Goal: Information Seeking & Learning: Learn about a topic

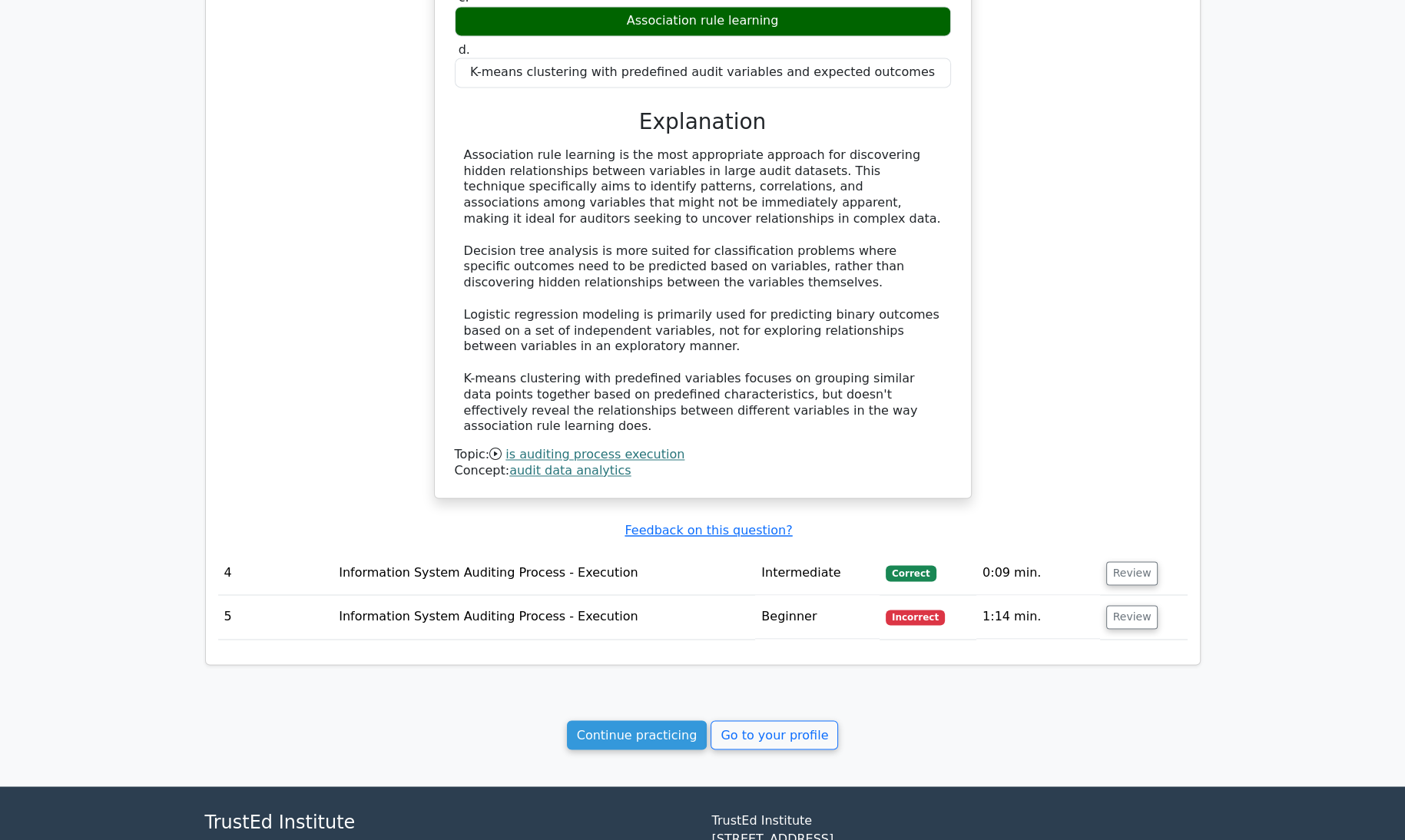
scroll to position [2908, 0]
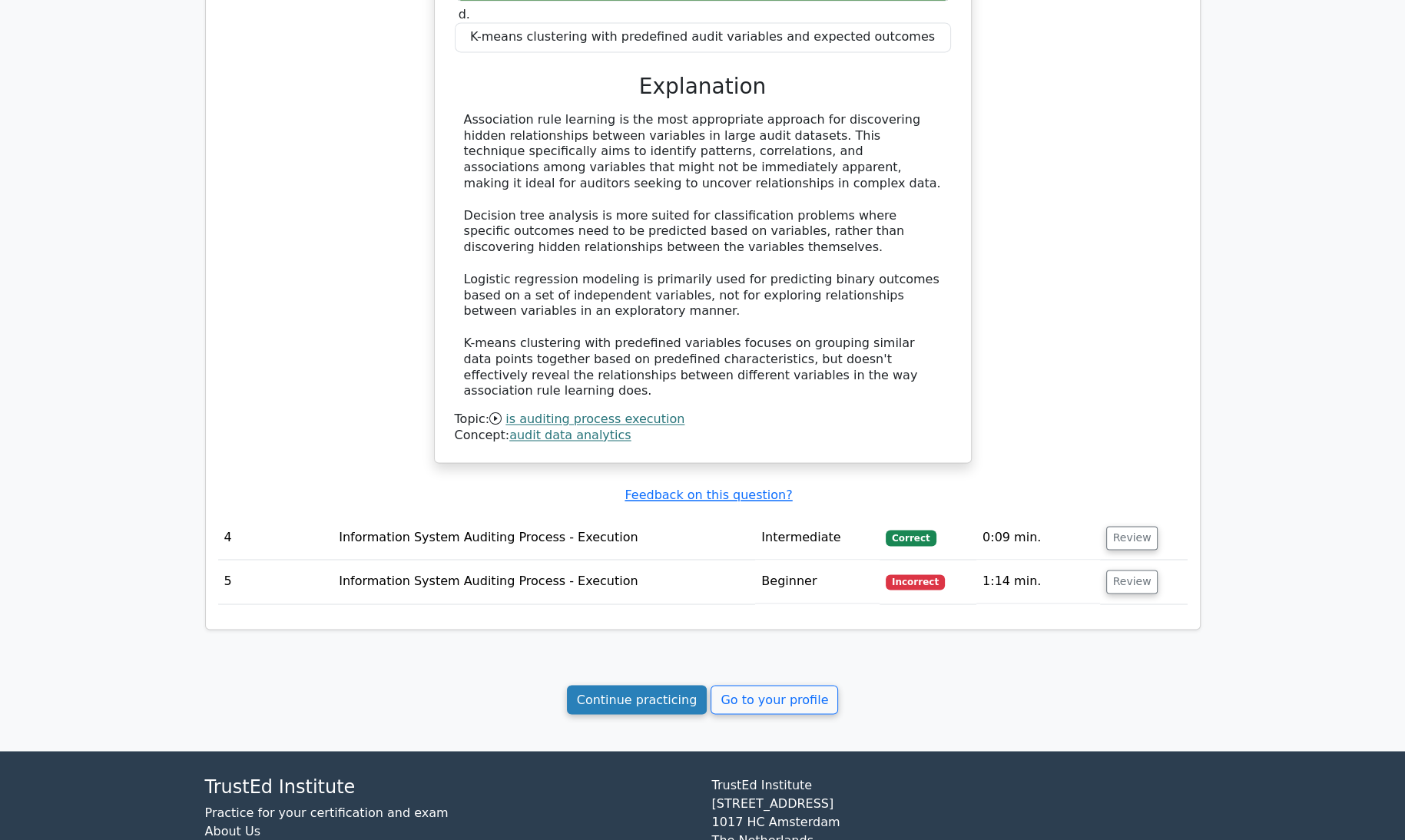
click at [642, 686] on link "Continue practicing" at bounding box center [638, 700] width 140 height 30
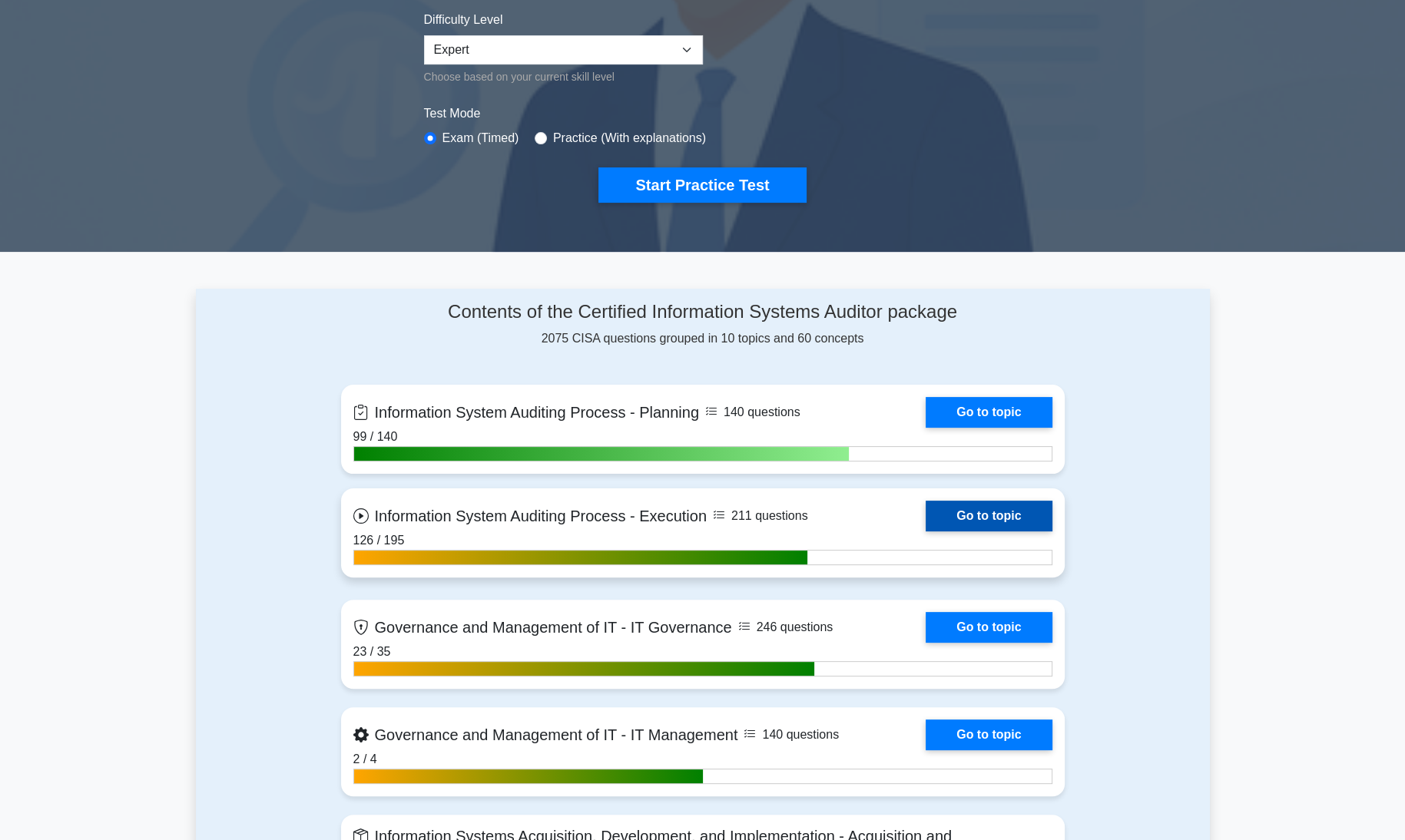
scroll to position [389, 0]
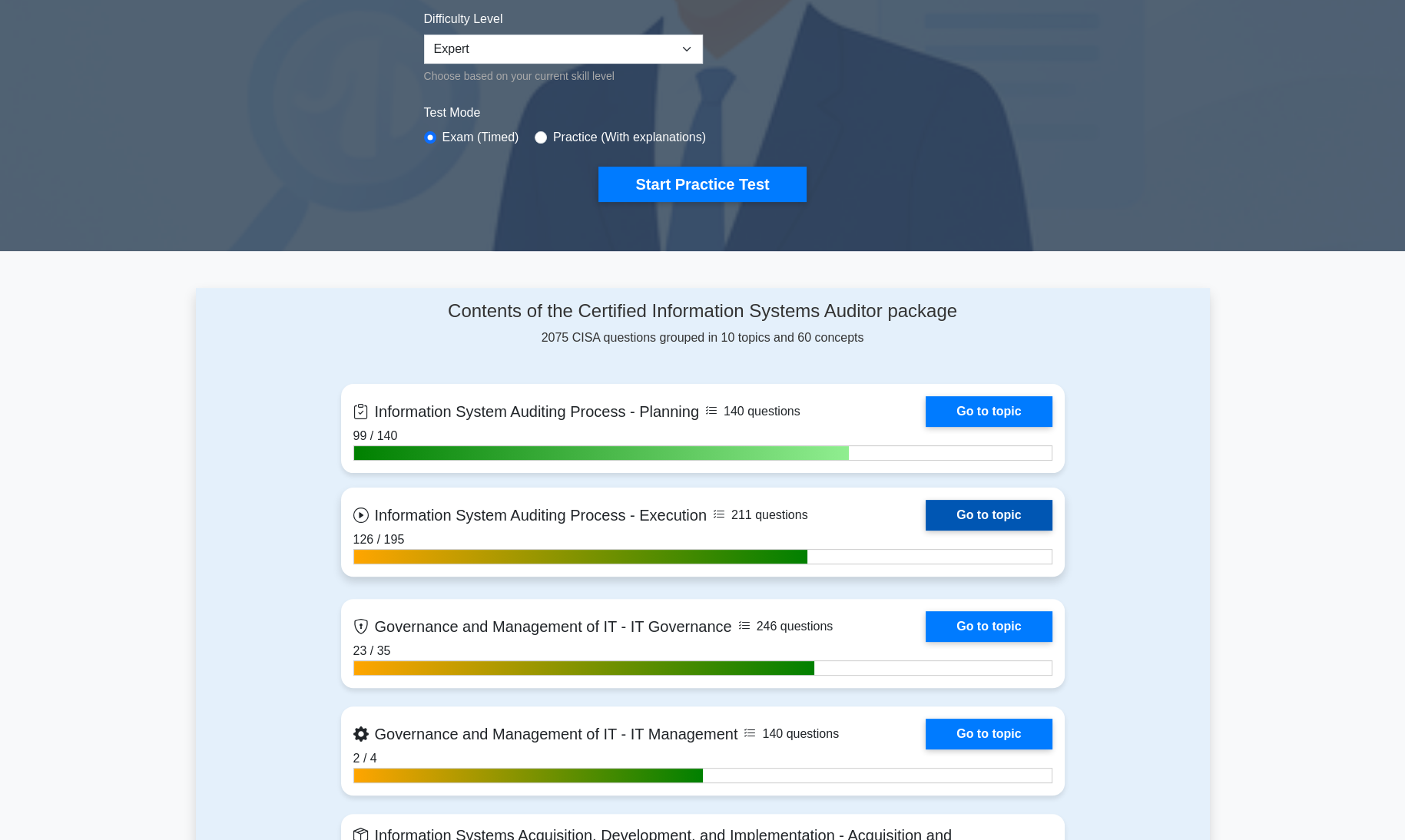
click at [994, 511] on link "Go to topic" at bounding box center [989, 515] width 126 height 30
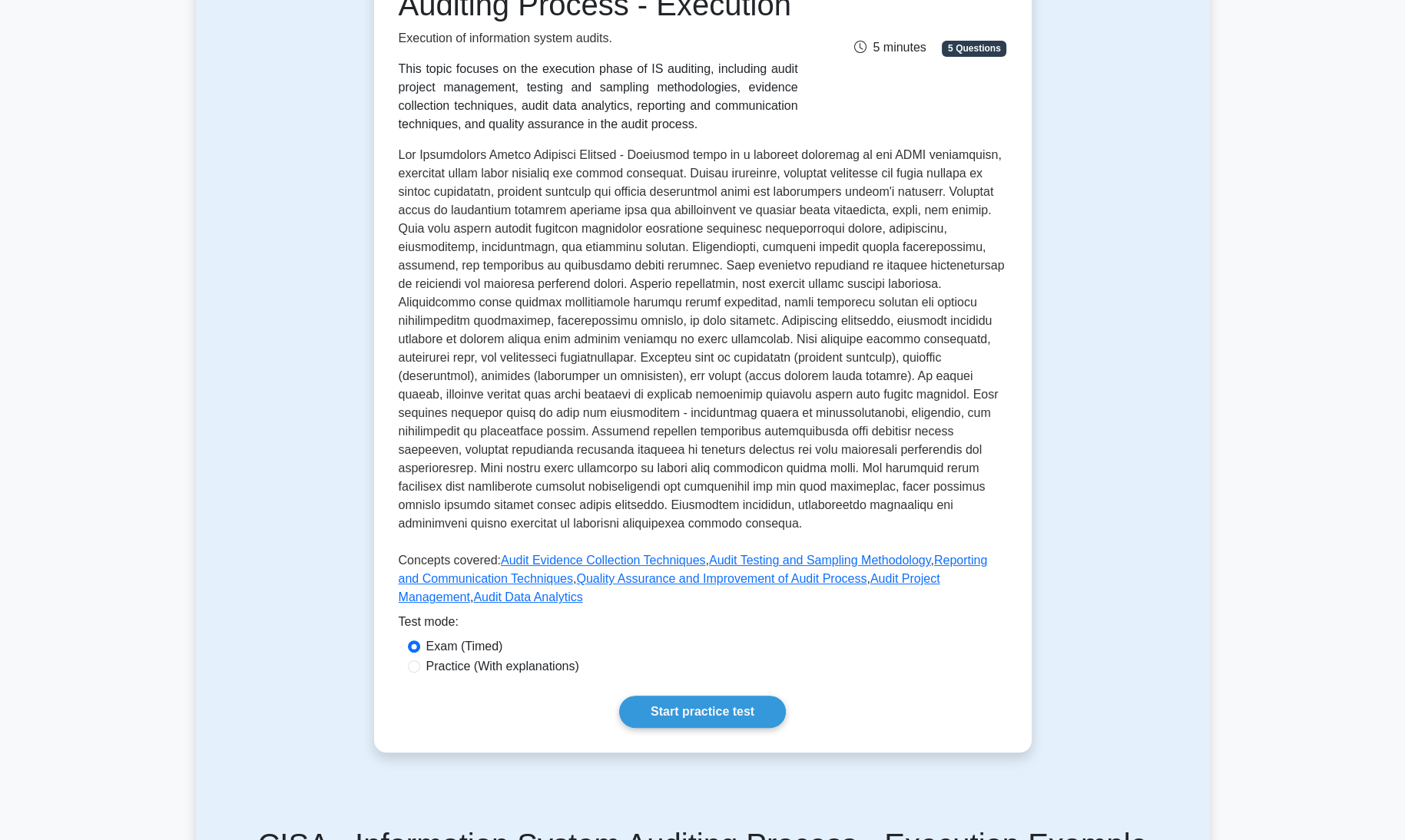
scroll to position [274, 0]
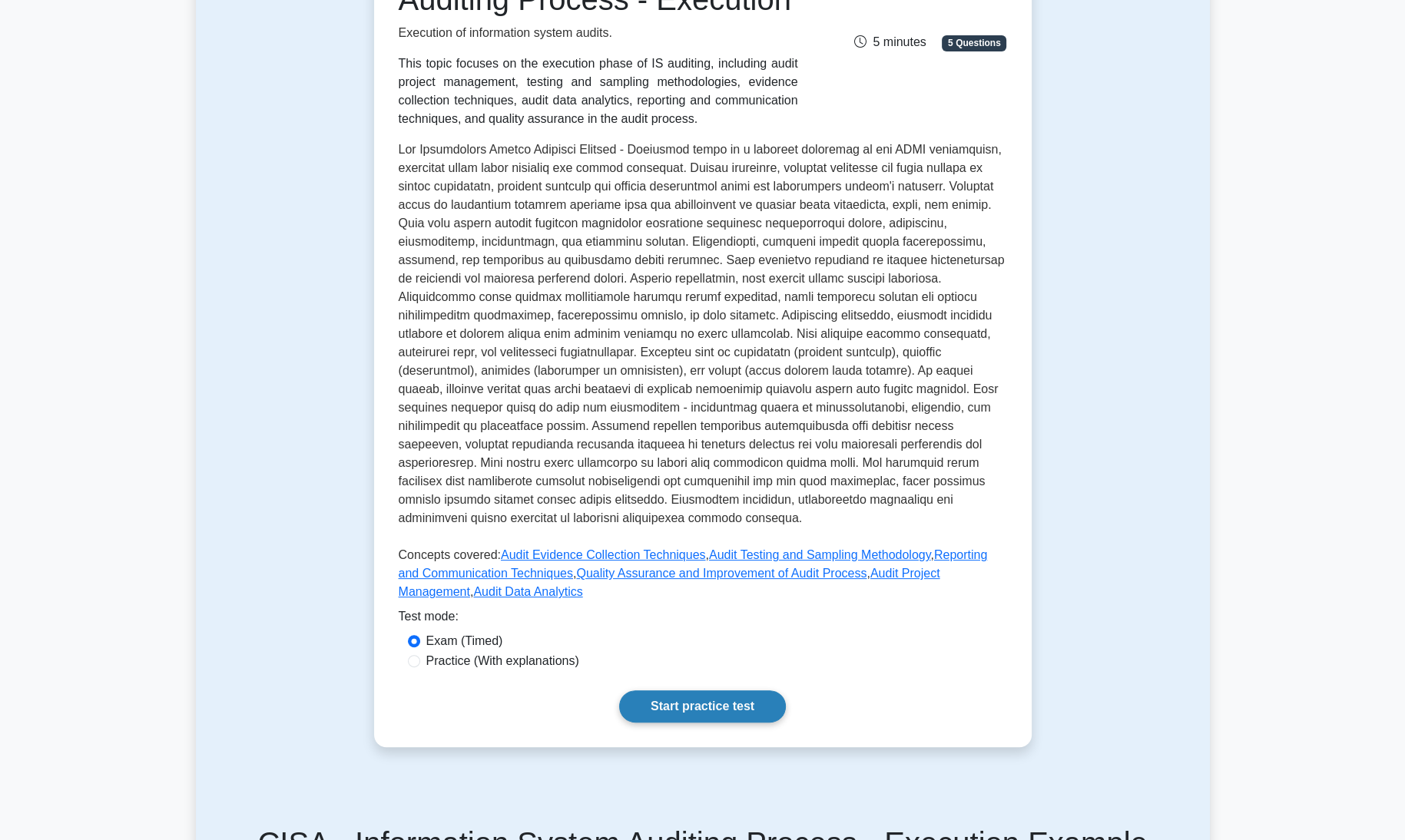
click at [695, 690] on link "Start practice test" at bounding box center [702, 706] width 166 height 32
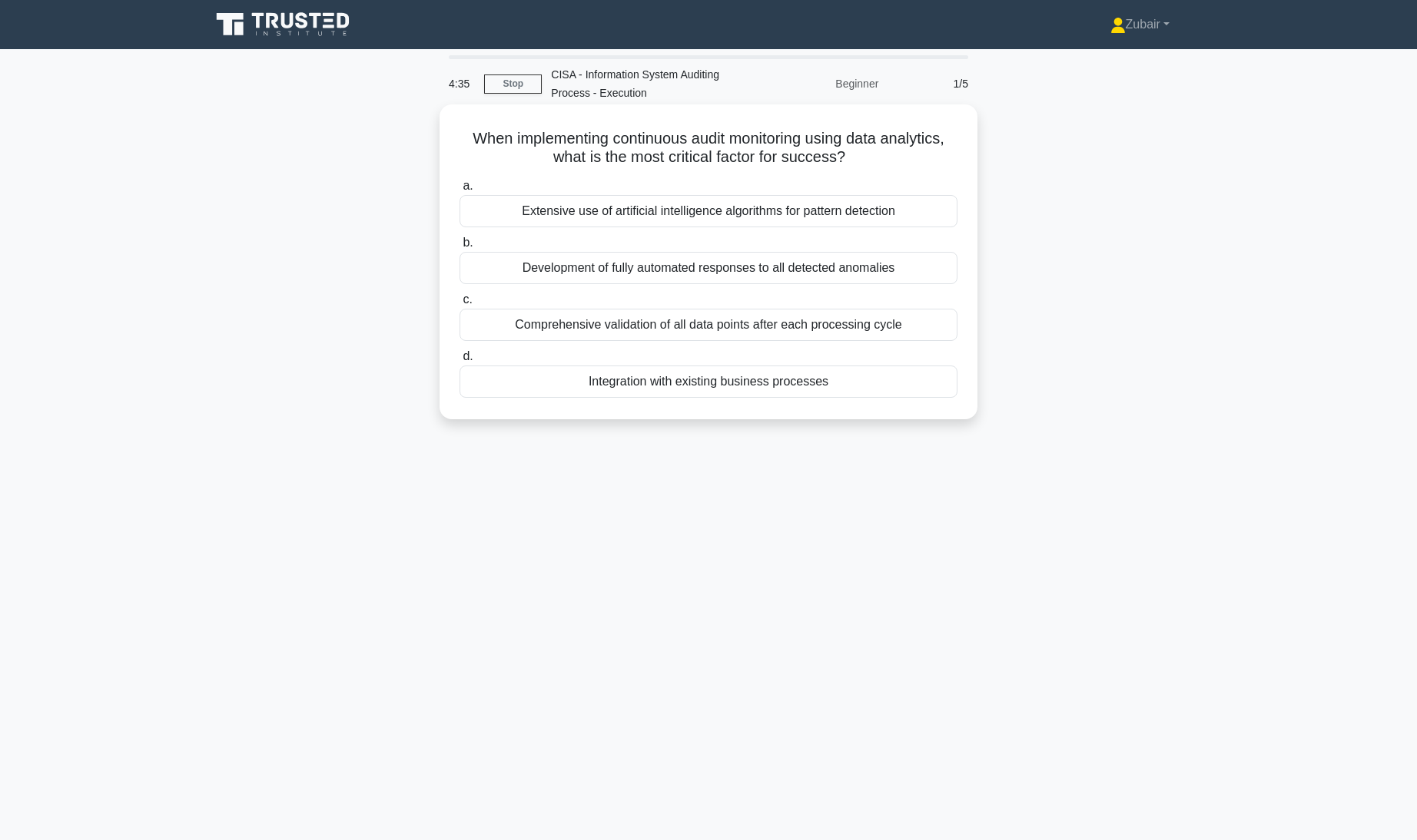
click at [782, 382] on div "Integration with existing business processes" at bounding box center [708, 382] width 498 height 32
click at [459, 362] on input "d. Integration with existing business processes" at bounding box center [459, 357] width 0 height 10
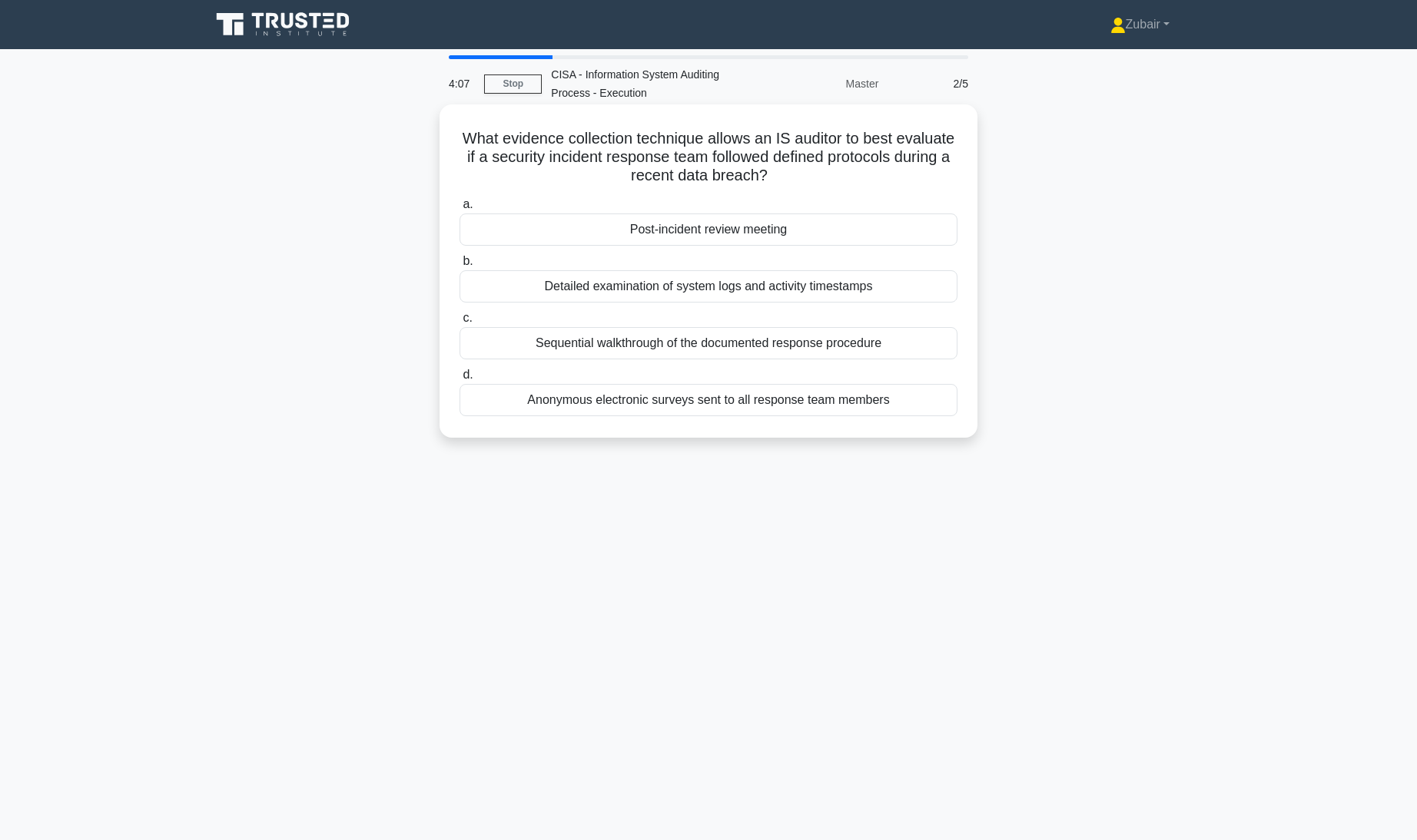
click at [847, 286] on div "Detailed examination of system logs and activity timestamps" at bounding box center [708, 286] width 498 height 32
click at [459, 266] on input "b. Detailed examination of system logs and activity timestamps" at bounding box center [459, 262] width 0 height 10
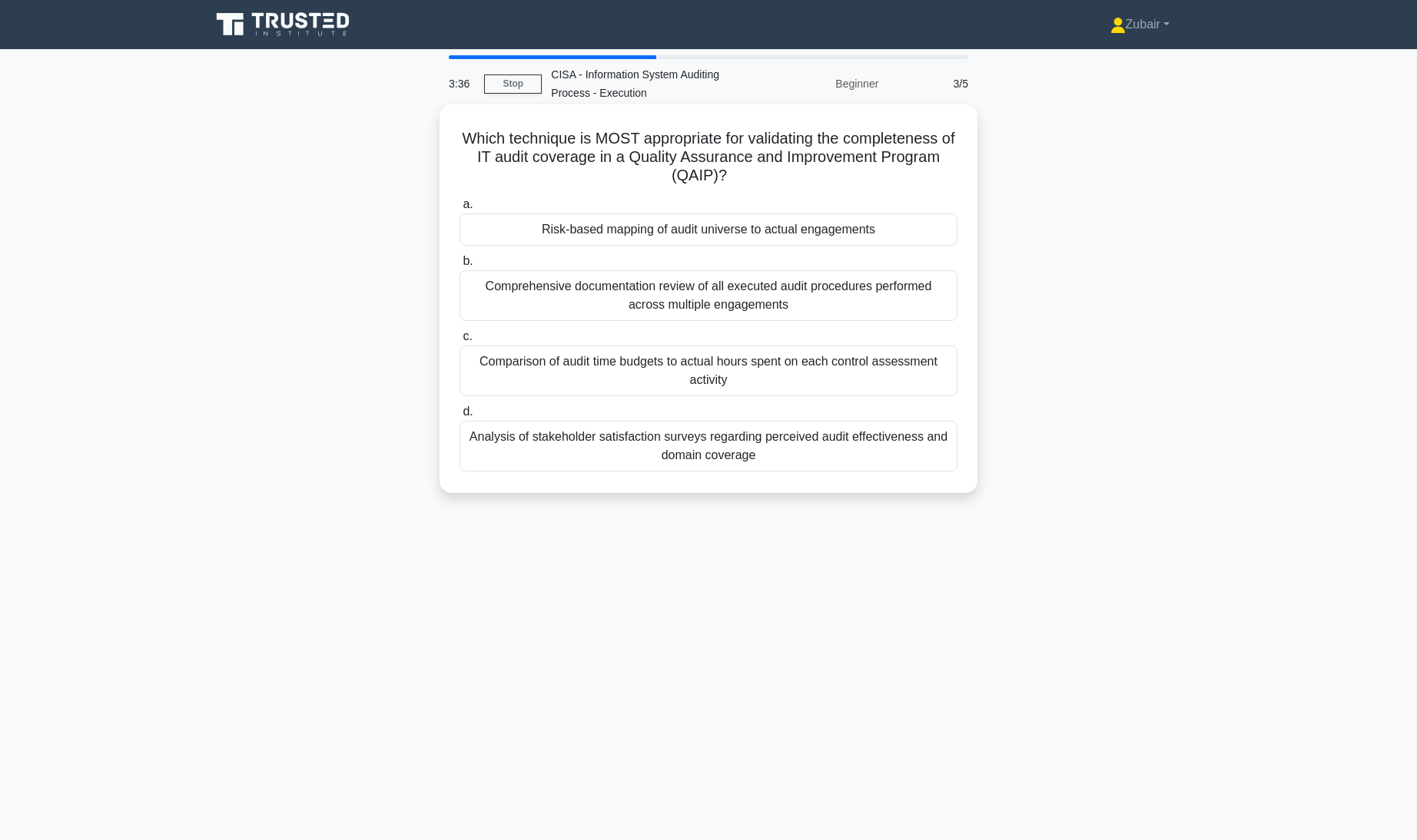
click at [925, 435] on div "Analysis of stakeholder satisfaction surveys regarding perceived audit effectiv…" at bounding box center [708, 446] width 498 height 51
click at [459, 417] on input "d. Analysis of stakeholder satisfaction surveys regarding perceived audit effec…" at bounding box center [459, 412] width 0 height 10
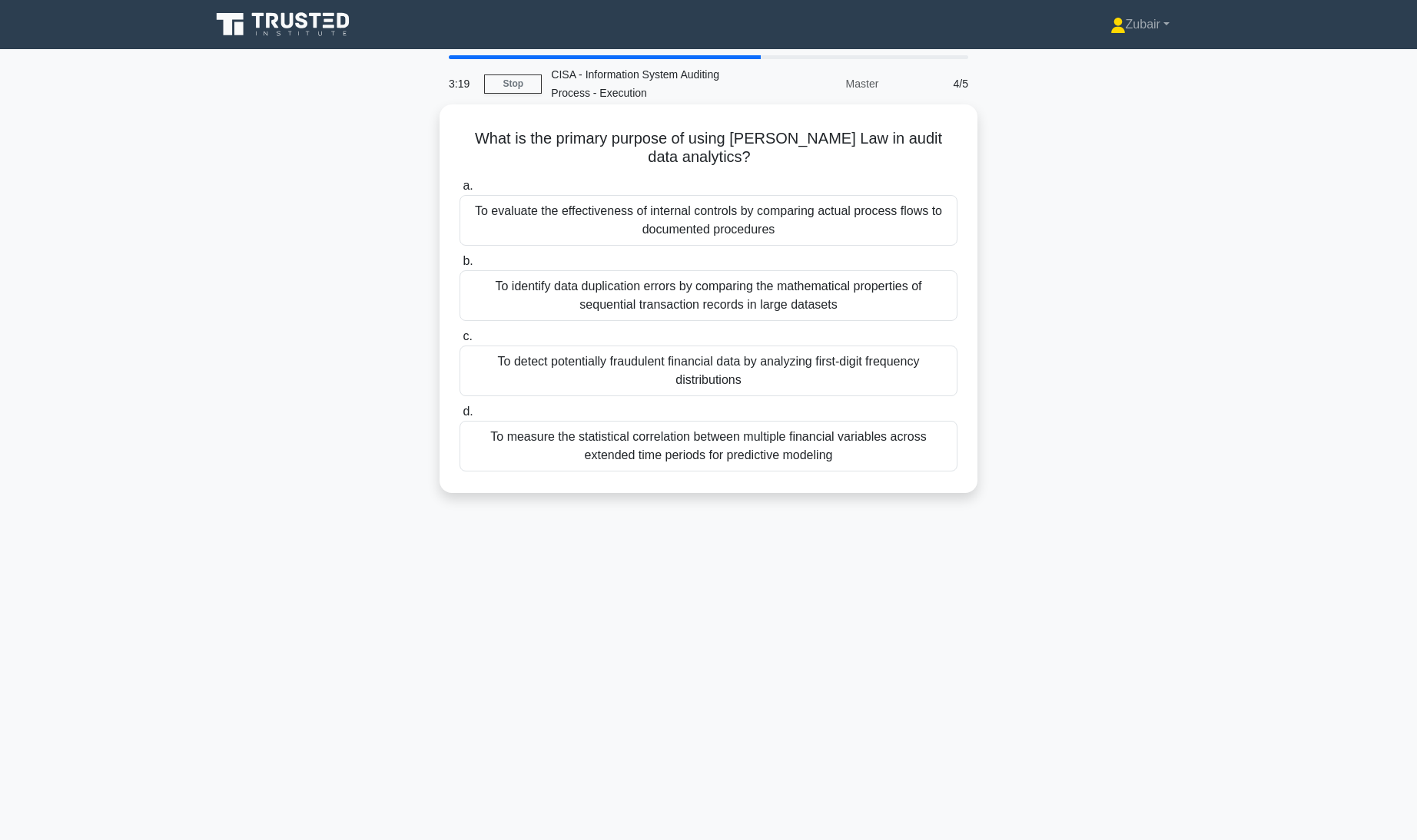
click at [903, 367] on div "To detect potentially fraudulent financial data by analyzing first-digit freque…" at bounding box center [708, 371] width 498 height 51
click at [459, 342] on input "c. To detect potentially fraudulent financial data by analyzing first-digit fre…" at bounding box center [459, 336] width 0 height 10
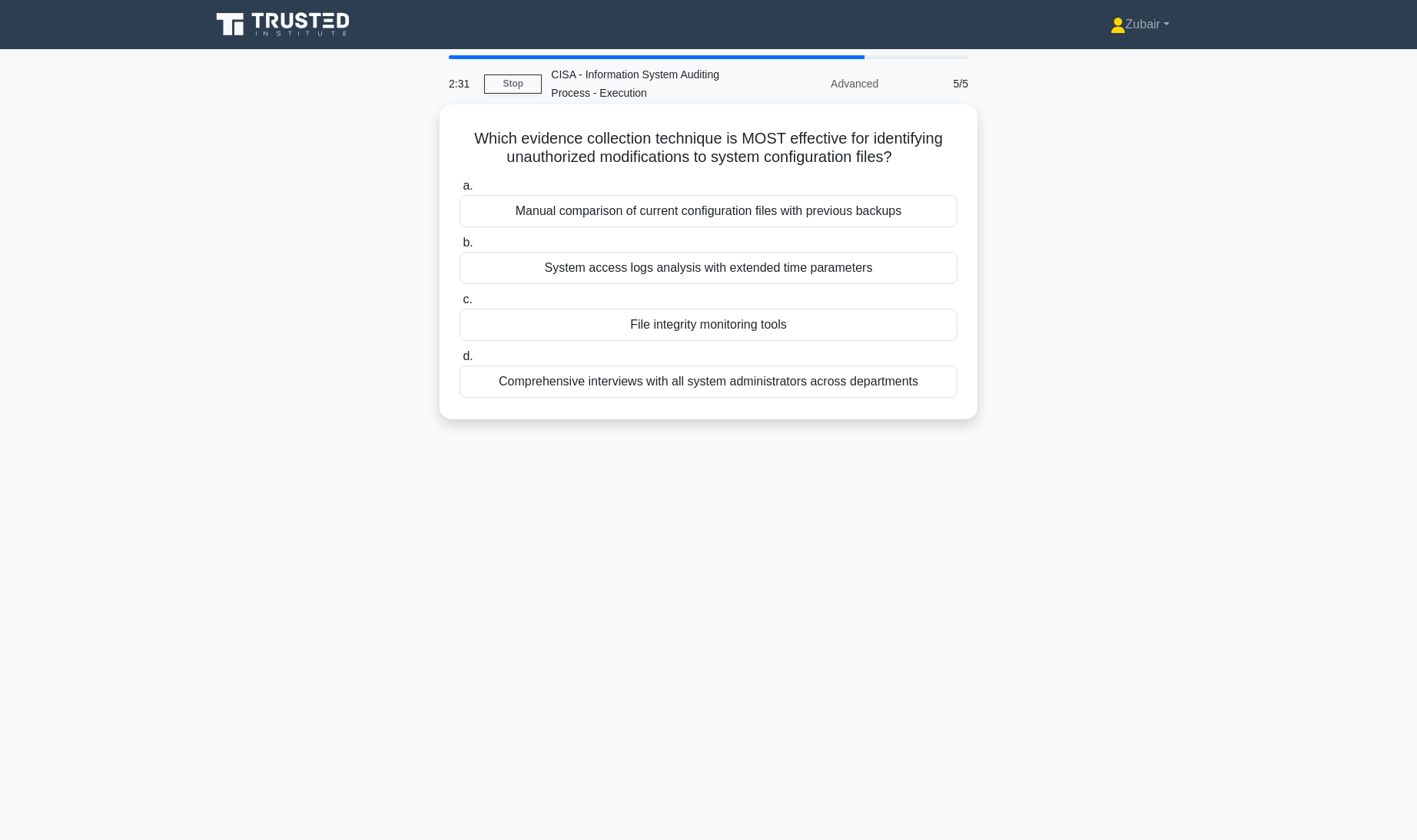
click at [895, 265] on div "System access logs analysis with extended time parameters" at bounding box center [708, 268] width 498 height 32
click at [459, 249] on input "b. System access logs analysis with extended time parameters" at bounding box center [459, 243] width 0 height 10
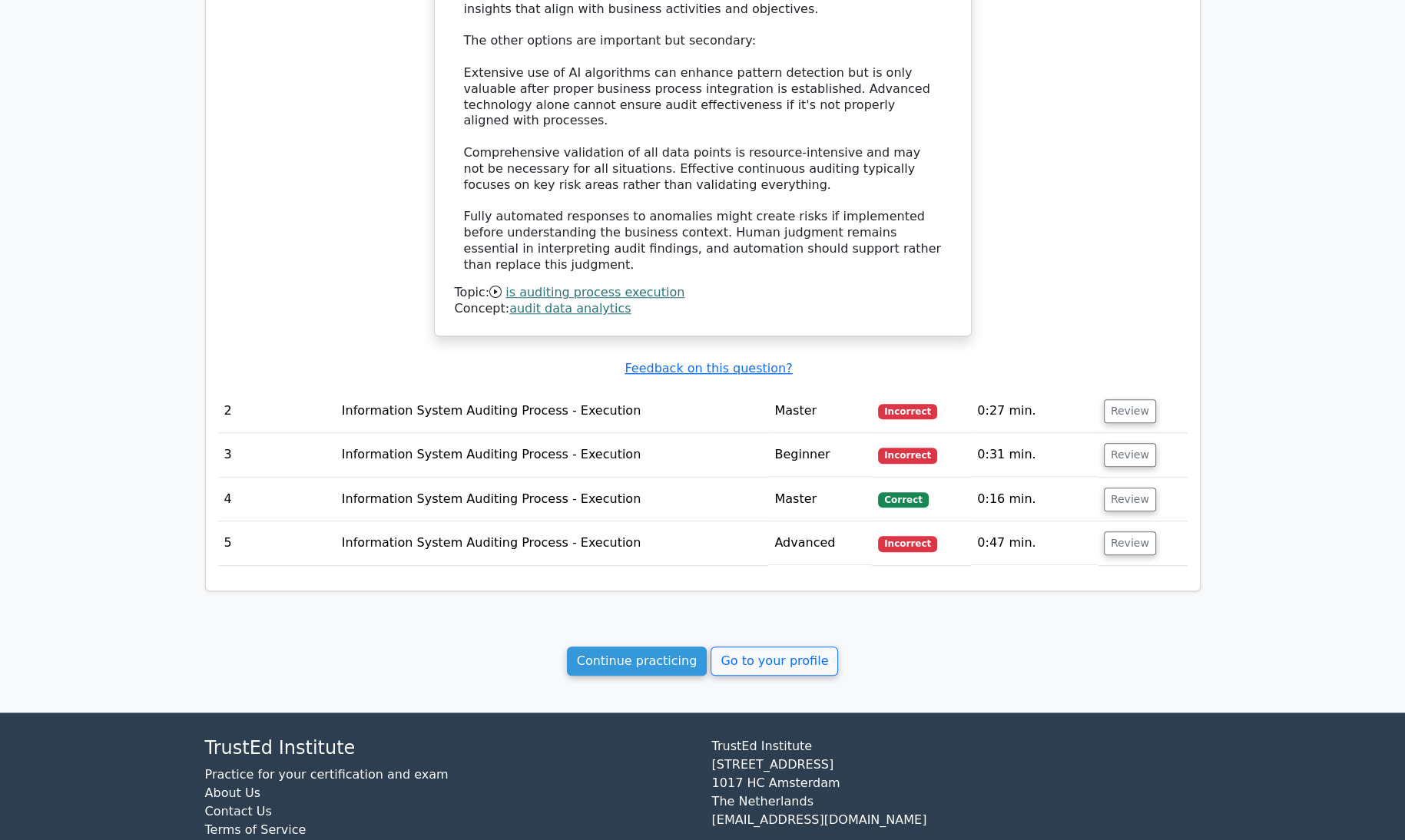
scroll to position [1232, 0]
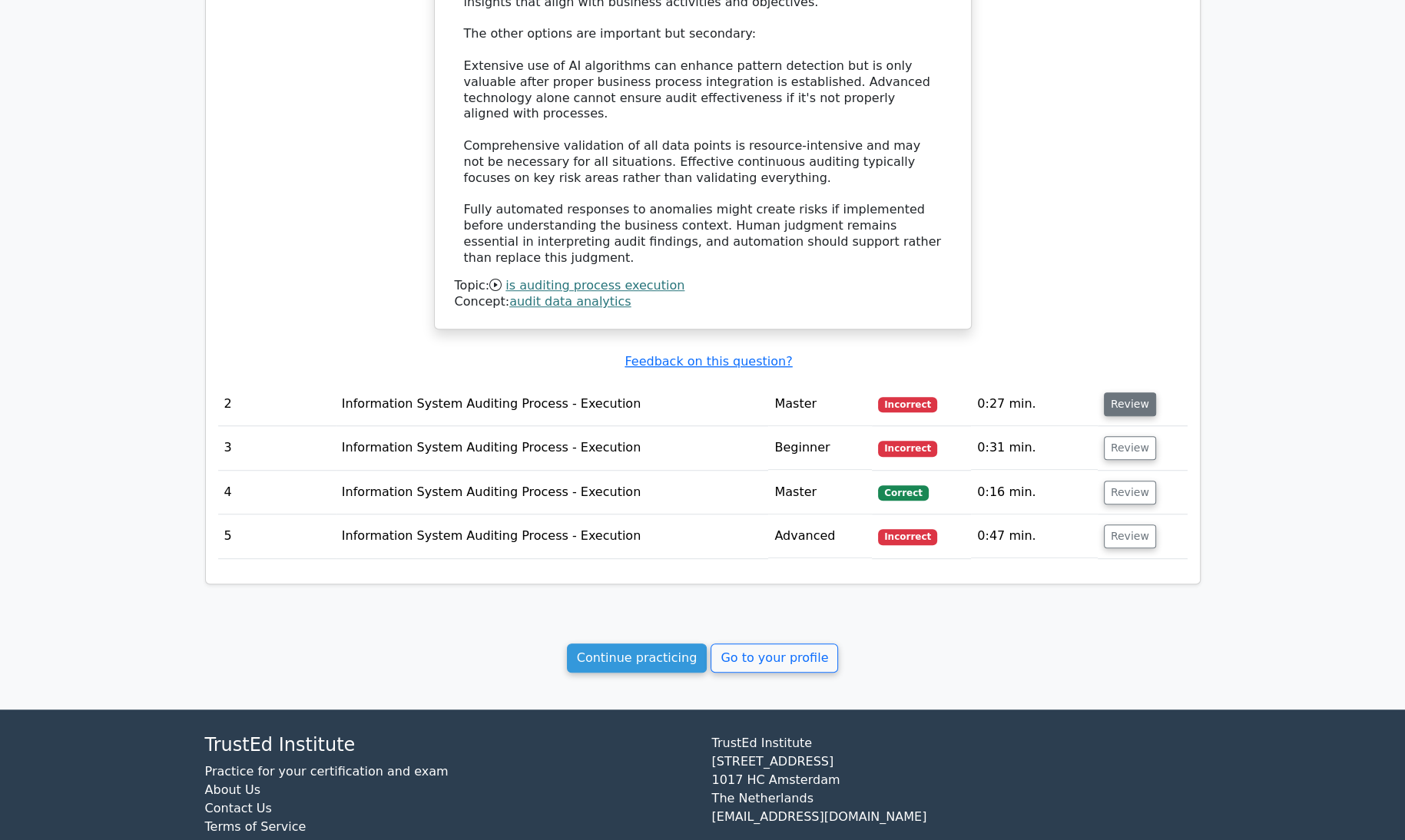
click at [1123, 393] on button "Review" at bounding box center [1130, 405] width 53 height 24
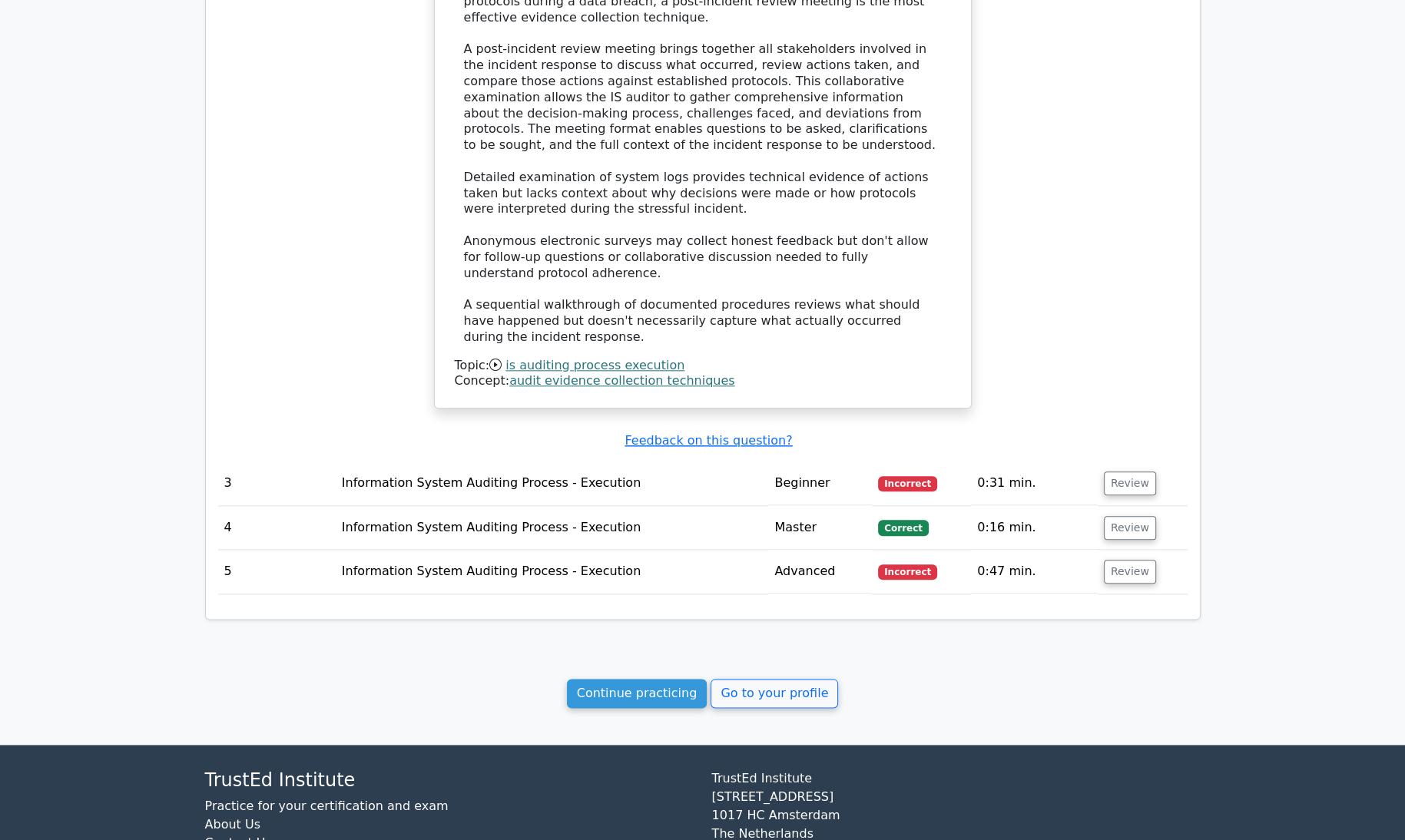
scroll to position [2043, 0]
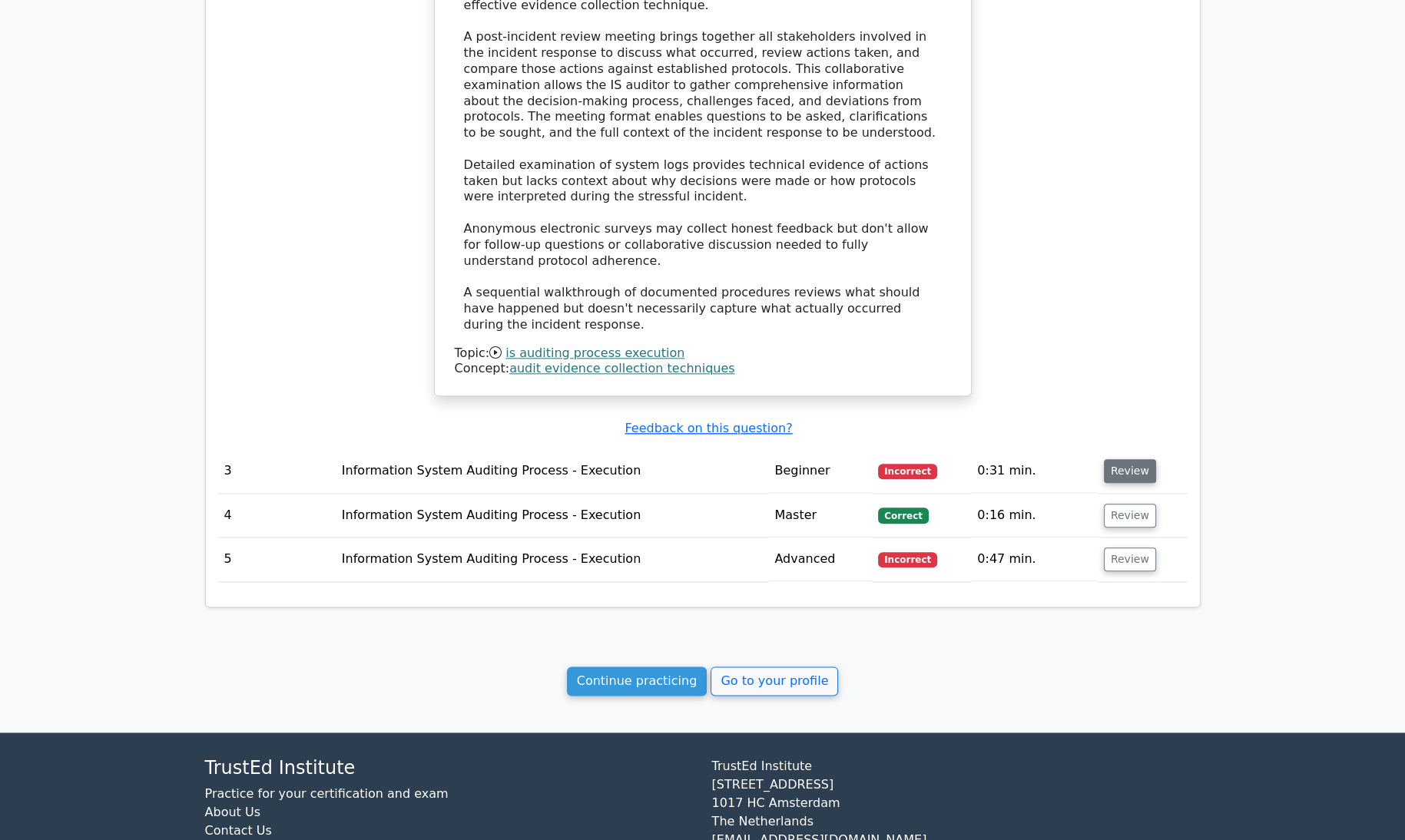
click at [1132, 459] on button "Review" at bounding box center [1130, 471] width 53 height 24
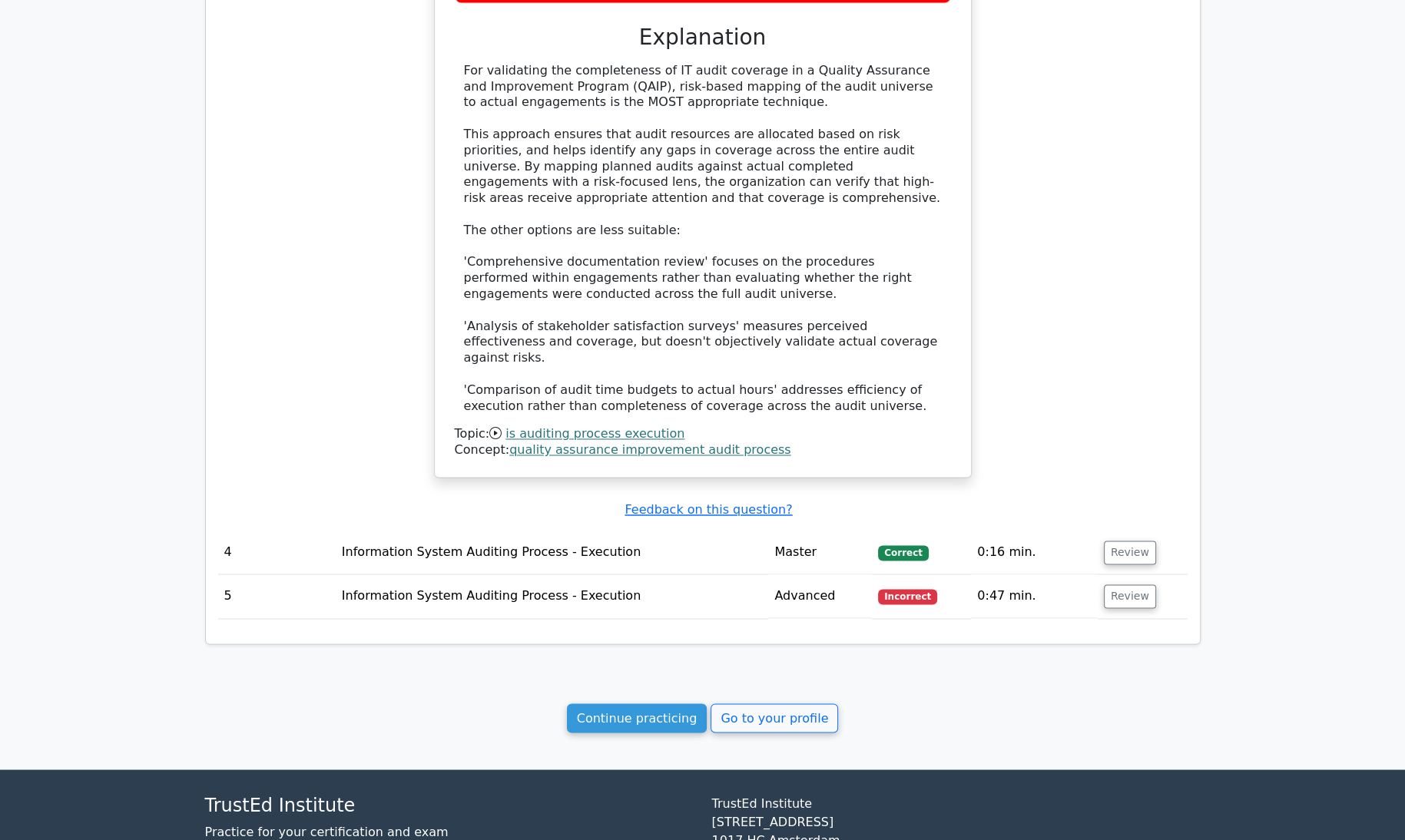
scroll to position [2940, 0]
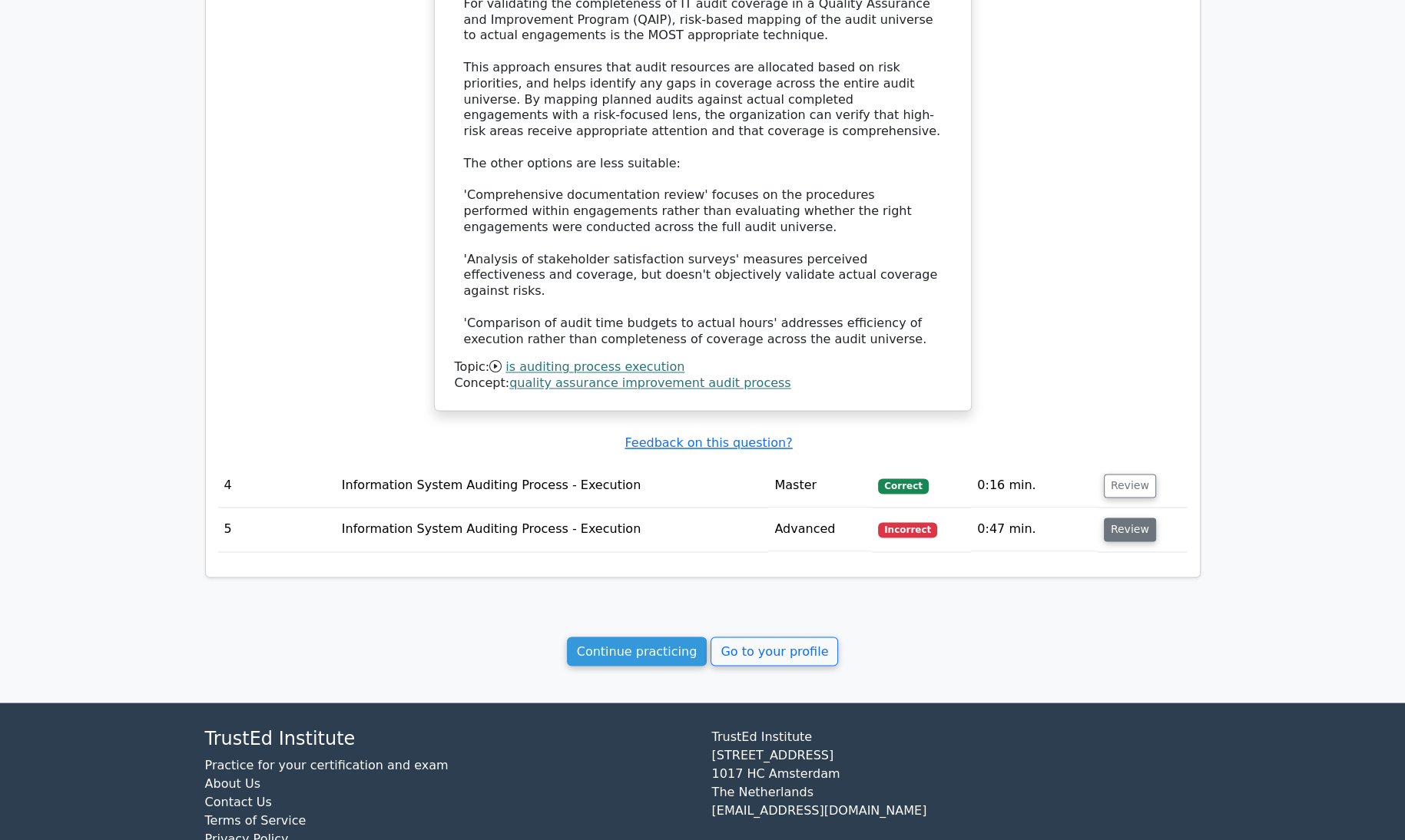
click at [1131, 517] on button "Review" at bounding box center [1130, 530] width 53 height 24
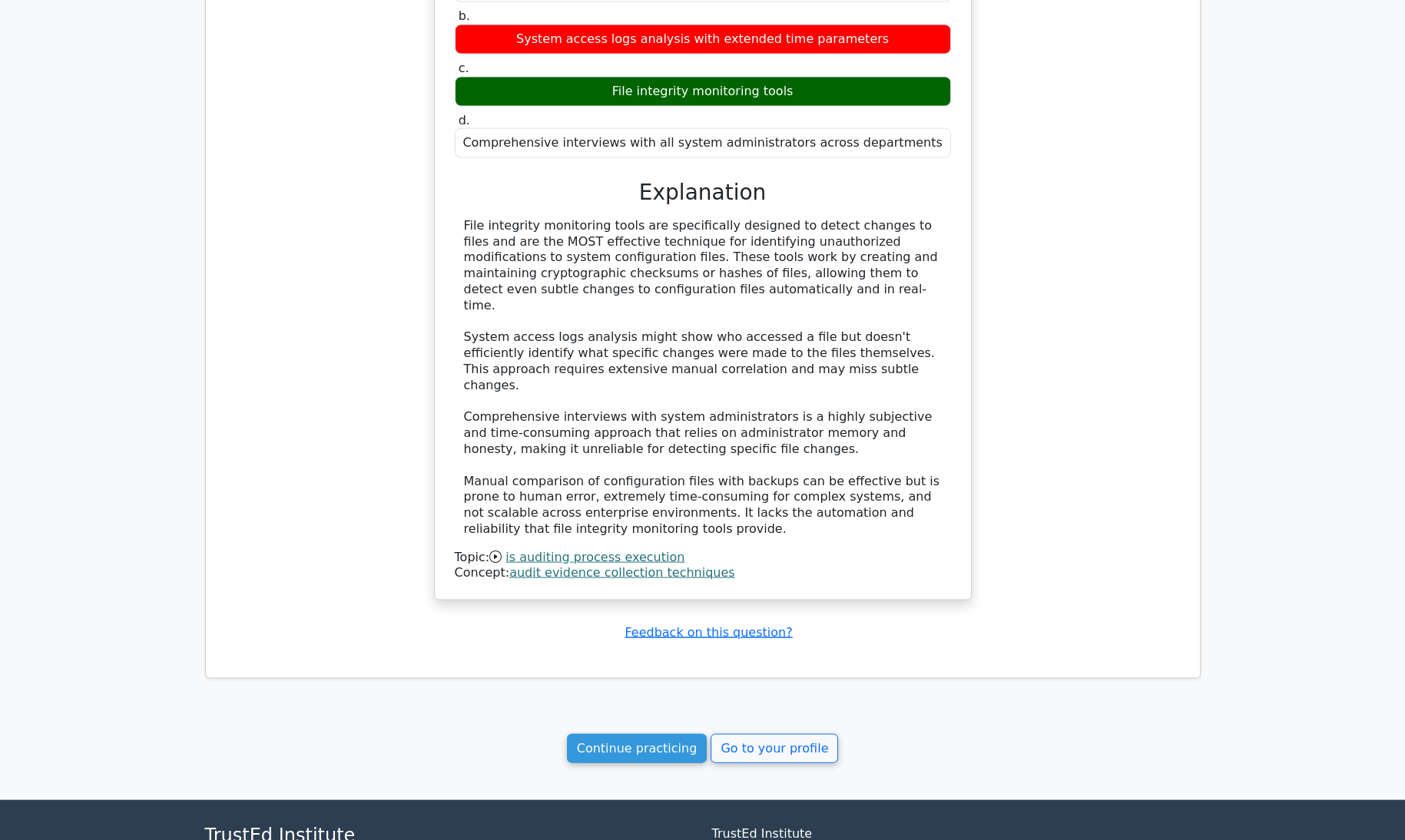
scroll to position [3636, 0]
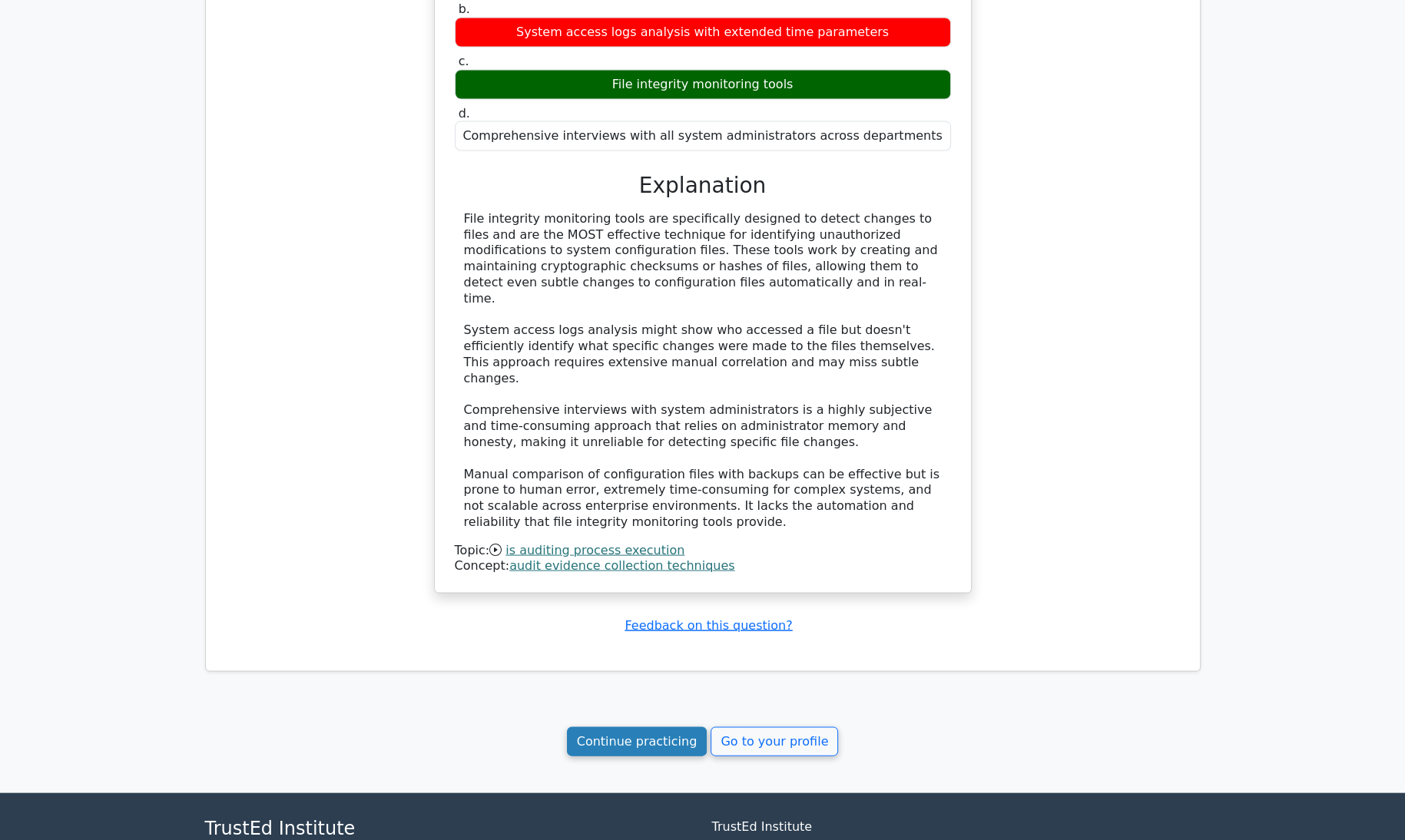
click at [658, 727] on link "Continue practicing" at bounding box center [638, 742] width 140 height 30
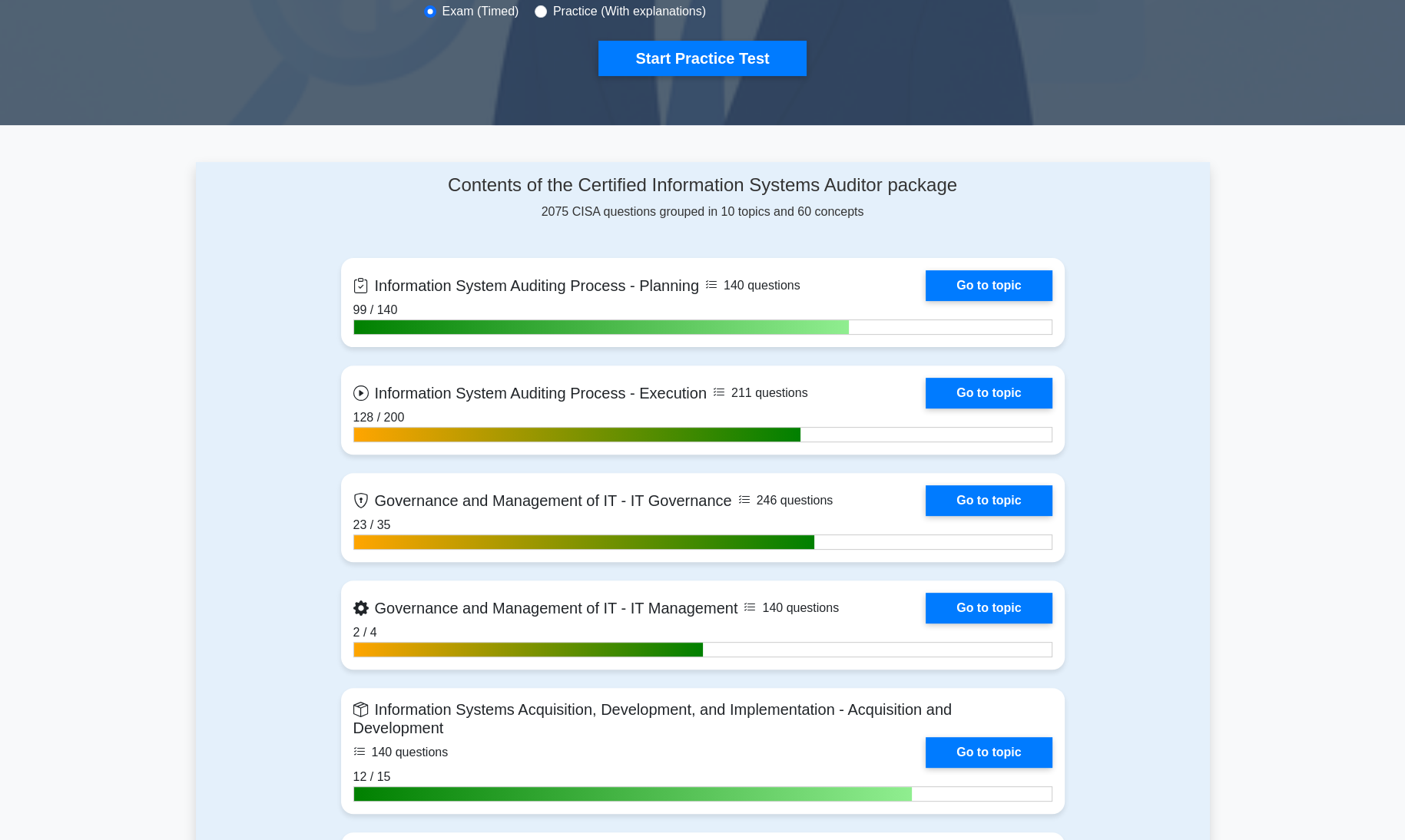
scroll to position [519, 0]
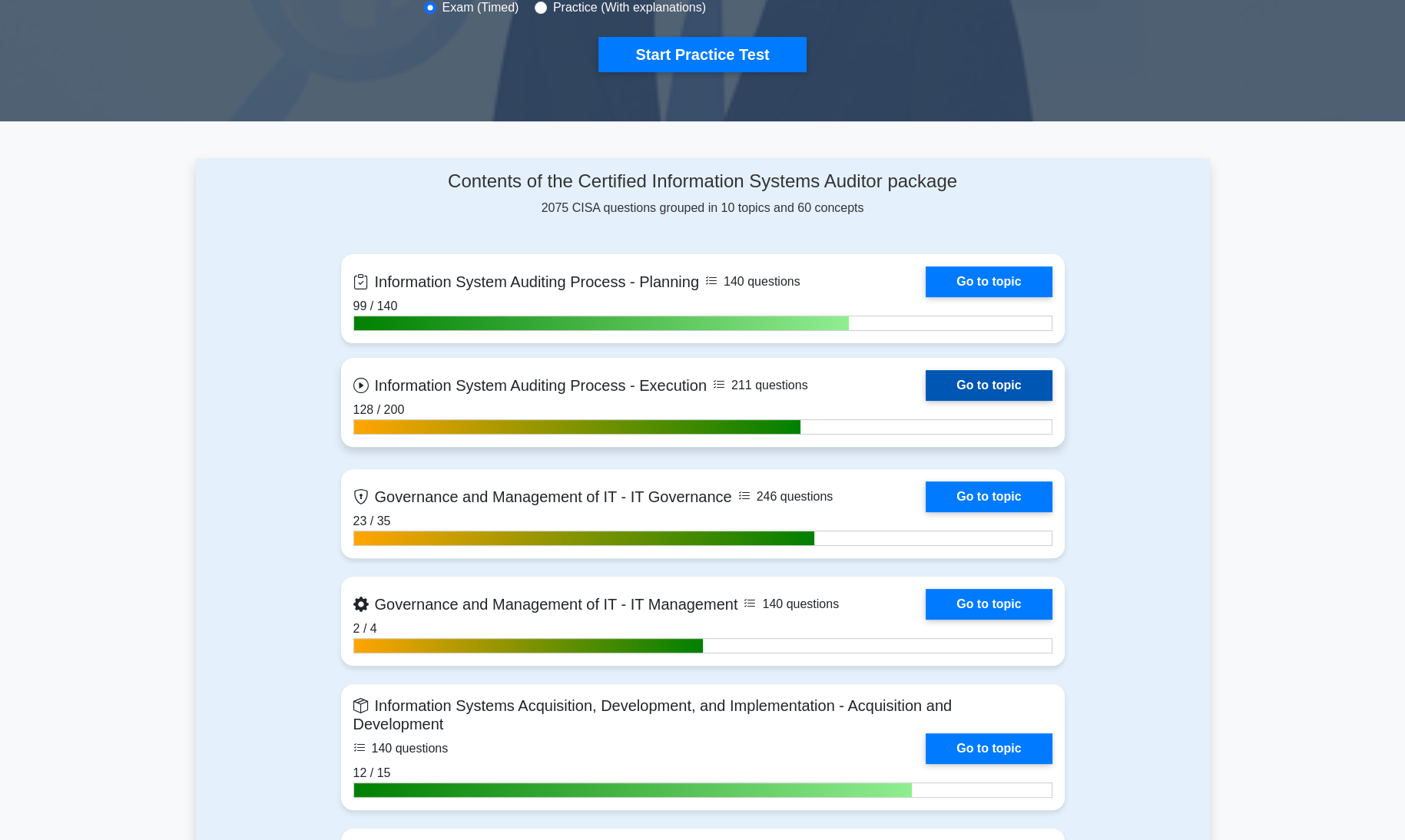
click at [1038, 377] on link "Go to topic" at bounding box center [989, 385] width 126 height 30
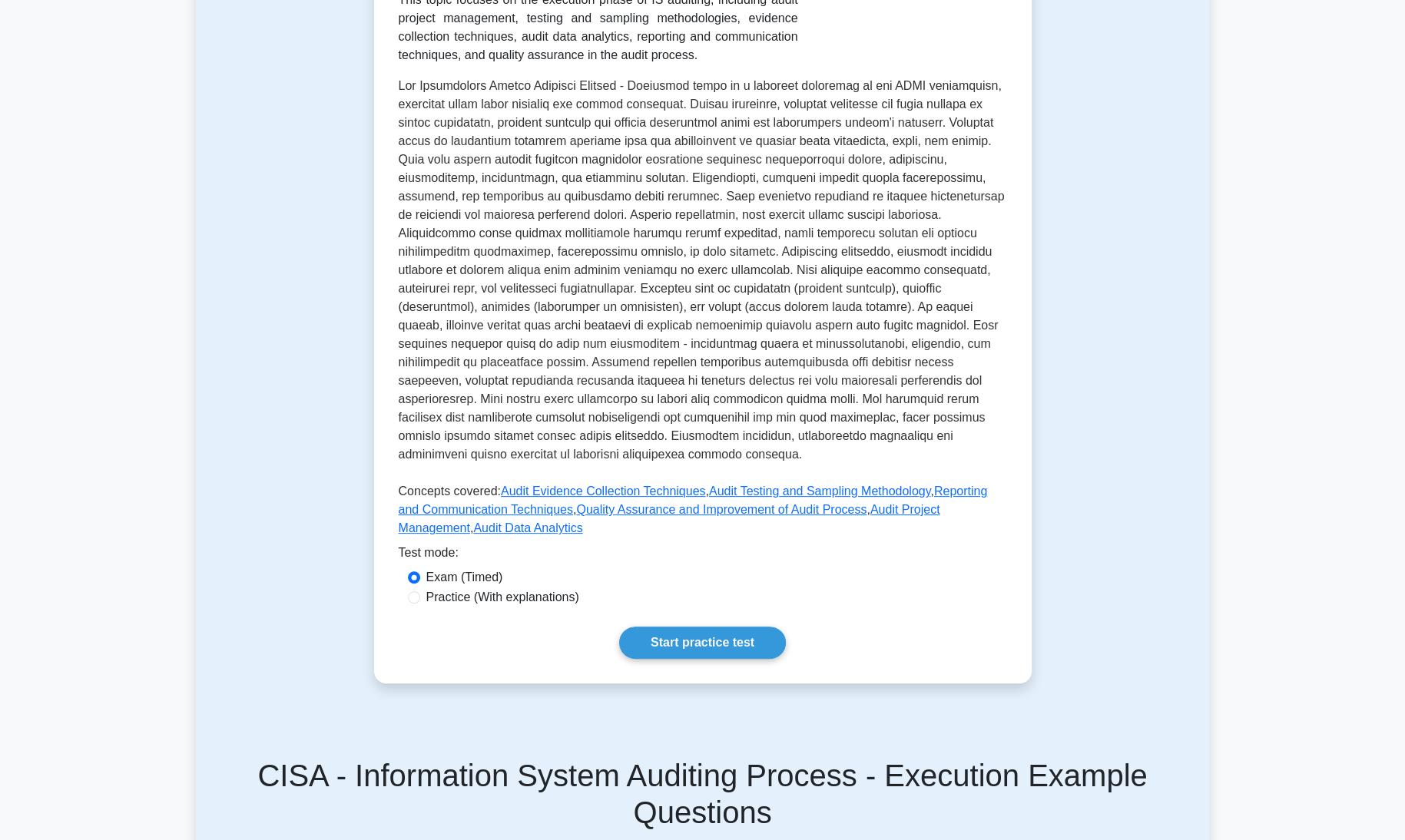
scroll to position [347, 0]
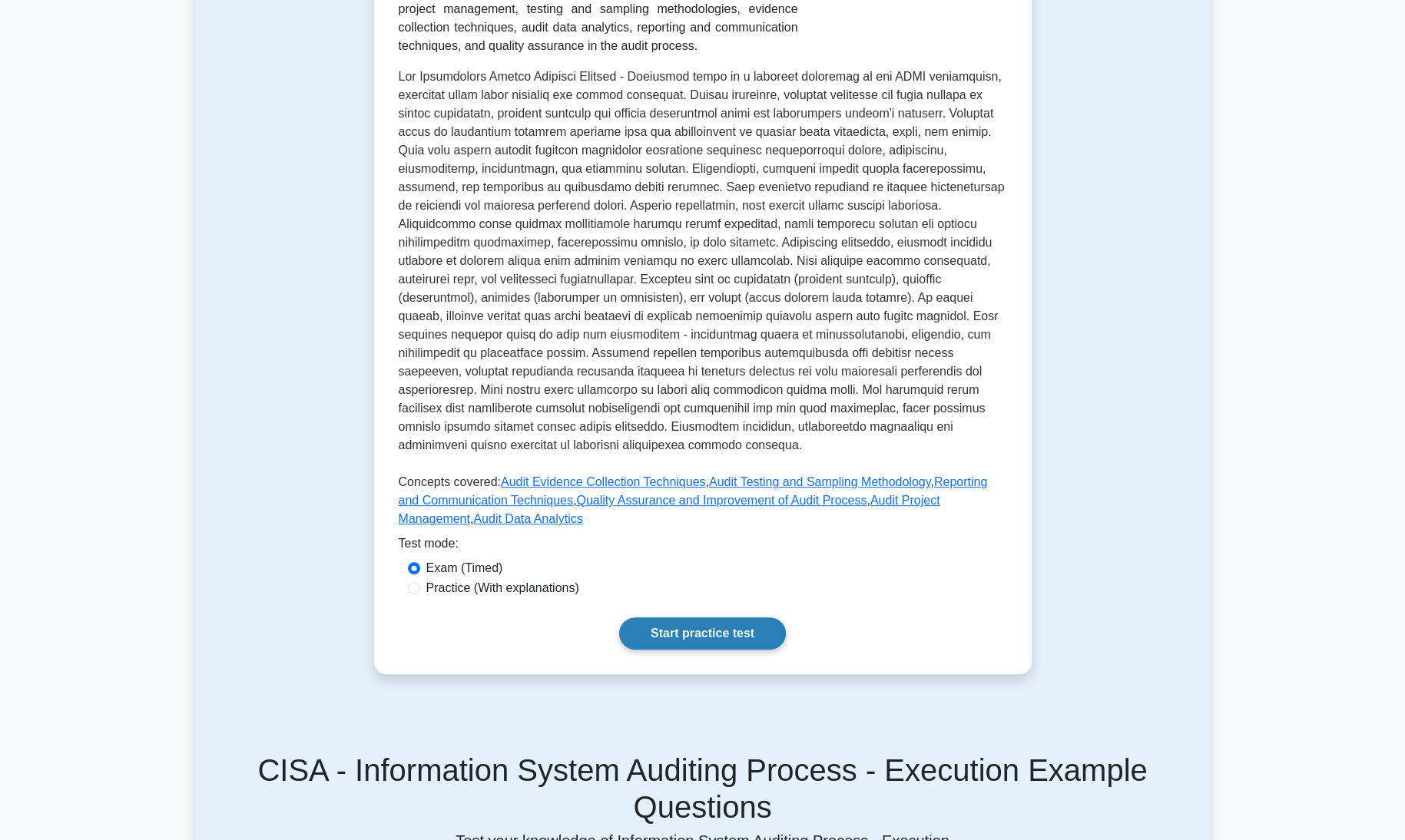
click at [691, 617] on link "Start practice test" at bounding box center [702, 633] width 166 height 32
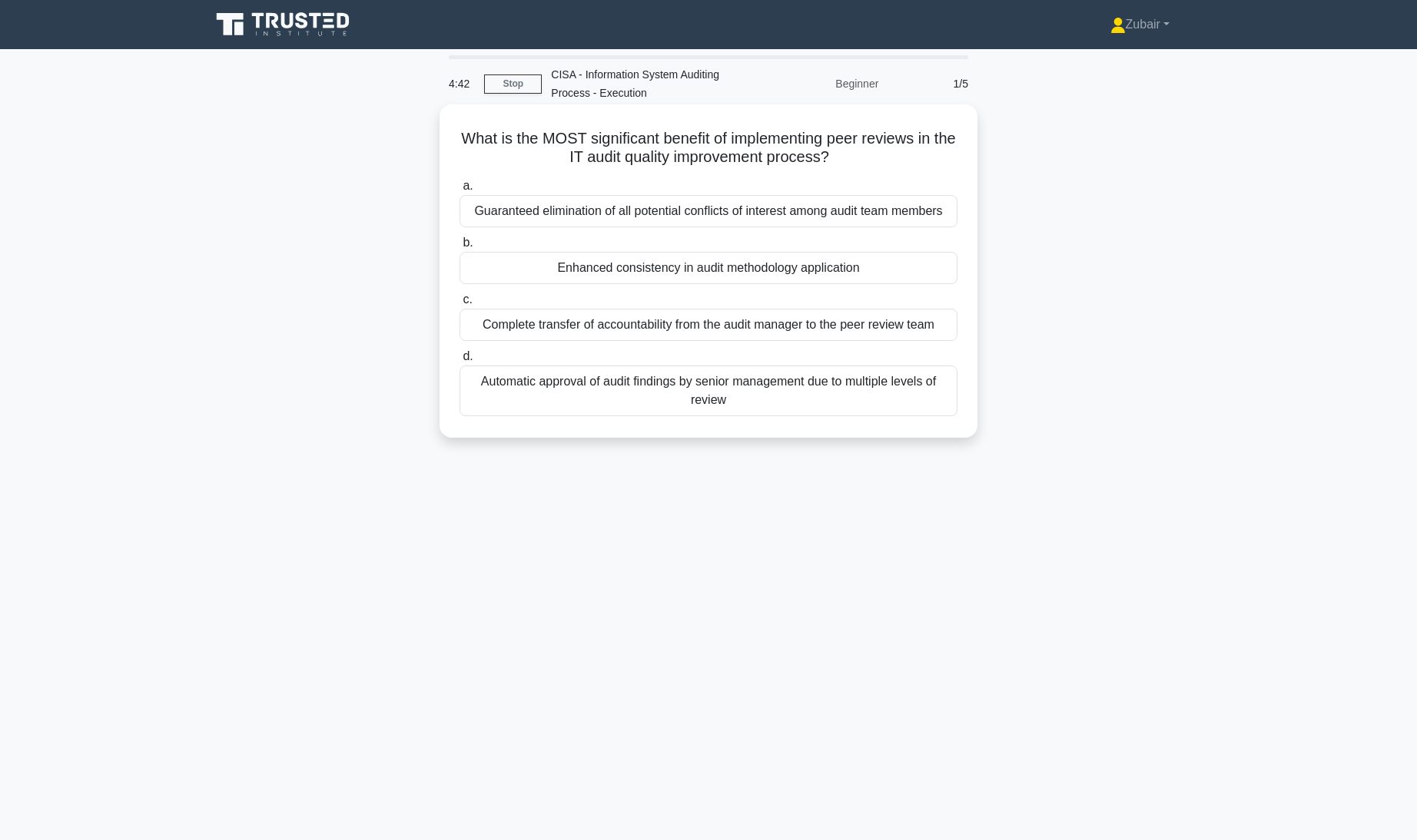
click at [741, 271] on div "Enhanced consistency in audit methodology application" at bounding box center [708, 268] width 498 height 32
click at [459, 249] on input "b. Enhanced consistency in audit methodology application" at bounding box center [459, 243] width 0 height 10
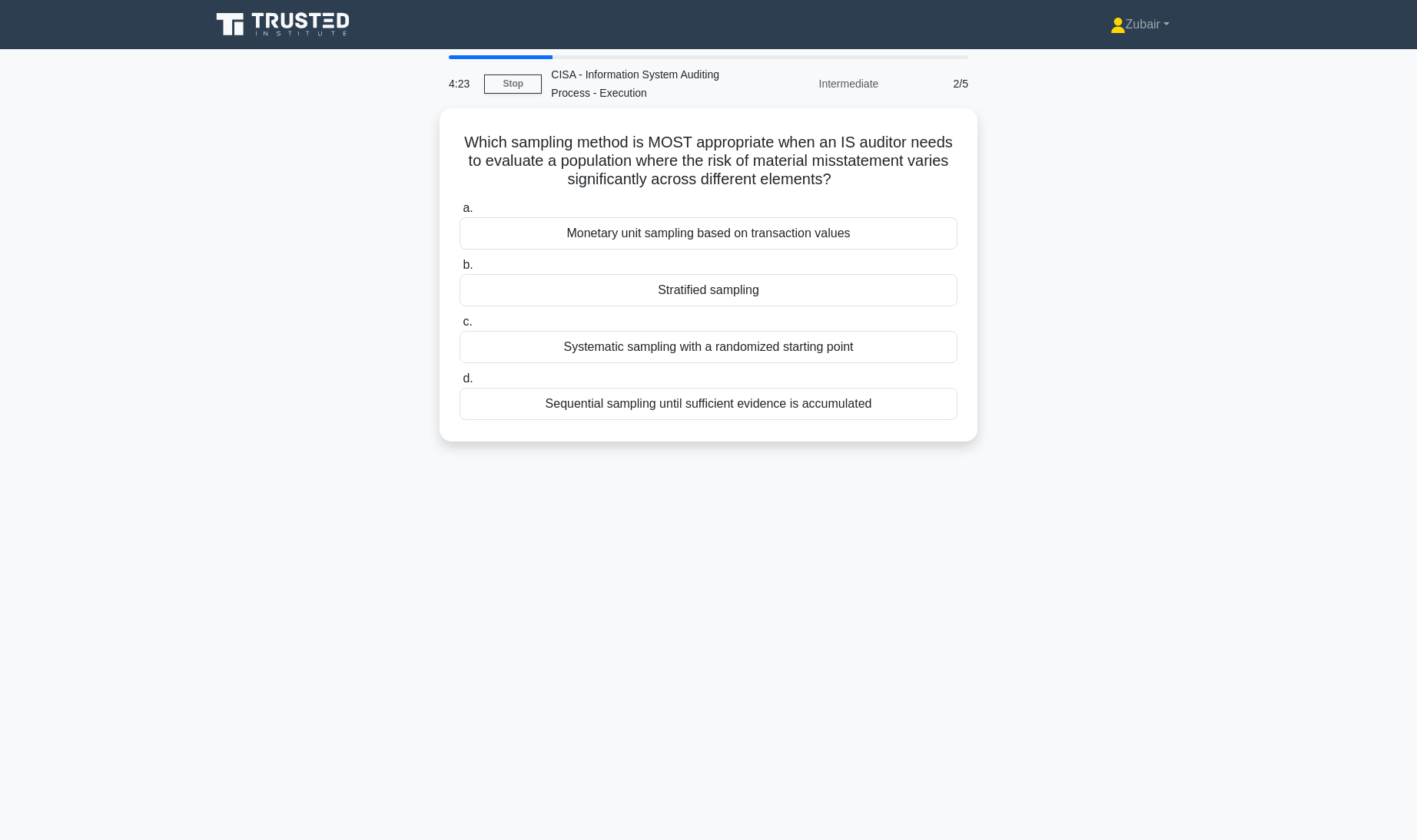
click at [1008, 336] on div "Which sampling method is MOST appropriate when an IS auditor needs to evaluate …" at bounding box center [708, 284] width 1014 height 352
click at [851, 285] on div "Stratified sampling" at bounding box center [708, 286] width 498 height 32
click at [459, 266] on input "b. Stratified sampling" at bounding box center [459, 262] width 0 height 10
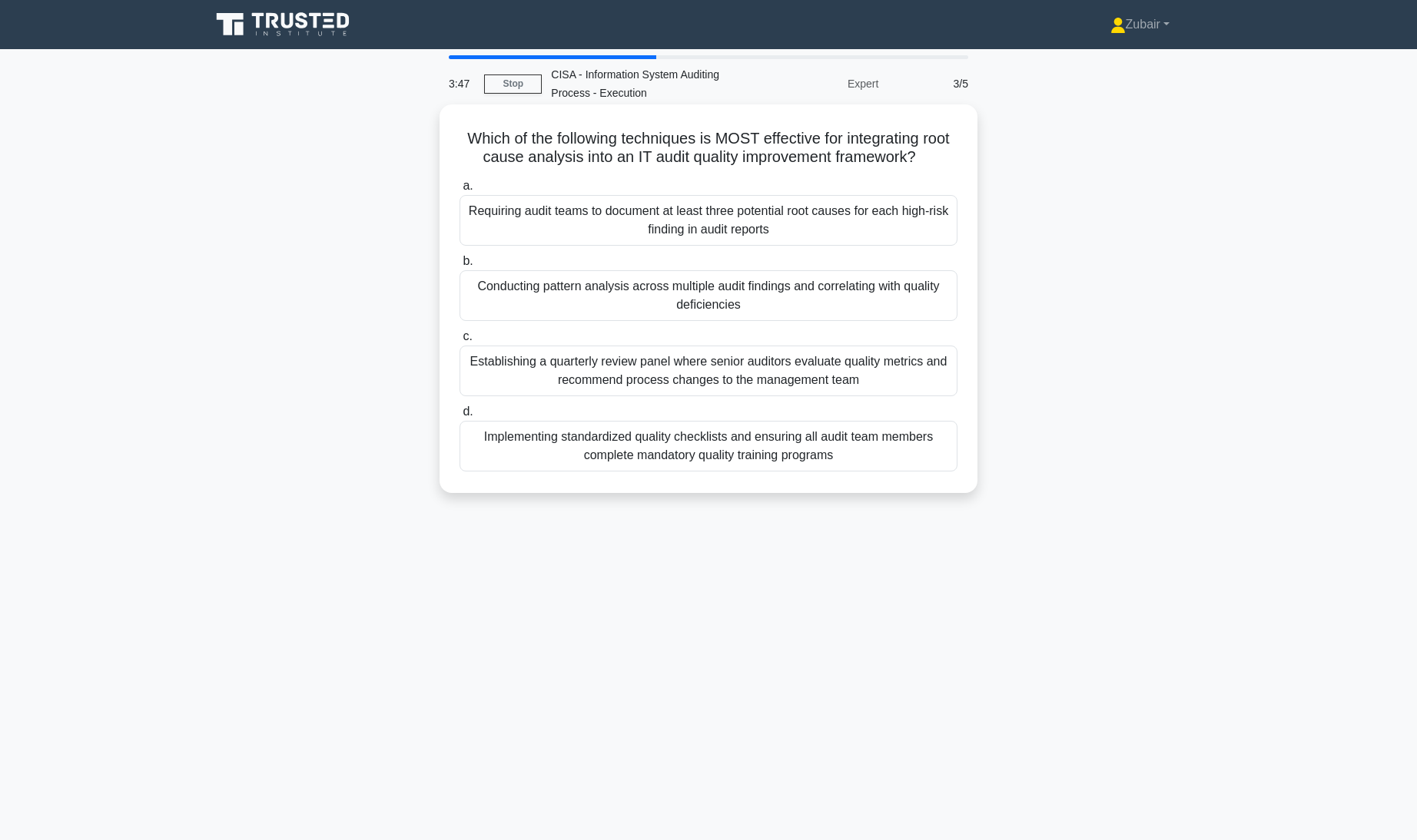
click at [895, 286] on div "Conducting pattern analysis across multiple audit findings and correlating with…" at bounding box center [708, 296] width 498 height 51
click at [459, 266] on input "b. Conducting pattern analysis across multiple audit findings and correlating w…" at bounding box center [459, 262] width 0 height 10
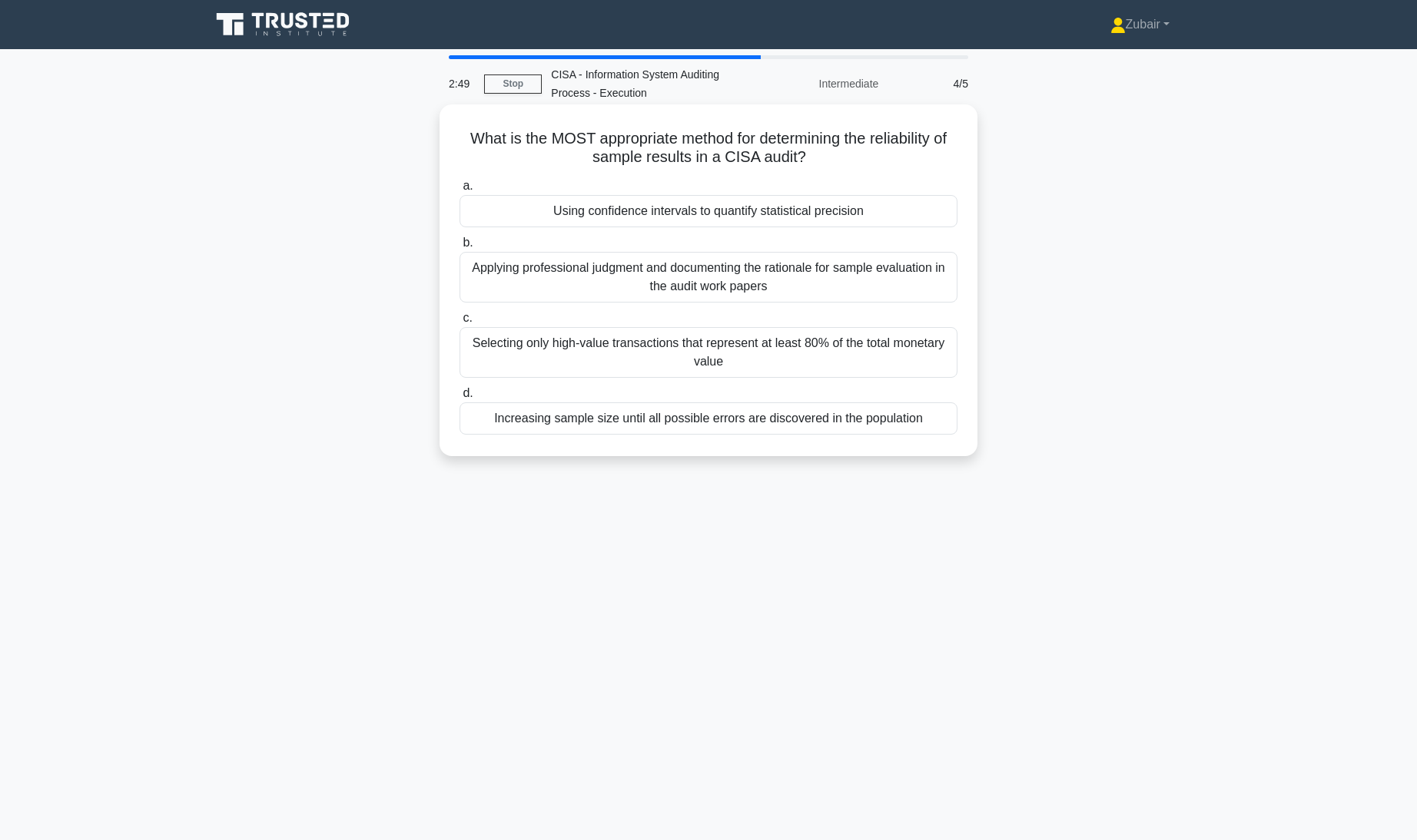
click at [899, 216] on div "Using confidence intervals to quantify statistical precision" at bounding box center [708, 211] width 498 height 32
click at [459, 191] on input "a. Using confidence intervals to quantify statistical precision" at bounding box center [459, 186] width 0 height 10
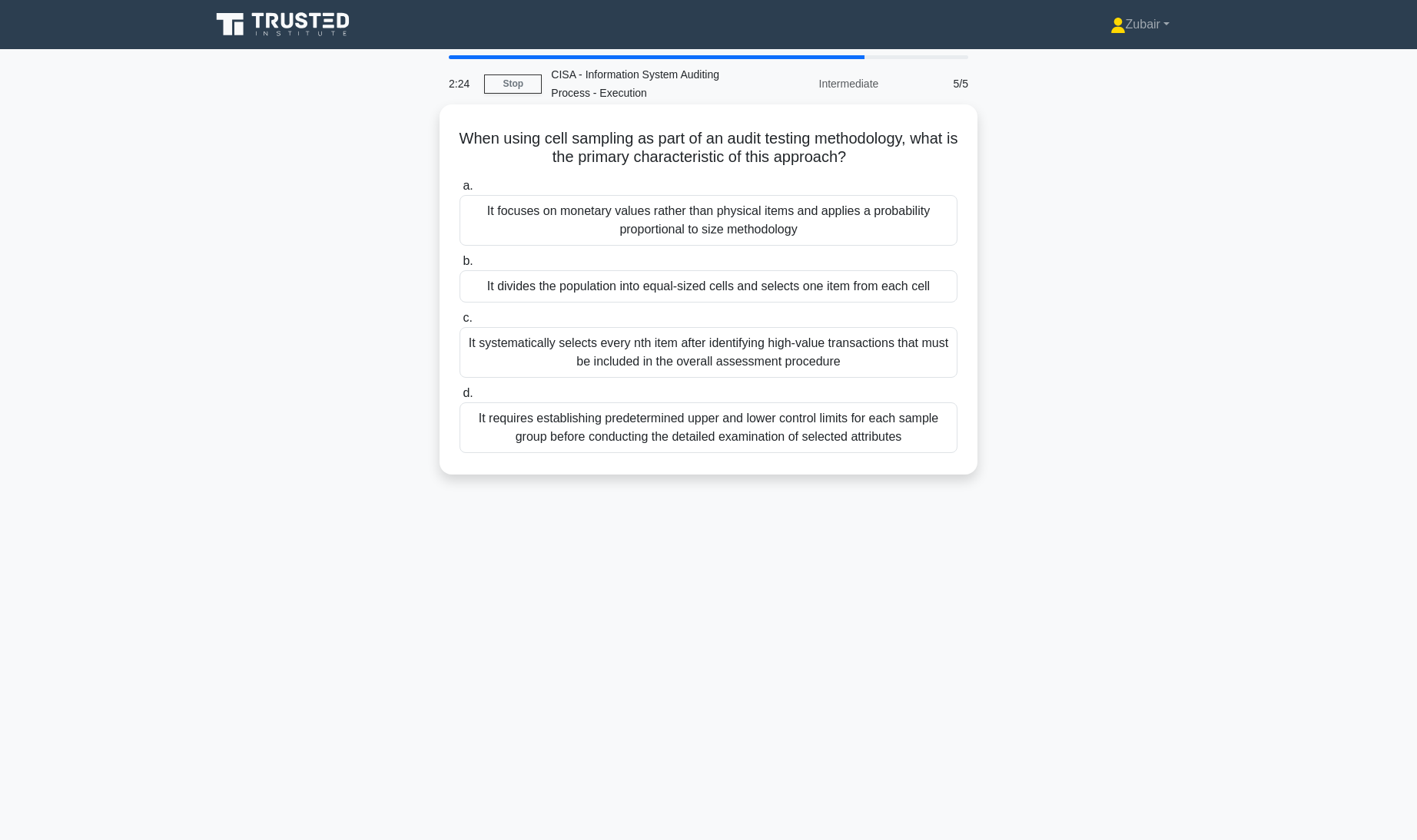
click at [917, 285] on div "It divides the population into equal-sized cells and selects one item from each…" at bounding box center [708, 286] width 498 height 32
click at [459, 266] on input "b. It divides the population into equal-sized cells and selects one item from e…" at bounding box center [459, 262] width 0 height 10
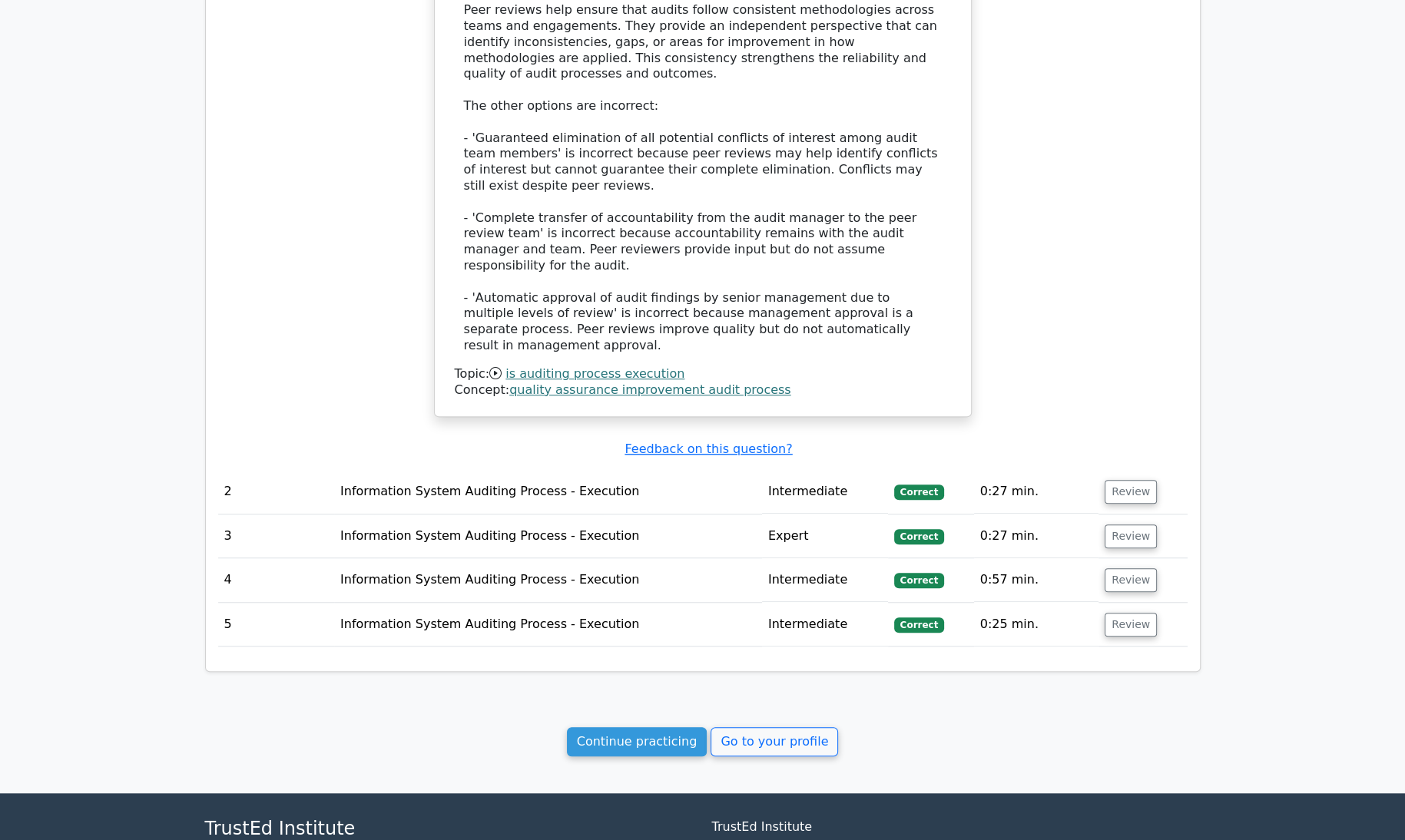
scroll to position [1321, 0]
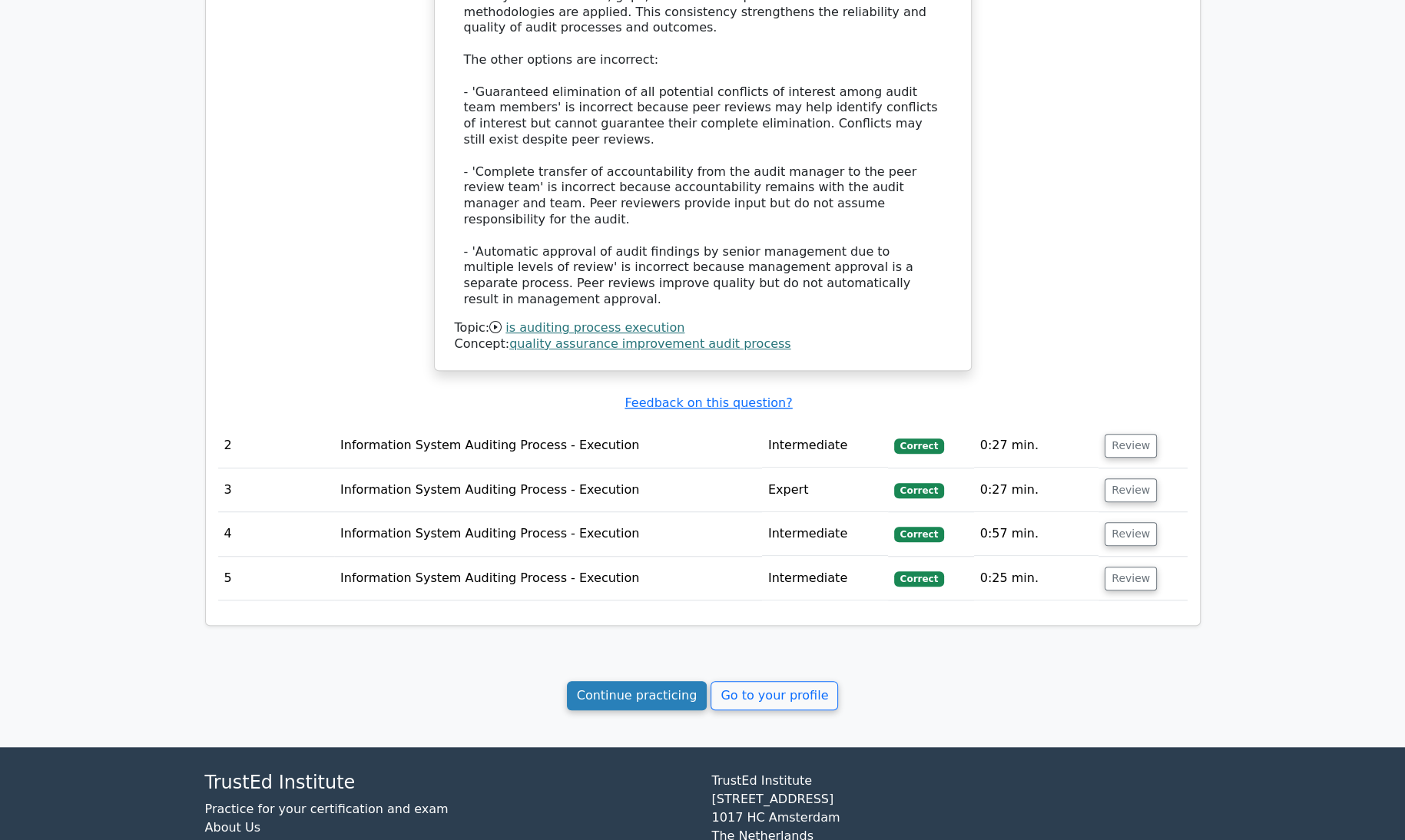
click at [667, 681] on link "Continue practicing" at bounding box center [638, 696] width 140 height 30
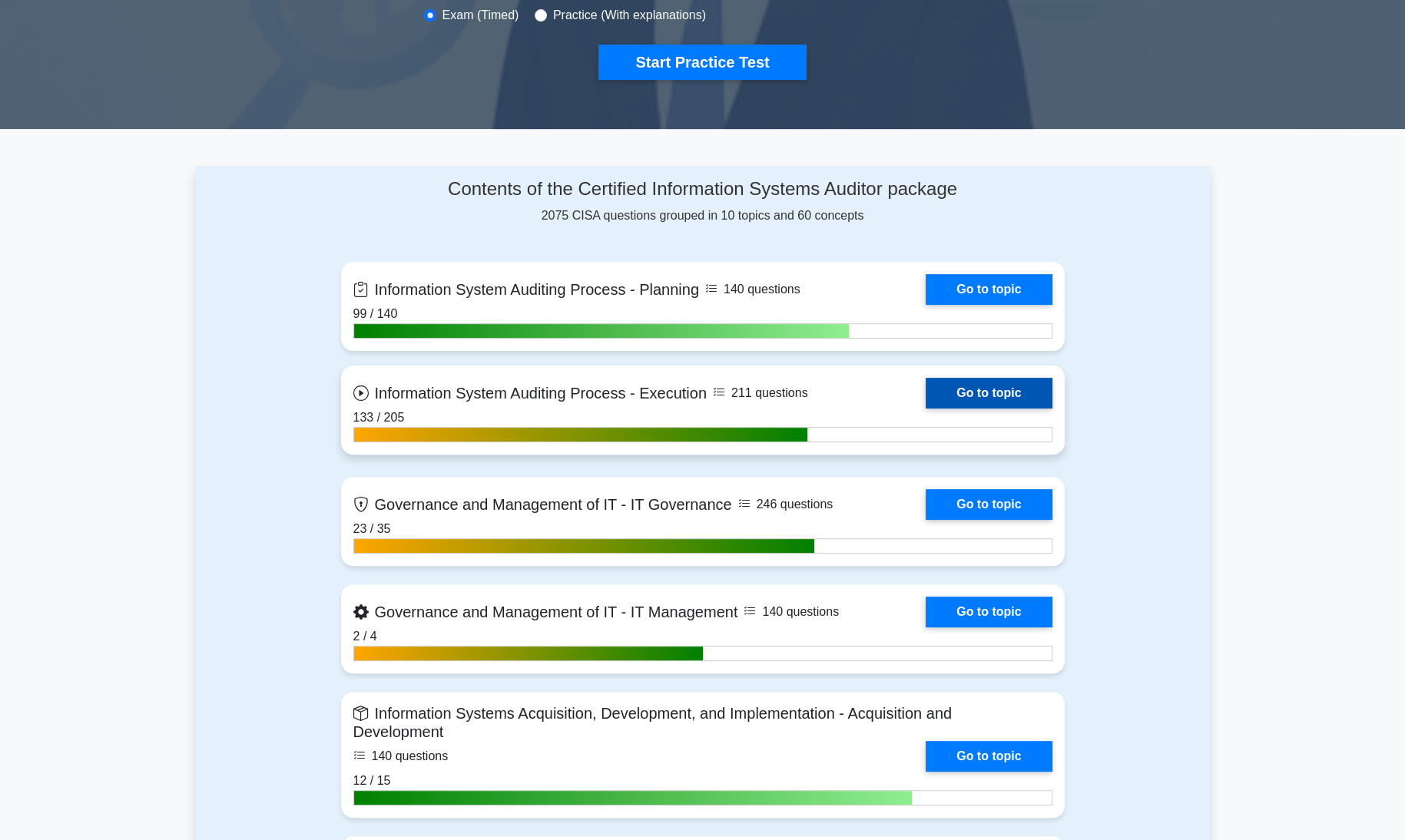
scroll to position [518, 0]
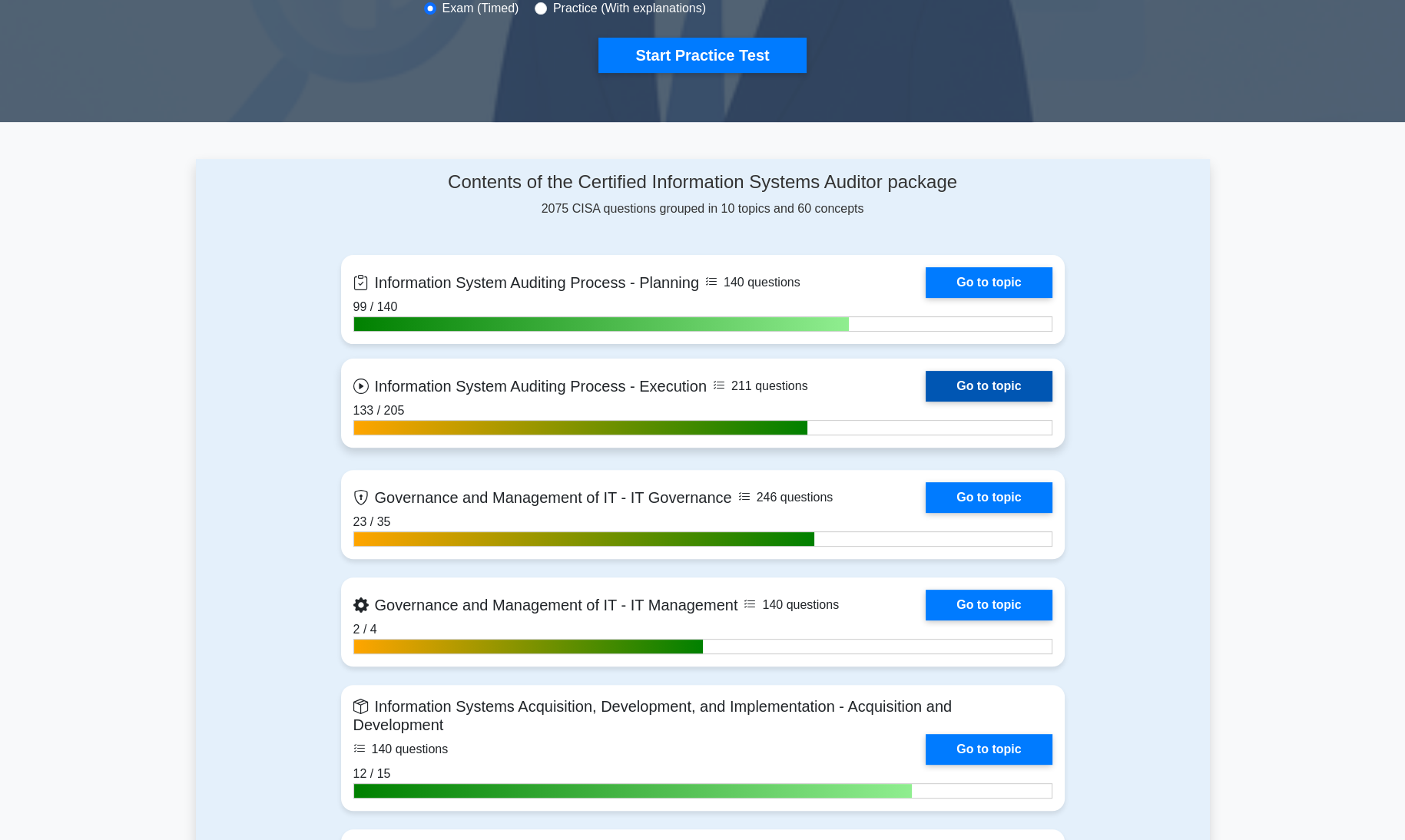
click at [965, 386] on link "Go to topic" at bounding box center [989, 386] width 126 height 30
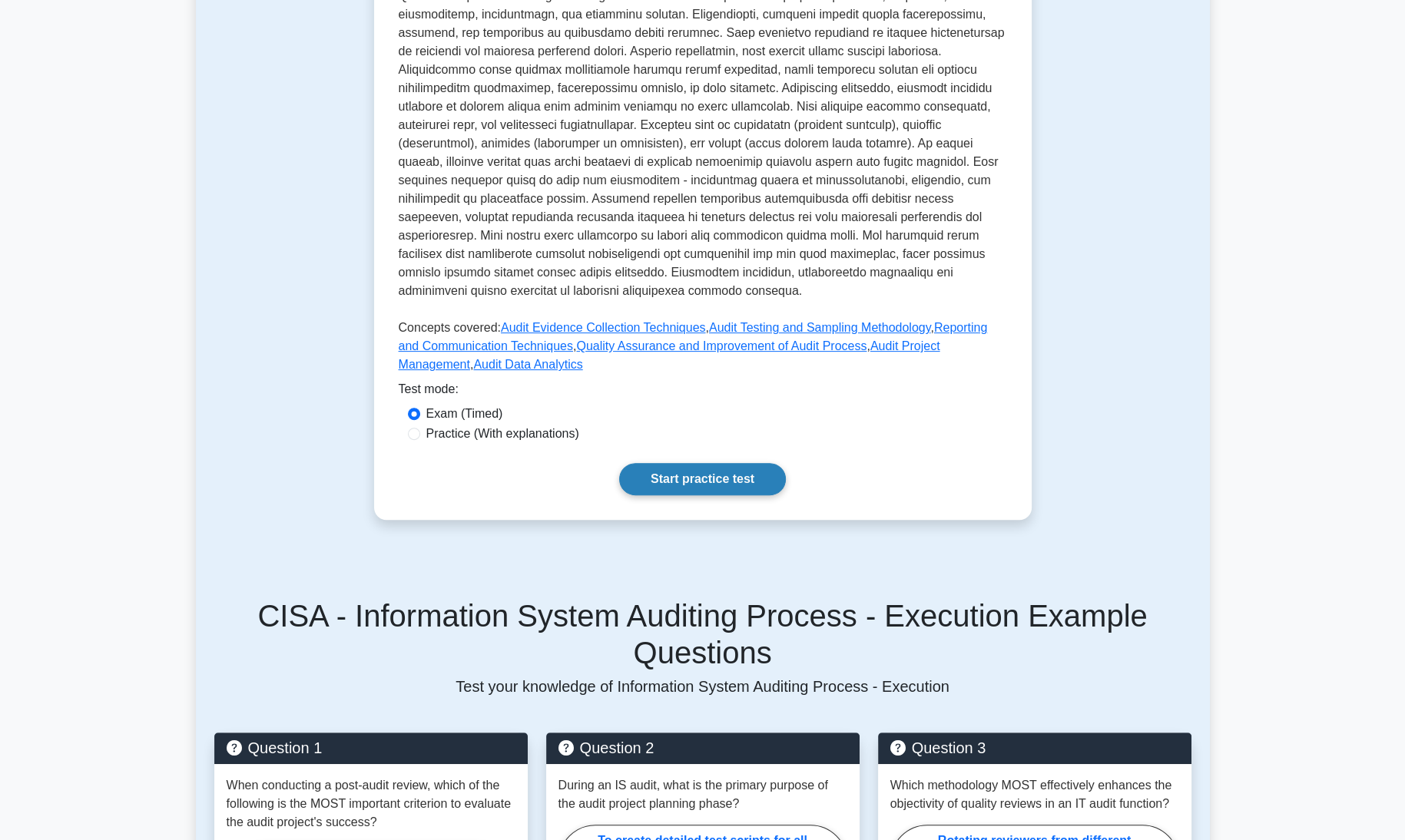
scroll to position [504, 0]
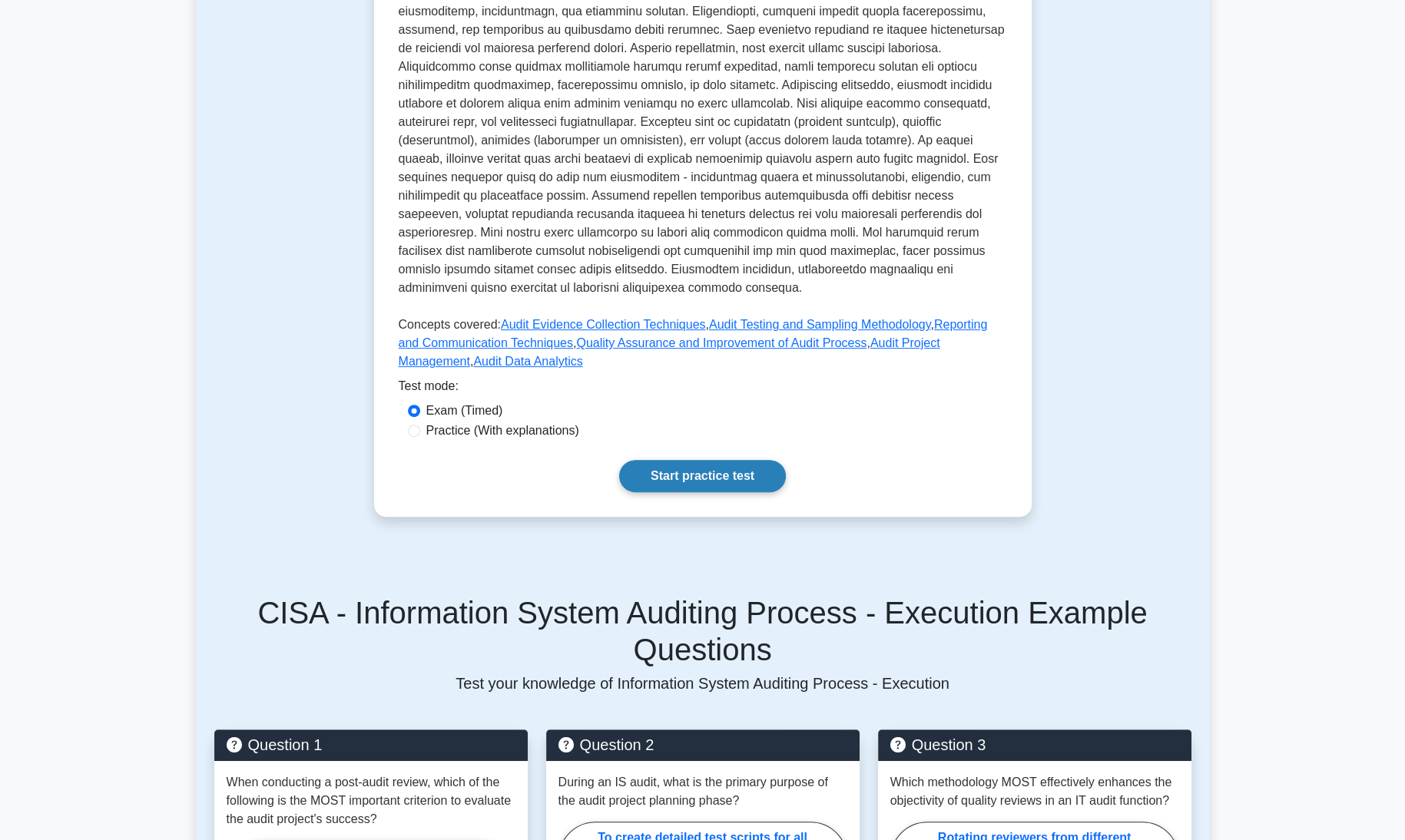
click at [709, 460] on link "Start practice test" at bounding box center [702, 476] width 166 height 32
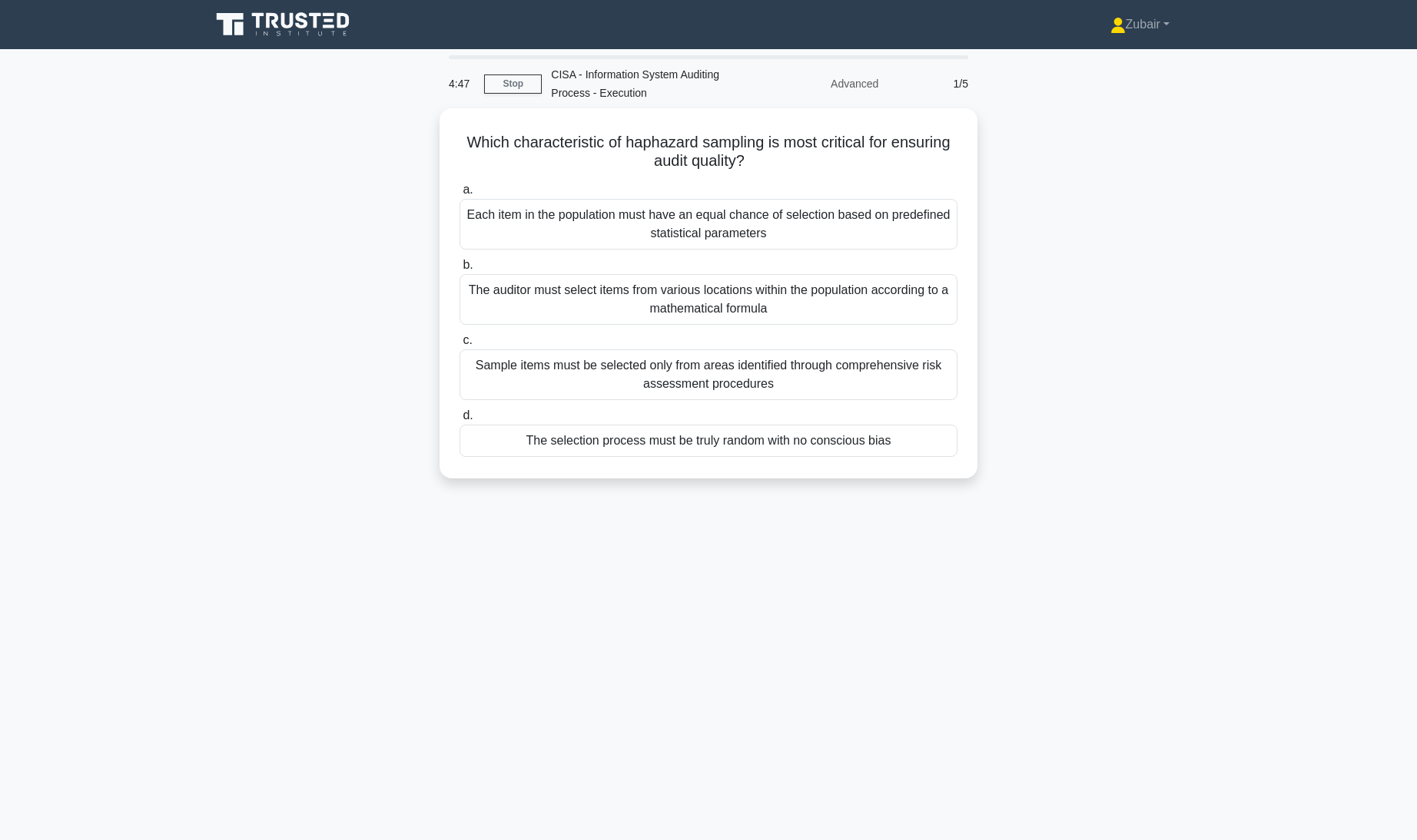
click at [215, 421] on div "Which characteristic of haphazard sampling is most critical for ensuring audit …" at bounding box center [708, 302] width 1014 height 389
click at [526, 376] on div "Sample items must be selected only from areas identified through comprehensive …" at bounding box center [708, 371] width 498 height 51
click at [459, 342] on input "c. Sample items must be selected only from areas identified through comprehensi…" at bounding box center [459, 336] width 0 height 10
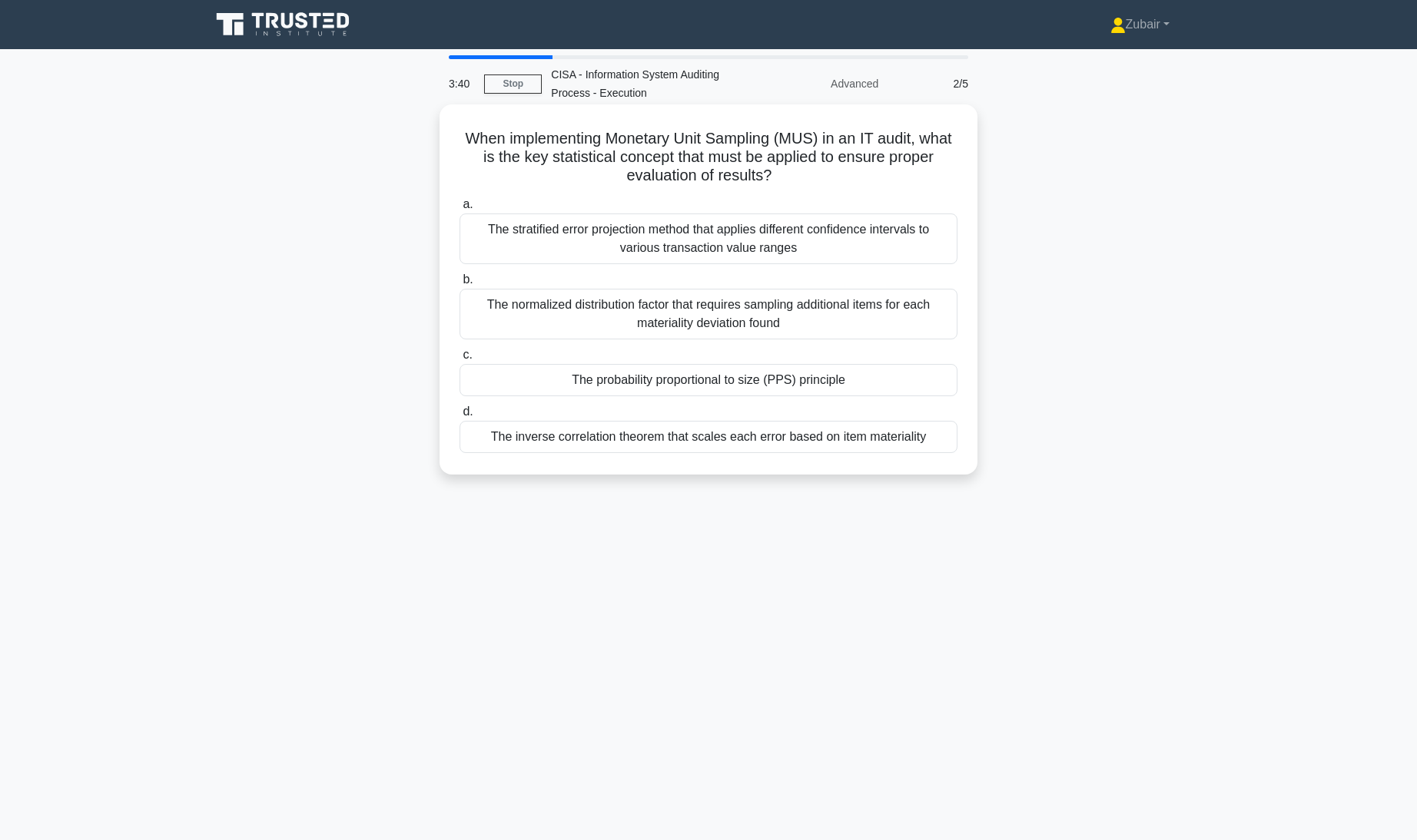
click at [534, 246] on div "The stratified error projection method that applies different confidence interv…" at bounding box center [708, 238] width 498 height 51
click at [459, 210] on input "a. The stratified error projection method that applies different confidence int…" at bounding box center [459, 204] width 0 height 10
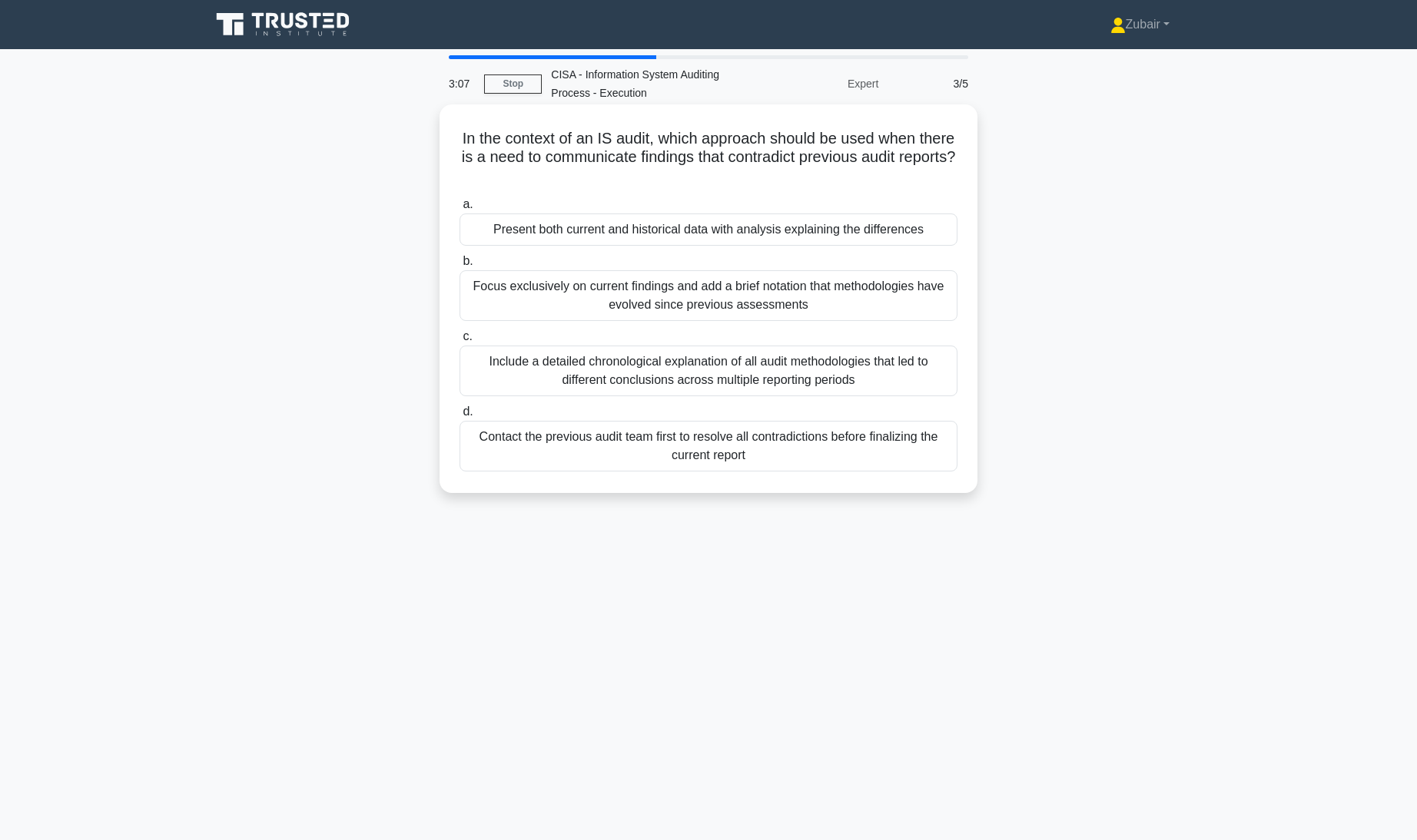
click at [543, 236] on div "Present both current and historical data with analysis explaining the differenc…" at bounding box center [708, 229] width 498 height 32
click at [459, 210] on input "a. Present both current and historical data with analysis explaining the differ…" at bounding box center [459, 204] width 0 height 10
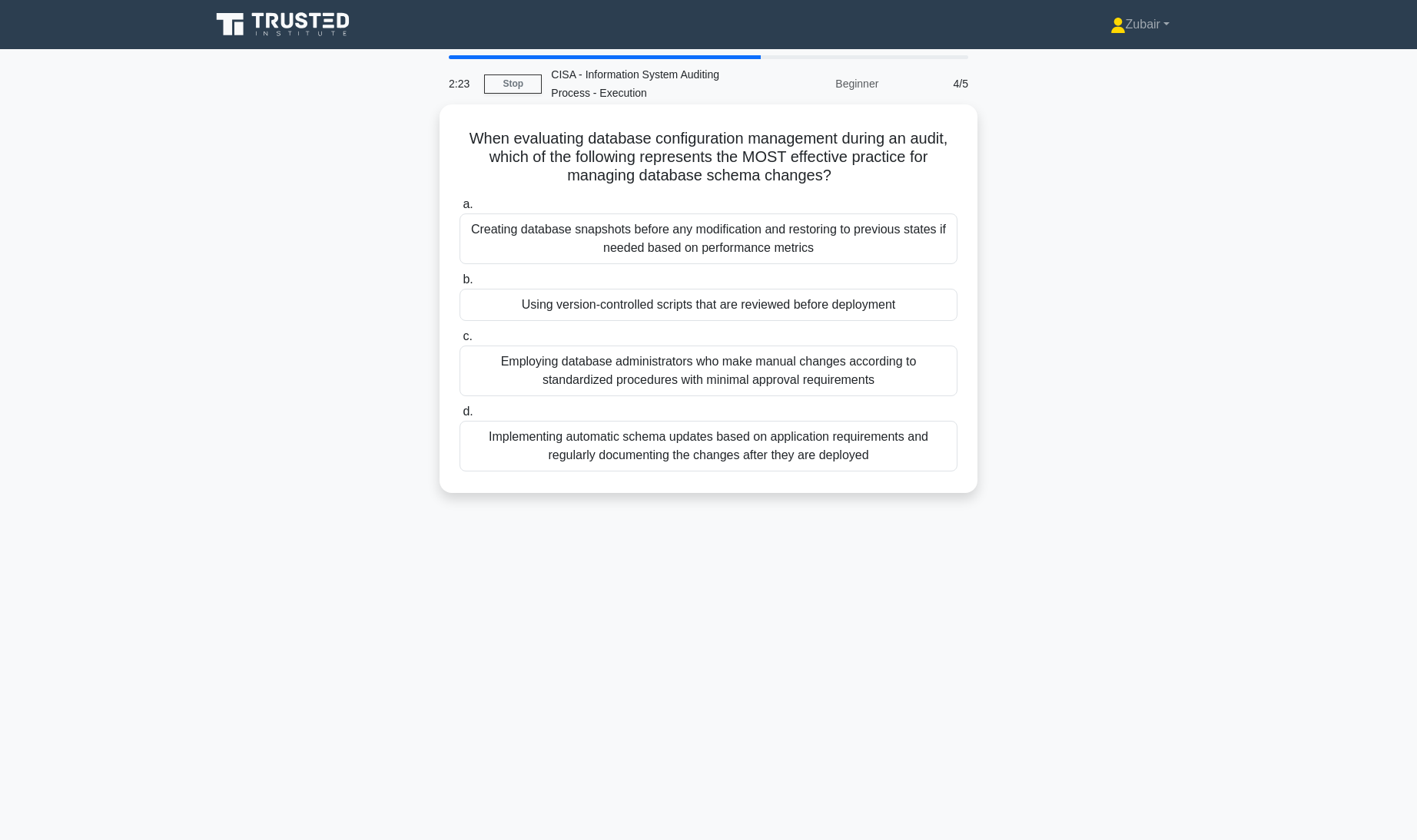
click at [912, 235] on div "Creating database snapshots before any modification and restoring to previous s…" at bounding box center [708, 238] width 498 height 51
click at [459, 210] on input "a. Creating database snapshots before any modification and restoring to previou…" at bounding box center [459, 204] width 0 height 10
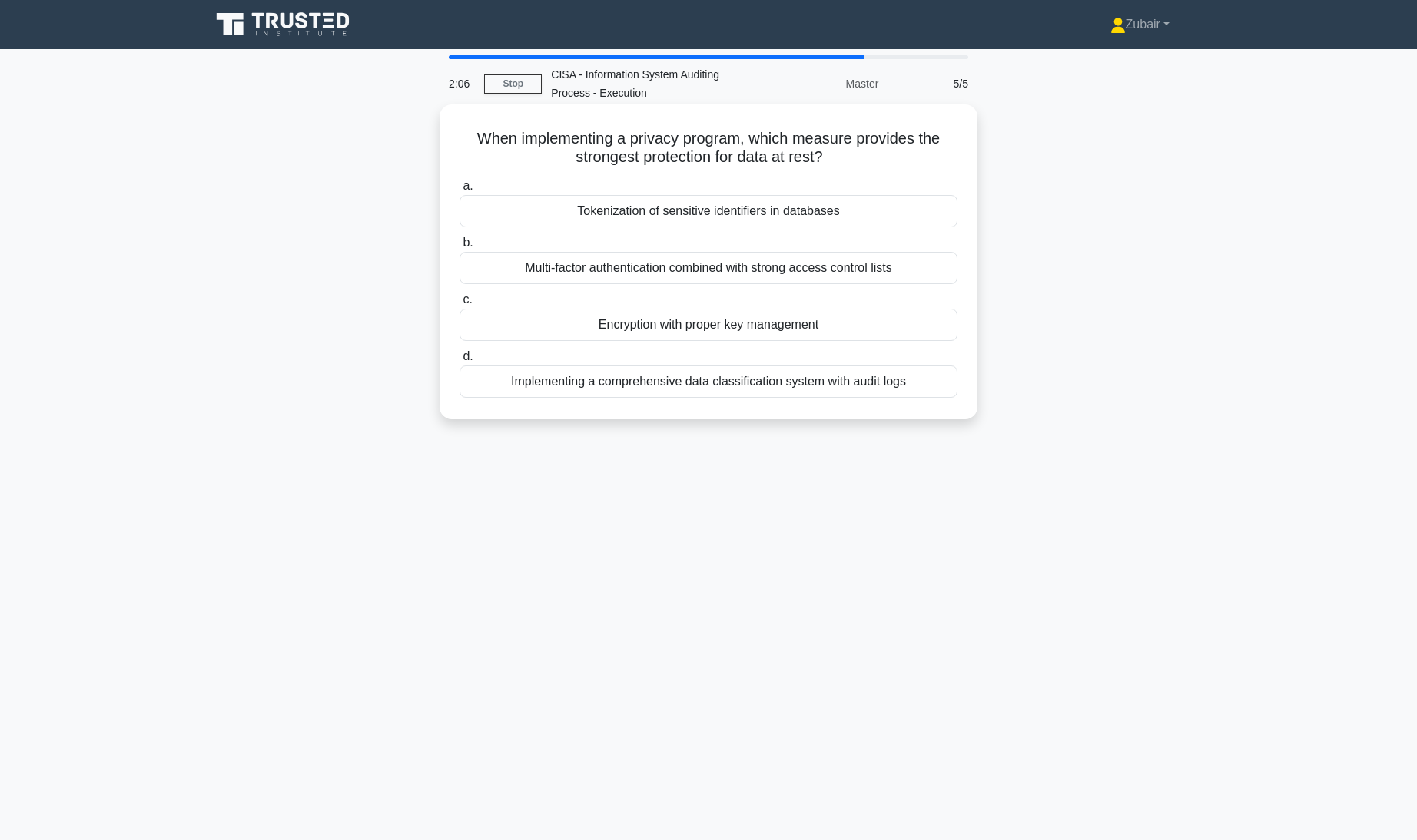
click at [904, 329] on div "Encryption with proper key management" at bounding box center [708, 324] width 498 height 32
click at [459, 305] on input "c. Encryption with proper key management" at bounding box center [459, 299] width 0 height 10
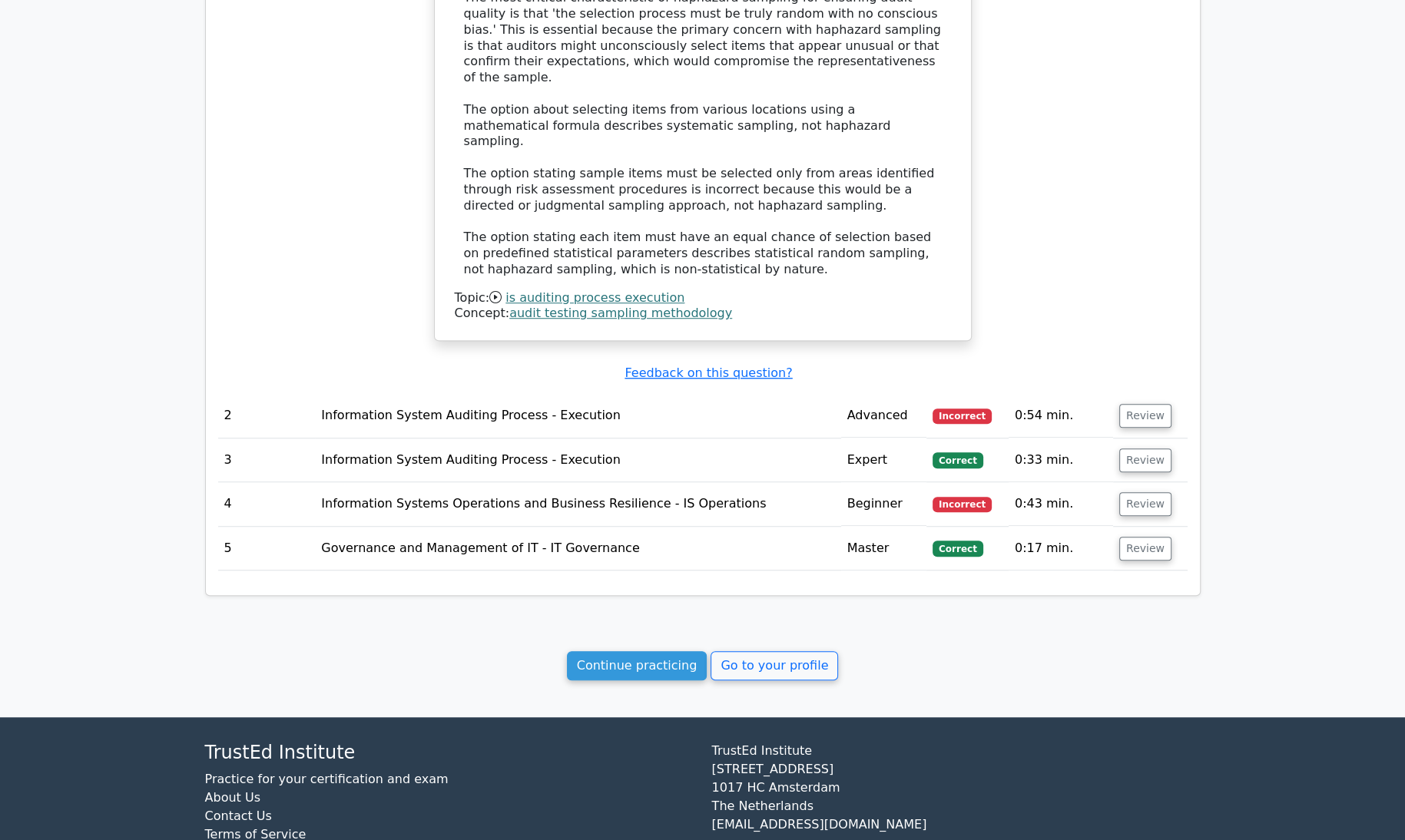
scroll to position [1300, 0]
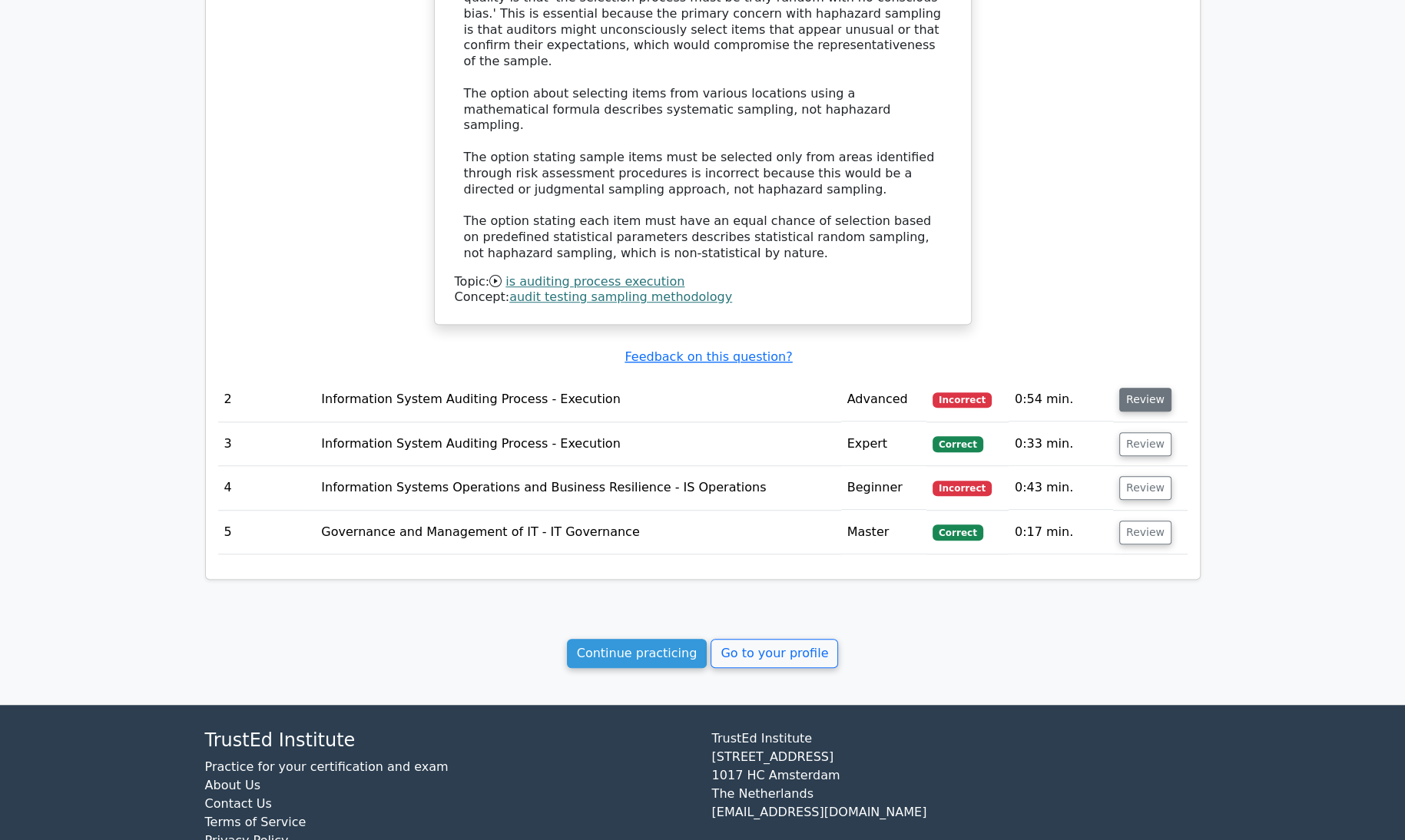
click at [1151, 388] on button "Review" at bounding box center [1145, 400] width 53 height 24
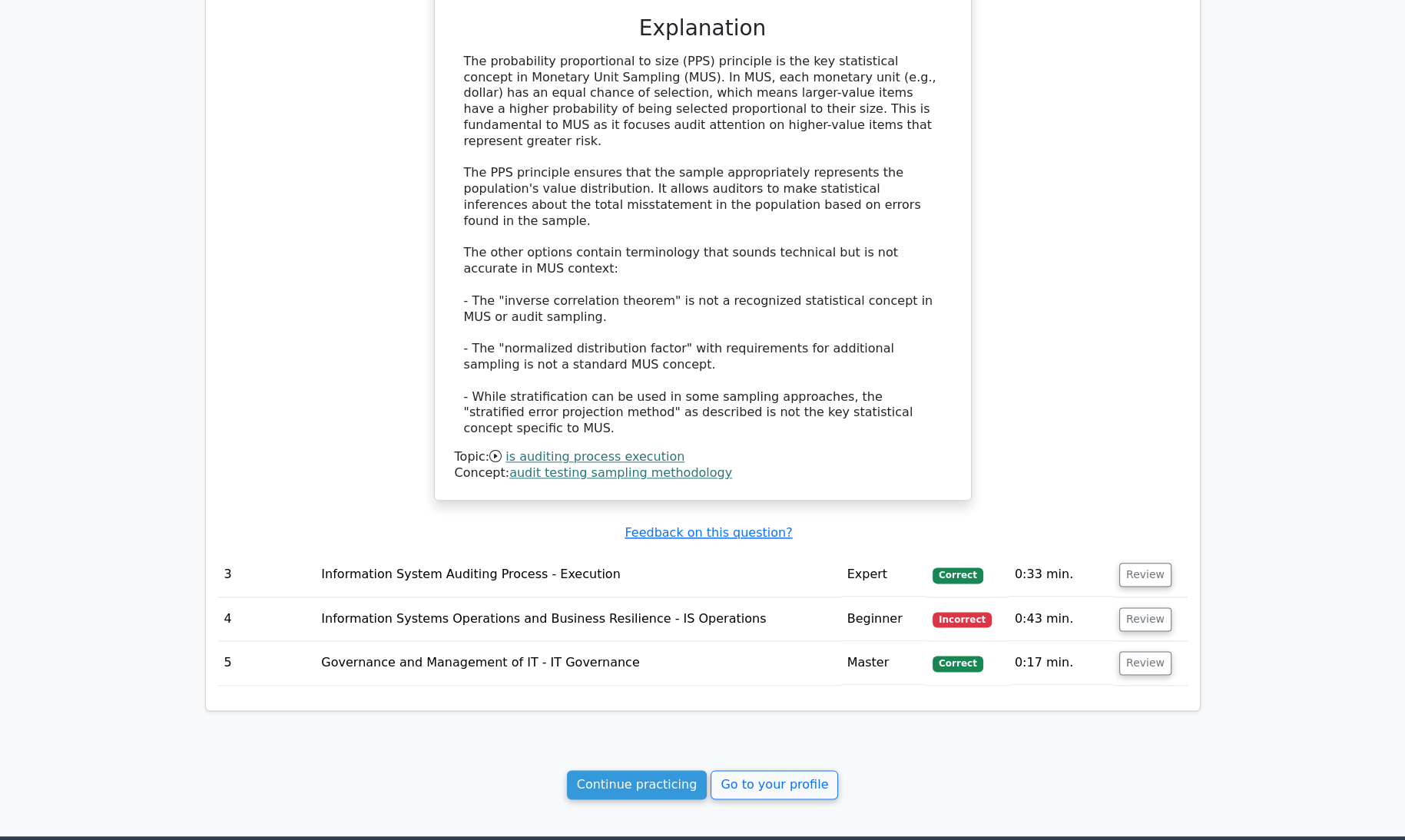
scroll to position [2068, 0]
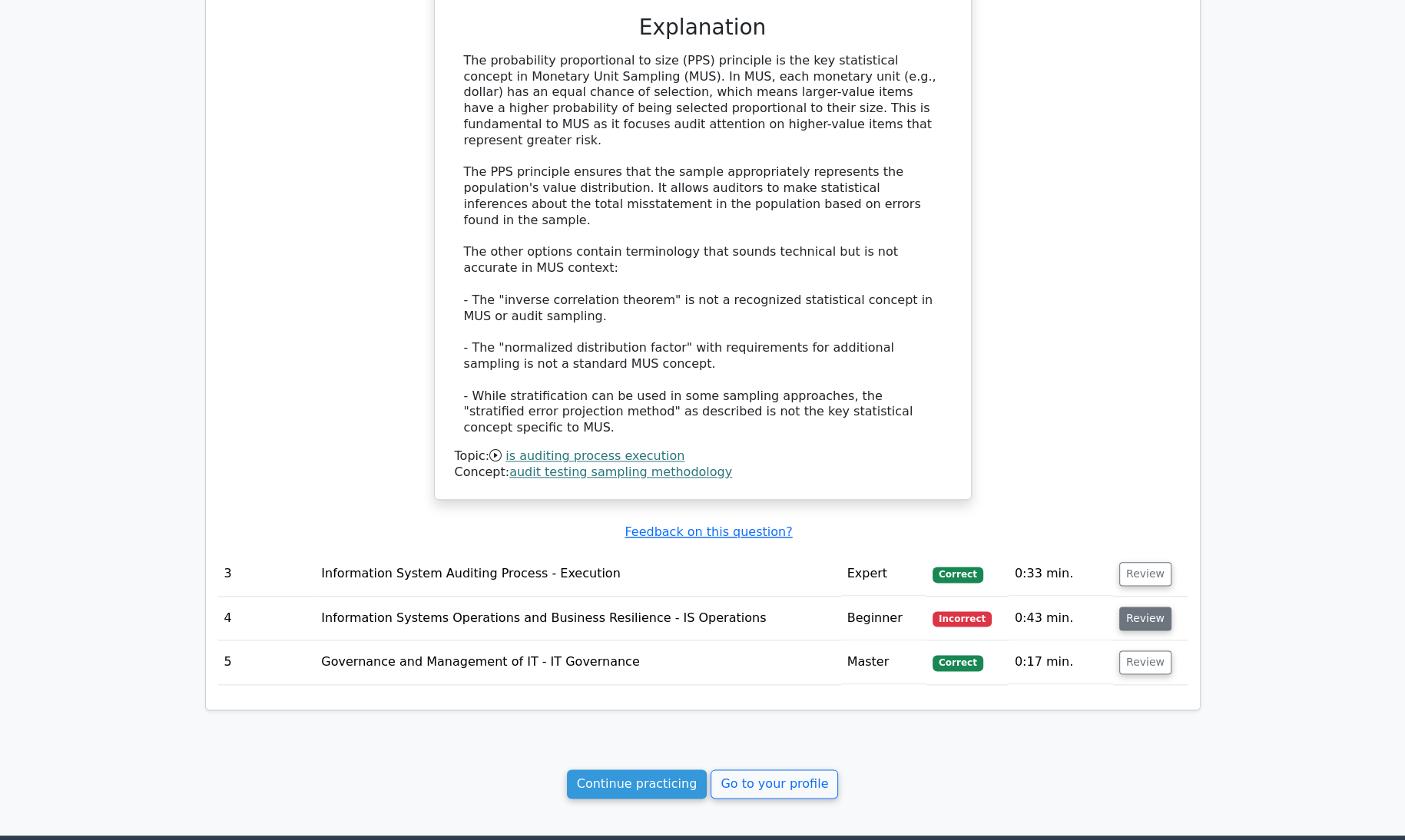
click at [1132, 607] on button "Review" at bounding box center [1145, 619] width 53 height 24
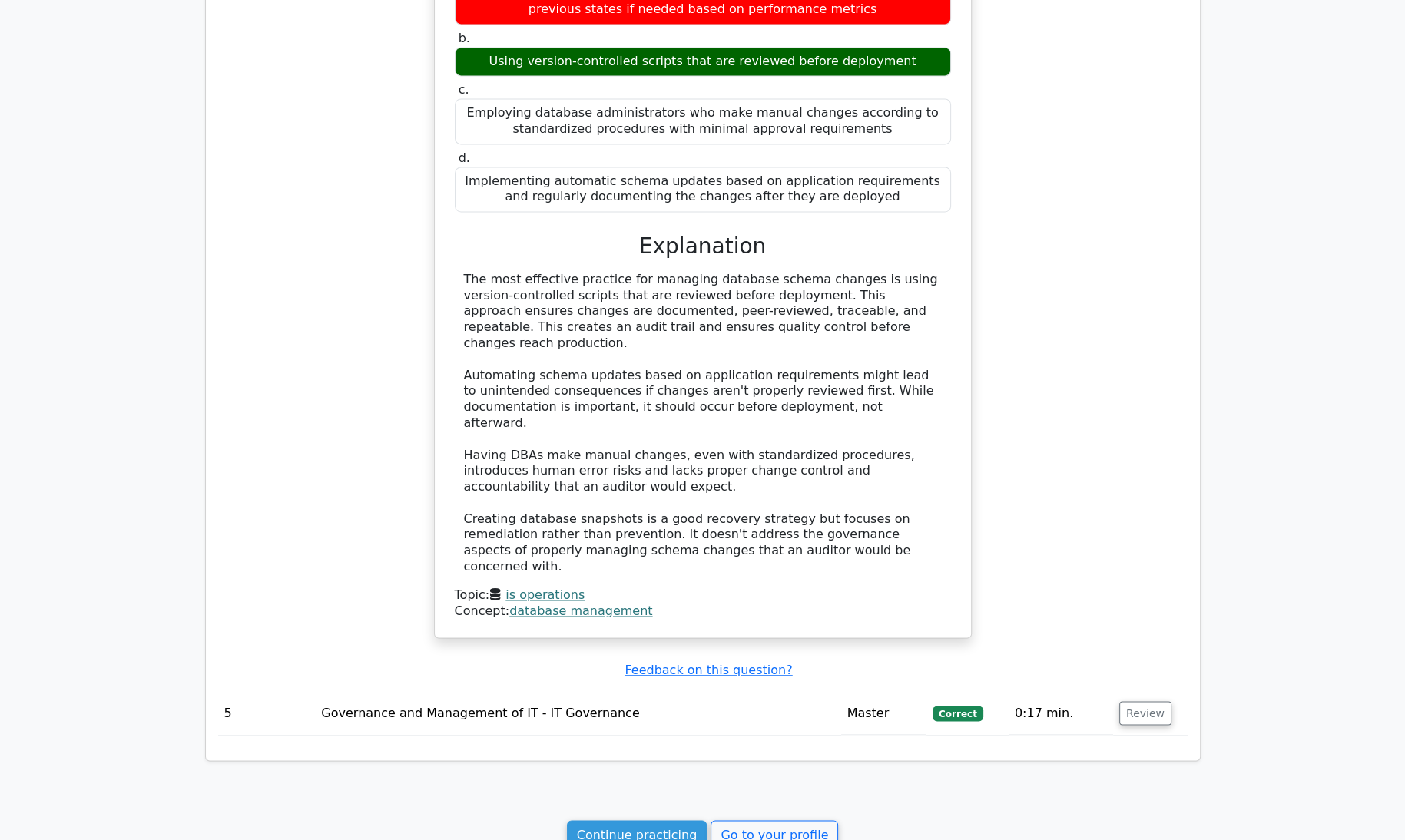
scroll to position [2836, 0]
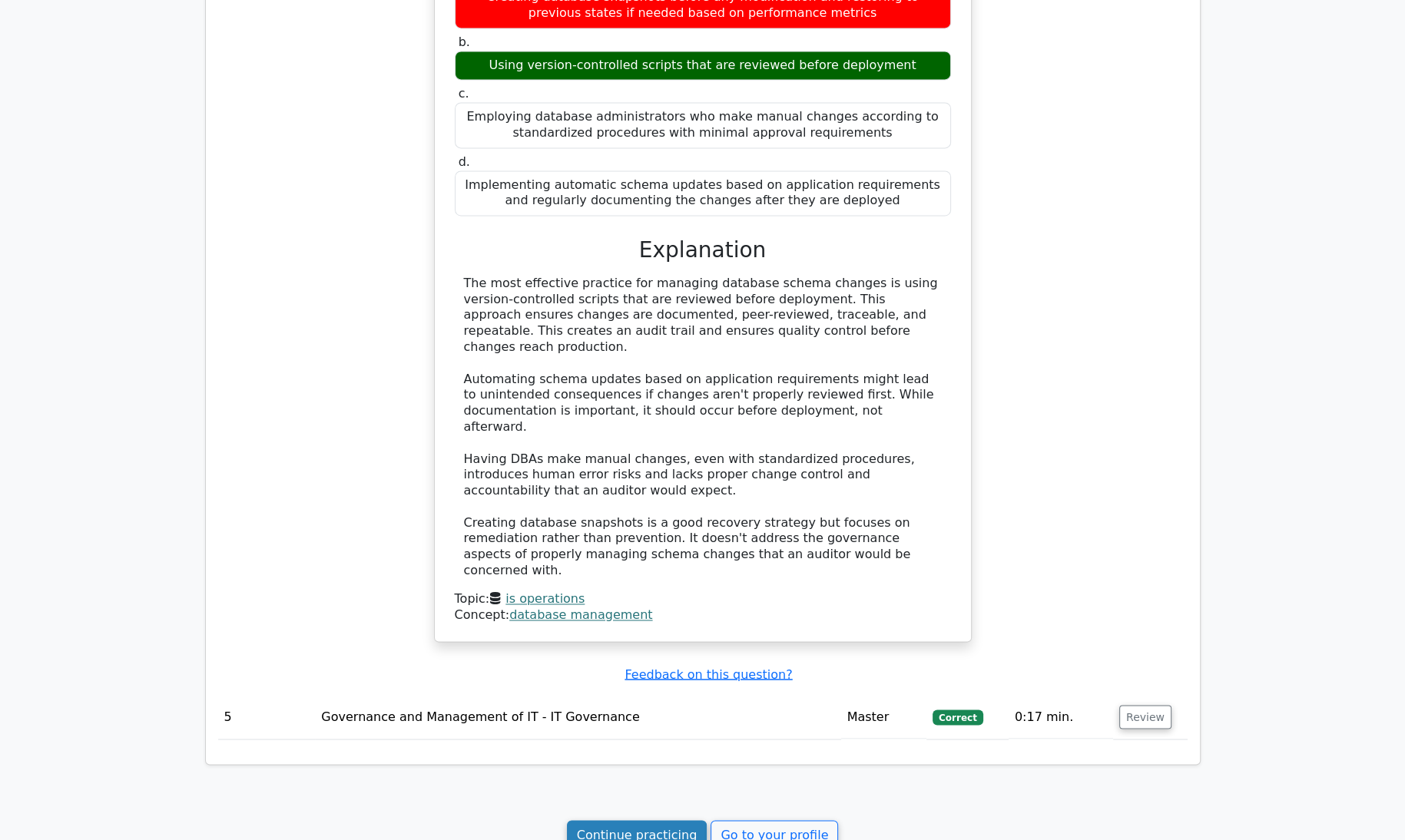
click at [619, 821] on link "Continue practicing" at bounding box center [638, 835] width 140 height 30
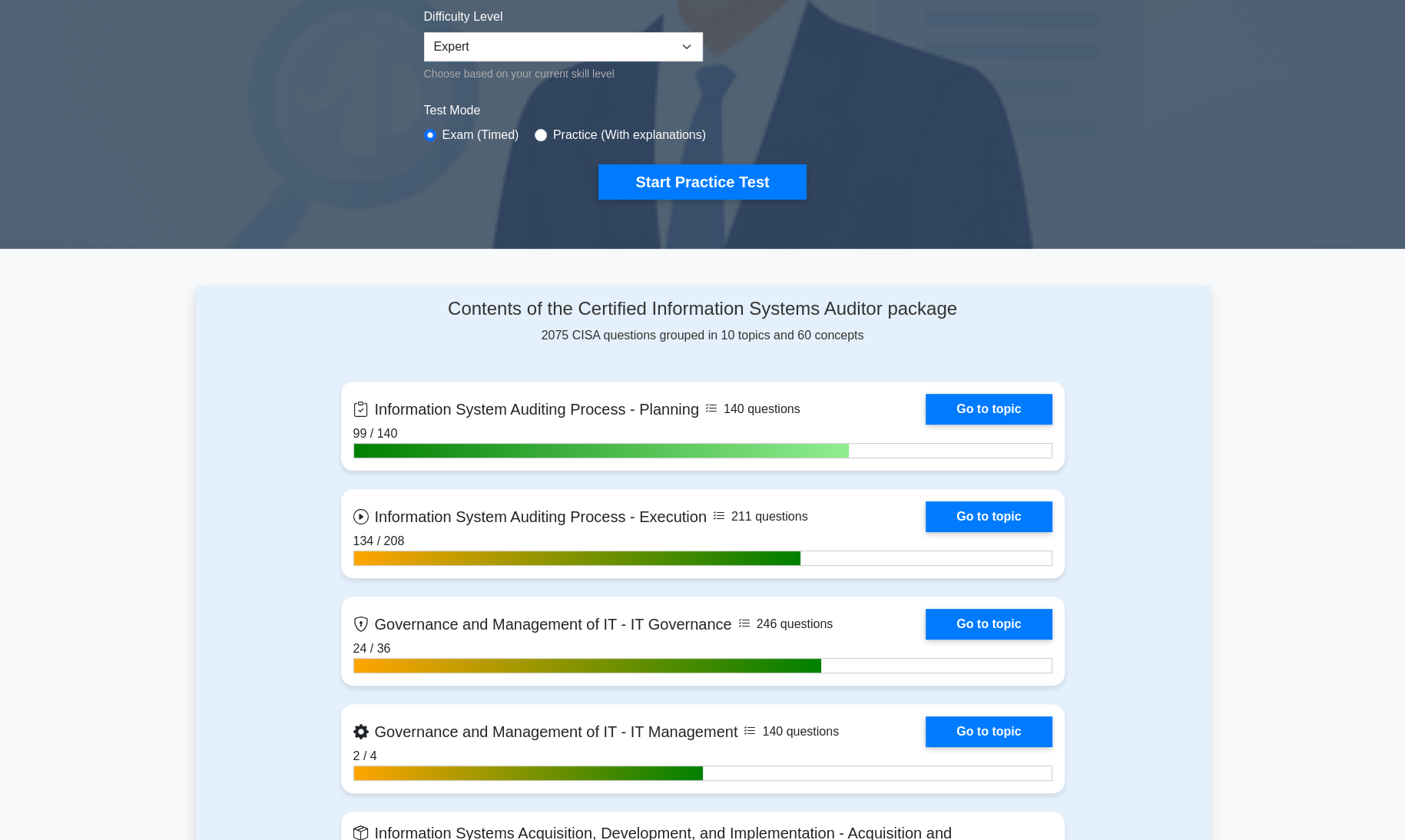
scroll to position [398, 0]
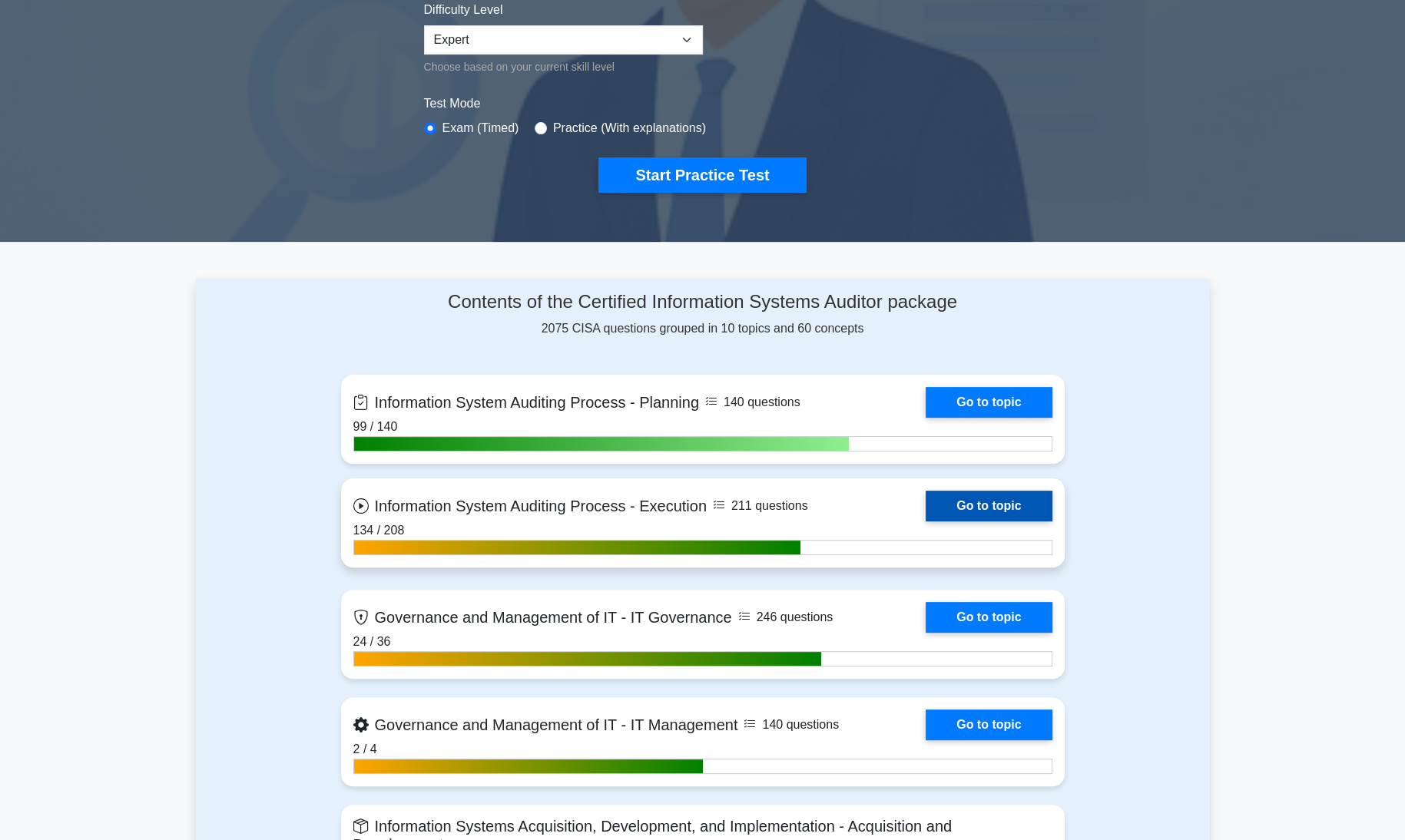
click at [1041, 504] on link "Go to topic" at bounding box center [989, 505] width 126 height 30
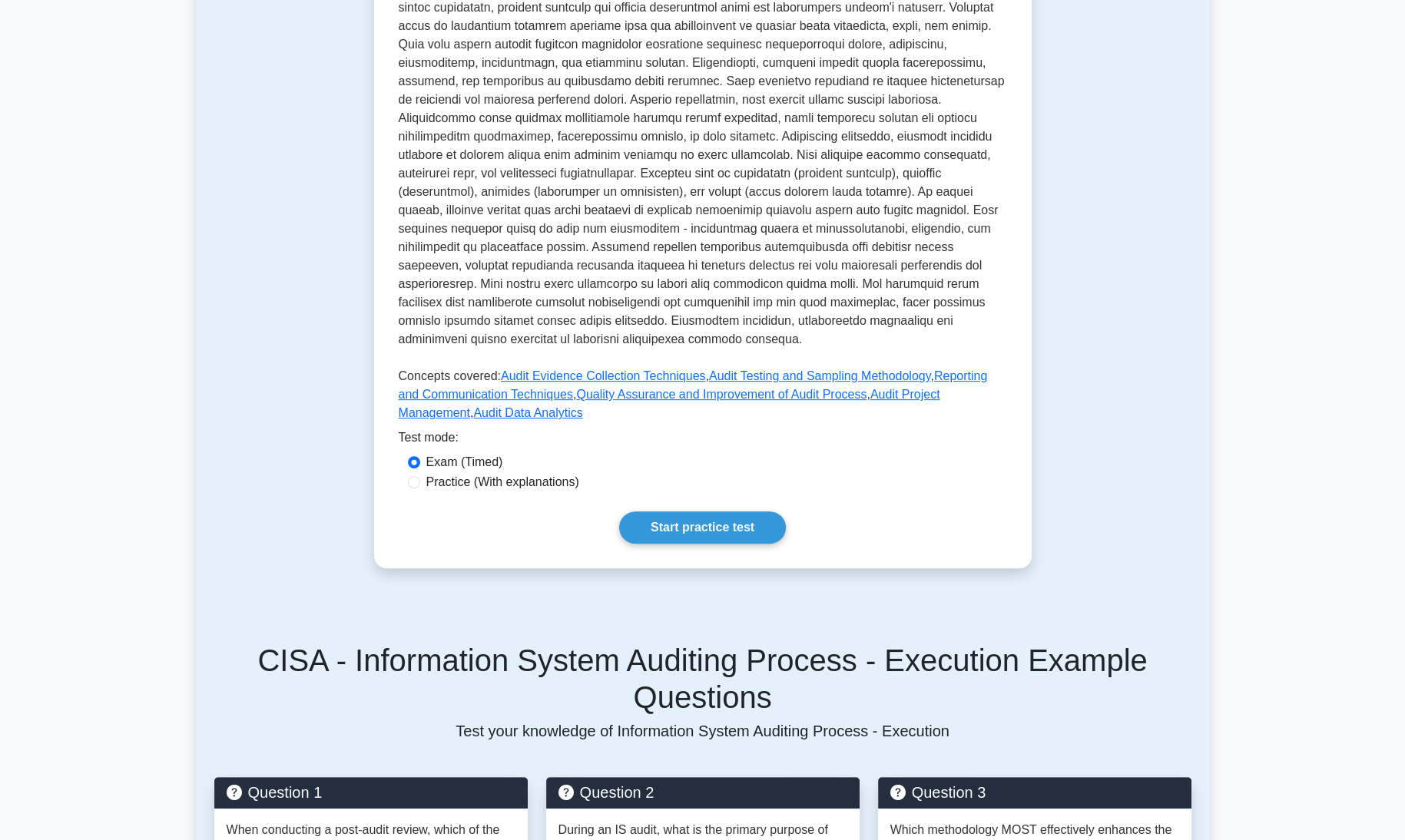
scroll to position [461, 0]
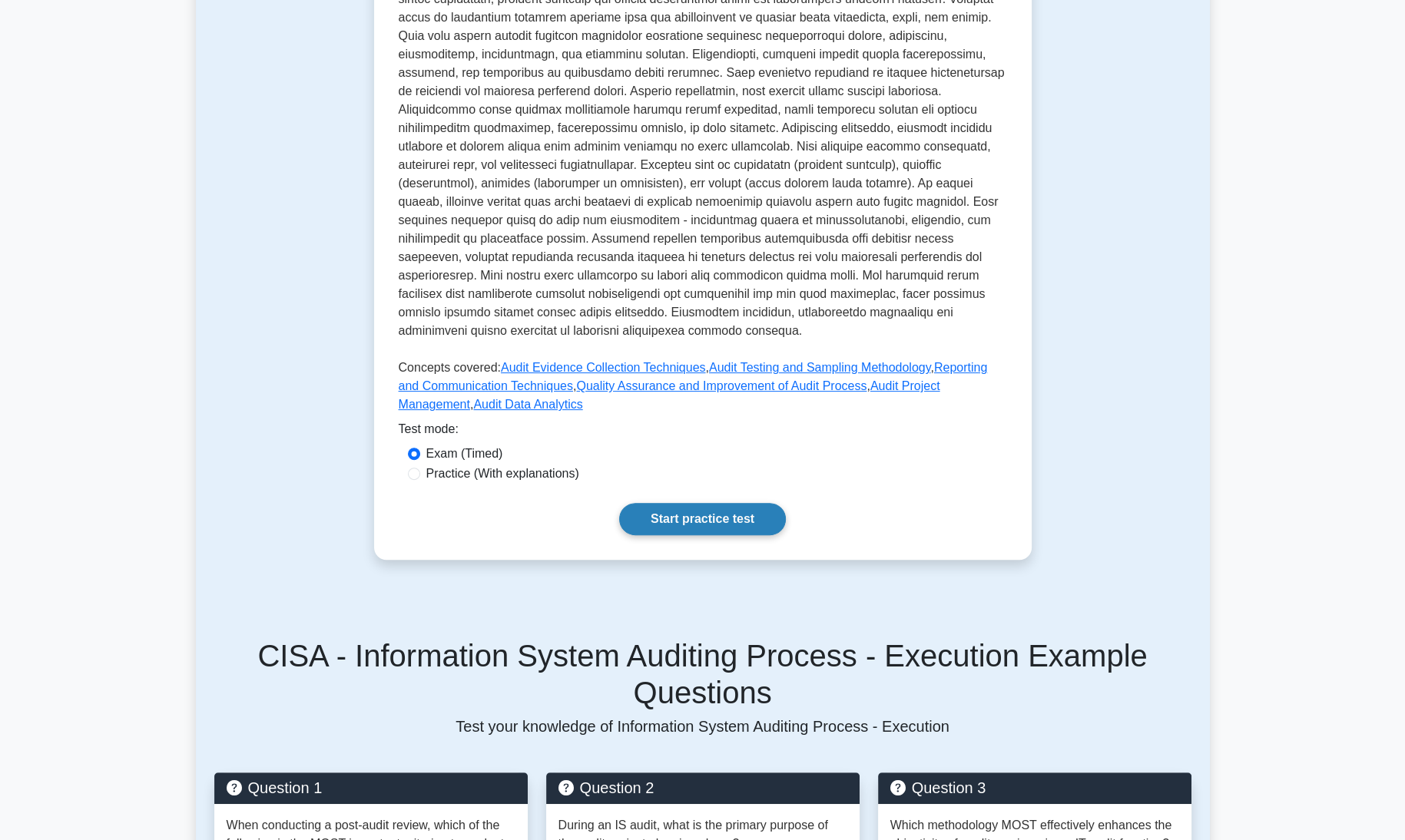
click at [726, 504] on link "Start practice test" at bounding box center [702, 519] width 166 height 32
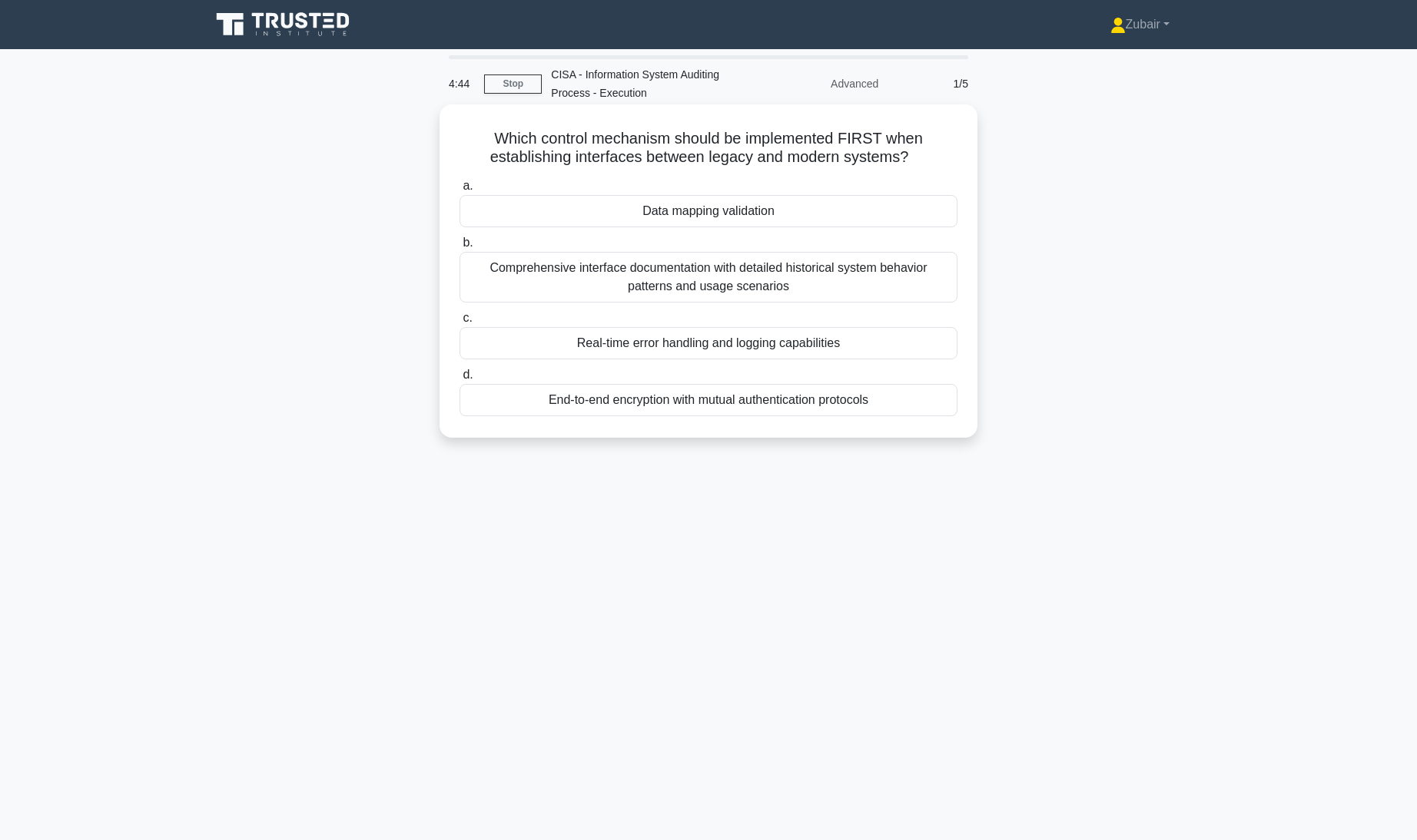
click at [776, 211] on div "Data mapping validation" at bounding box center [708, 211] width 498 height 32
click at [459, 191] on input "a. Data mapping validation" at bounding box center [459, 186] width 0 height 10
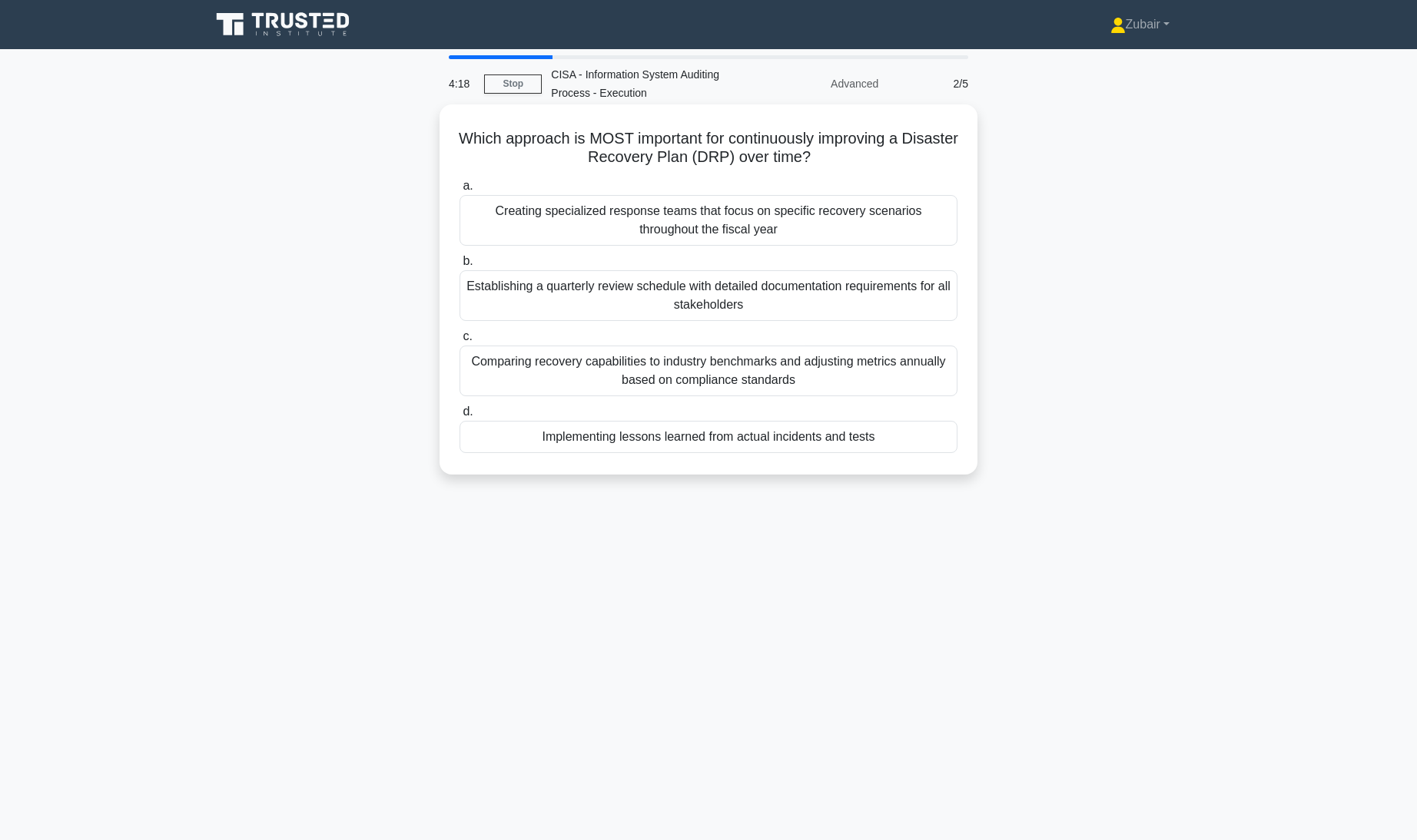
click at [904, 385] on div "Comparing recovery capabilities to industry benchmarks and adjusting metrics an…" at bounding box center [708, 371] width 498 height 51
click at [459, 342] on input "c. Comparing recovery capabilities to industry benchmarks and adjusting metrics…" at bounding box center [459, 336] width 0 height 10
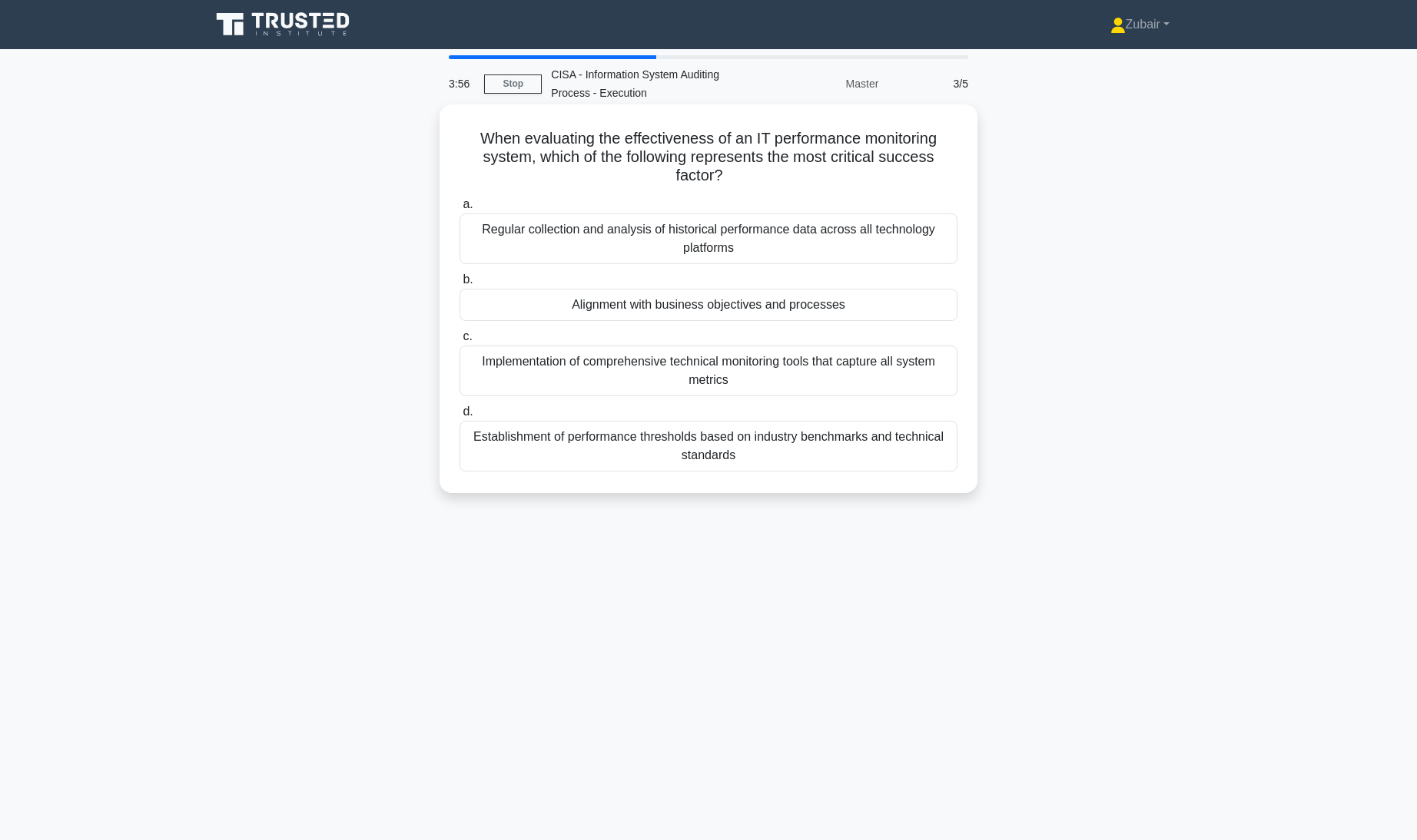
click at [905, 305] on div "Alignment with business objectives and processes" at bounding box center [708, 305] width 498 height 32
click at [459, 285] on input "b. Alignment with business objectives and processes" at bounding box center [459, 280] width 0 height 10
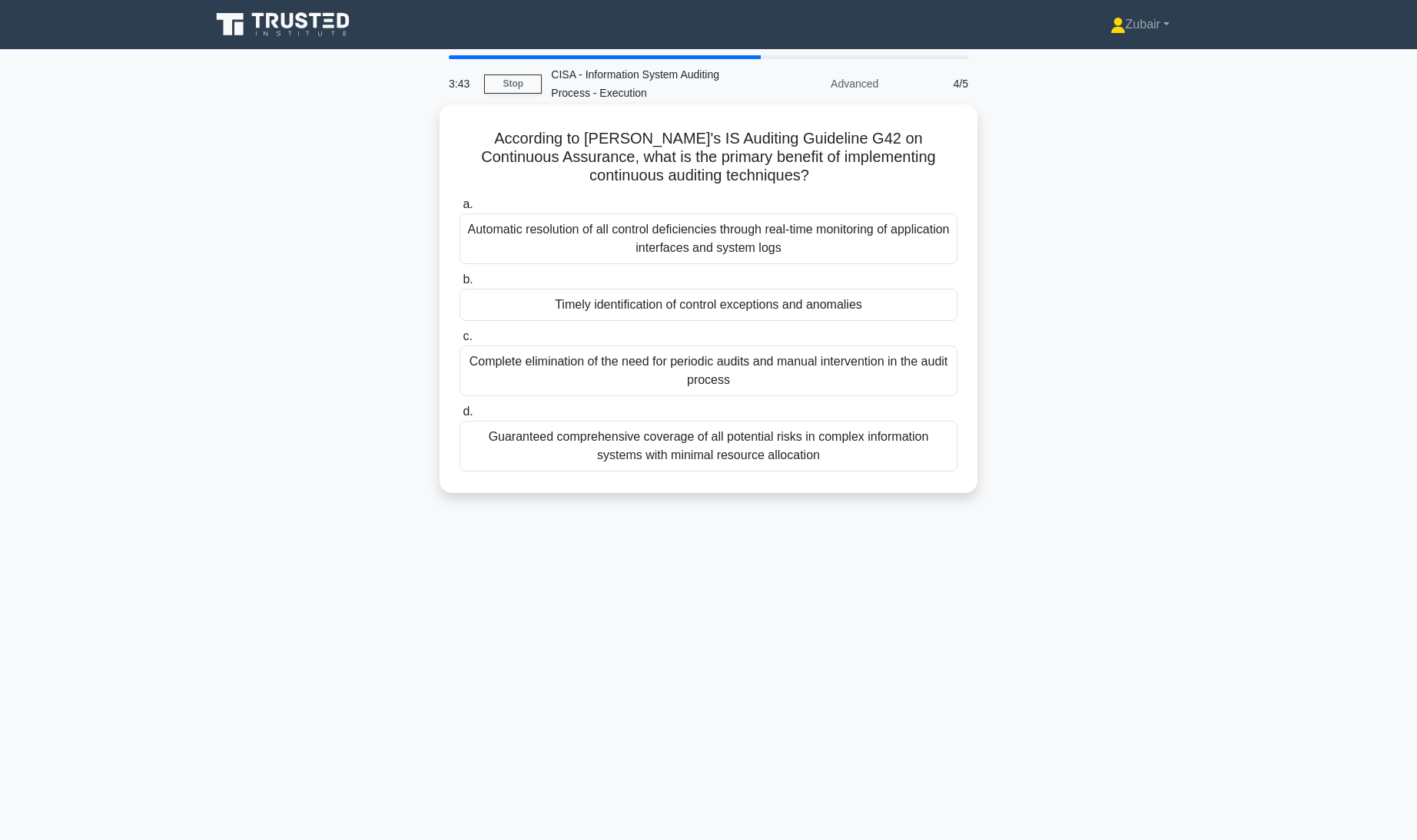
click at [877, 306] on div "Timely identification of control exceptions and anomalies" at bounding box center [708, 305] width 498 height 32
click at [459, 285] on input "b. Timely identification of control exceptions and anomalies" at bounding box center [459, 280] width 0 height 10
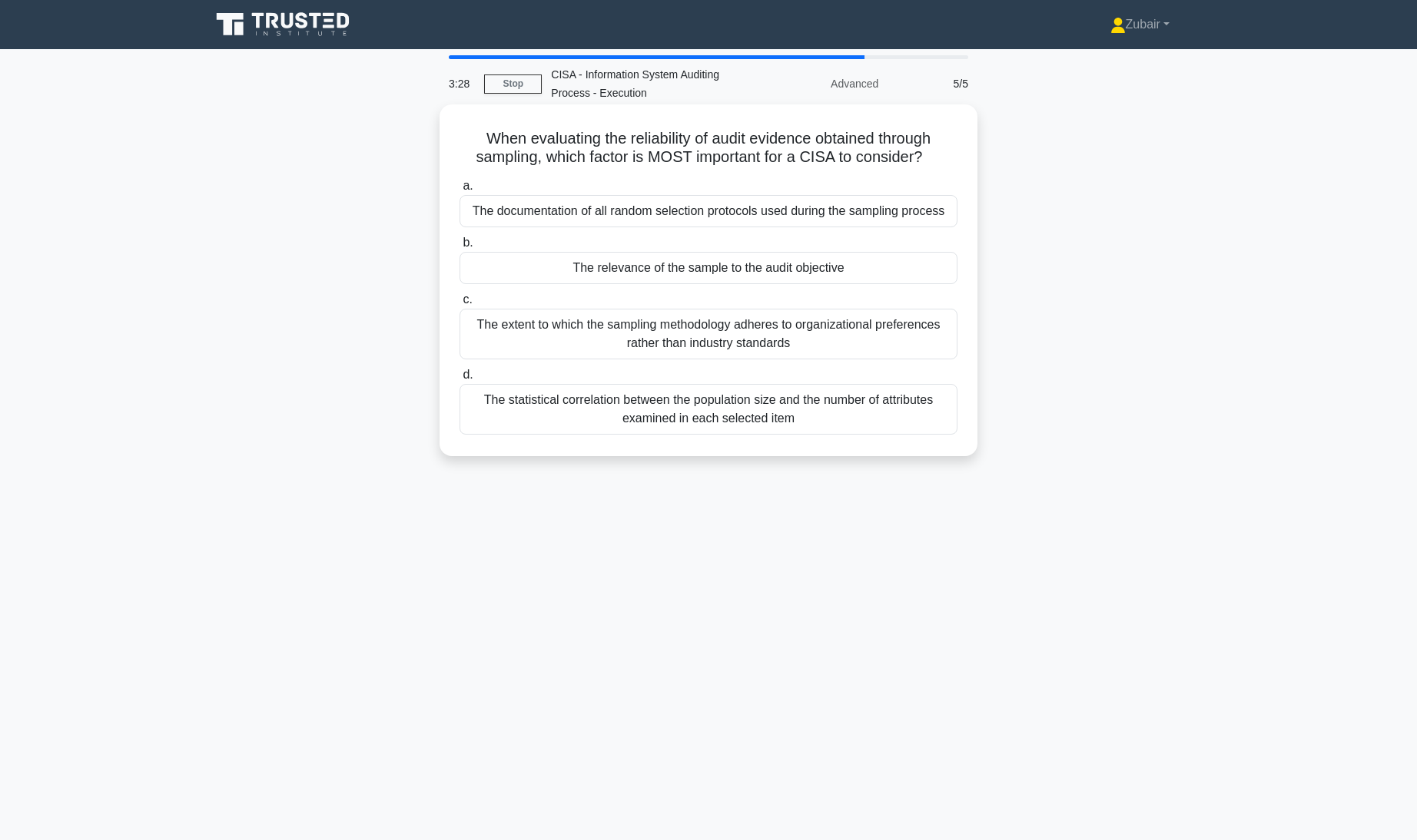
click at [830, 263] on div "The relevance of the sample to the audit objective" at bounding box center [708, 268] width 498 height 32
click at [459, 249] on input "b. The relevance of the sample to the audit objective" at bounding box center [459, 243] width 0 height 10
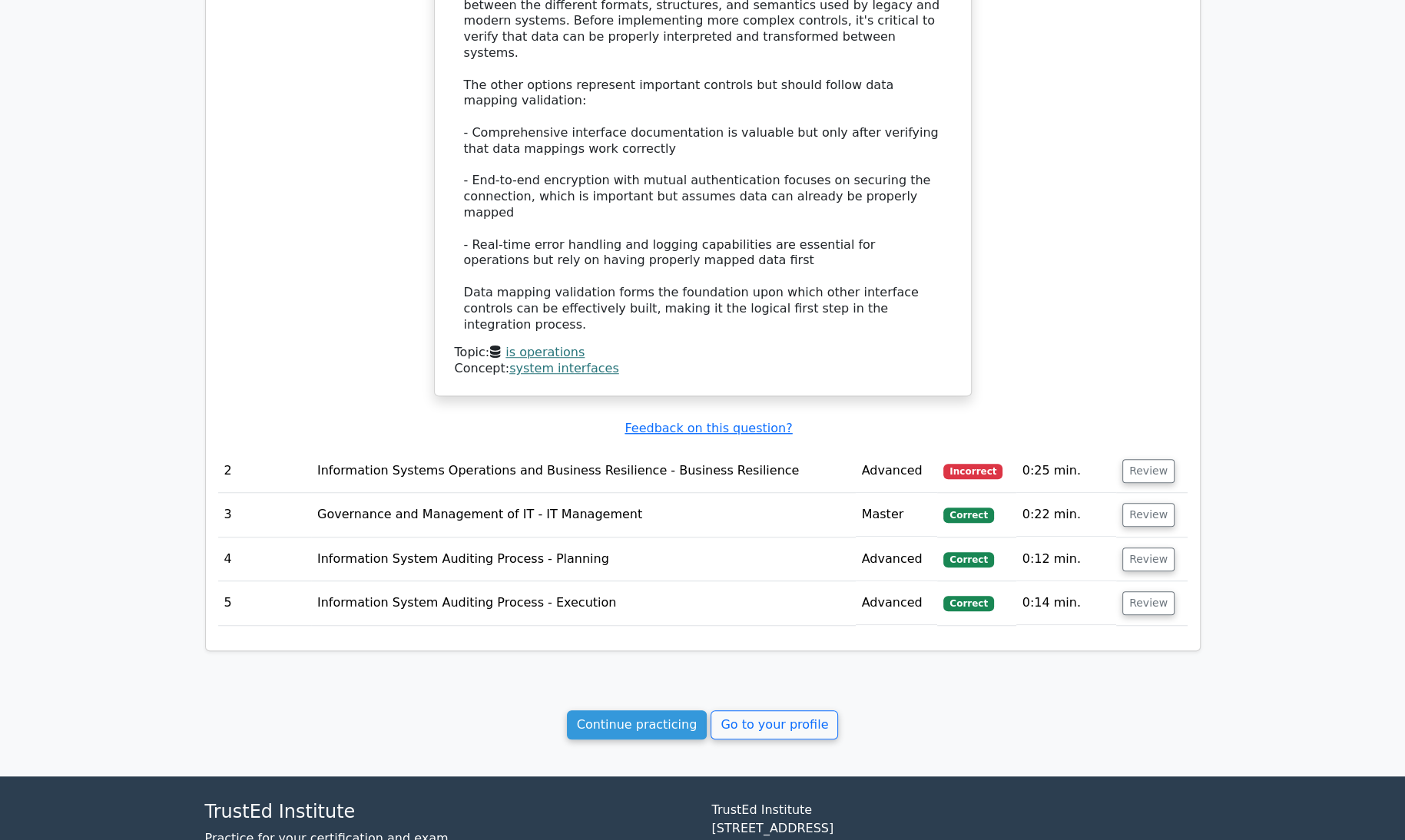
scroll to position [1281, 0]
click at [1142, 458] on button "Review" at bounding box center [1149, 470] width 53 height 24
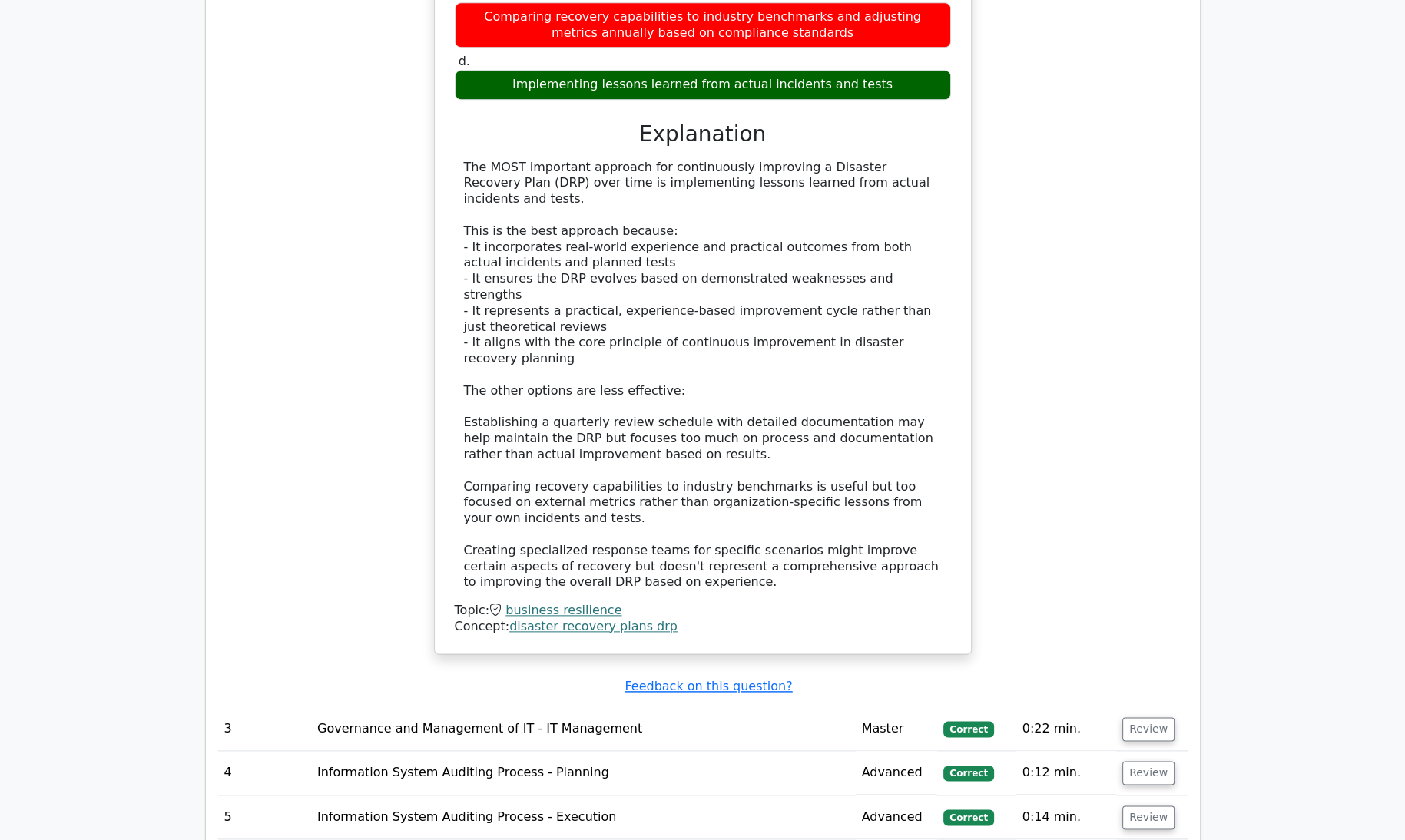
scroll to position [2252, 0]
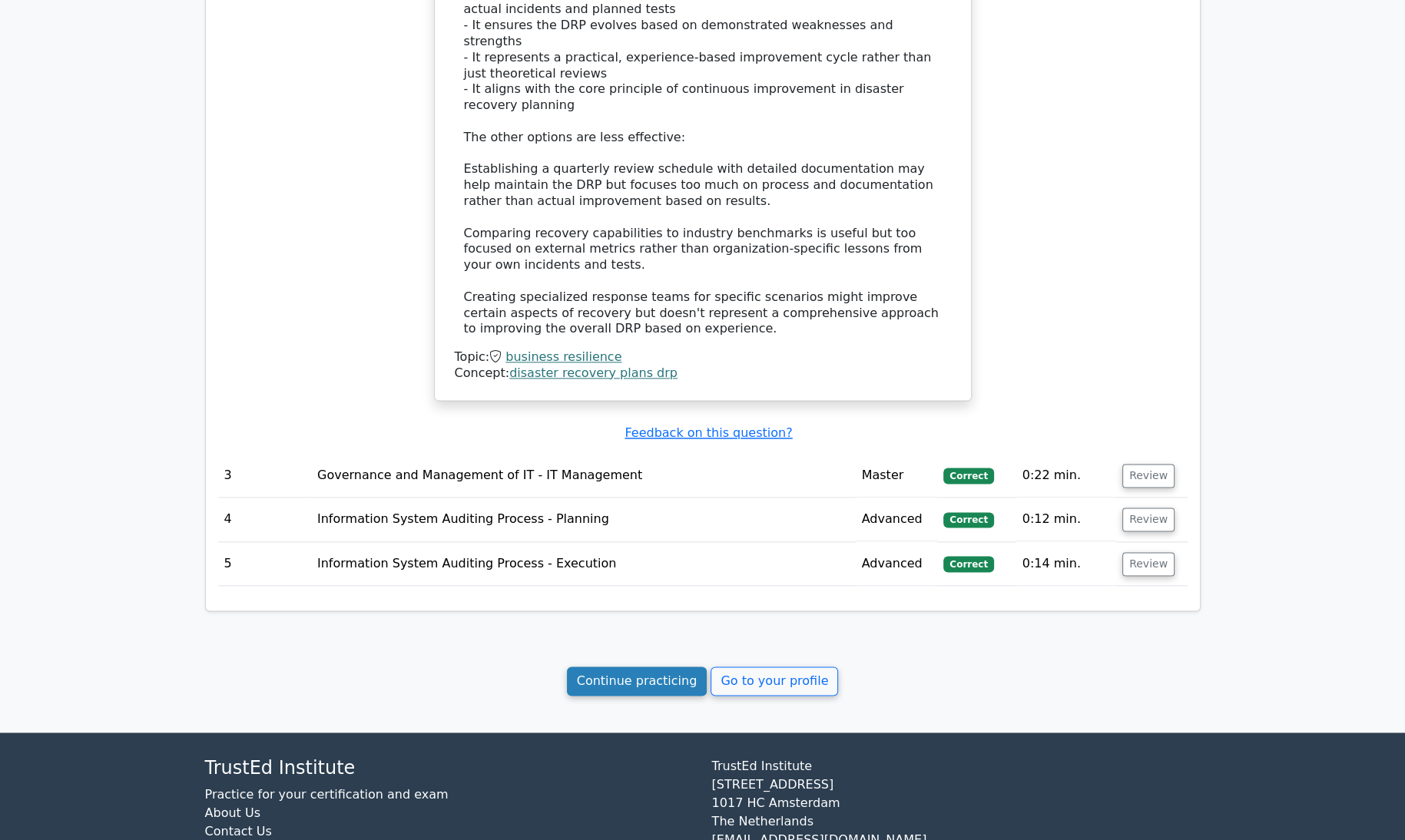
click at [668, 667] on link "Continue practicing" at bounding box center [638, 682] width 140 height 30
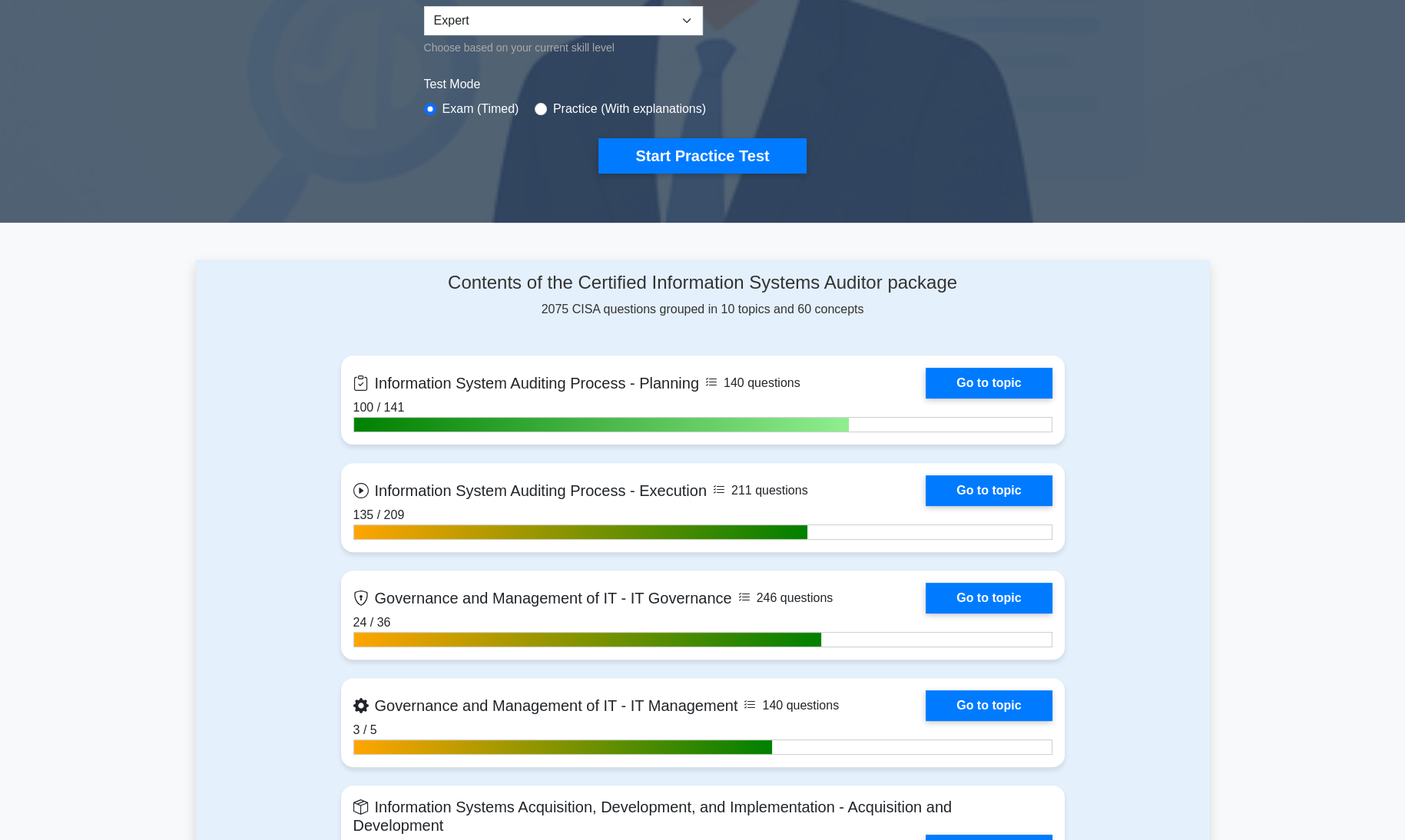
scroll to position [418, 0]
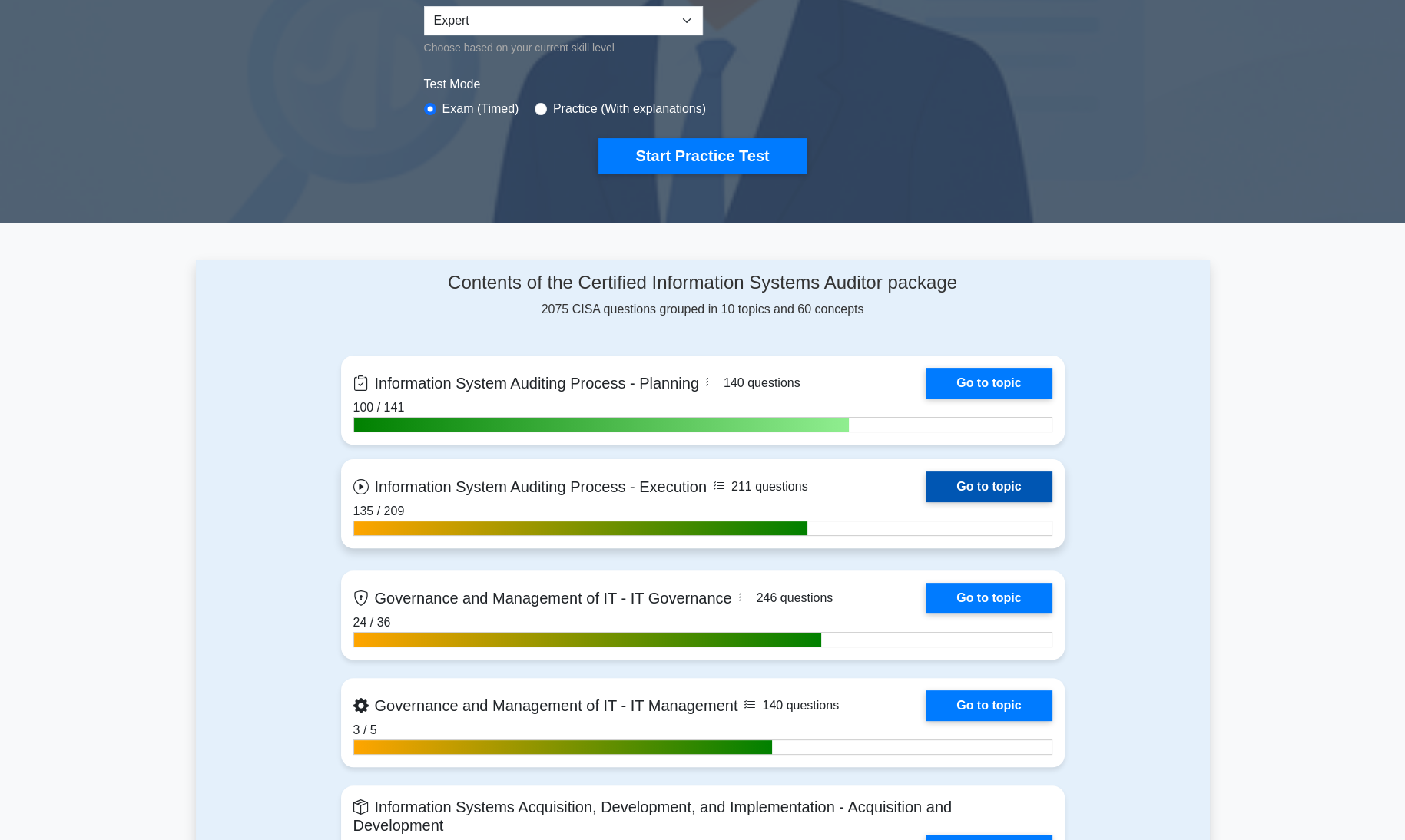
click at [1027, 490] on link "Go to topic" at bounding box center [989, 486] width 126 height 30
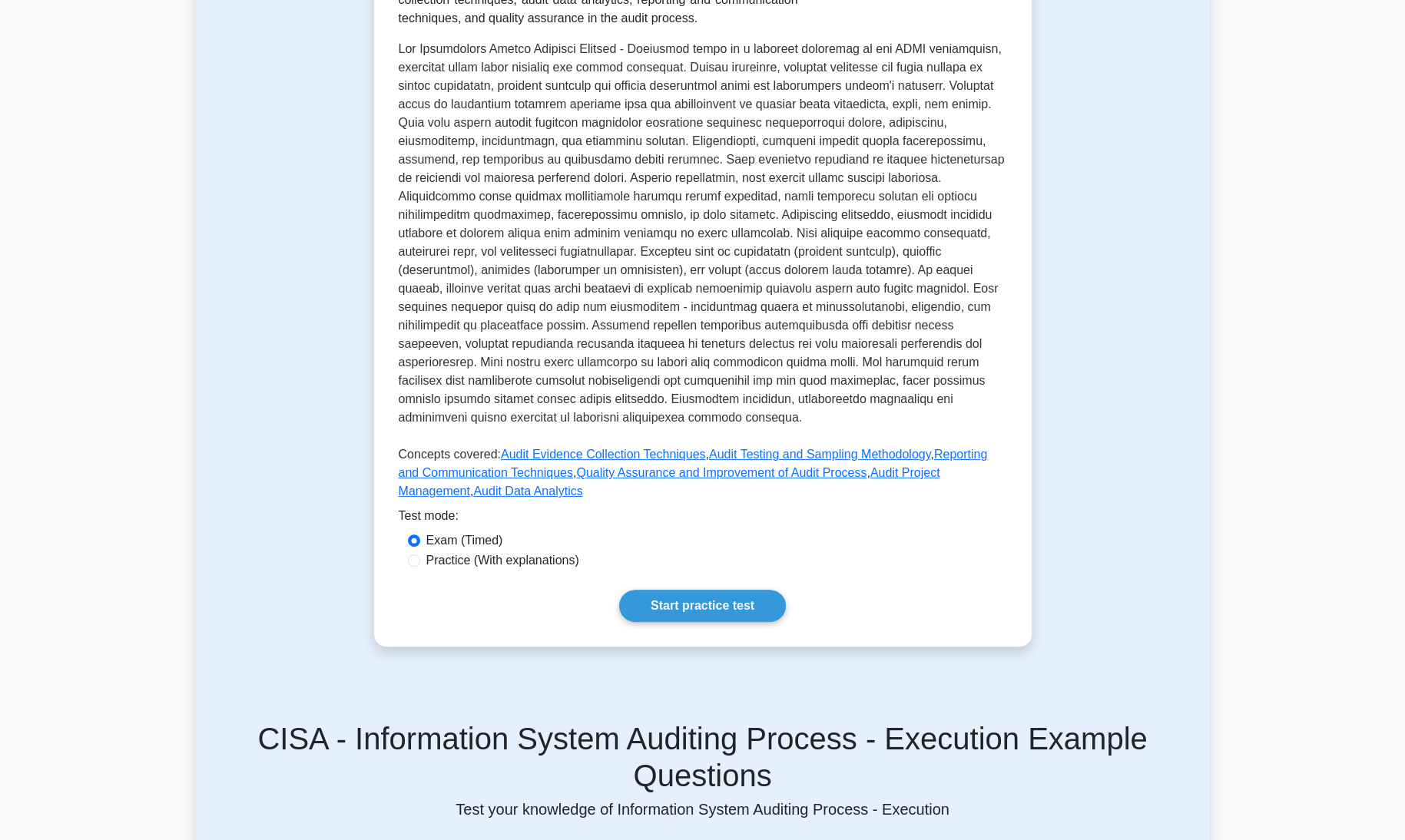
scroll to position [378, 0]
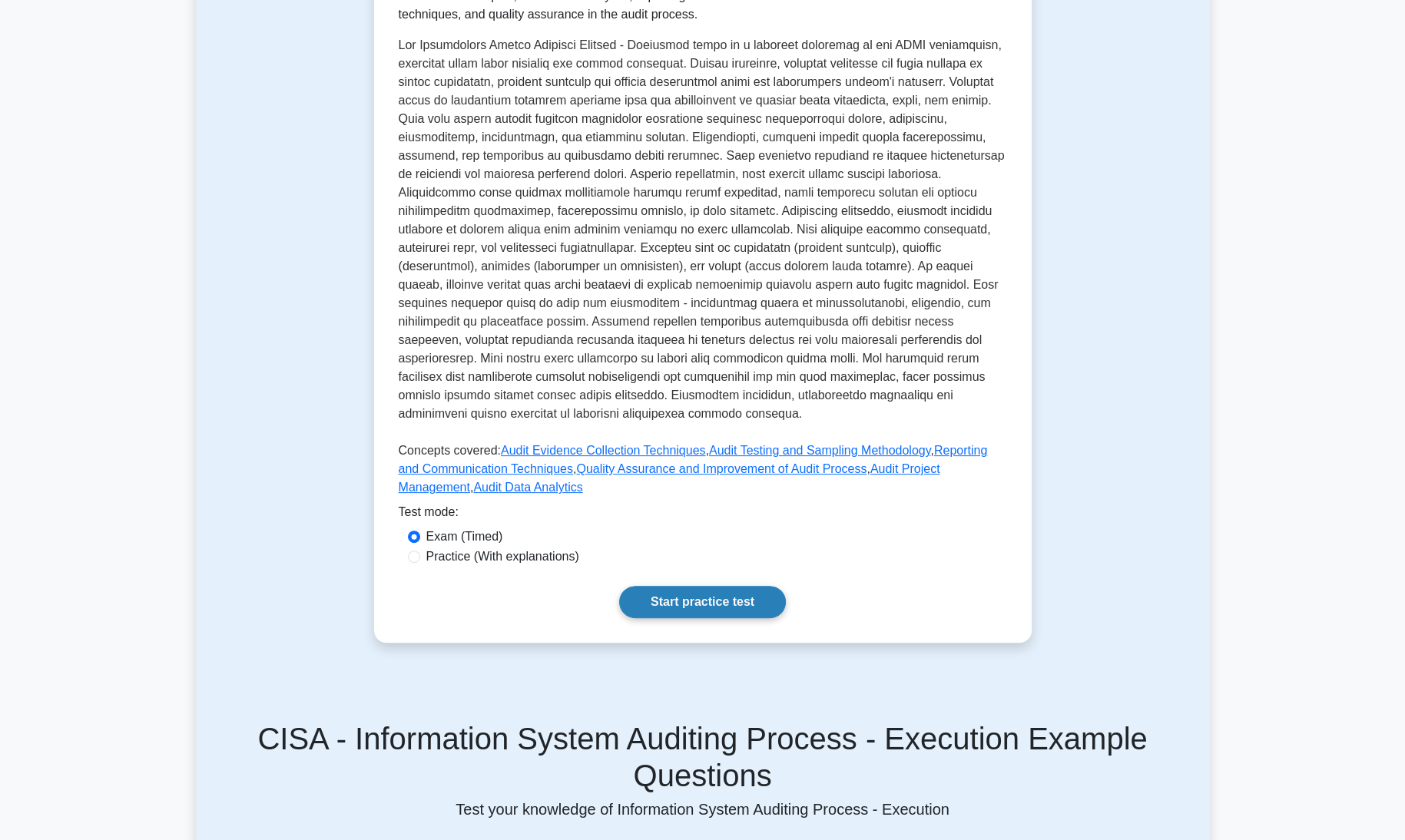
click at [756, 588] on link "Start practice test" at bounding box center [702, 602] width 166 height 32
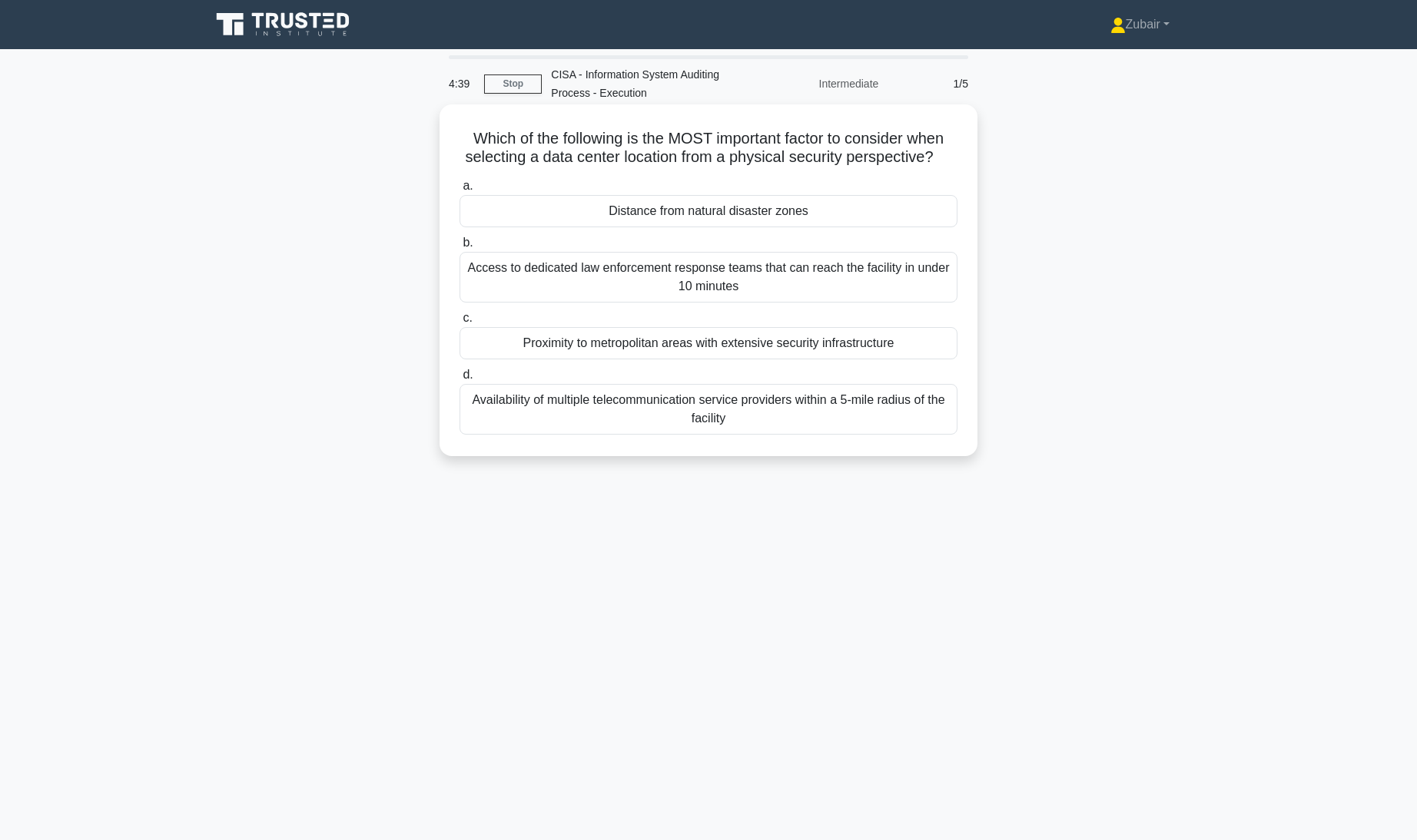
click at [851, 204] on div "Distance from natural disaster zones" at bounding box center [708, 211] width 498 height 32
click at [459, 191] on input "a. Distance from natural disaster zones" at bounding box center [459, 186] width 0 height 10
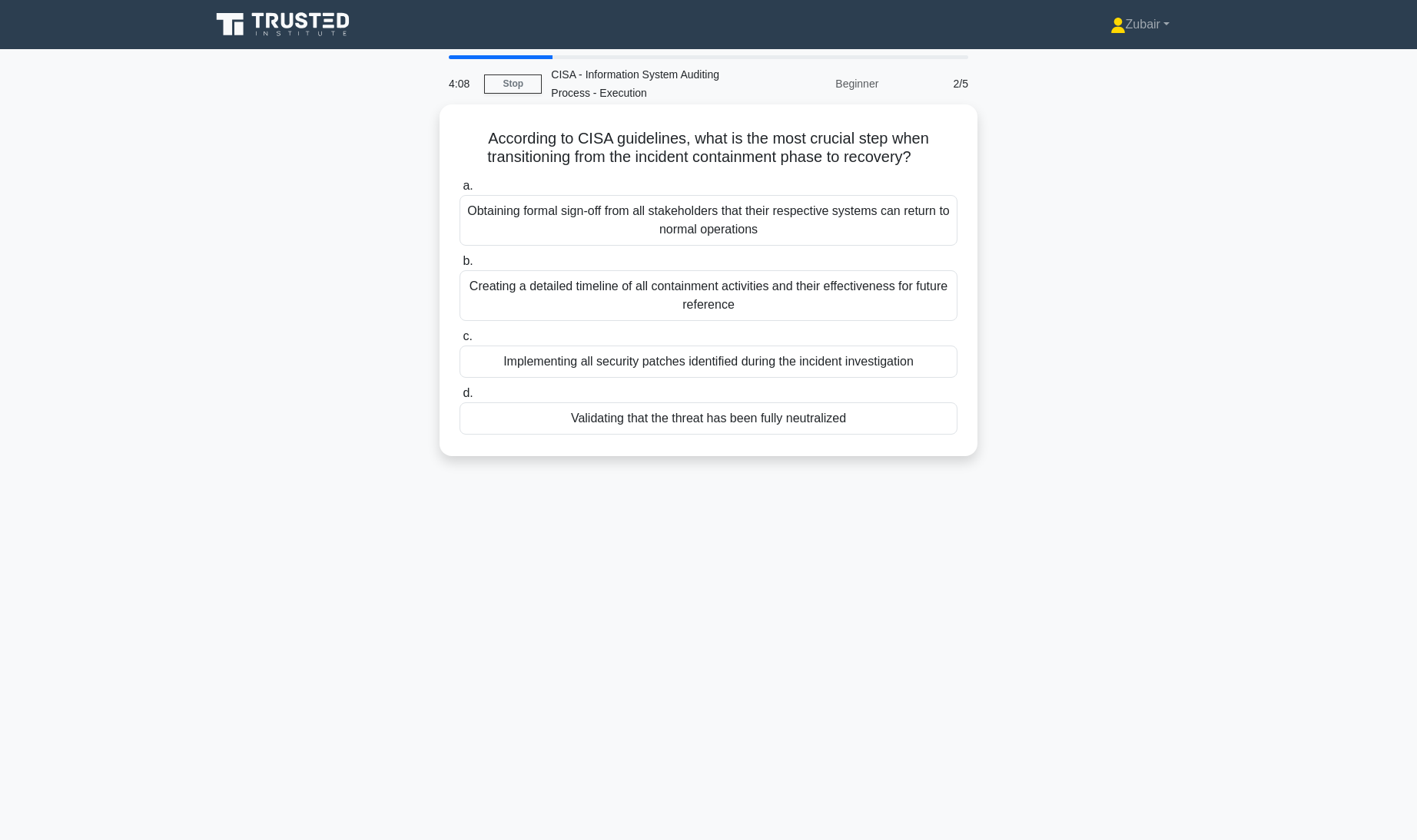
click at [861, 421] on div "Validating that the threat has been fully neutralized" at bounding box center [708, 419] width 498 height 32
click at [459, 398] on input "d. Validating that the threat has been fully neutralized" at bounding box center [459, 394] width 0 height 10
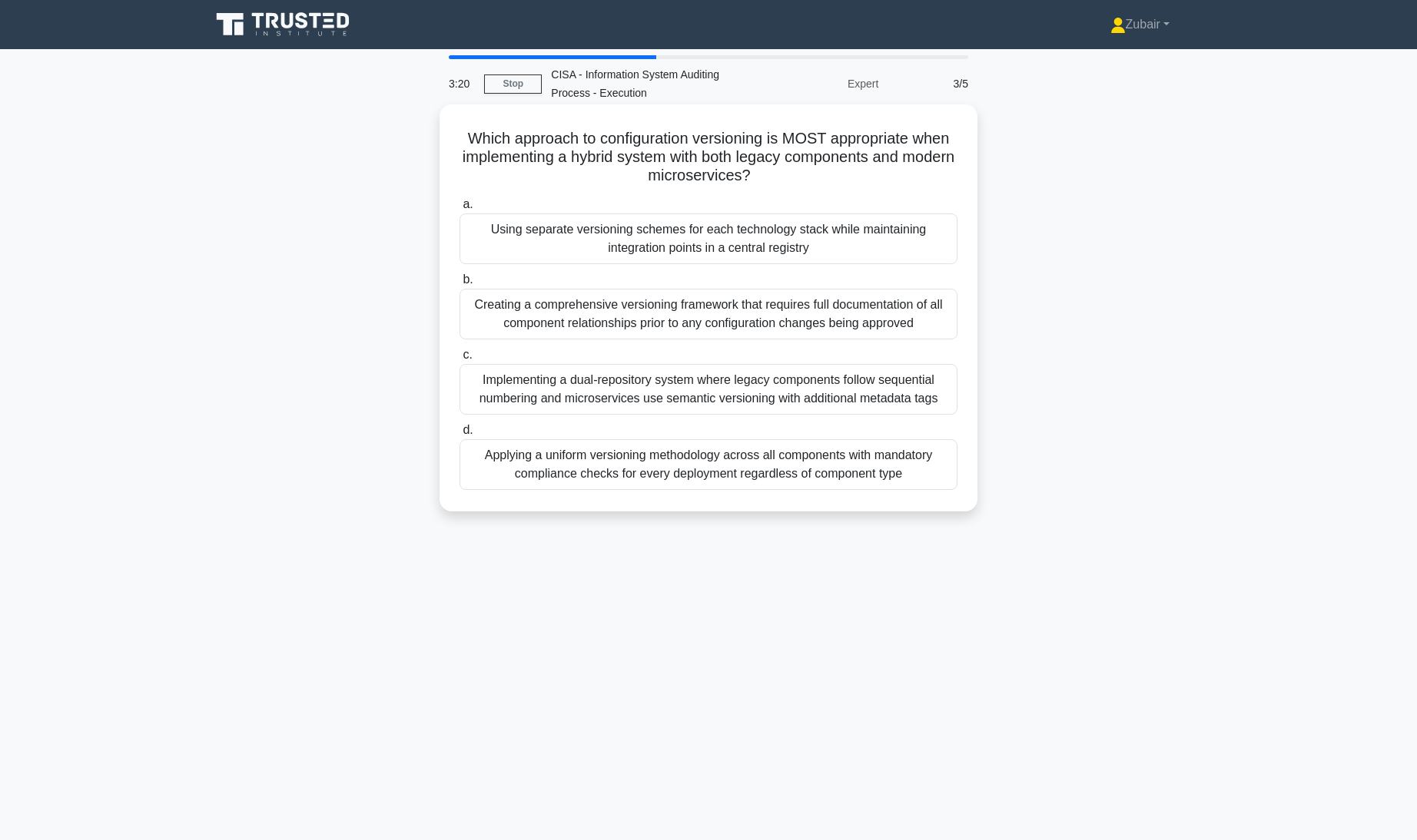
click at [824, 250] on div "Using separate versioning schemes for each technology stack while maintaining i…" at bounding box center [708, 238] width 498 height 51
click at [459, 210] on input "a. Using separate versioning schemes for each technology stack while maintainin…" at bounding box center [459, 204] width 0 height 10
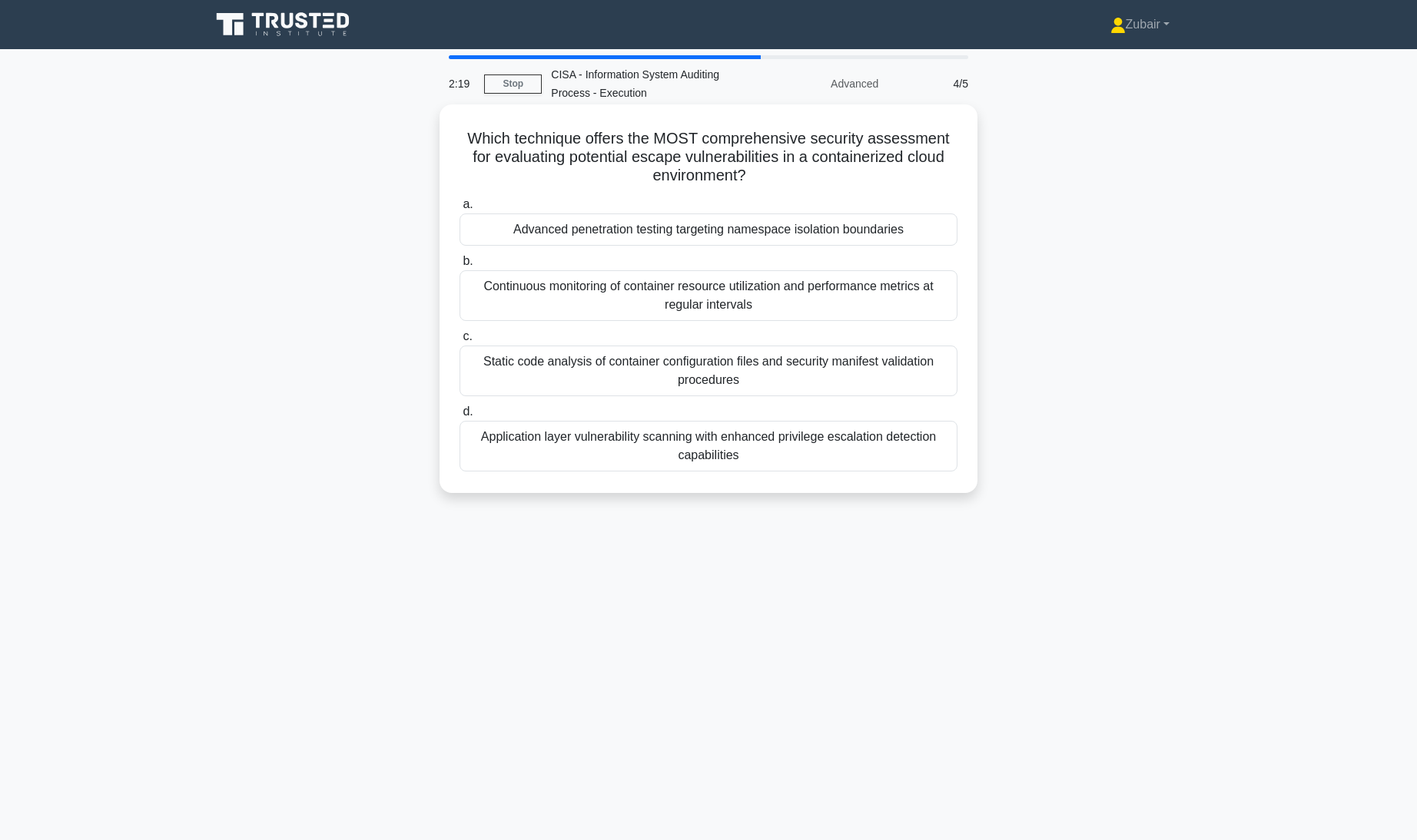
click at [928, 286] on div "Continuous monitoring of container resource utilization and performance metrics…" at bounding box center [708, 296] width 498 height 51
click at [459, 266] on input "b. Continuous monitoring of container resource utilization and performance metr…" at bounding box center [459, 262] width 0 height 10
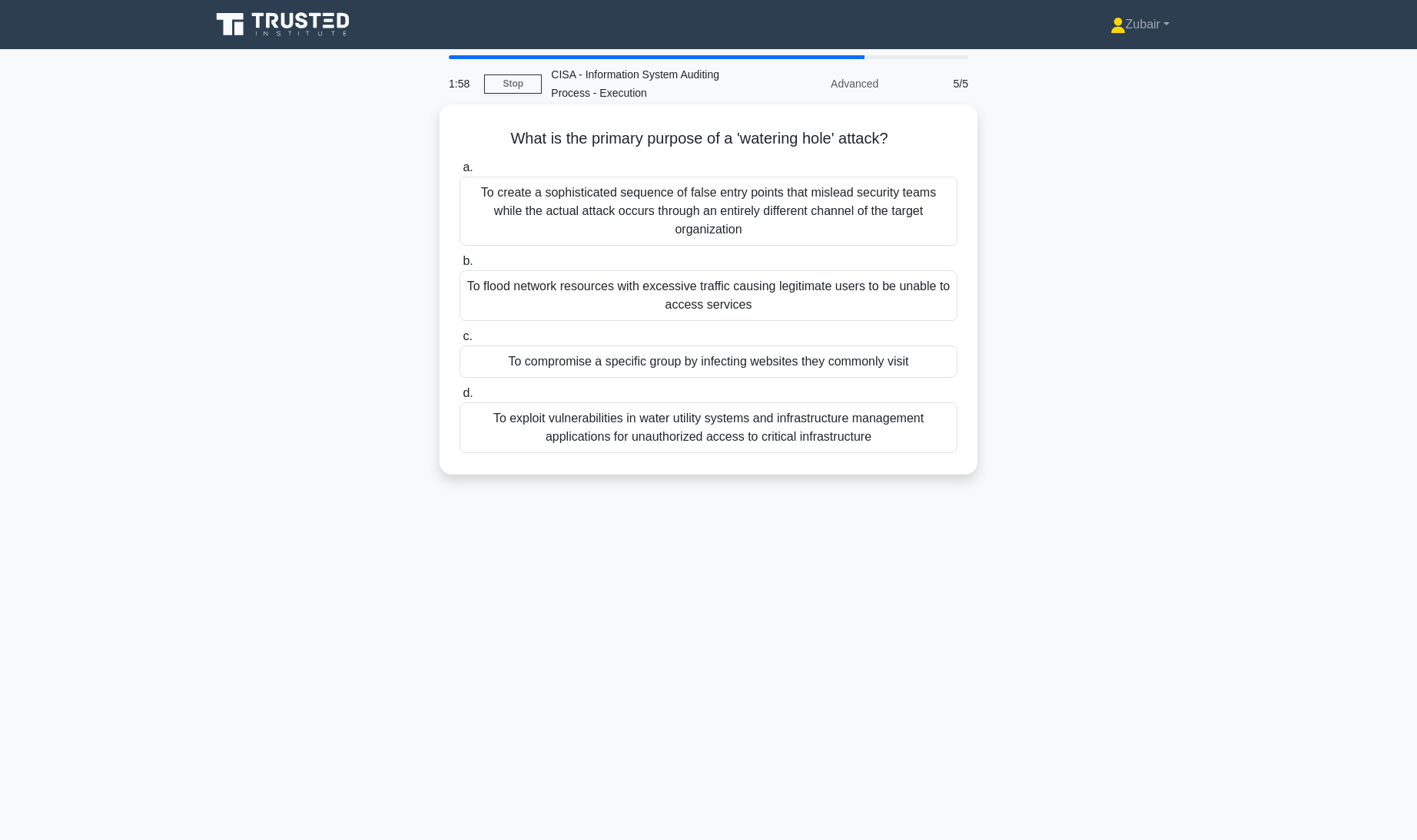
click at [905, 207] on div "To create a sophisticated sequence of false entry points that mislead security …" at bounding box center [708, 211] width 498 height 69
click at [459, 173] on input "a. To create a sophisticated sequence of false entry points that mislead securi…" at bounding box center [459, 167] width 0 height 10
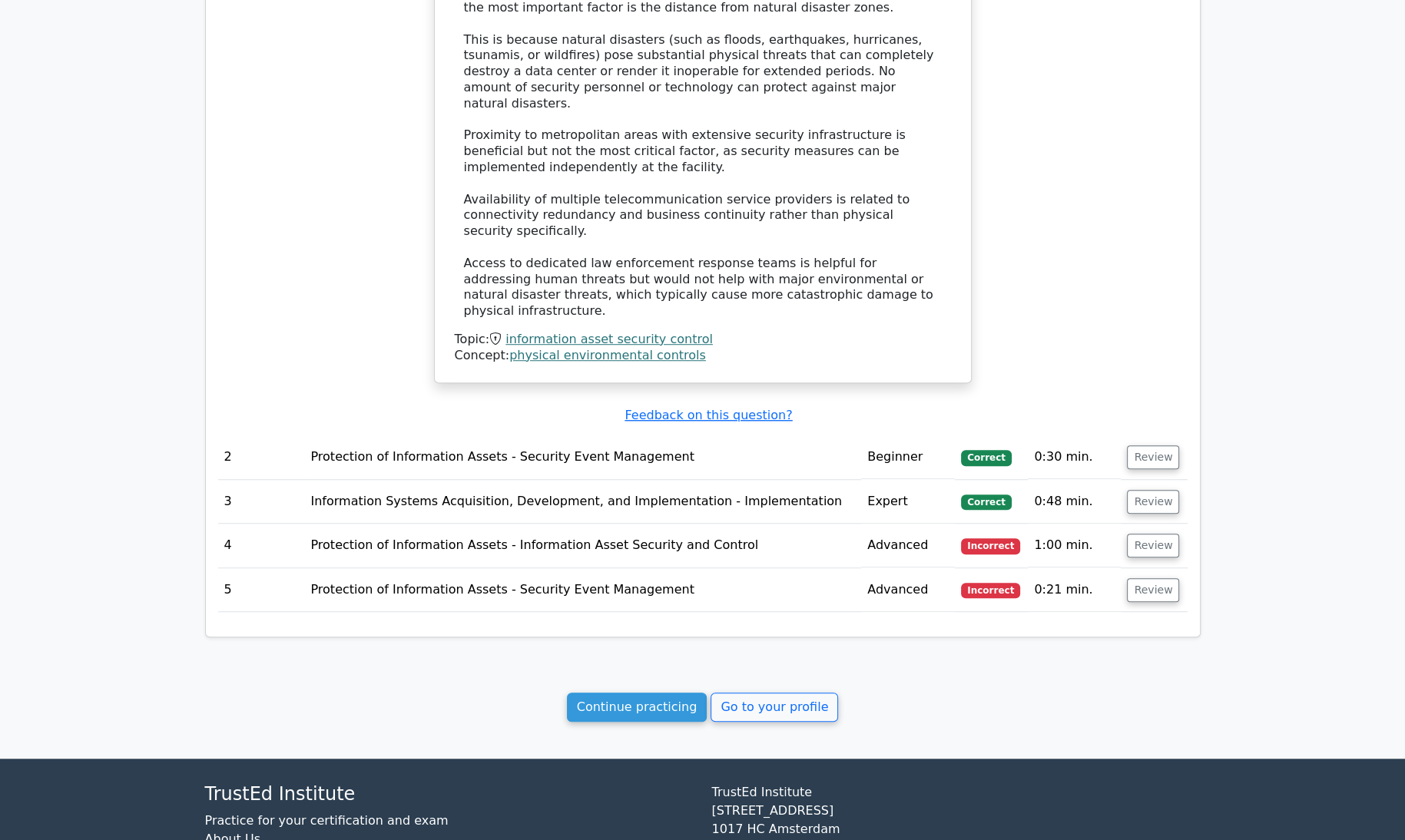
scroll to position [1272, 0]
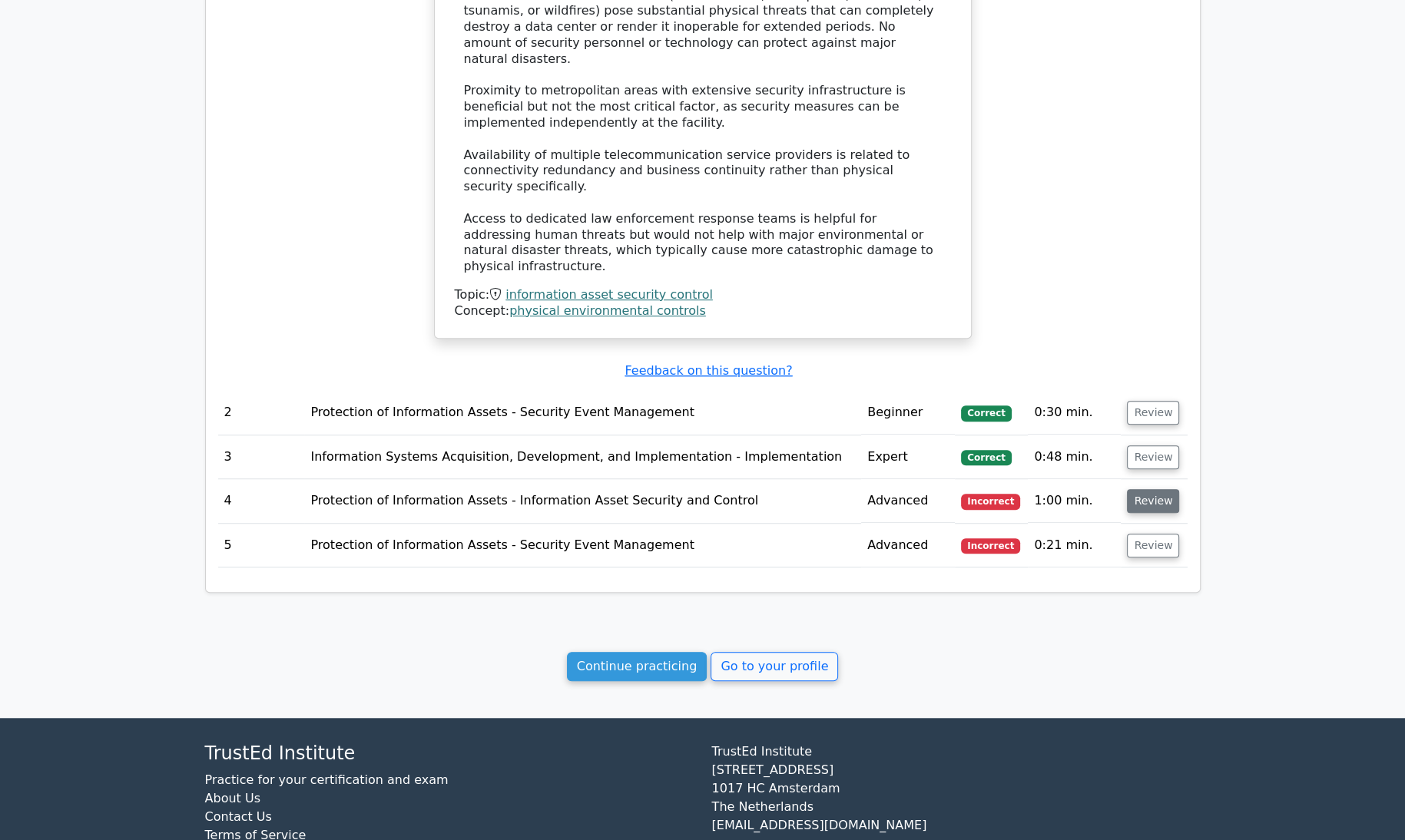
click at [1156, 490] on button "Review" at bounding box center [1154, 502] width 53 height 24
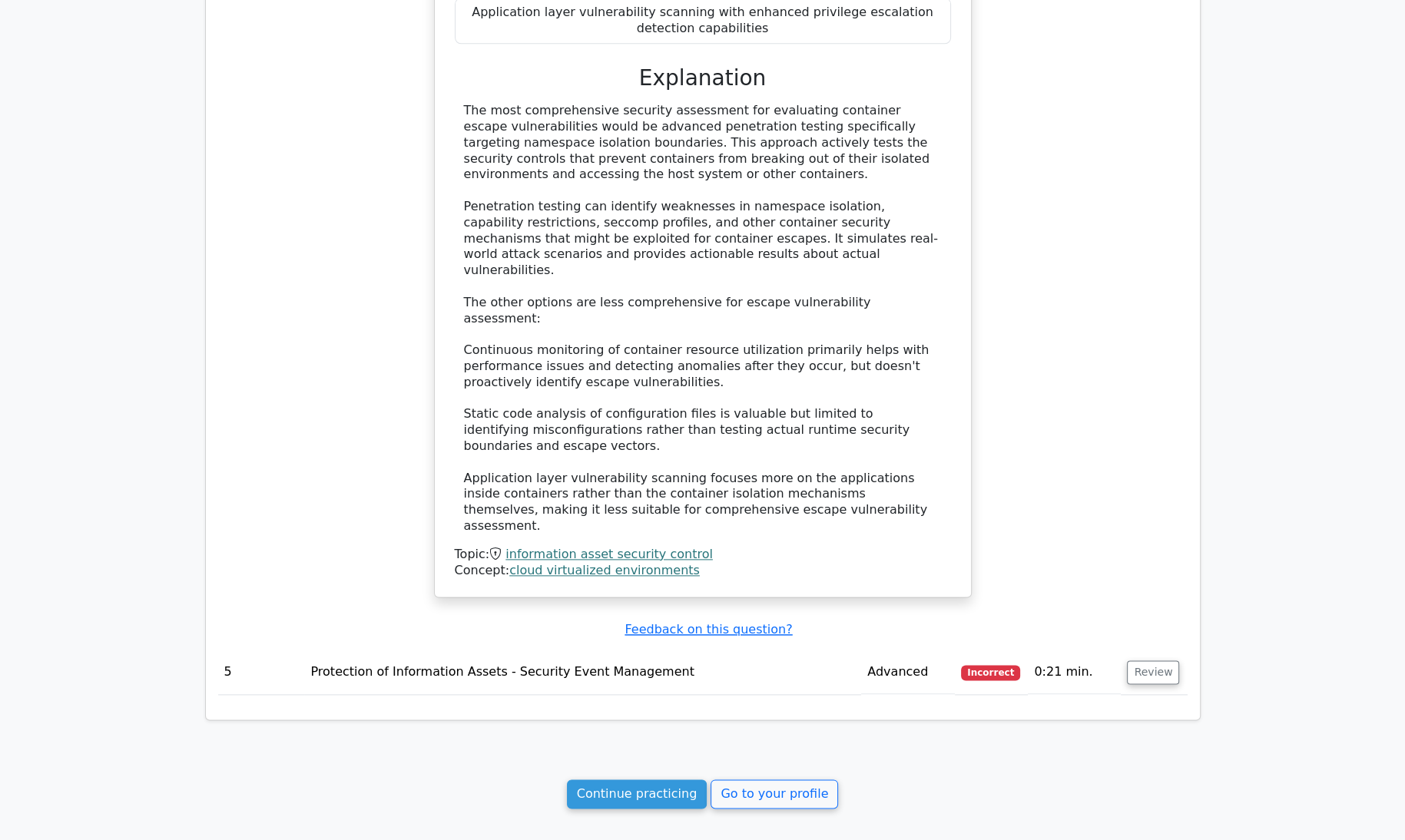
scroll to position [2112, 0]
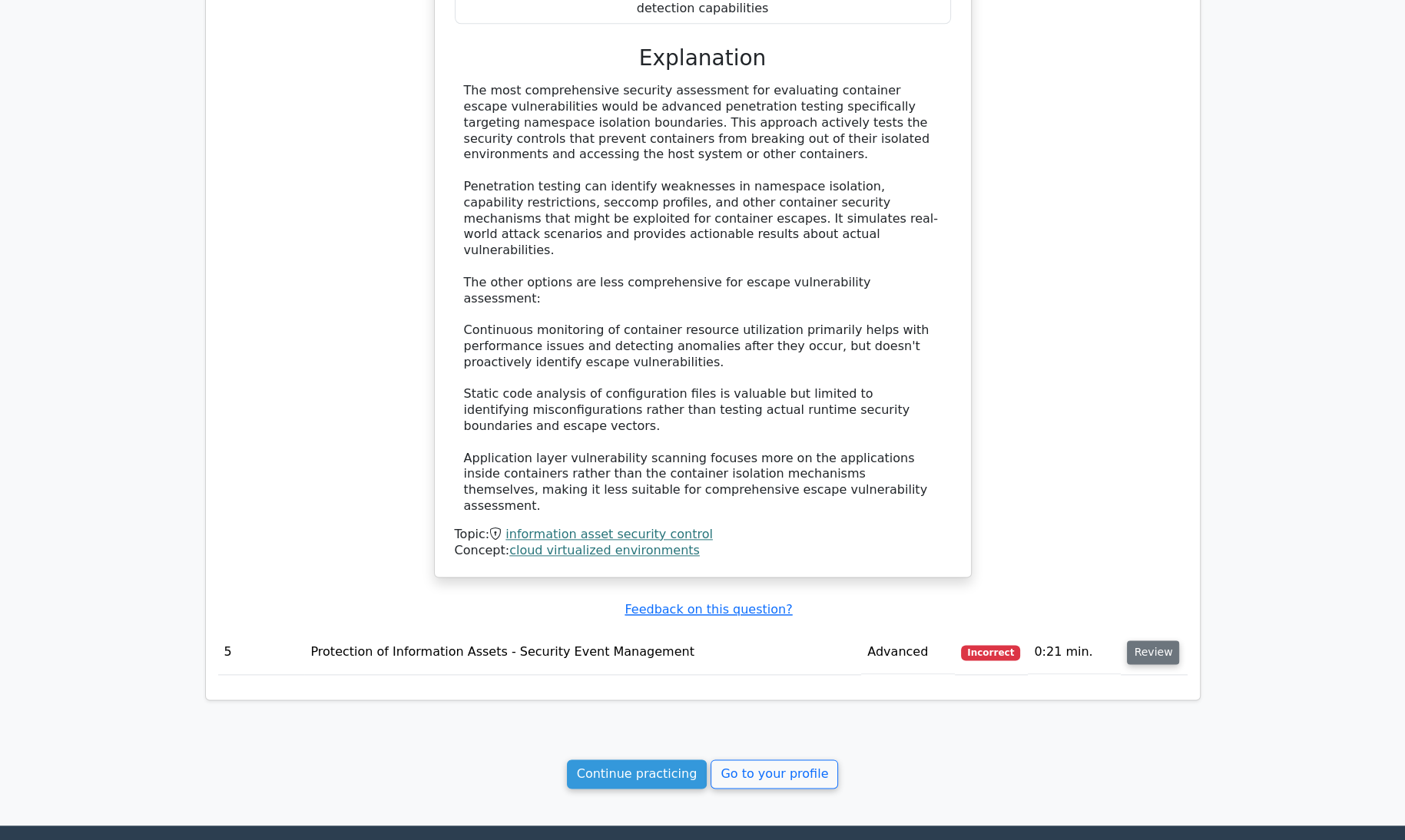
click at [1166, 640] on button "Review" at bounding box center [1154, 652] width 53 height 24
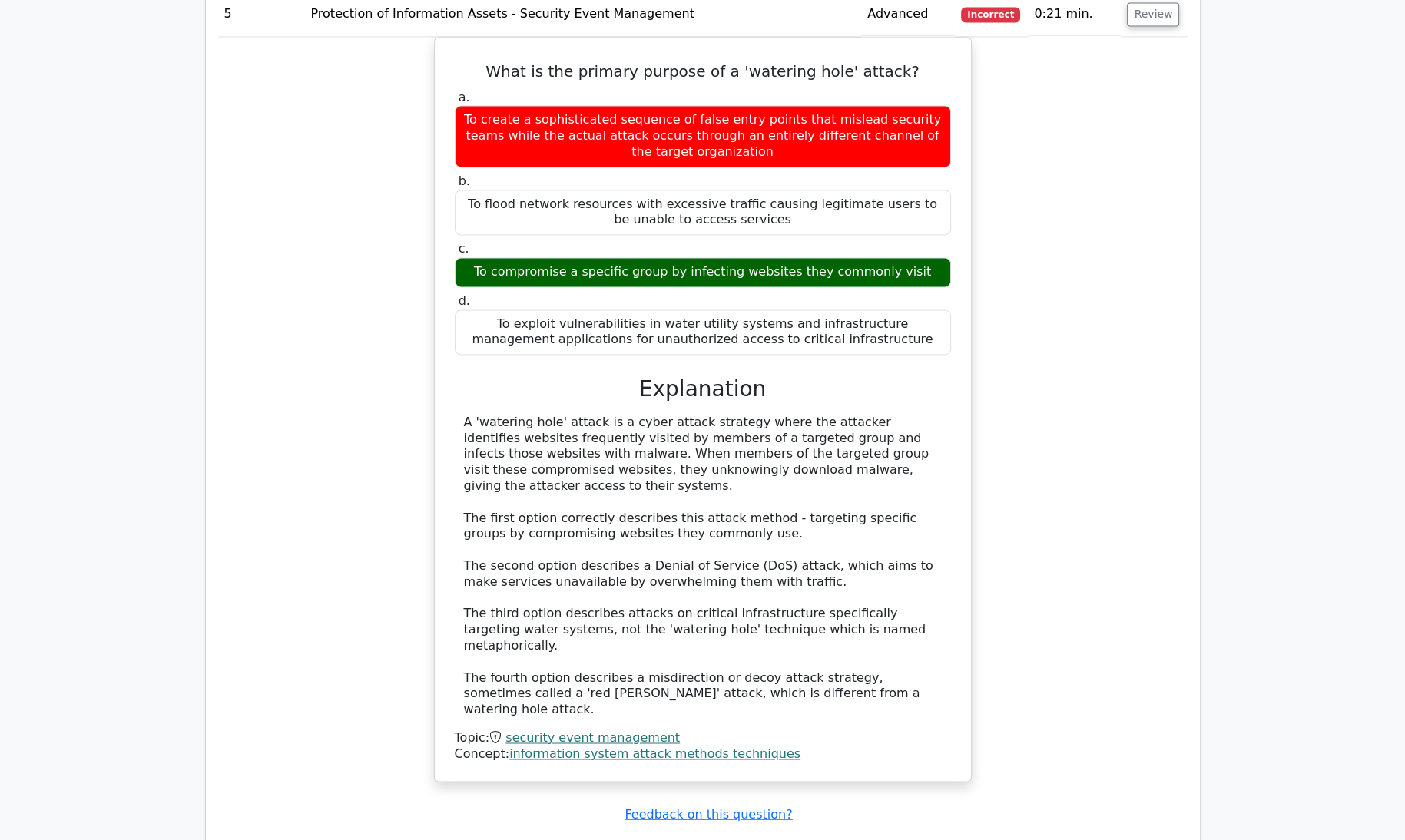
scroll to position [2755, 0]
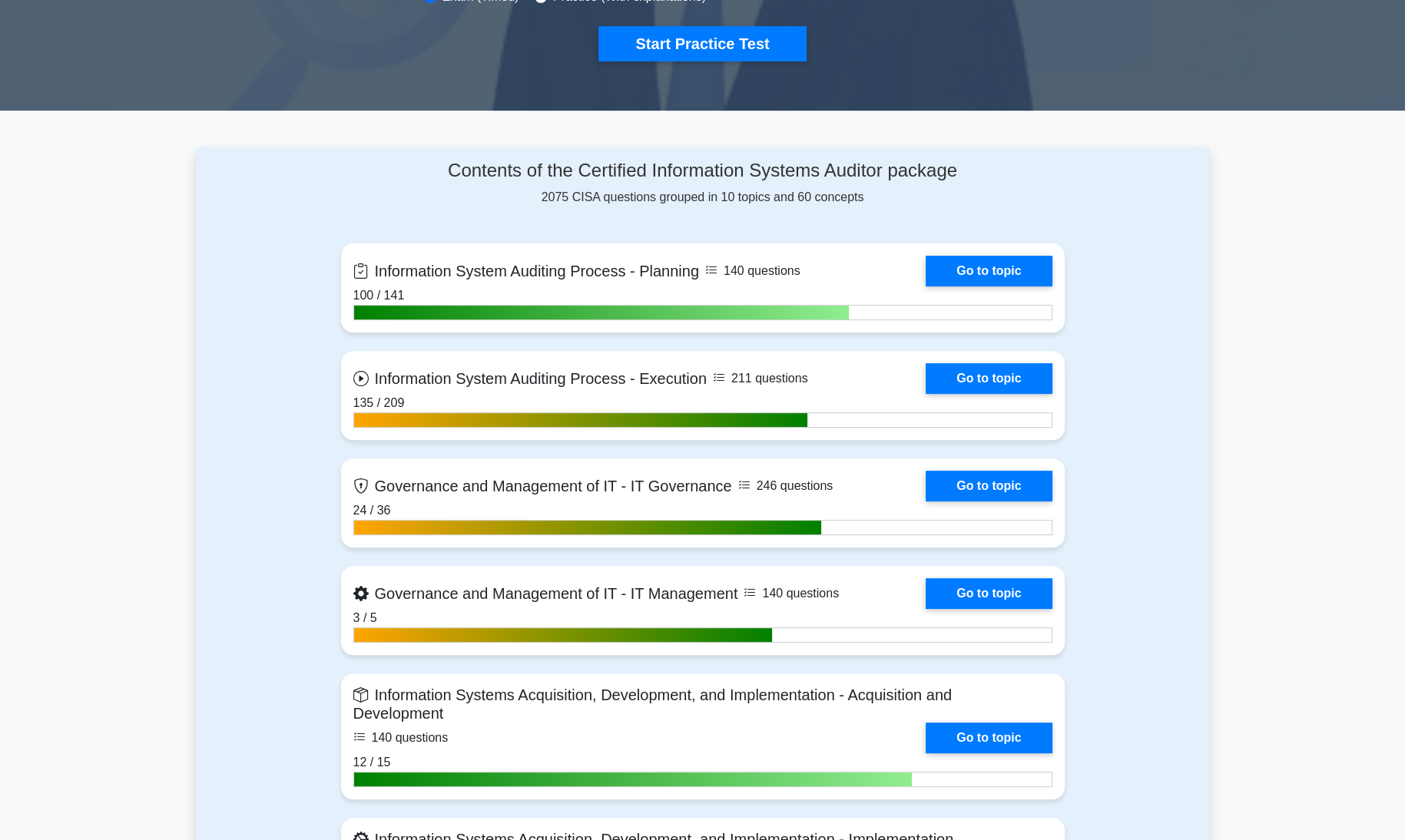
scroll to position [555, 0]
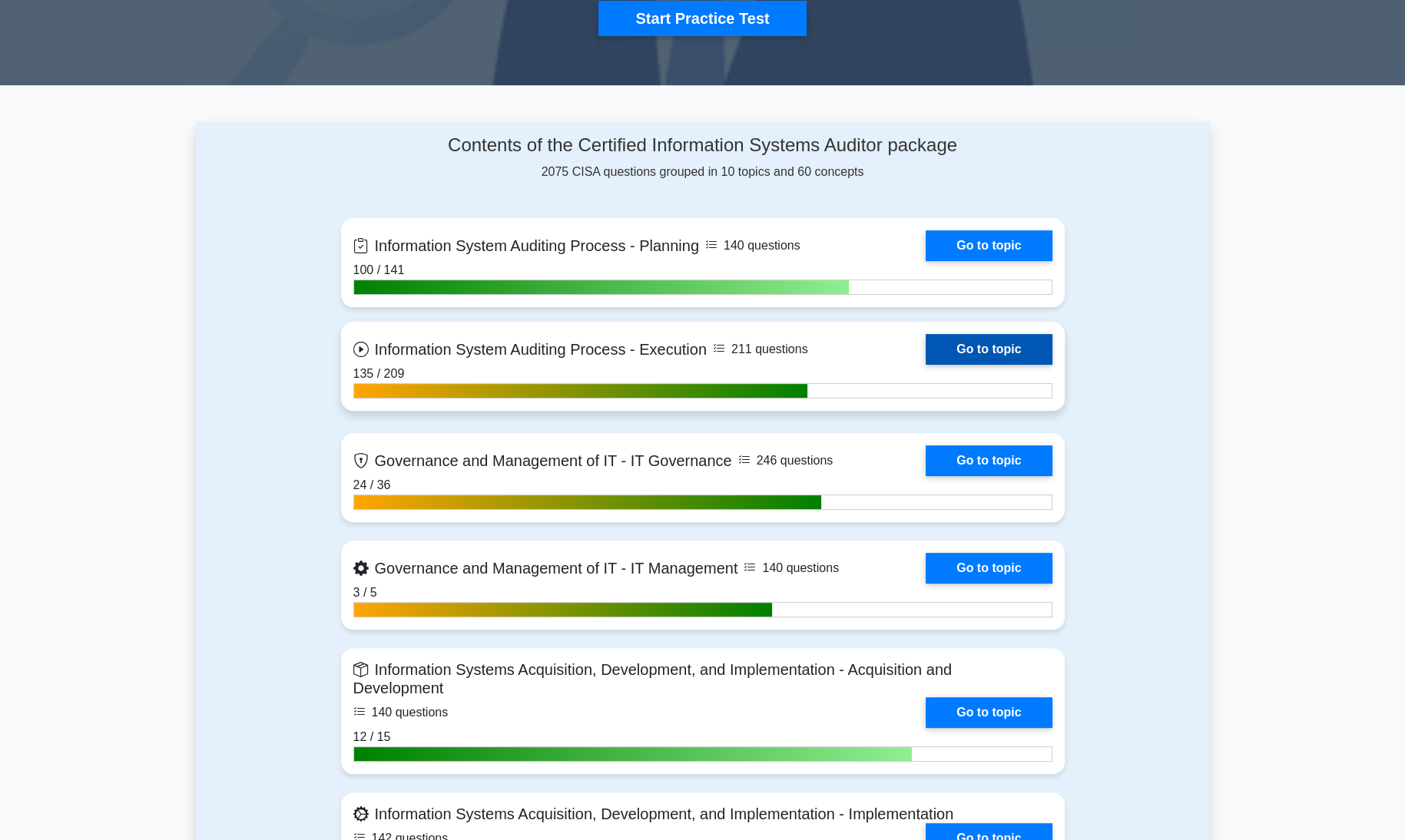
click at [993, 345] on link "Go to topic" at bounding box center [989, 349] width 126 height 30
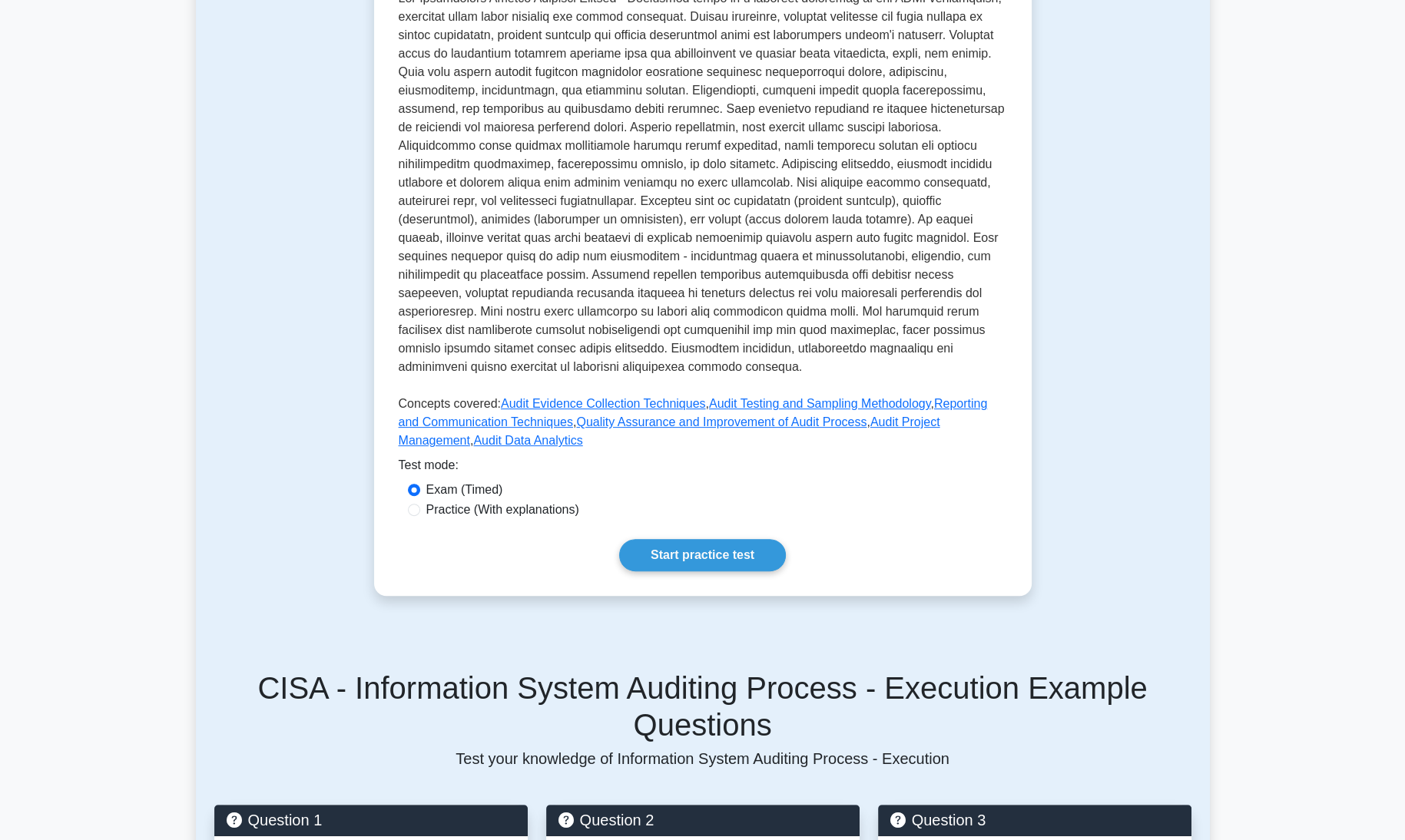
scroll to position [431, 0]
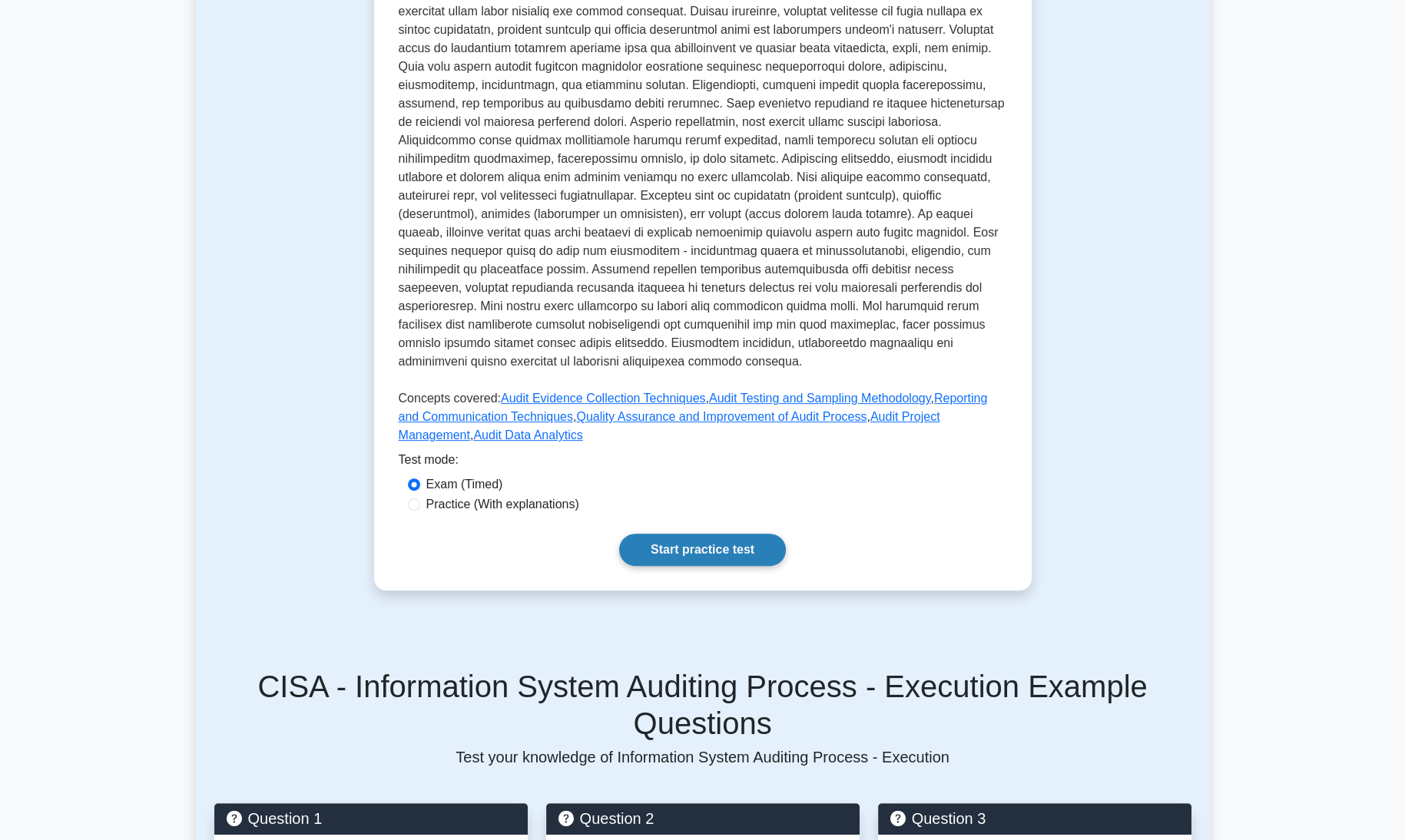
click at [699, 534] on link "Start practice test" at bounding box center [702, 550] width 166 height 32
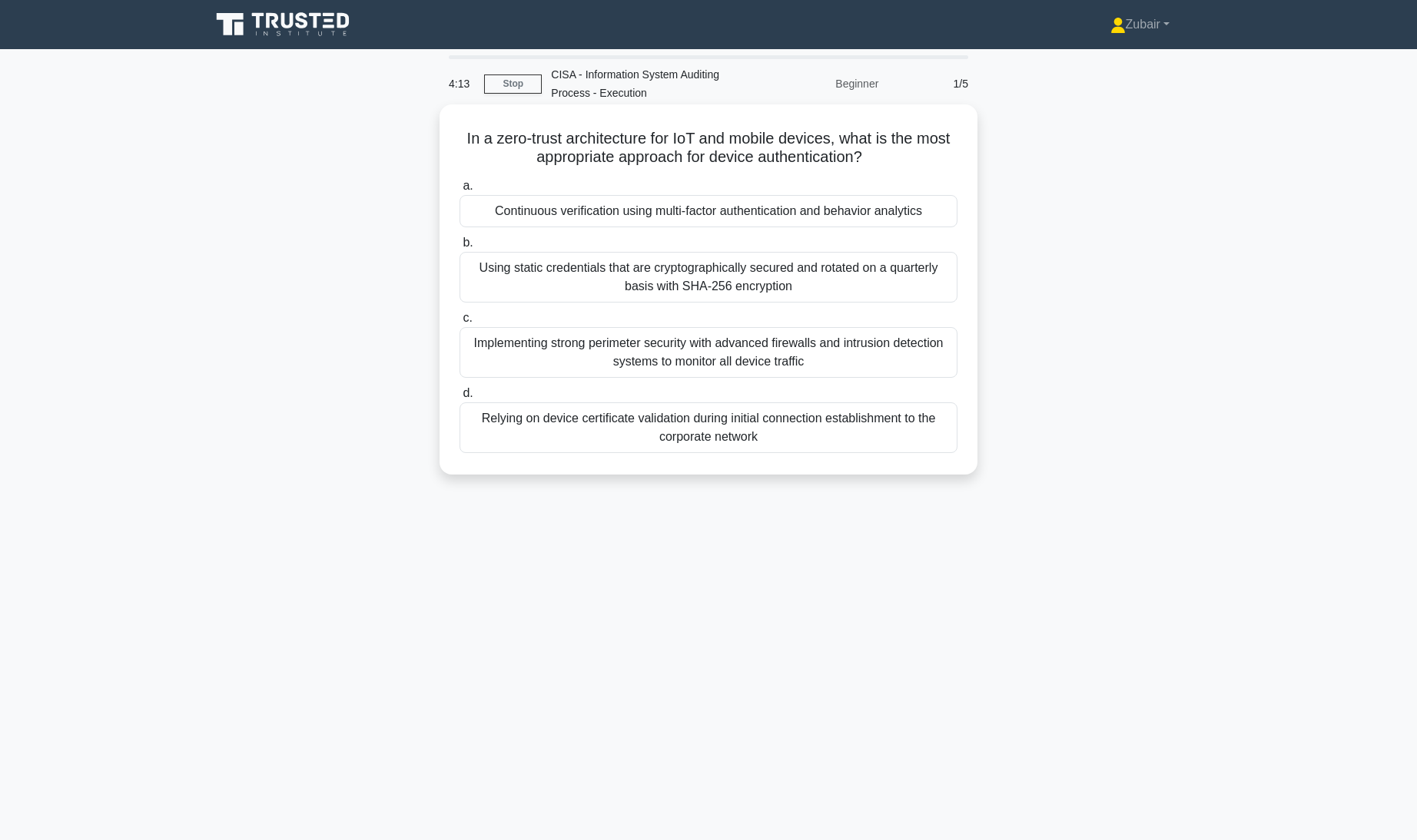
click at [741, 289] on div "Using static credentials that are cryptographically secured and rotated on a qu…" at bounding box center [708, 277] width 498 height 51
click at [459, 249] on input "b. Using static credentials that are cryptographically secured and rotated on a…" at bounding box center [459, 243] width 0 height 10
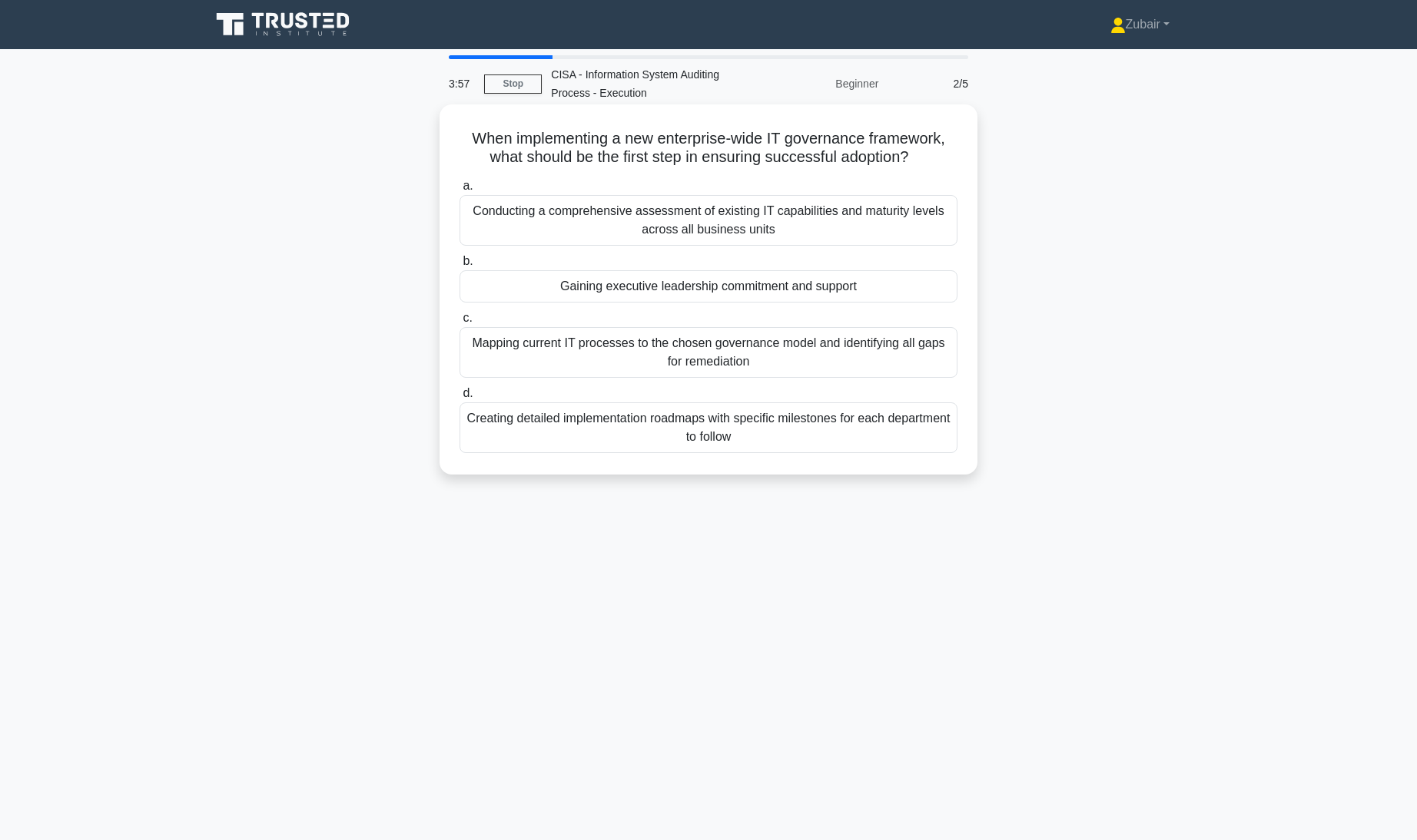
click at [928, 286] on div "Gaining executive leadership commitment and support" at bounding box center [708, 286] width 498 height 32
click at [459, 266] on input "b. Gaining executive leadership commitment and support" at bounding box center [459, 262] width 0 height 10
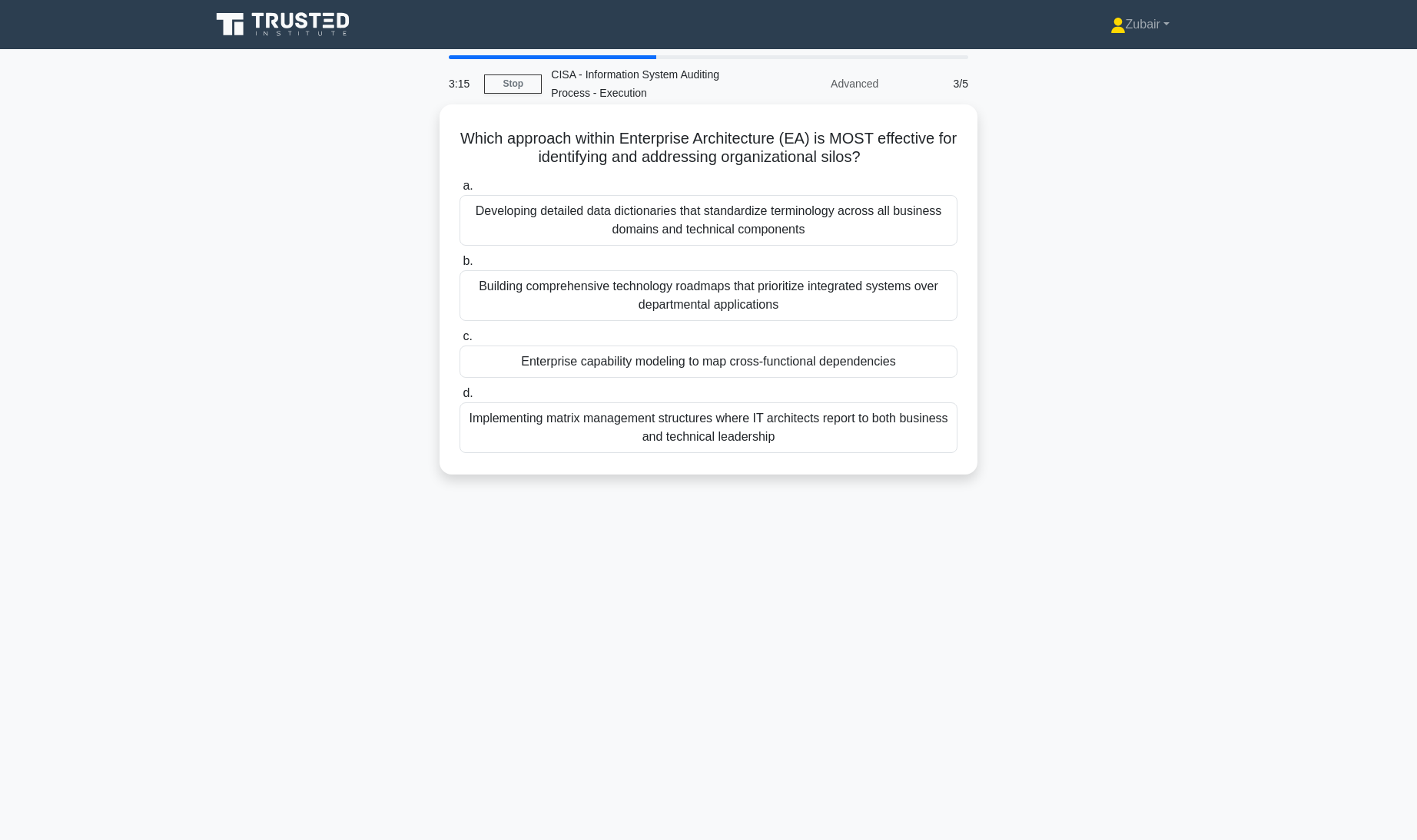
click at [836, 298] on div "Building comprehensive technology roadmaps that prioritize integrated systems o…" at bounding box center [708, 296] width 498 height 51
click at [459, 266] on input "b. Building comprehensive technology roadmaps that prioritize integrated system…" at bounding box center [459, 262] width 0 height 10
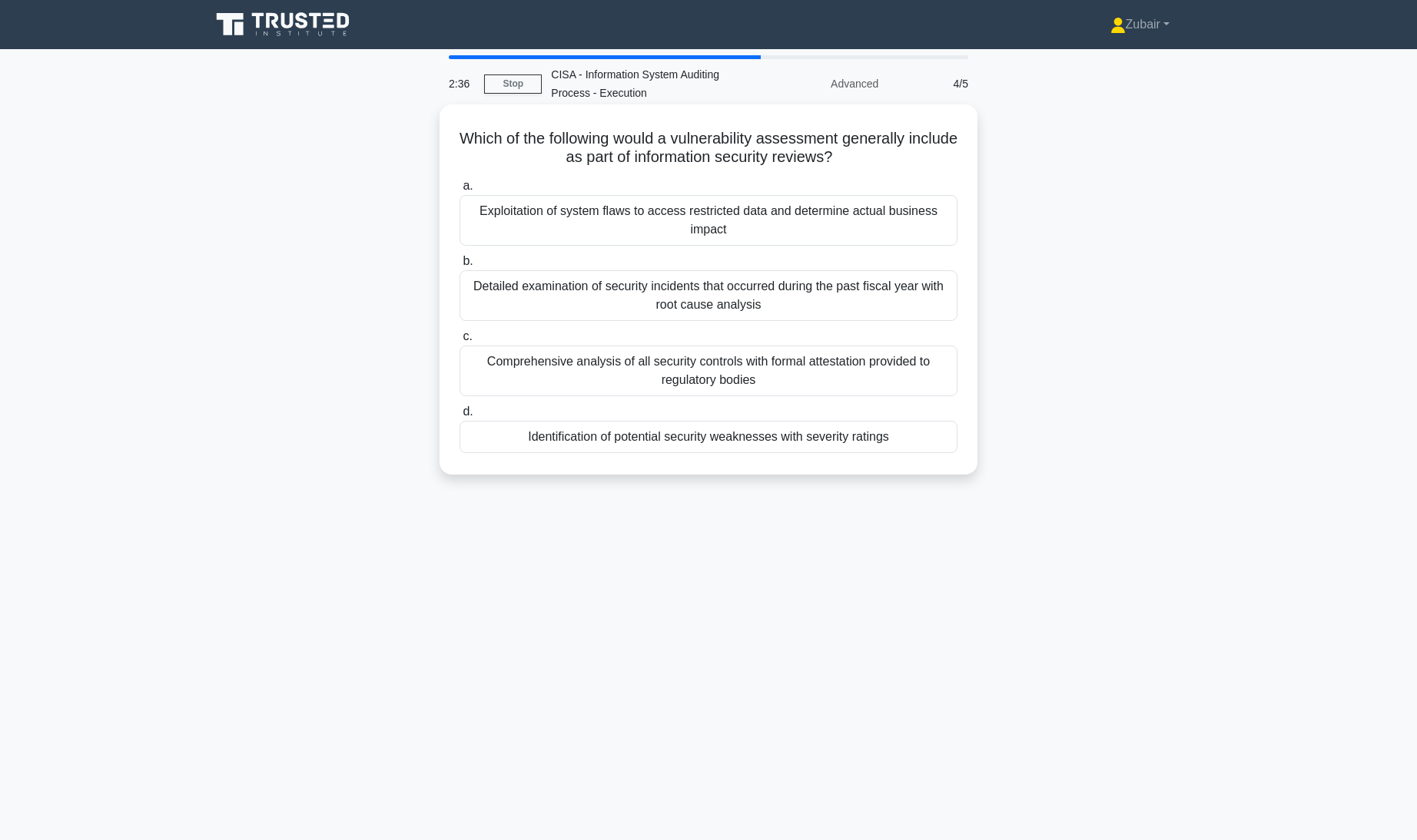
click at [914, 443] on div "Identification of potential security weaknesses with severity ratings" at bounding box center [708, 437] width 498 height 32
click at [459, 417] on input "d. Identification of potential security weaknesses with severity ratings" at bounding box center [459, 412] width 0 height 10
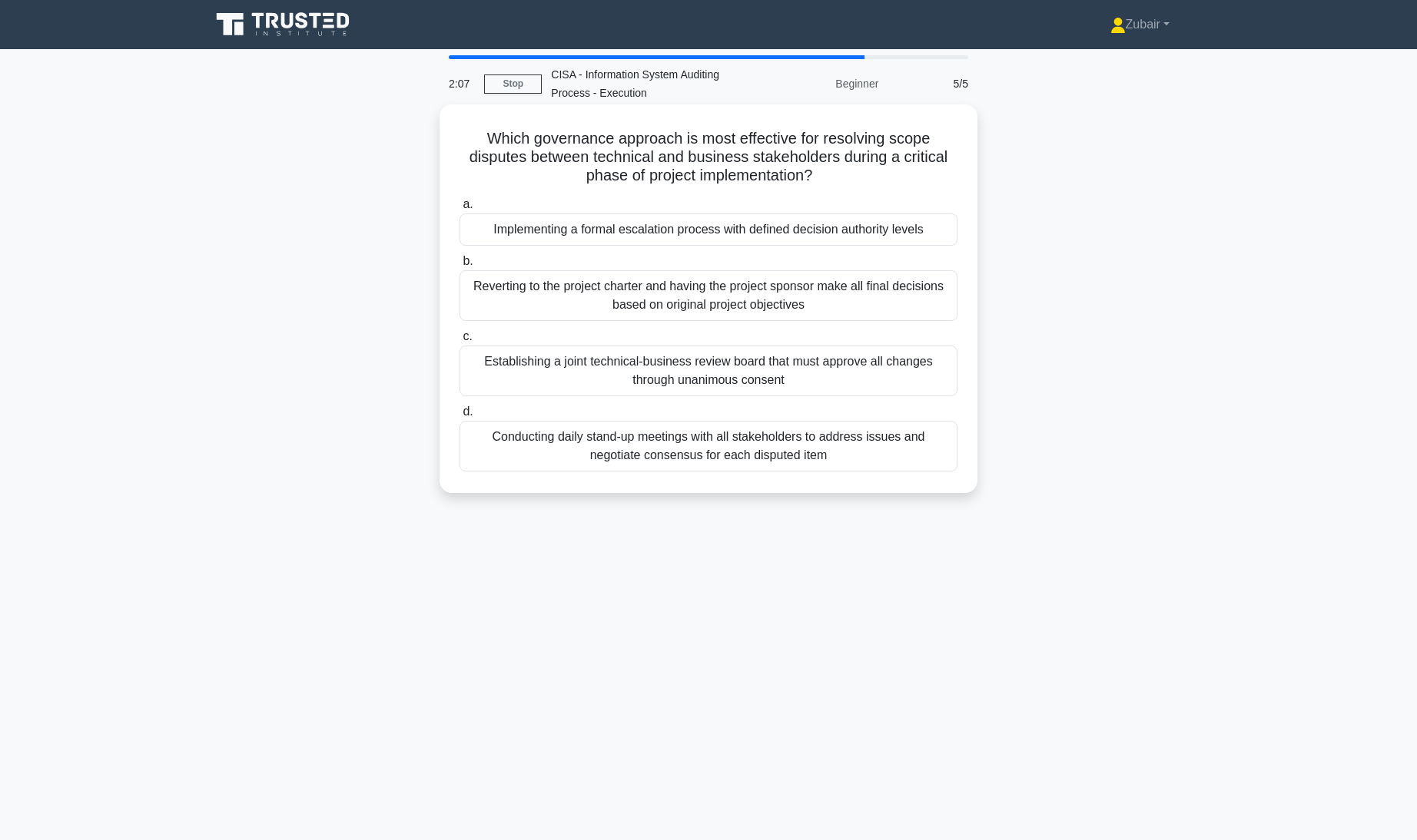
click at [890, 228] on div "Implementing a formal escalation process with defined decision authority levels" at bounding box center [708, 229] width 498 height 32
click at [459, 210] on input "a. Implementing a formal escalation process with defined decision authority lev…" at bounding box center [459, 204] width 0 height 10
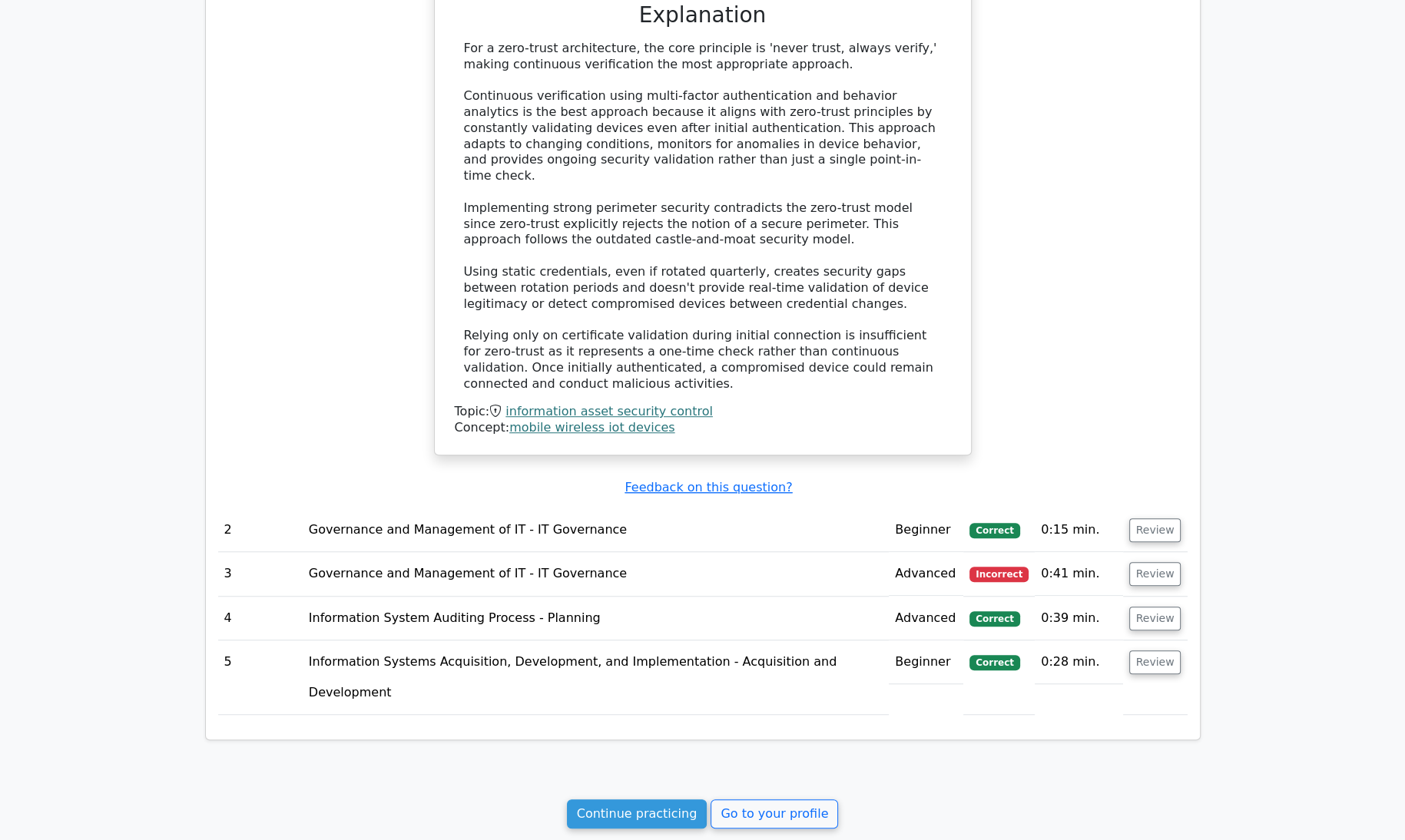
scroll to position [1246, 0]
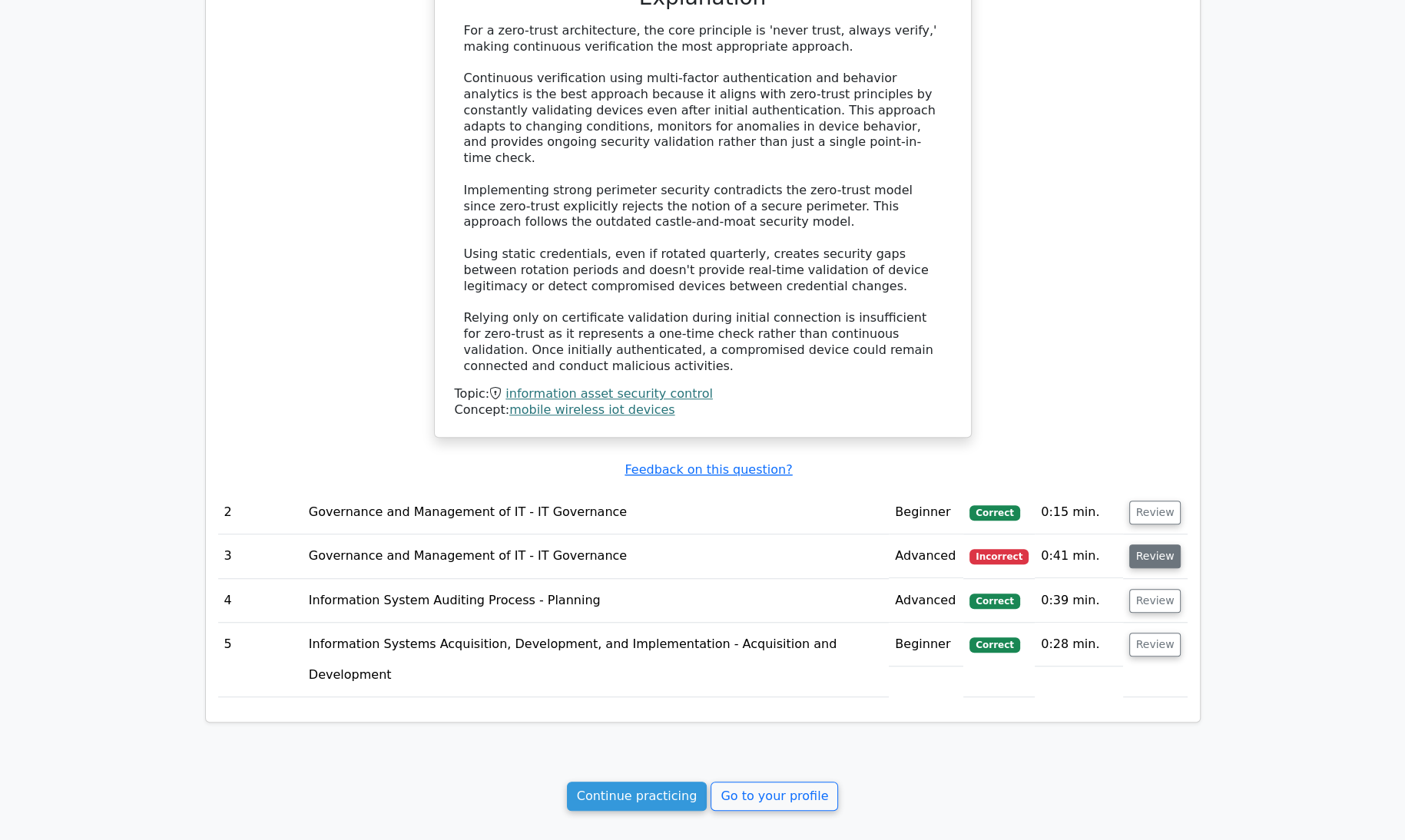
click at [1153, 544] on button "Review" at bounding box center [1155, 556] width 53 height 24
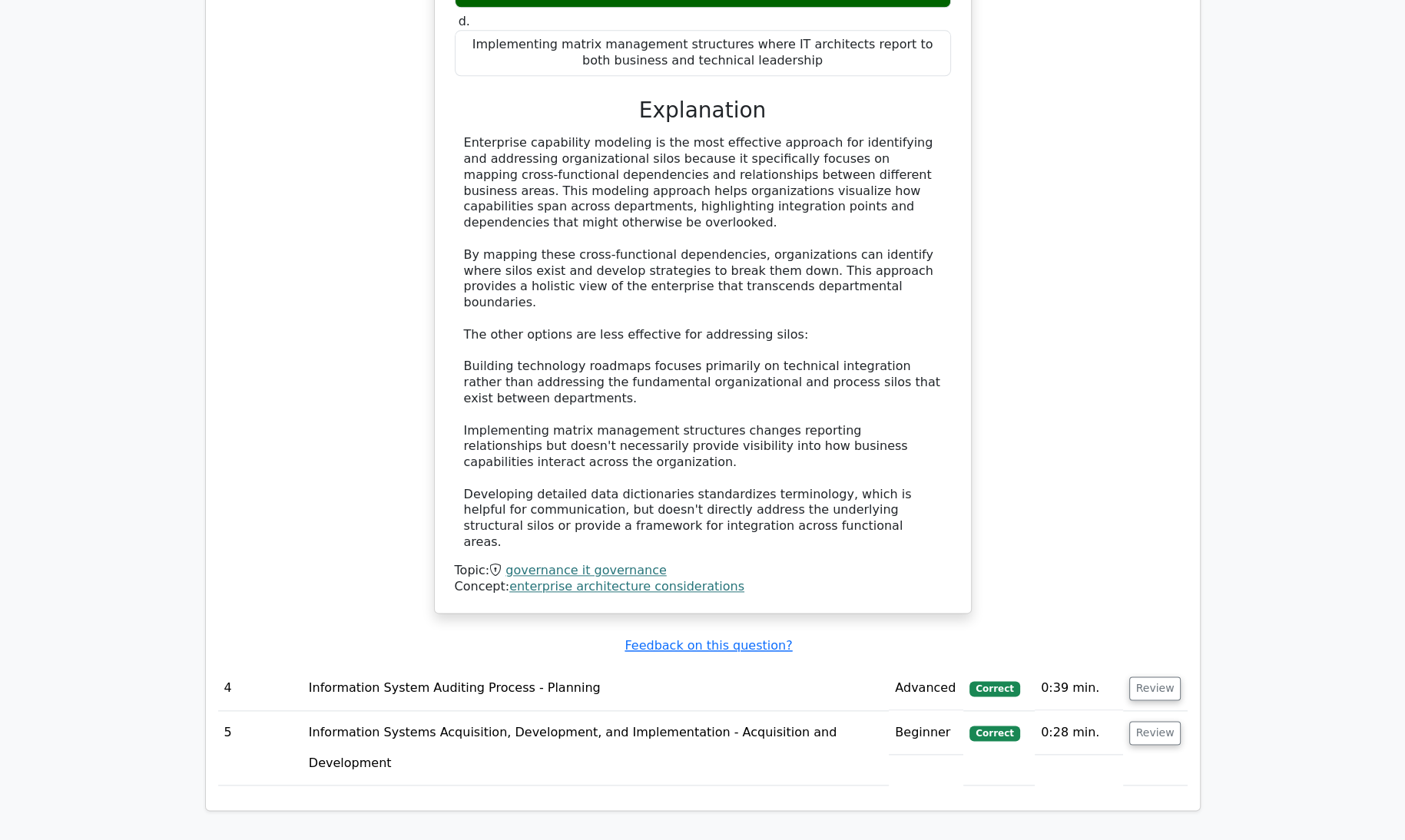
scroll to position [2071, 0]
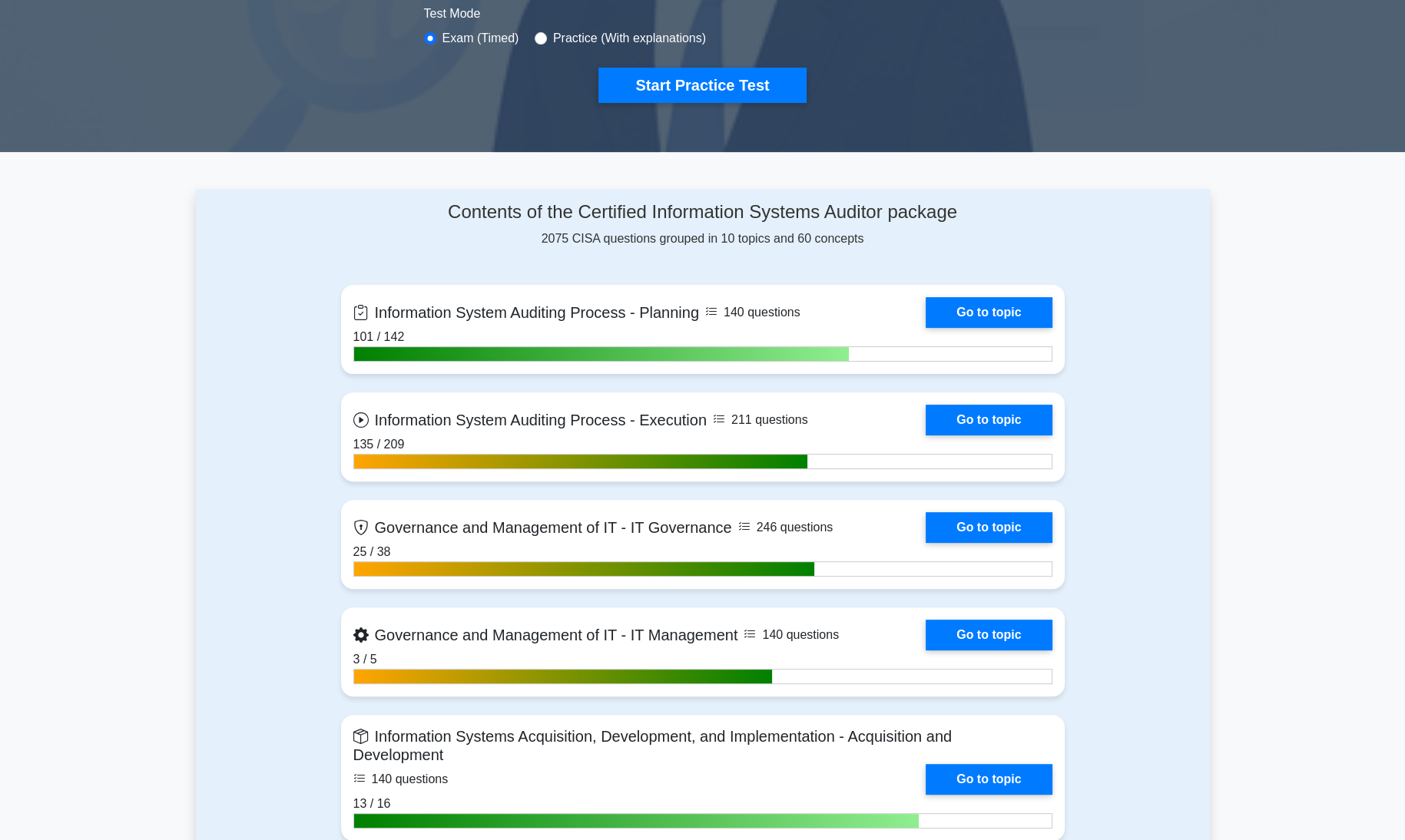
scroll to position [490, 0]
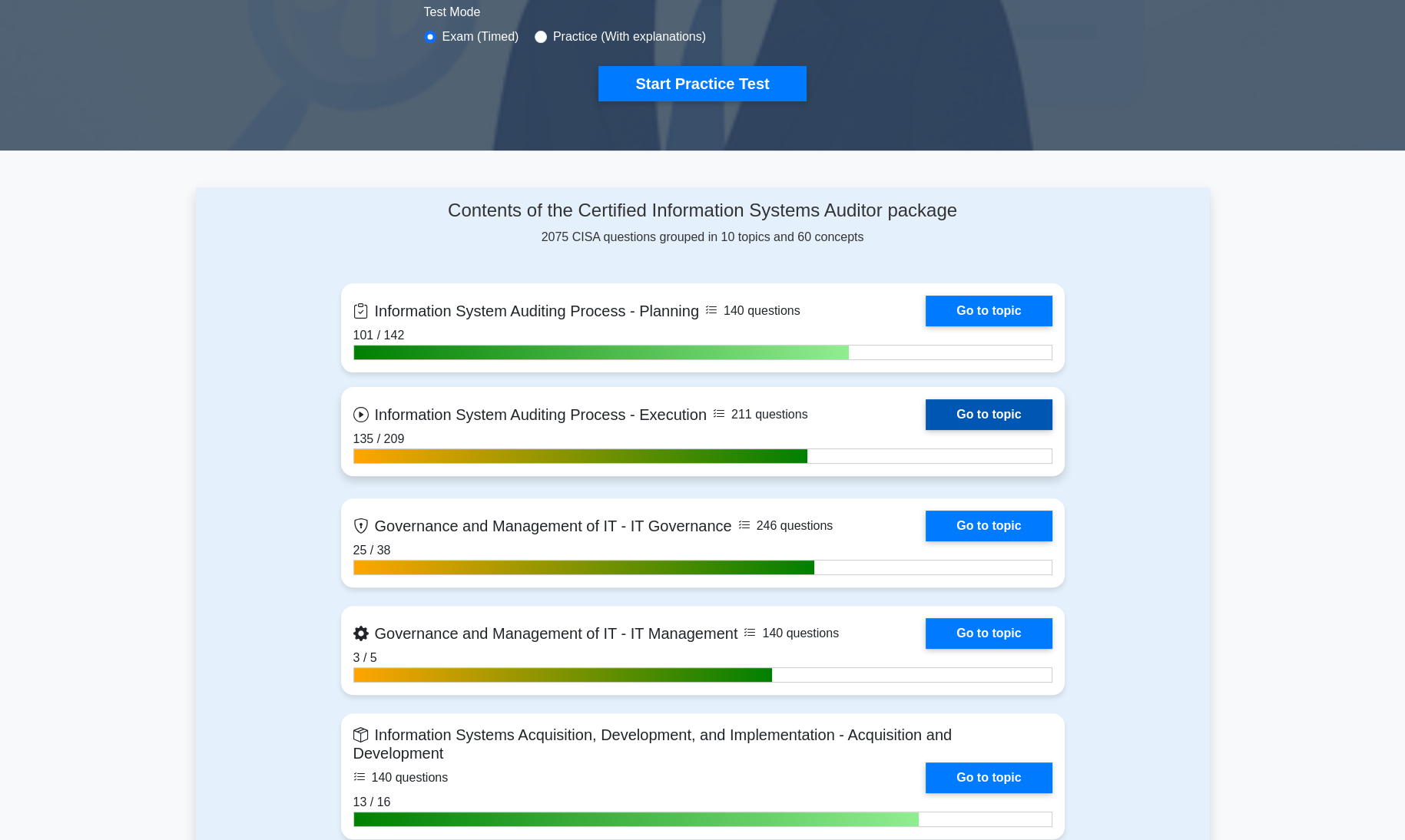
click at [1027, 414] on link "Go to topic" at bounding box center [989, 414] width 126 height 30
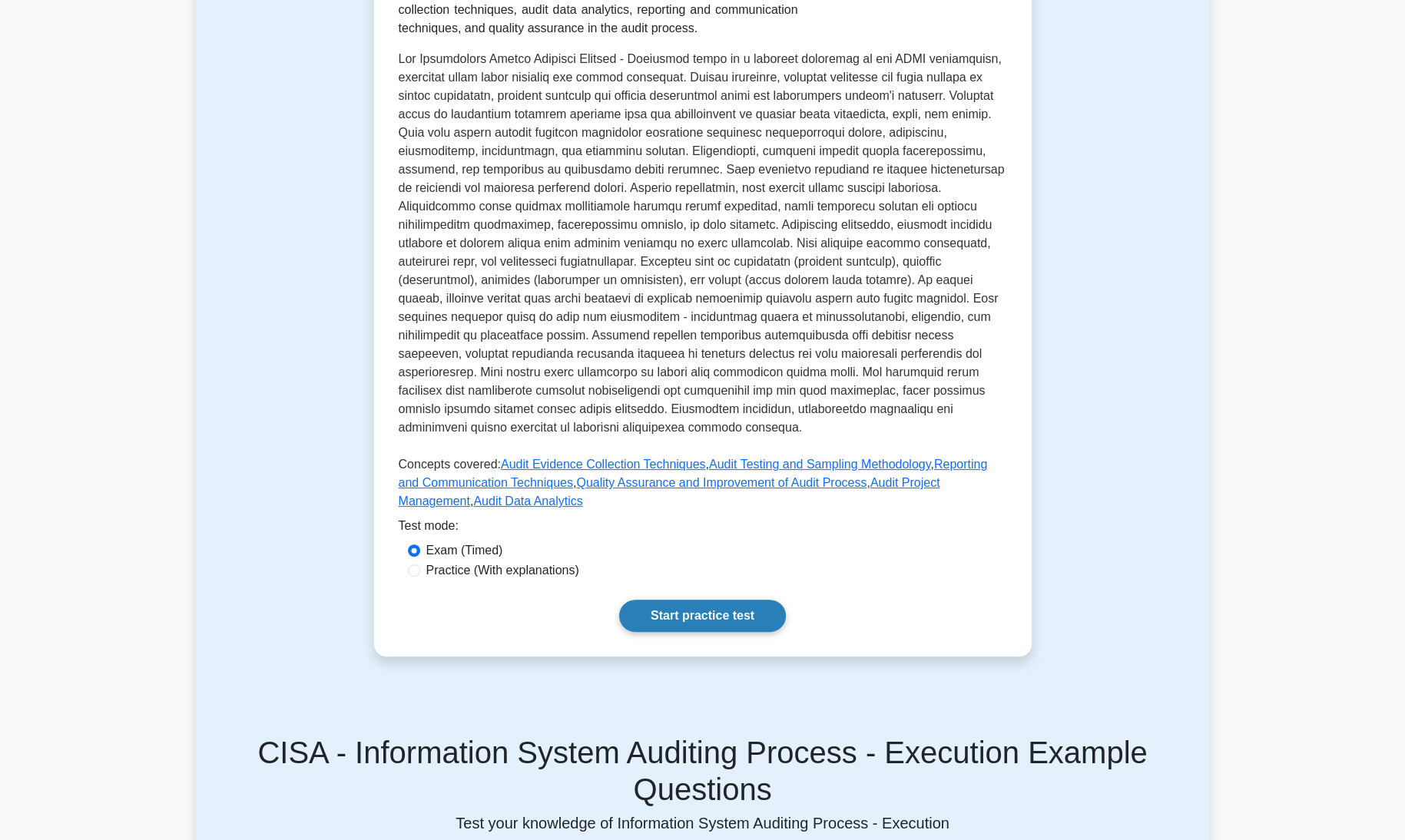
click at [654, 600] on link "Start practice test" at bounding box center [702, 615] width 166 height 32
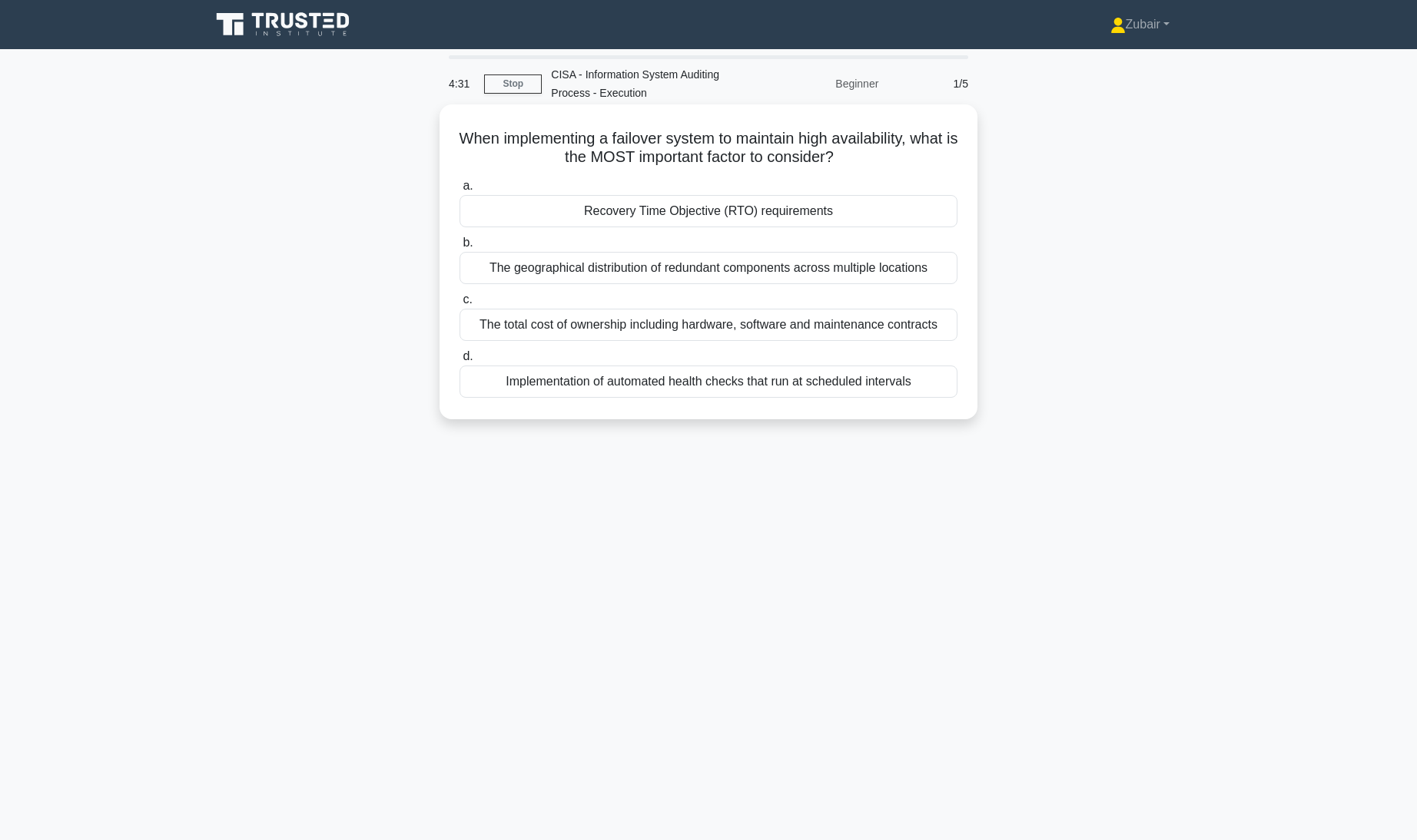
click at [753, 210] on div "Recovery Time Objective (RTO) requirements" at bounding box center [708, 211] width 498 height 32
click at [459, 191] on input "a. Recovery Time Objective (RTO) requirements" at bounding box center [459, 186] width 0 height 10
click at [904, 207] on div "Business capability requirements and priorities" at bounding box center [708, 211] width 498 height 32
click at [459, 191] on input "a. Business capability requirements and priorities" at bounding box center [459, 186] width 0 height 10
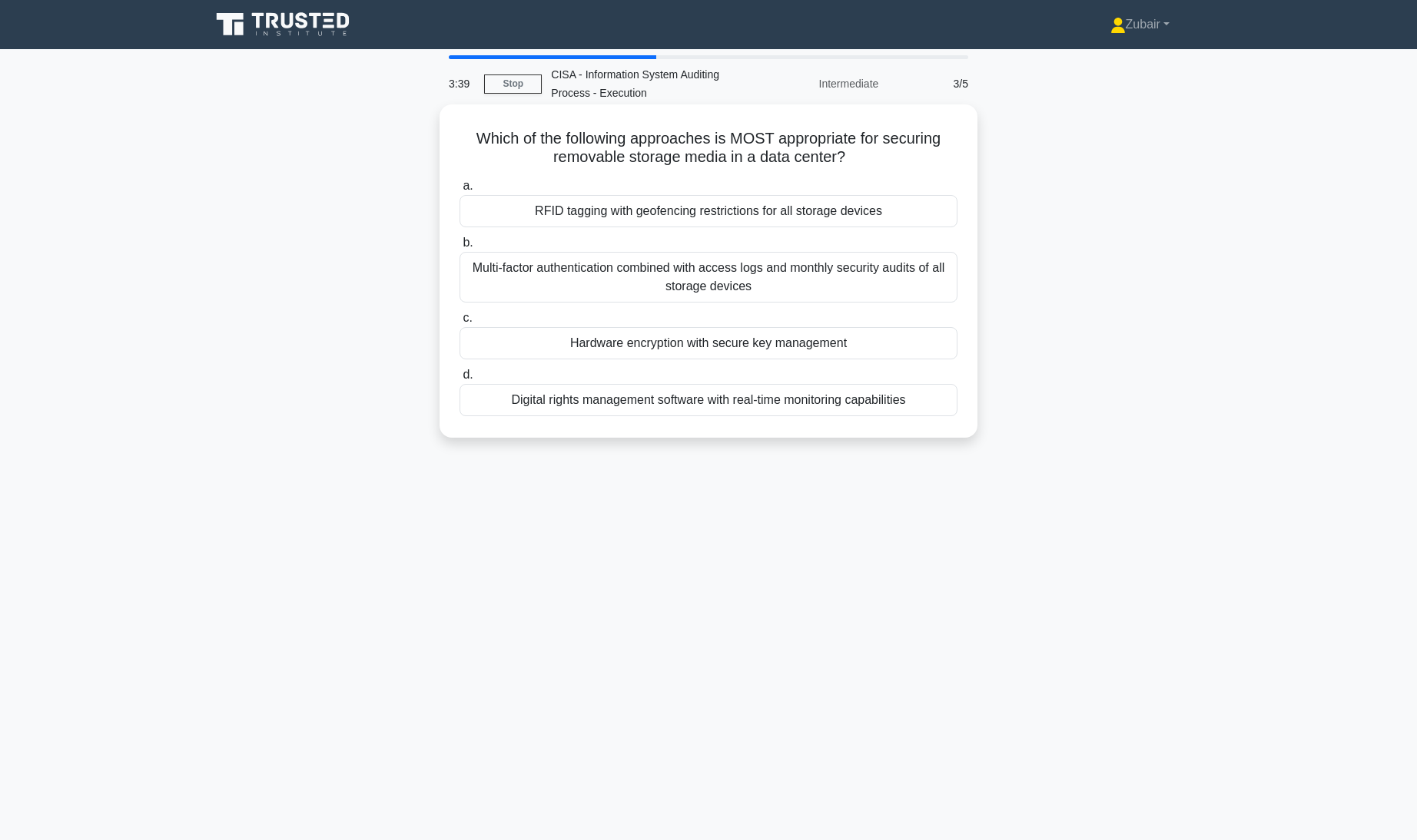
click at [935, 344] on div "Hardware encryption with secure key management" at bounding box center [708, 343] width 498 height 32
click at [459, 323] on input "c. Hardware encryption with secure key management" at bounding box center [459, 318] width 0 height 10
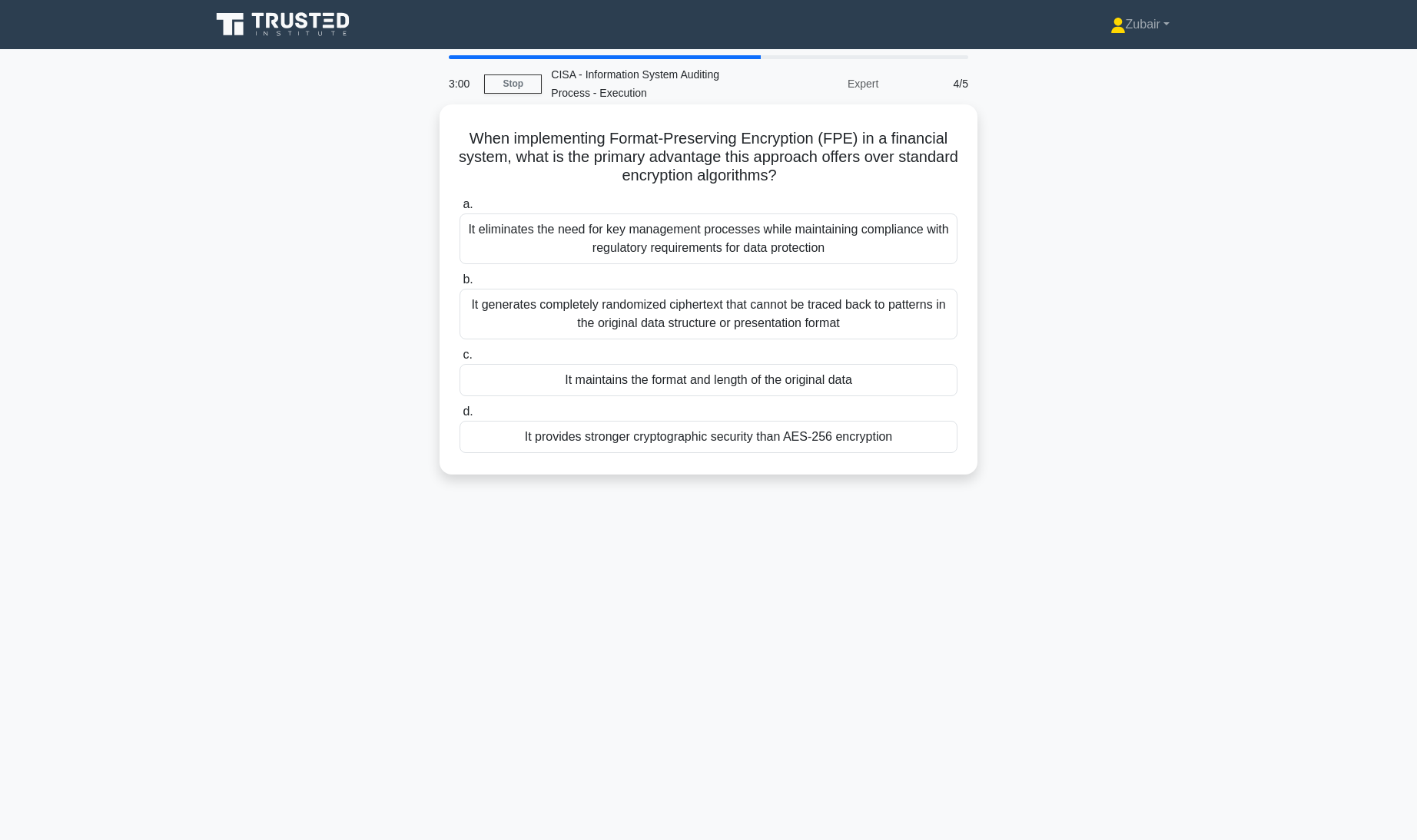
click at [937, 379] on div "It maintains the format and length of the original data" at bounding box center [708, 380] width 498 height 32
click at [459, 360] on input "c. It maintains the format and length of the original data" at bounding box center [459, 355] width 0 height 10
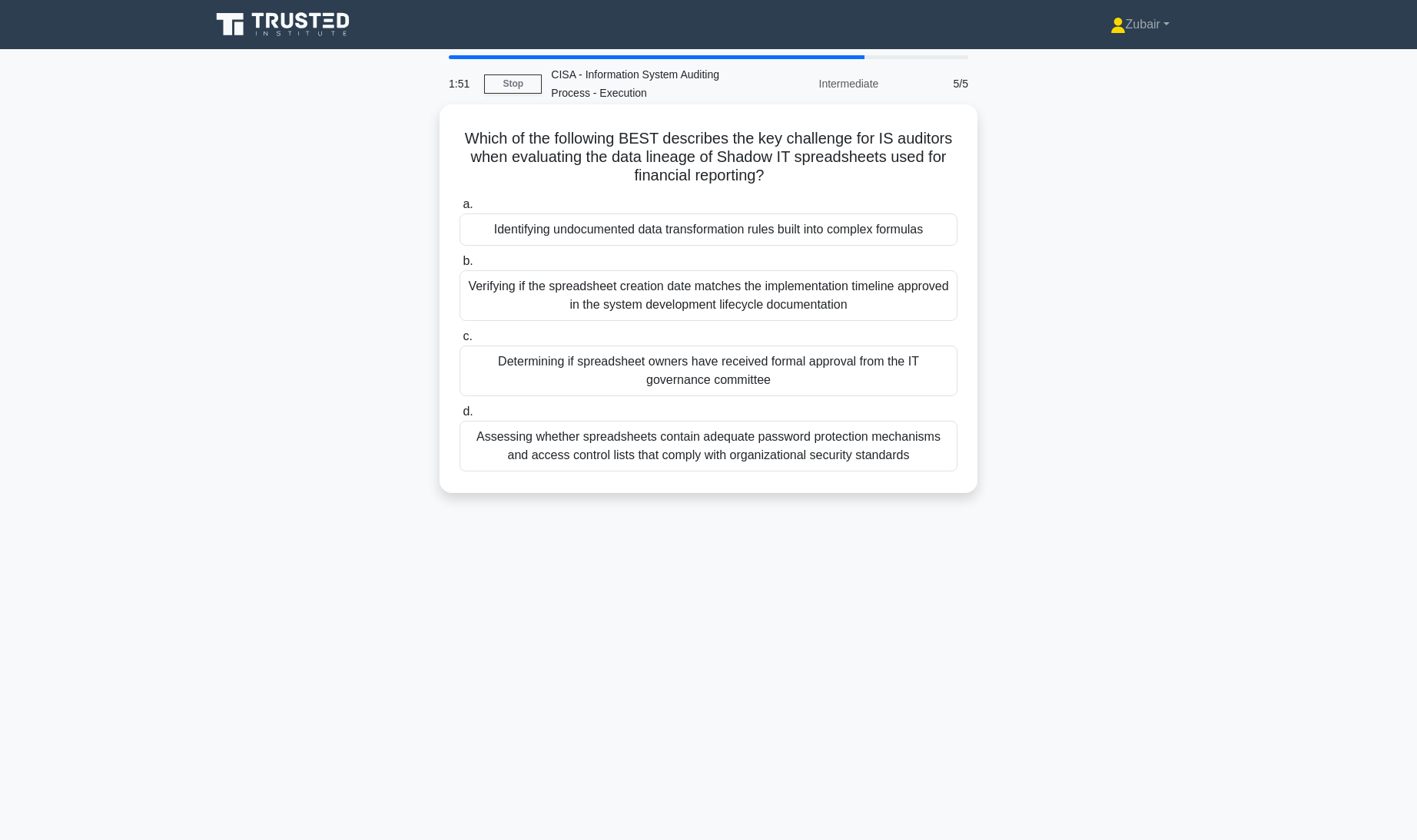
click at [898, 224] on div "Identifying undocumented data transformation rules built into complex formulas" at bounding box center [708, 229] width 498 height 32
click at [459, 210] on input "a. Identifying undocumented data transformation rules built into complex formul…" at bounding box center [459, 204] width 0 height 10
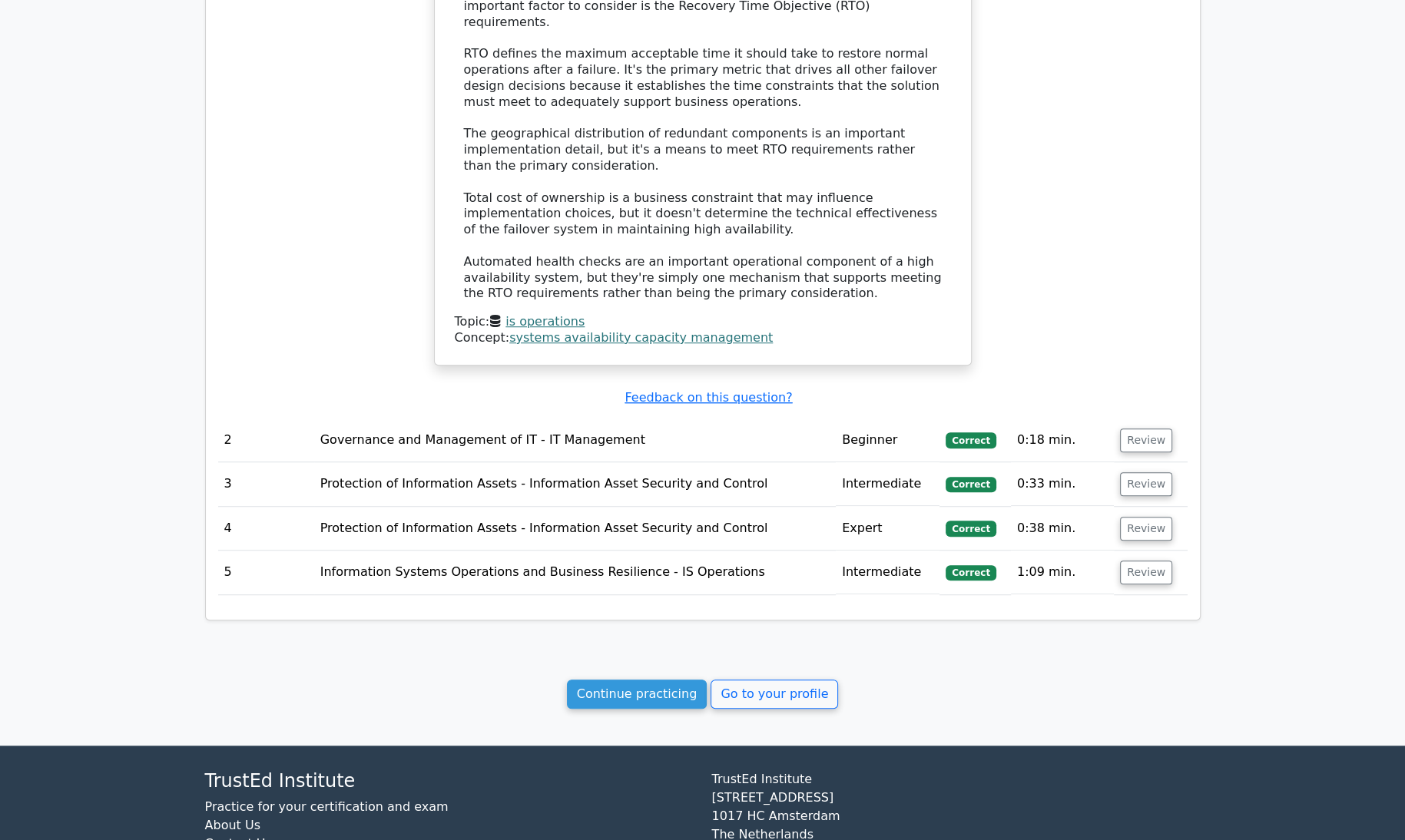
scroll to position [1257, 0]
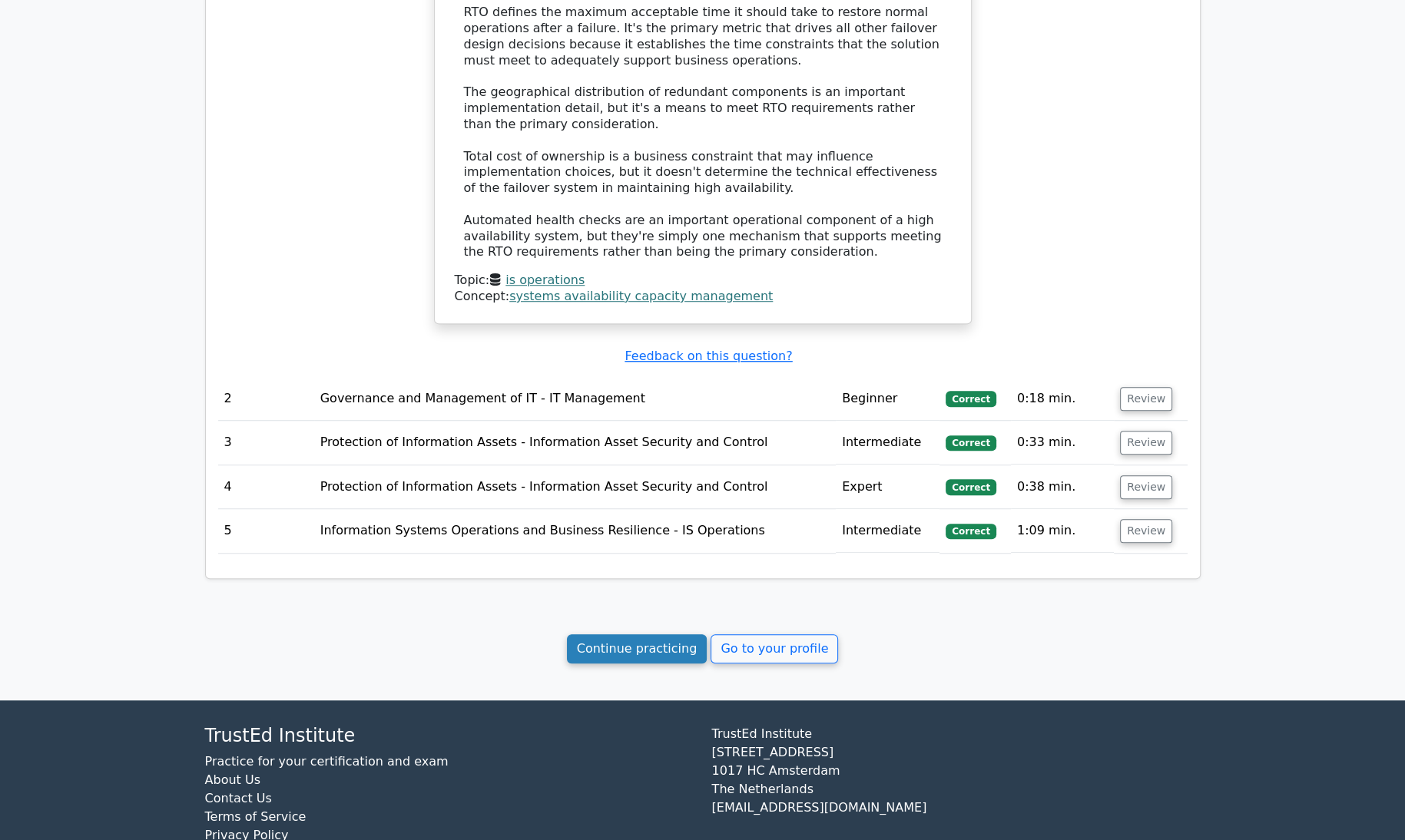
click at [631, 635] on link "Continue practicing" at bounding box center [638, 650] width 140 height 30
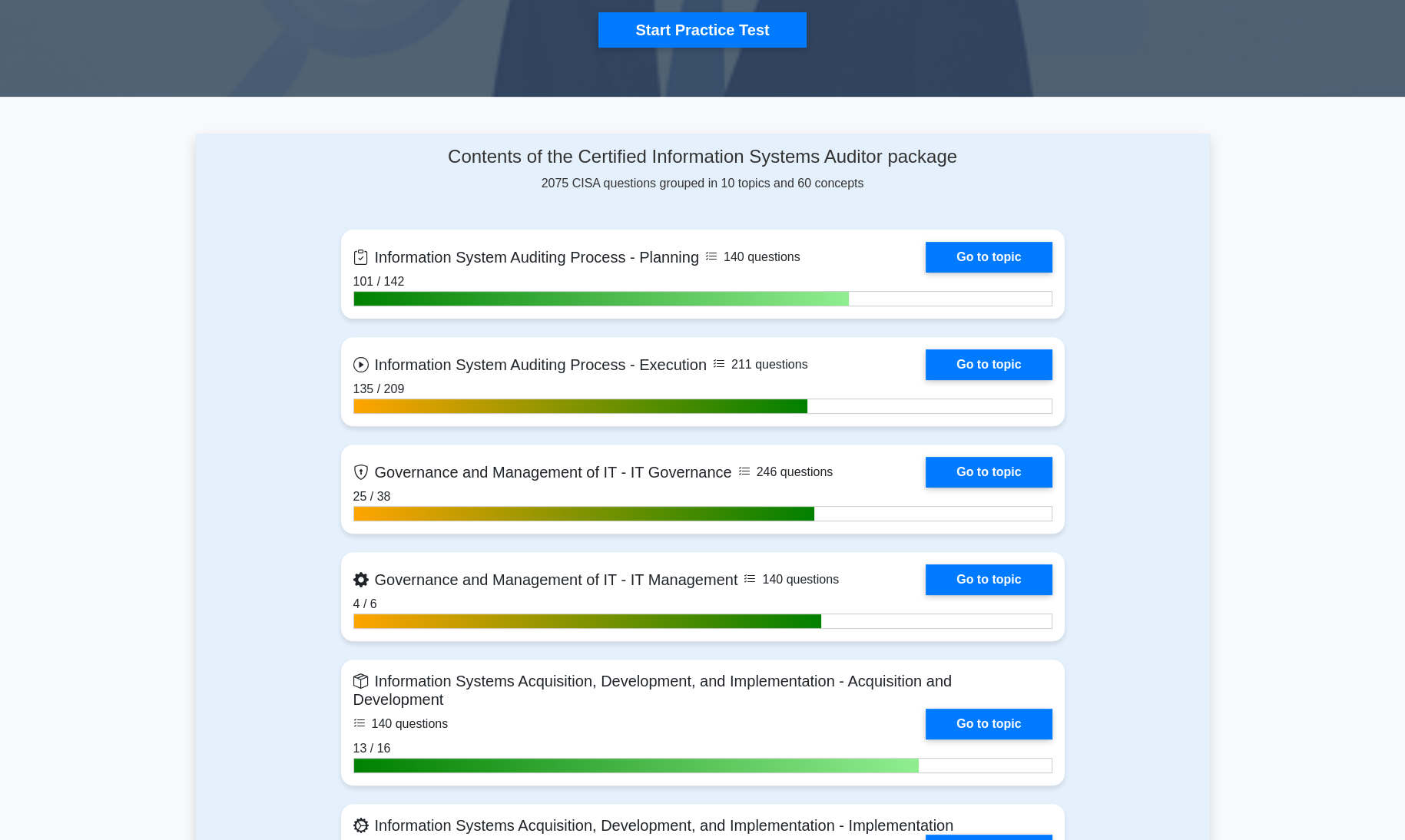
scroll to position [500, 0]
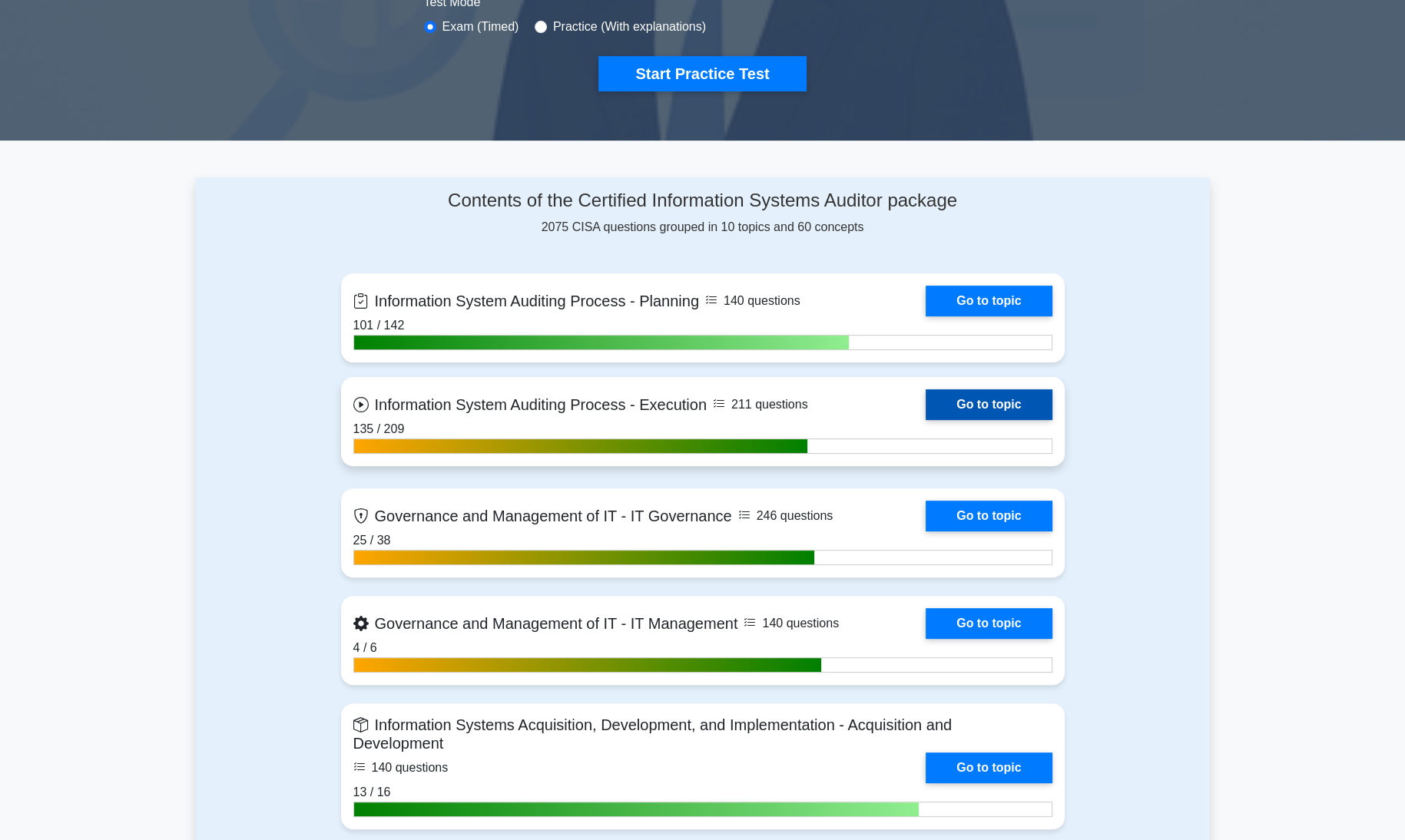
click at [997, 402] on link "Go to topic" at bounding box center [989, 404] width 126 height 30
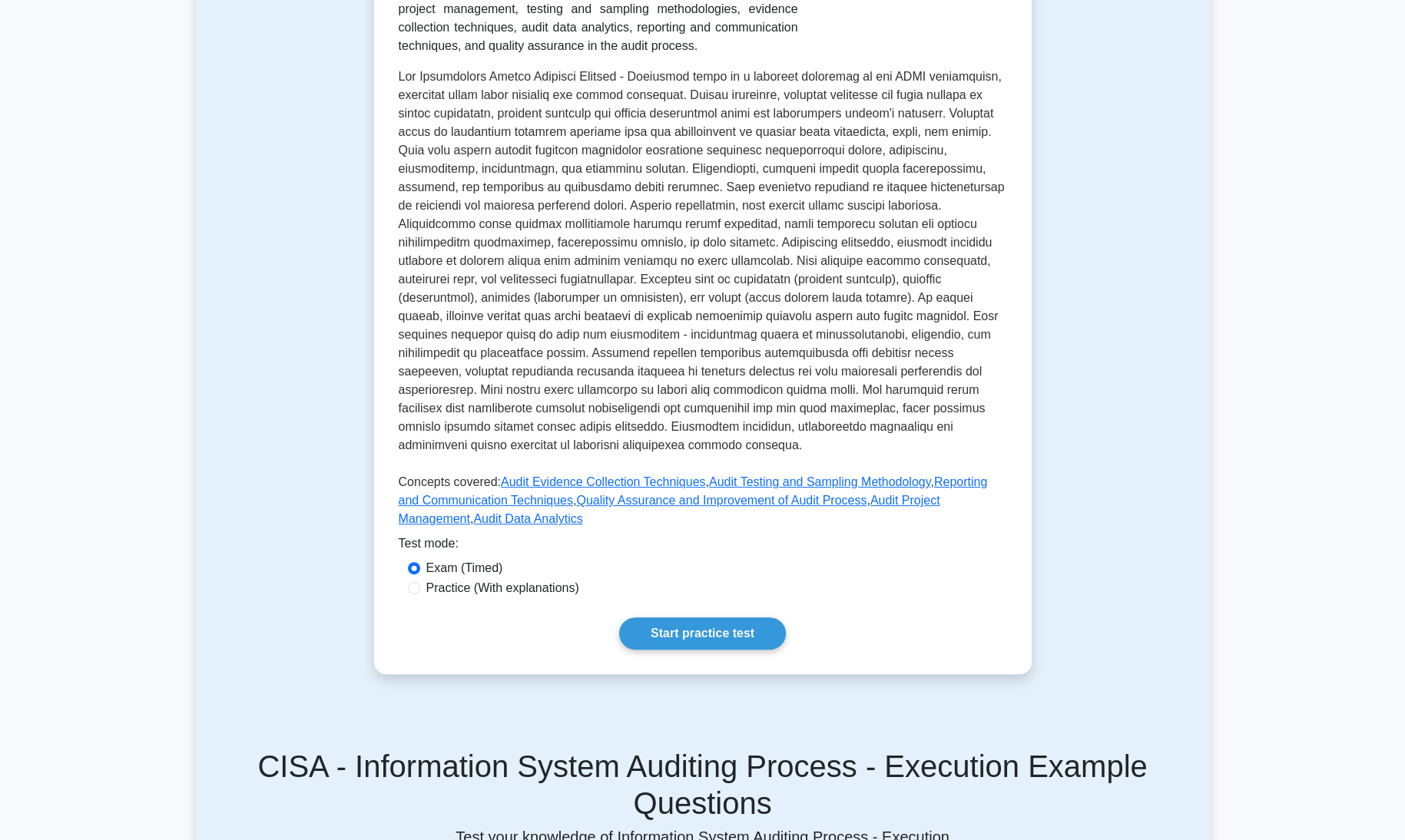
scroll to position [353, 0]
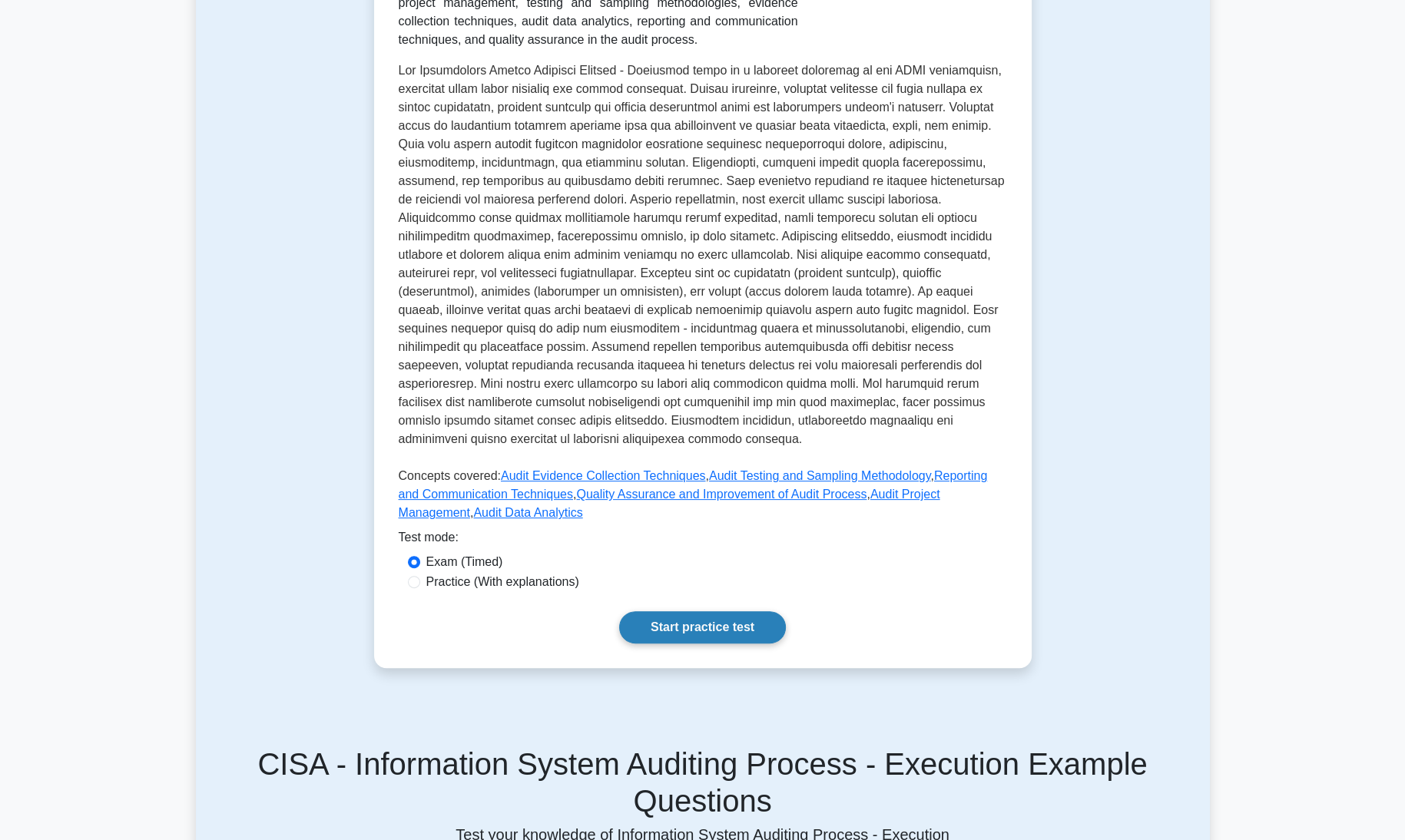
click at [738, 612] on link "Start practice test" at bounding box center [702, 627] width 166 height 32
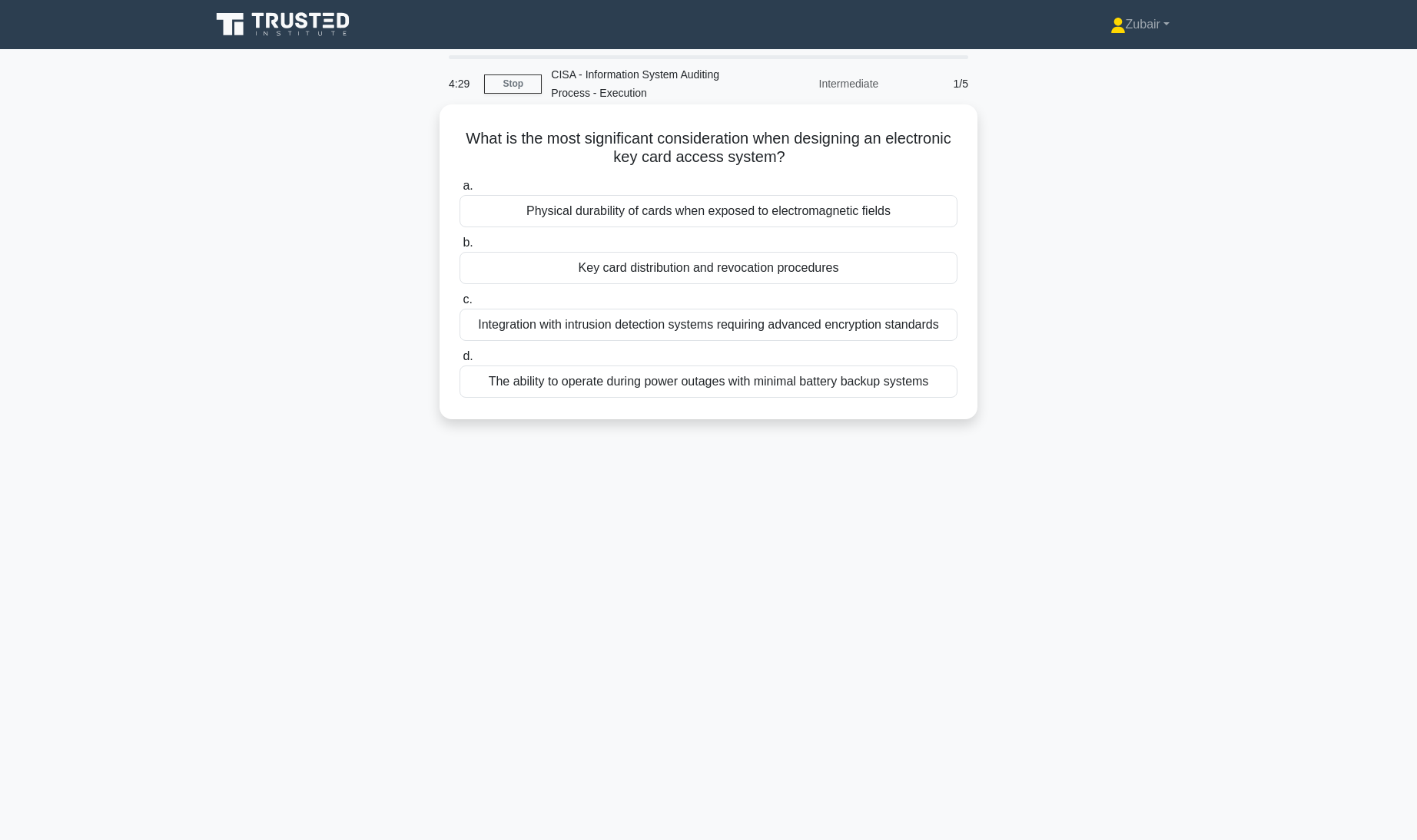
click at [733, 382] on div "The ability to operate during power outages with minimal battery backup systems" at bounding box center [708, 382] width 498 height 32
click at [459, 362] on input "d. The ability to operate during power outages with minimal battery backup syst…" at bounding box center [459, 357] width 0 height 10
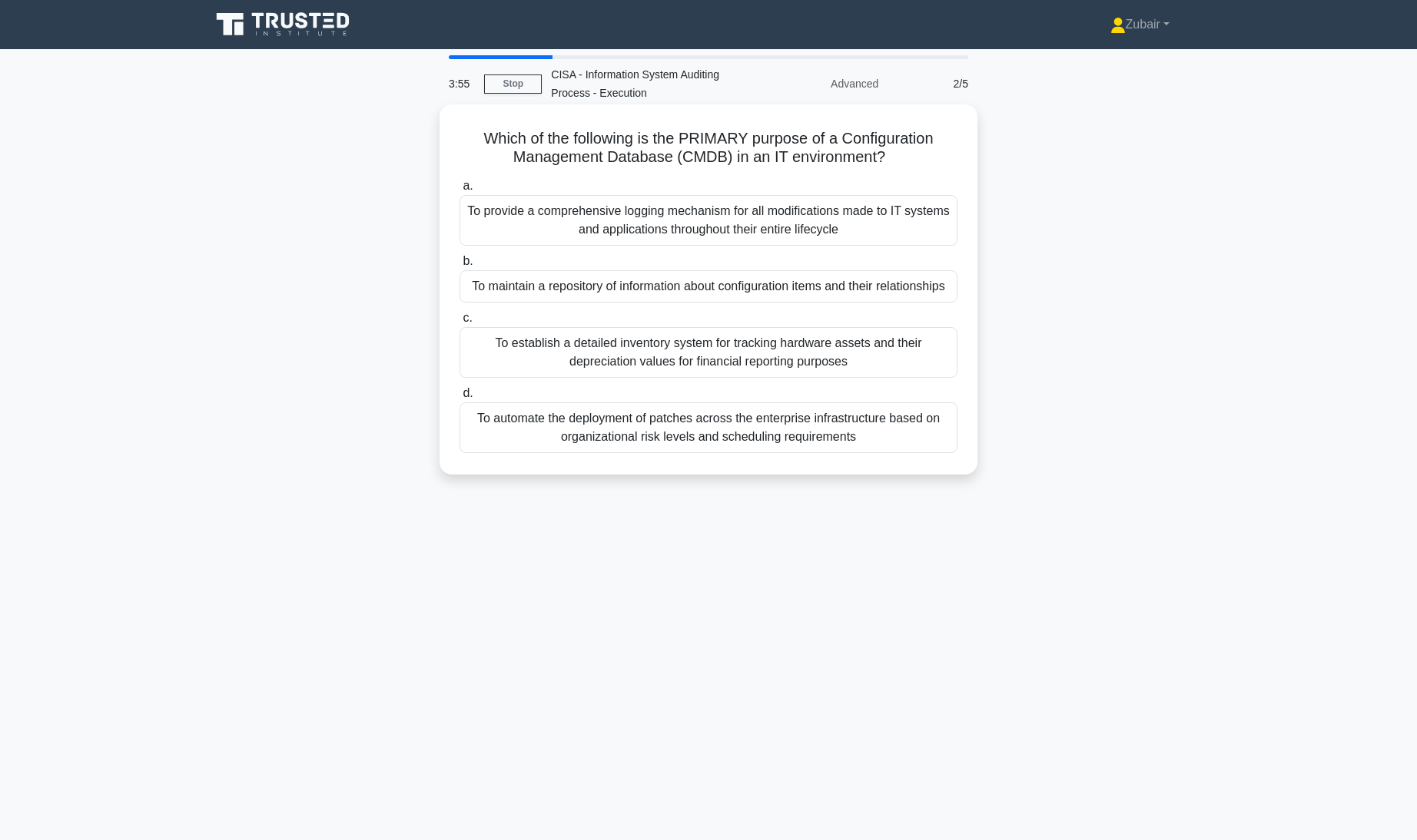
click at [740, 227] on div "To provide a comprehensive logging mechanism for all modifications made to IT s…" at bounding box center [708, 220] width 498 height 51
click at [459, 191] on input "a. To provide a comprehensive logging mechanism for all modifications made to I…" at bounding box center [459, 186] width 0 height 10
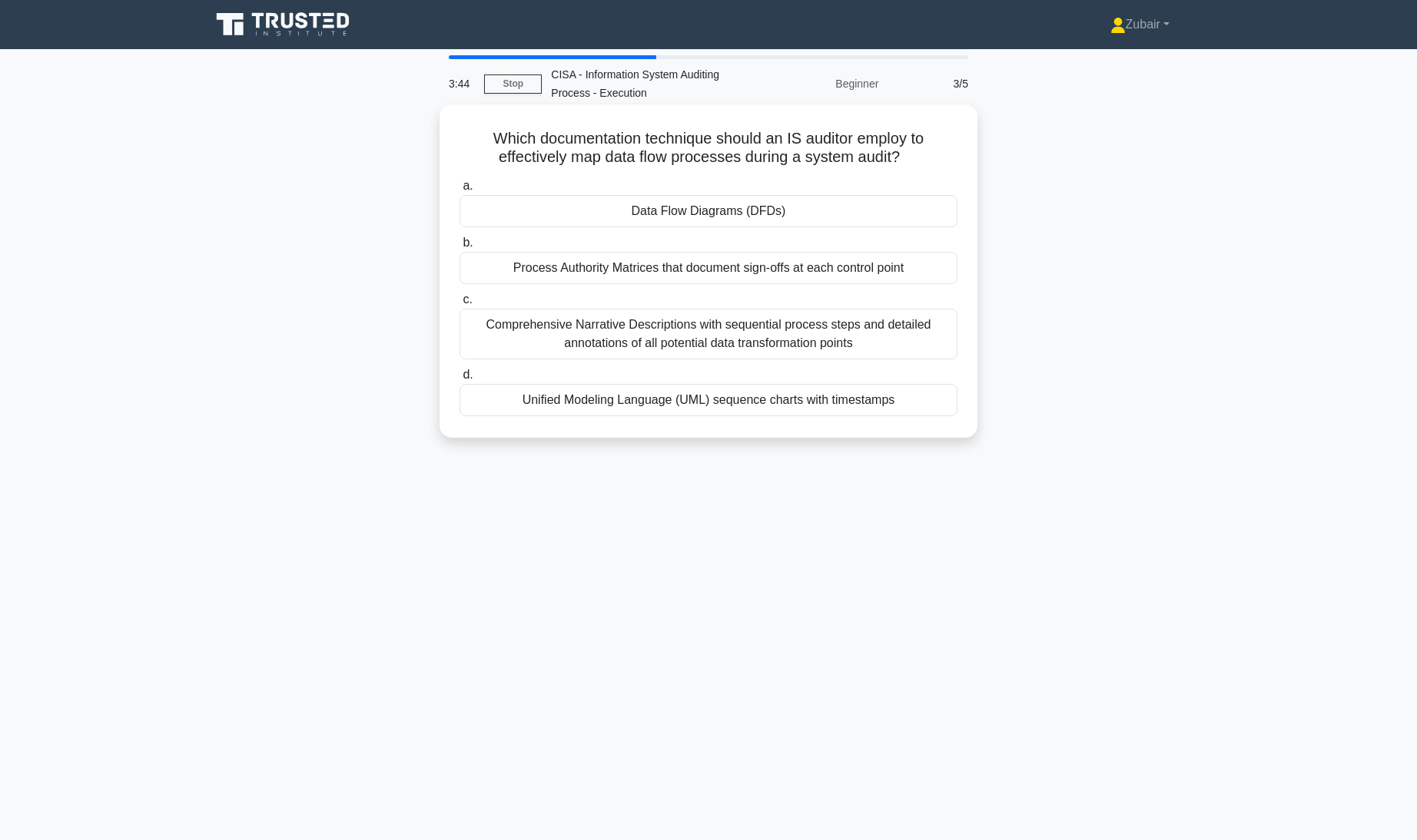
click at [880, 212] on div "Data Flow Diagrams (DFDs)" at bounding box center [708, 211] width 498 height 32
click at [459, 191] on input "a. Data Flow Diagrams (DFDs)" at bounding box center [459, 186] width 0 height 10
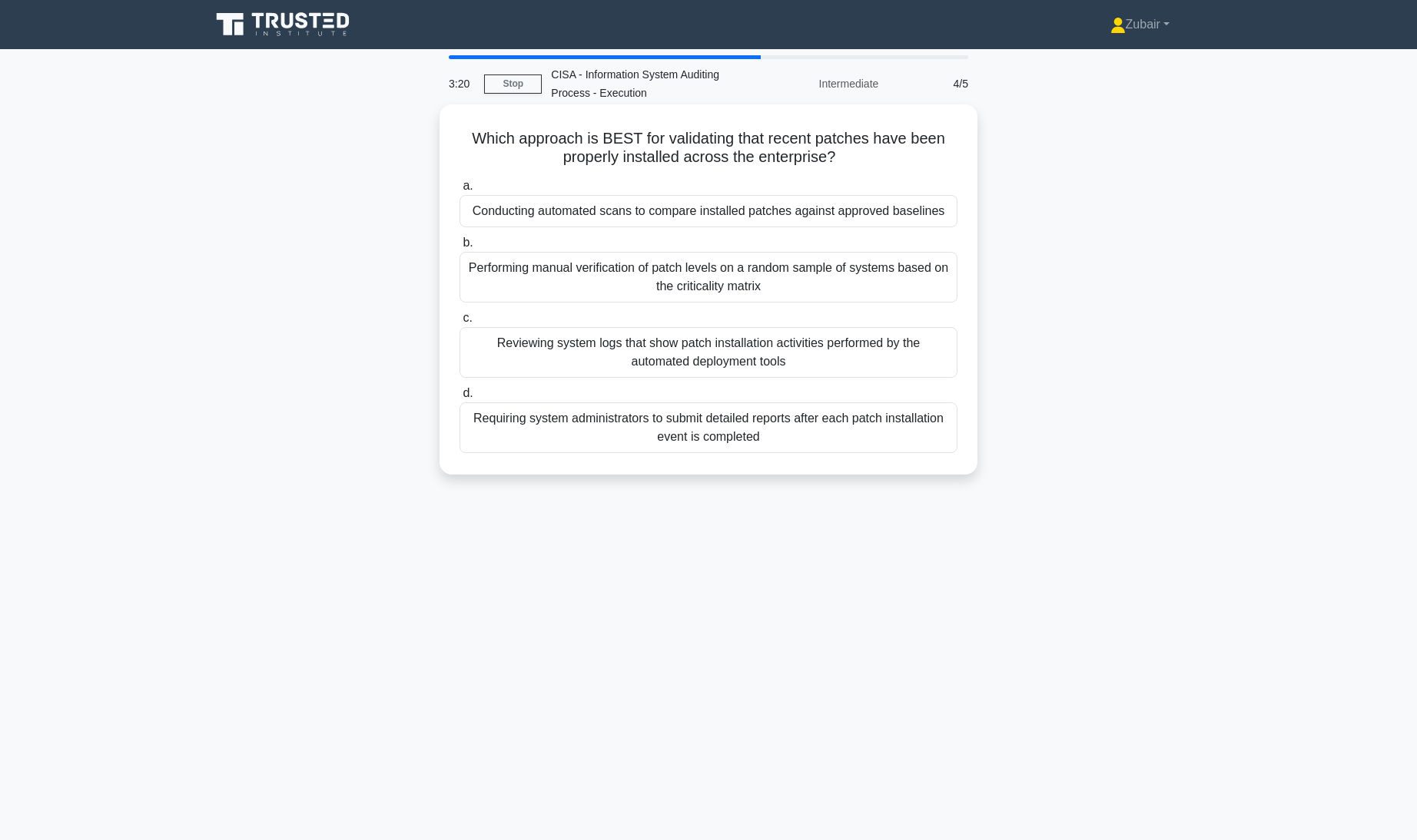
click at [872, 353] on div "Reviewing system logs that show patch installation activities performed by the …" at bounding box center [708, 352] width 498 height 51
click at [459, 323] on input "c. Reviewing system logs that show patch installation activities performed by t…" at bounding box center [459, 318] width 0 height 10
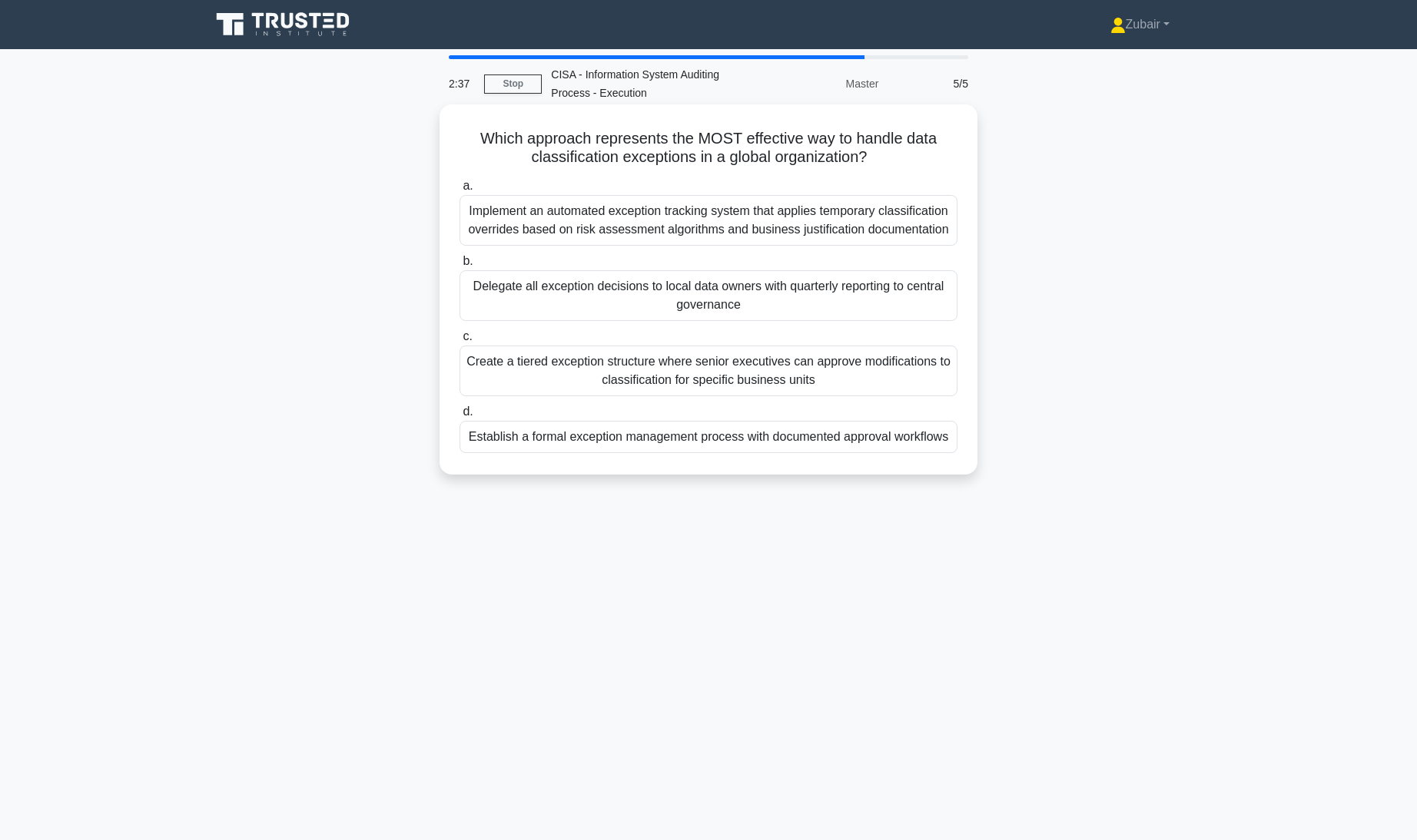
click at [914, 217] on div "Implement an automated exception tracking system that applies temporary classif…" at bounding box center [708, 220] width 498 height 51
click at [459, 191] on input "a. Implement an automated exception tracking system that applies temporary clas…" at bounding box center [459, 186] width 0 height 10
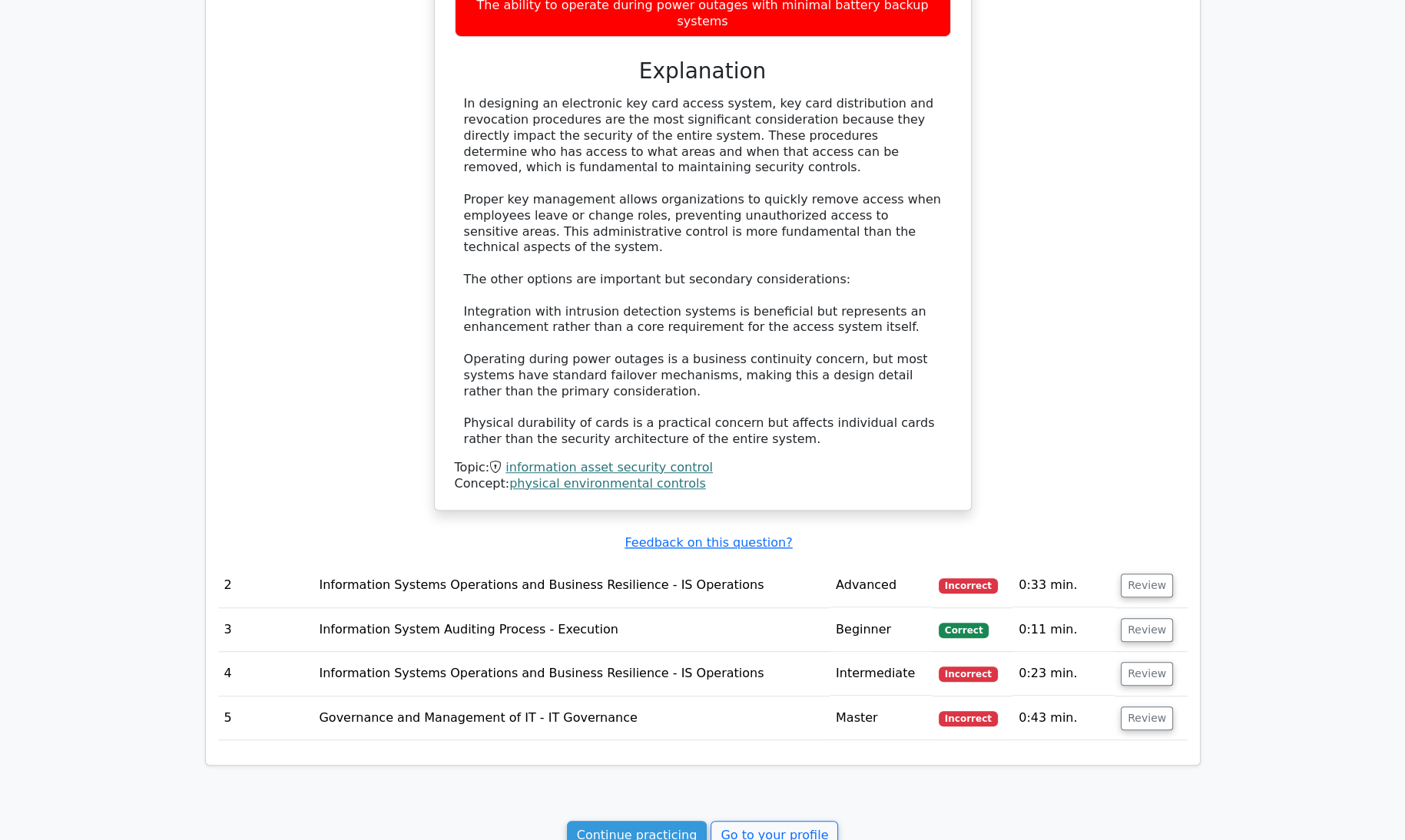
scroll to position [1235, 0]
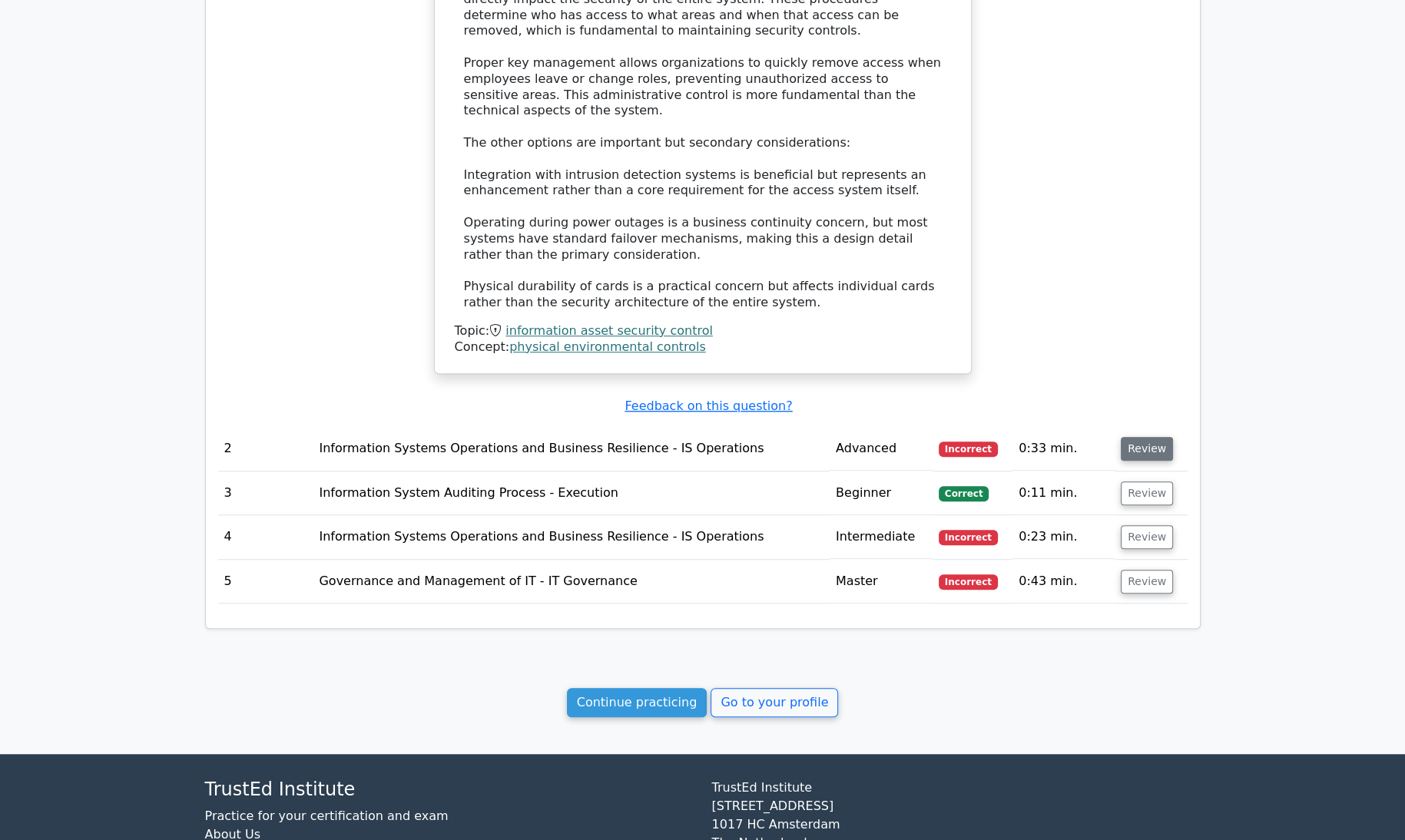
click at [1146, 437] on button "Review" at bounding box center [1147, 449] width 53 height 24
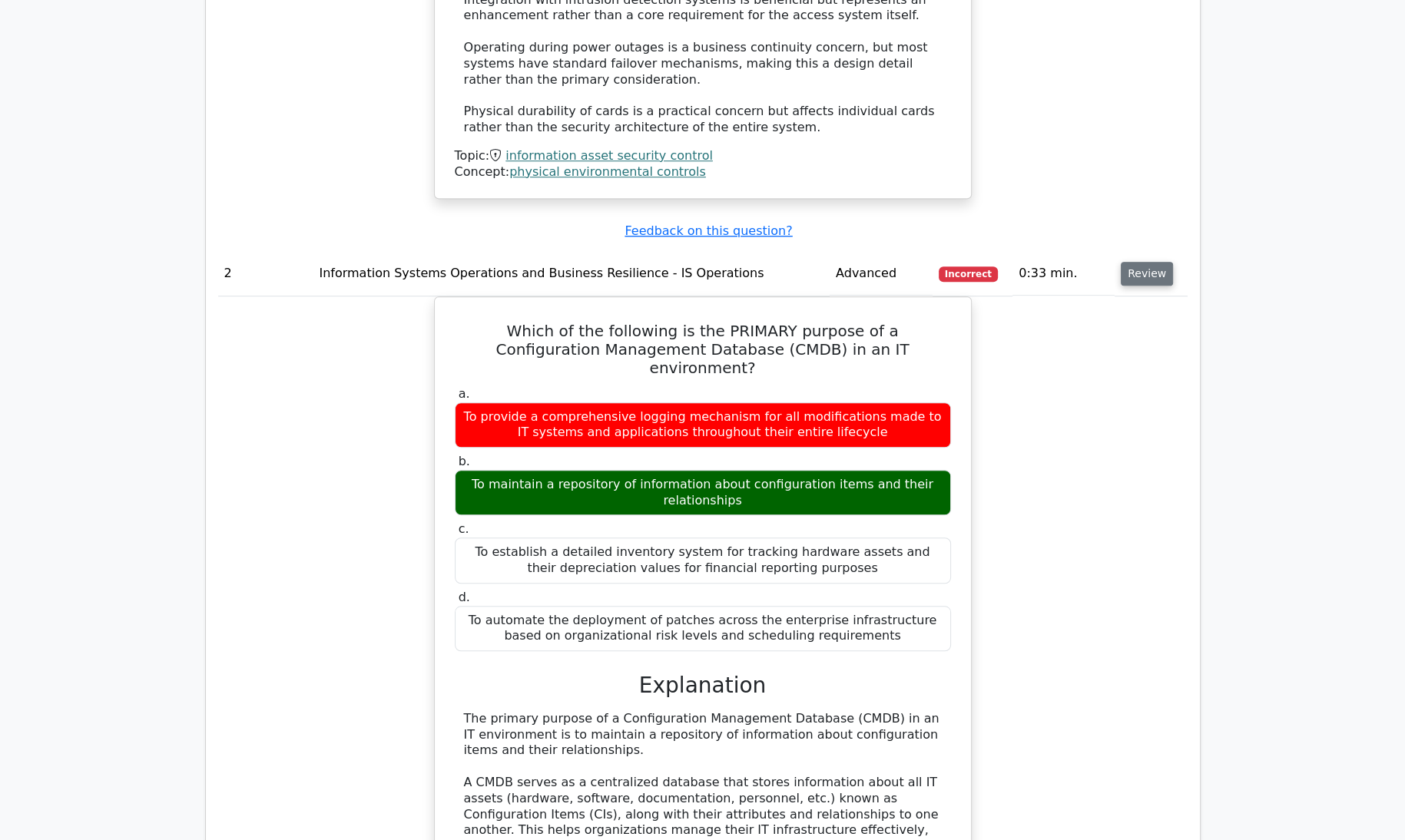
scroll to position [1459, 0]
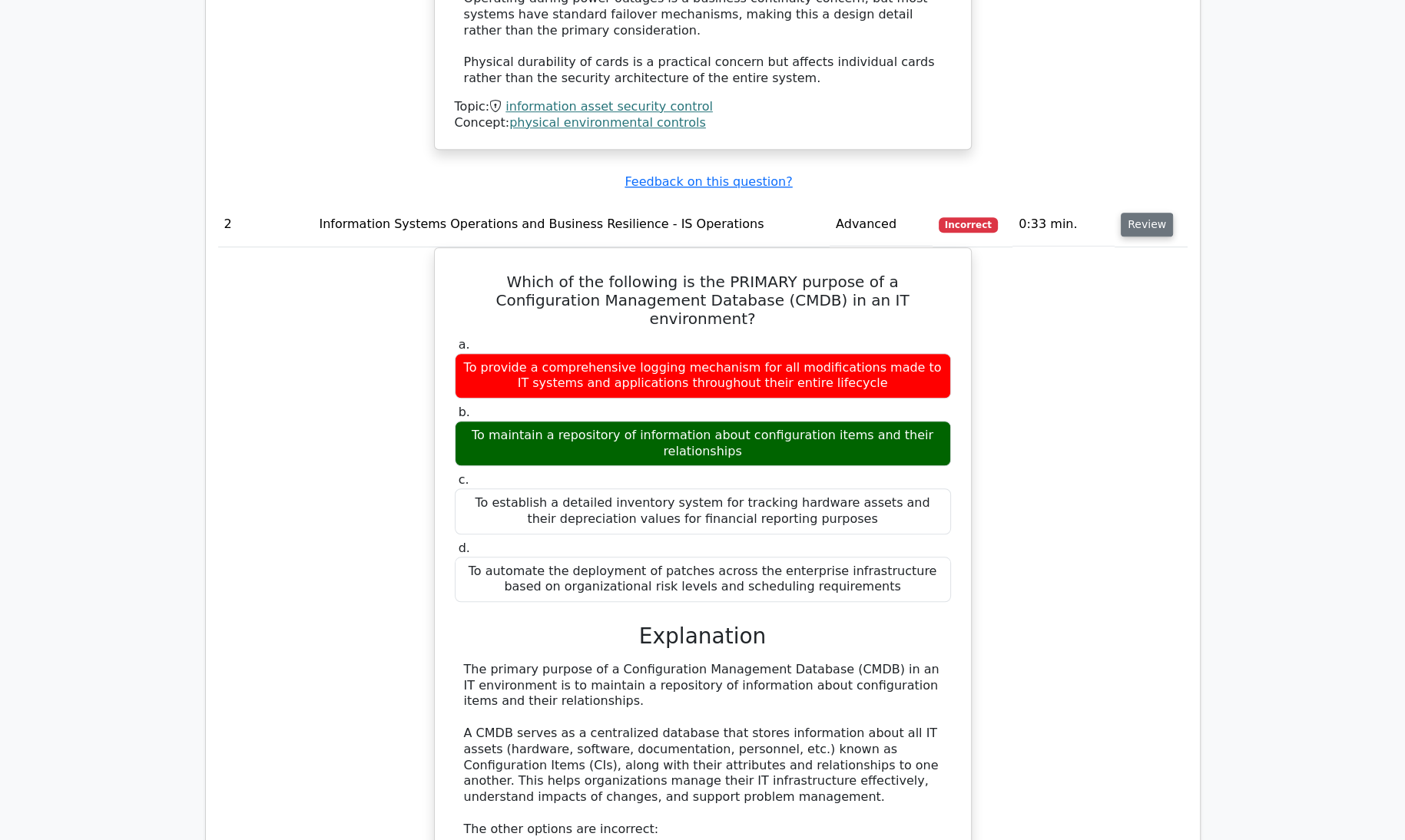
click at [1146, 416] on div "Which of the following is the PRIMARY purpose of a Configuration Management Dat…" at bounding box center [702, 679] width 970 height 864
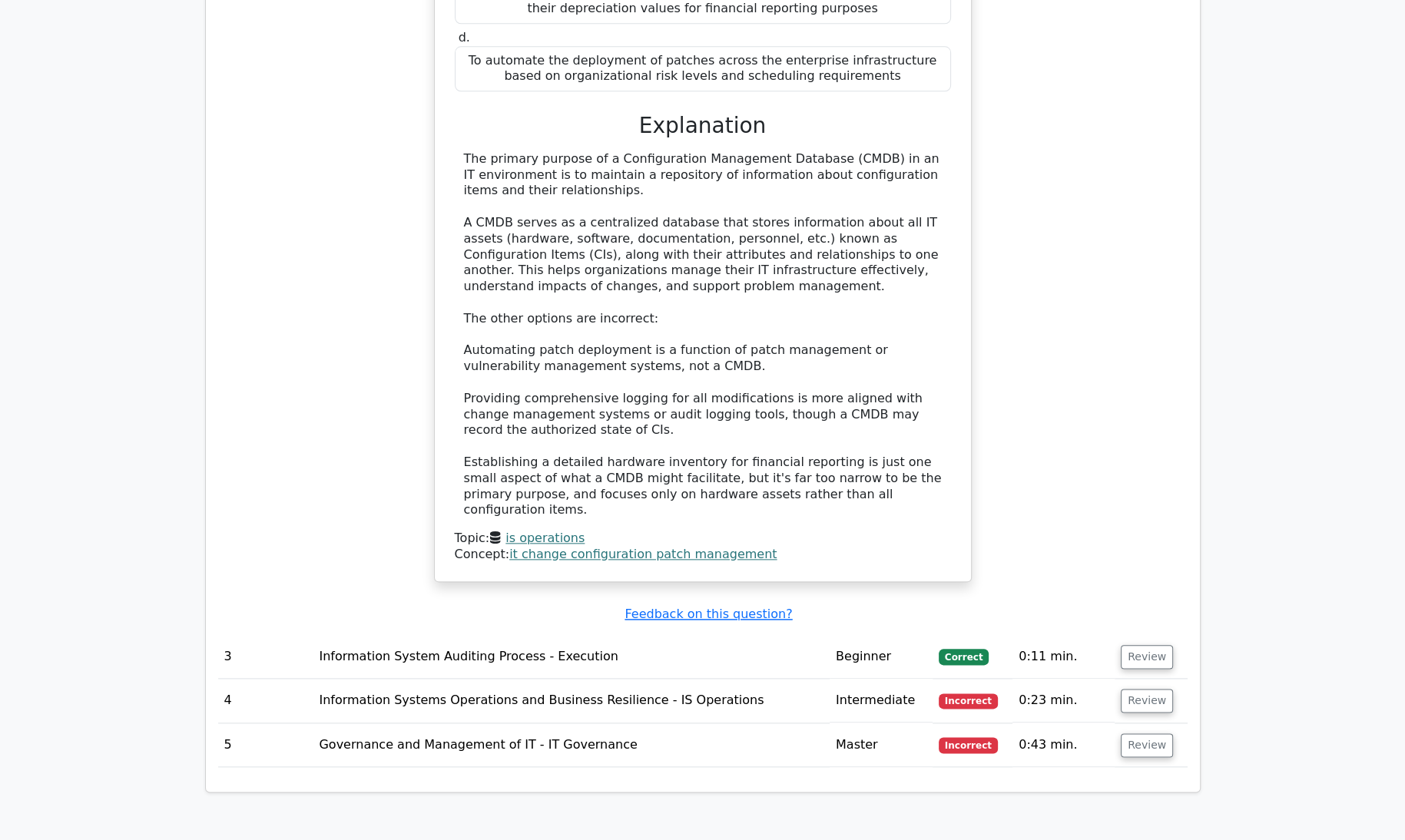
scroll to position [1971, 0]
click at [1150, 644] on button "Review" at bounding box center [1147, 656] width 53 height 24
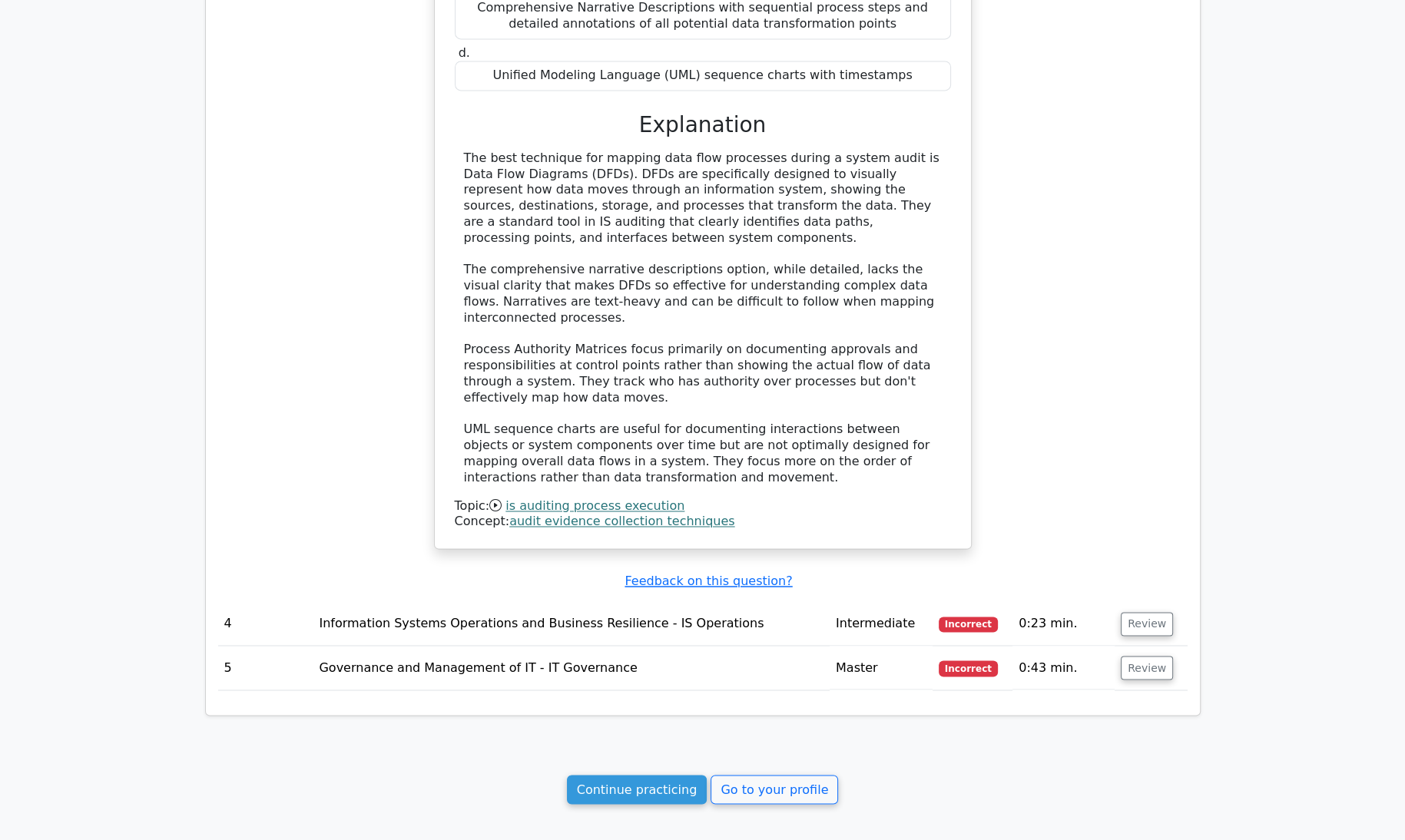
scroll to position [2854, 0]
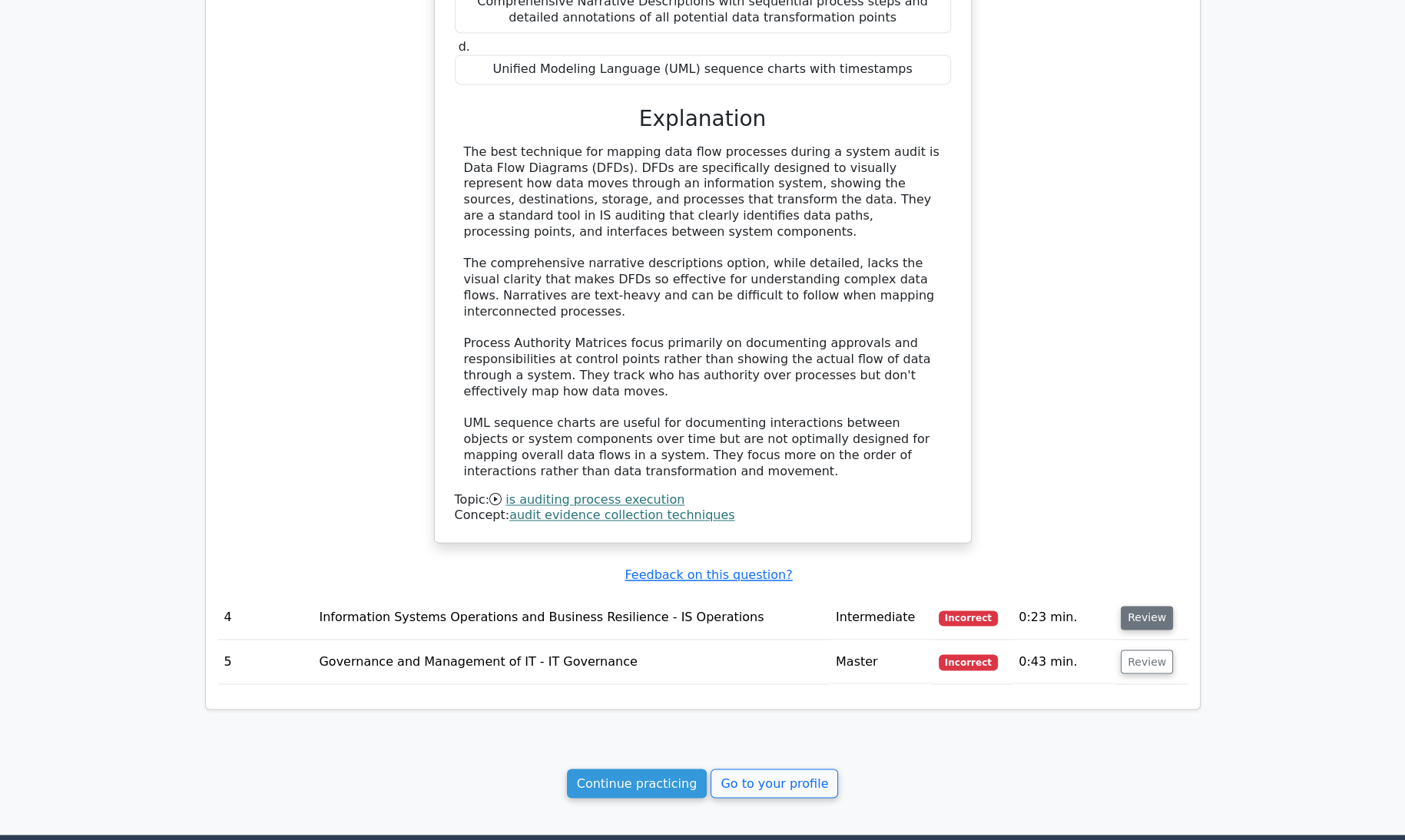
click at [1141, 606] on button "Review" at bounding box center [1147, 618] width 53 height 24
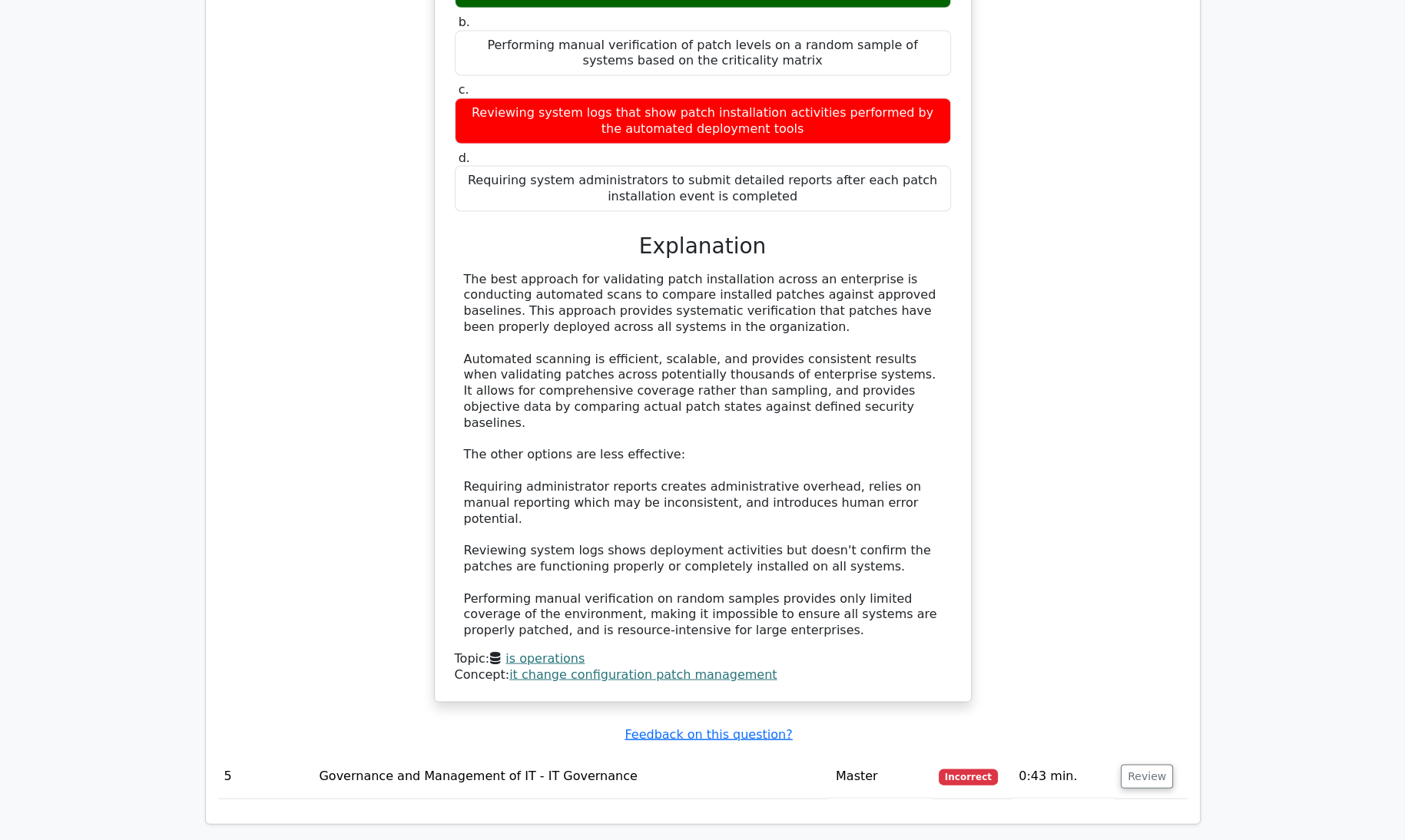
scroll to position [3619, 0]
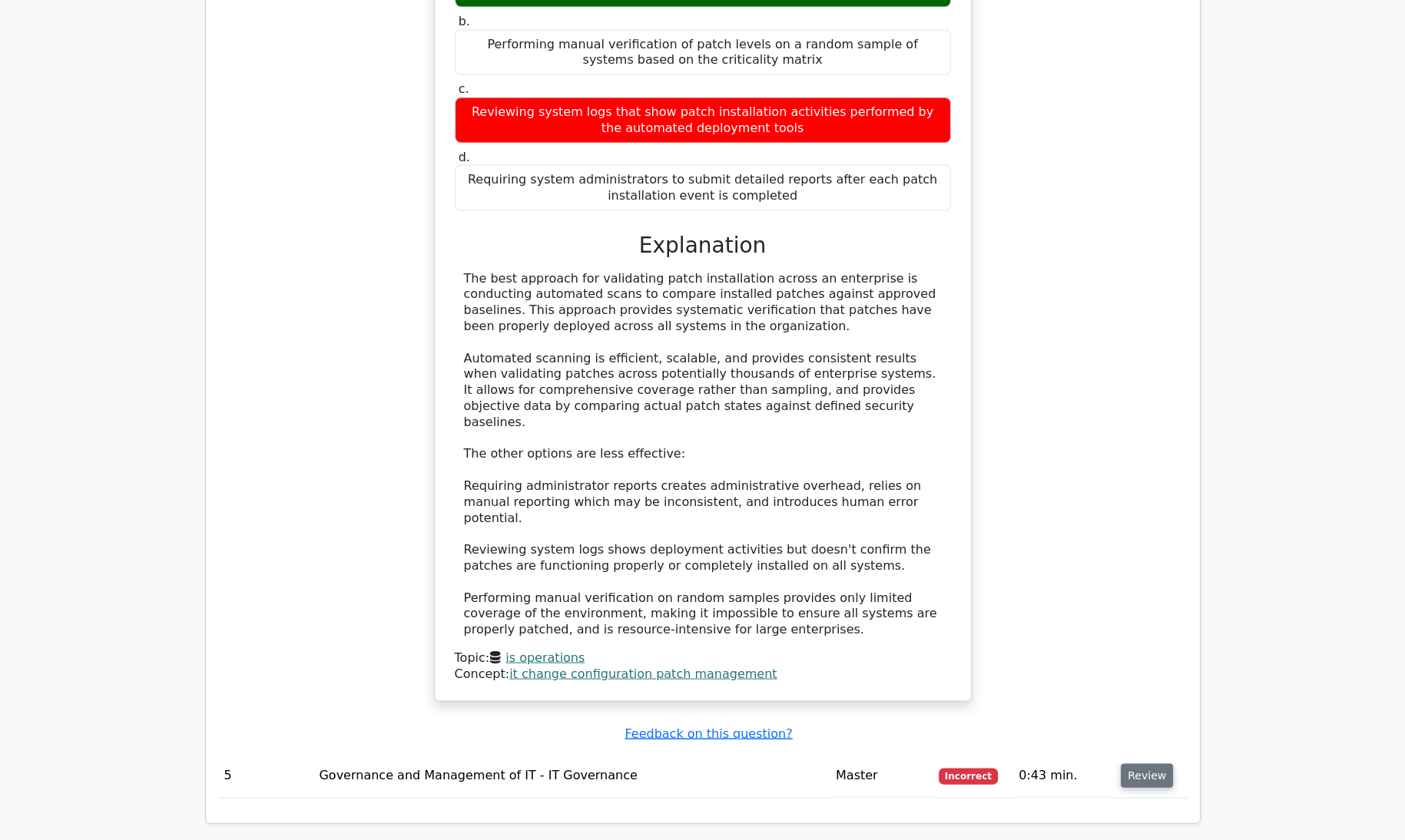
click at [1131, 764] on button "Review" at bounding box center [1147, 776] width 53 height 24
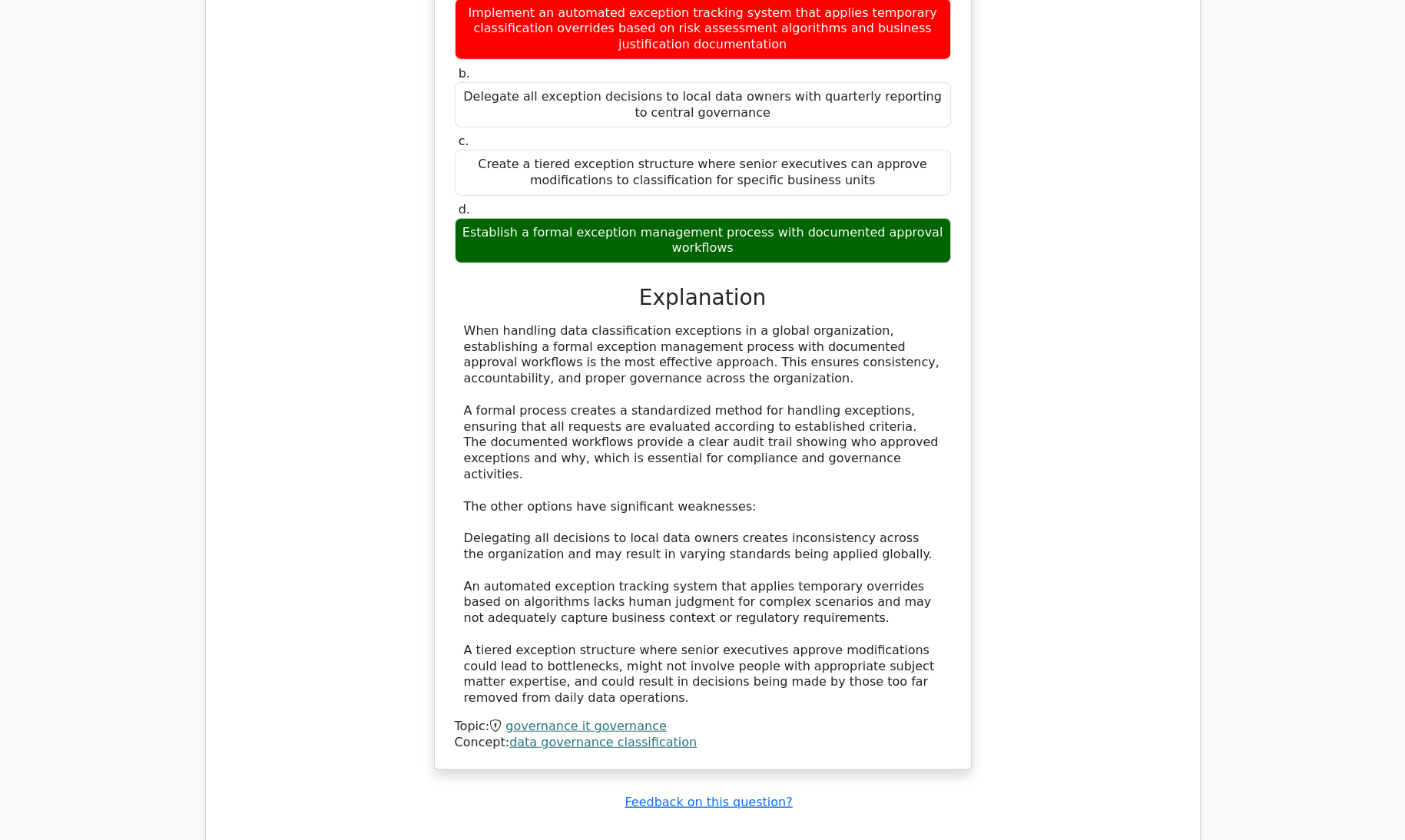
scroll to position [4529, 0]
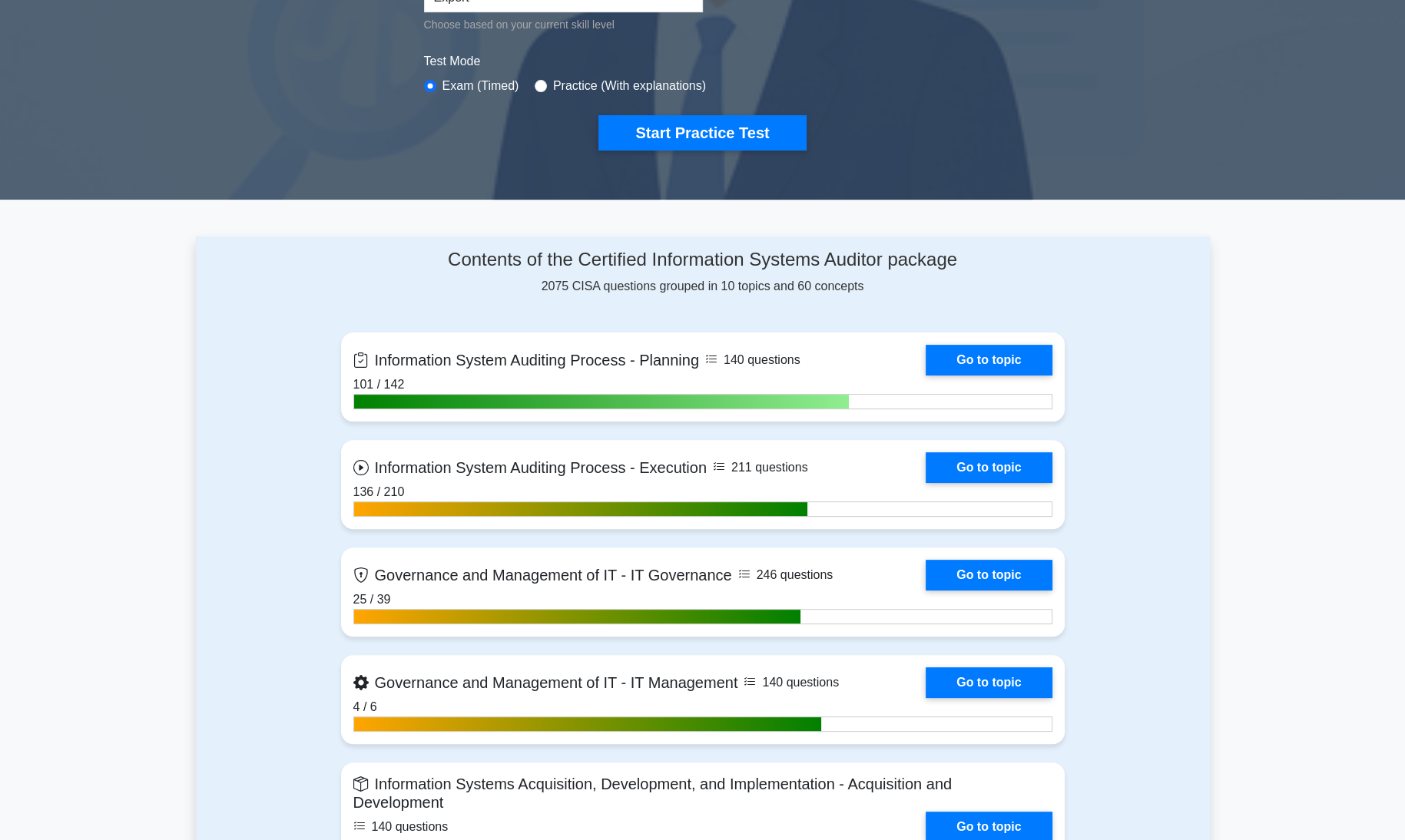
scroll to position [442, 0]
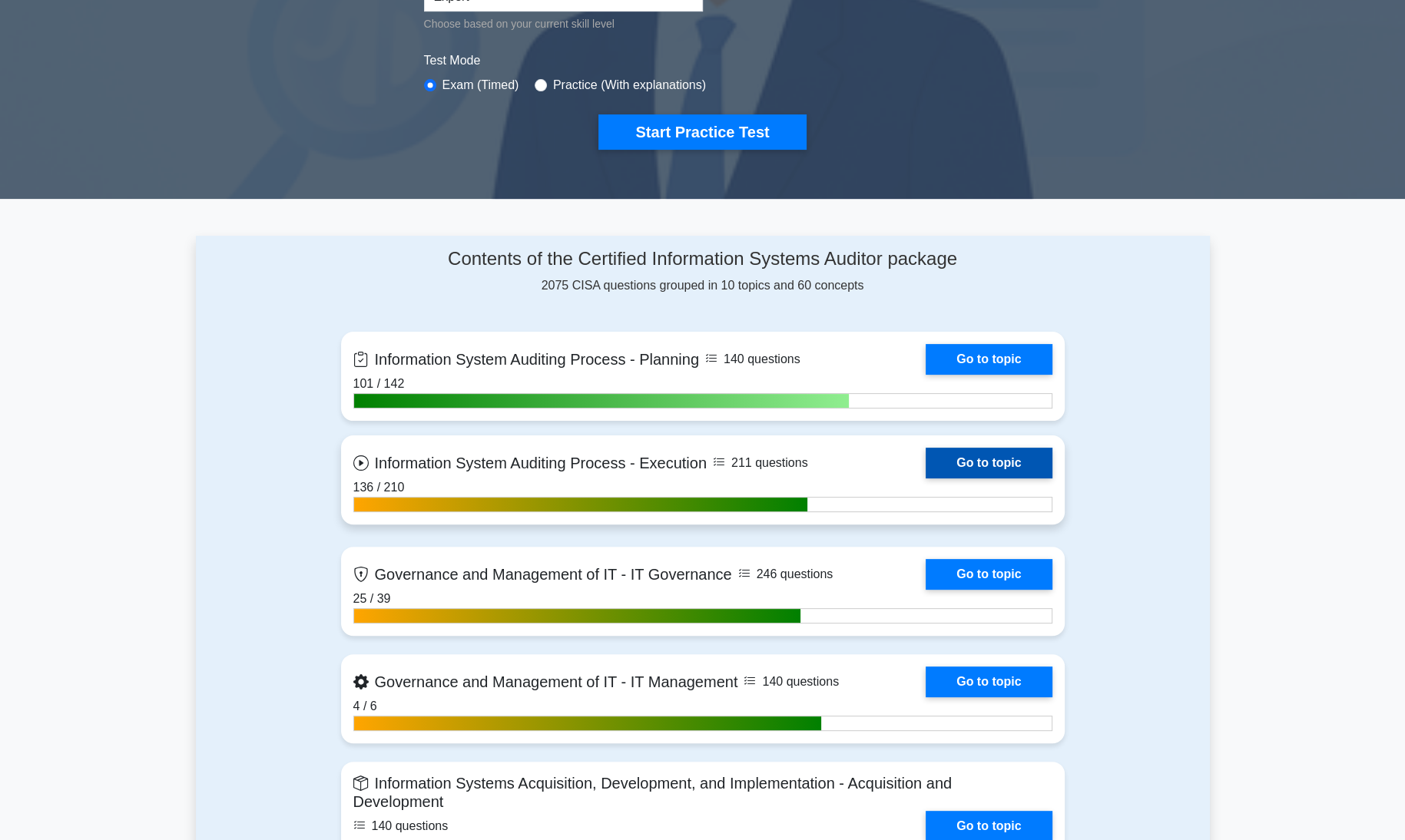
click at [986, 458] on link "Go to topic" at bounding box center [989, 463] width 126 height 30
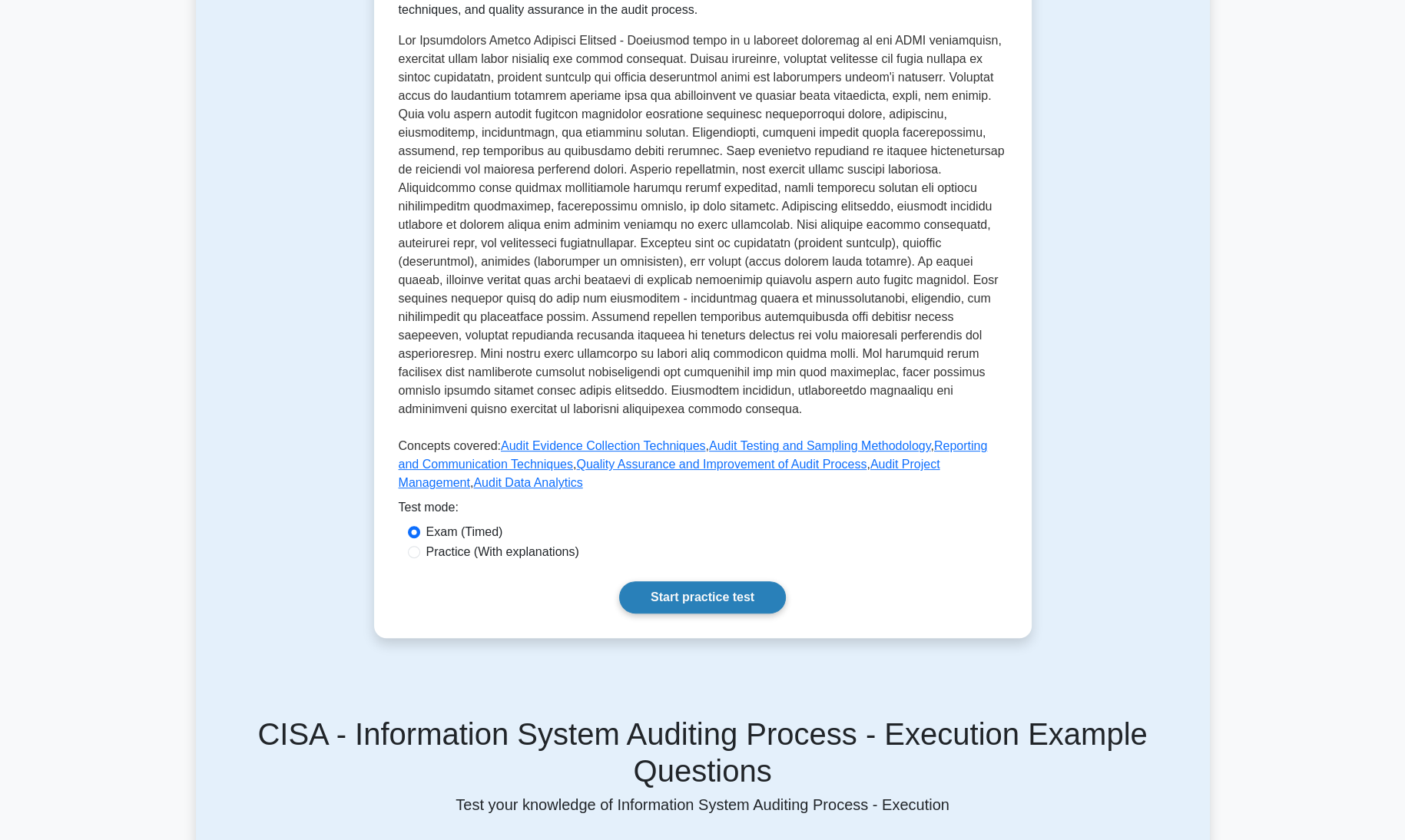
click at [716, 581] on link "Start practice test" at bounding box center [702, 597] width 166 height 32
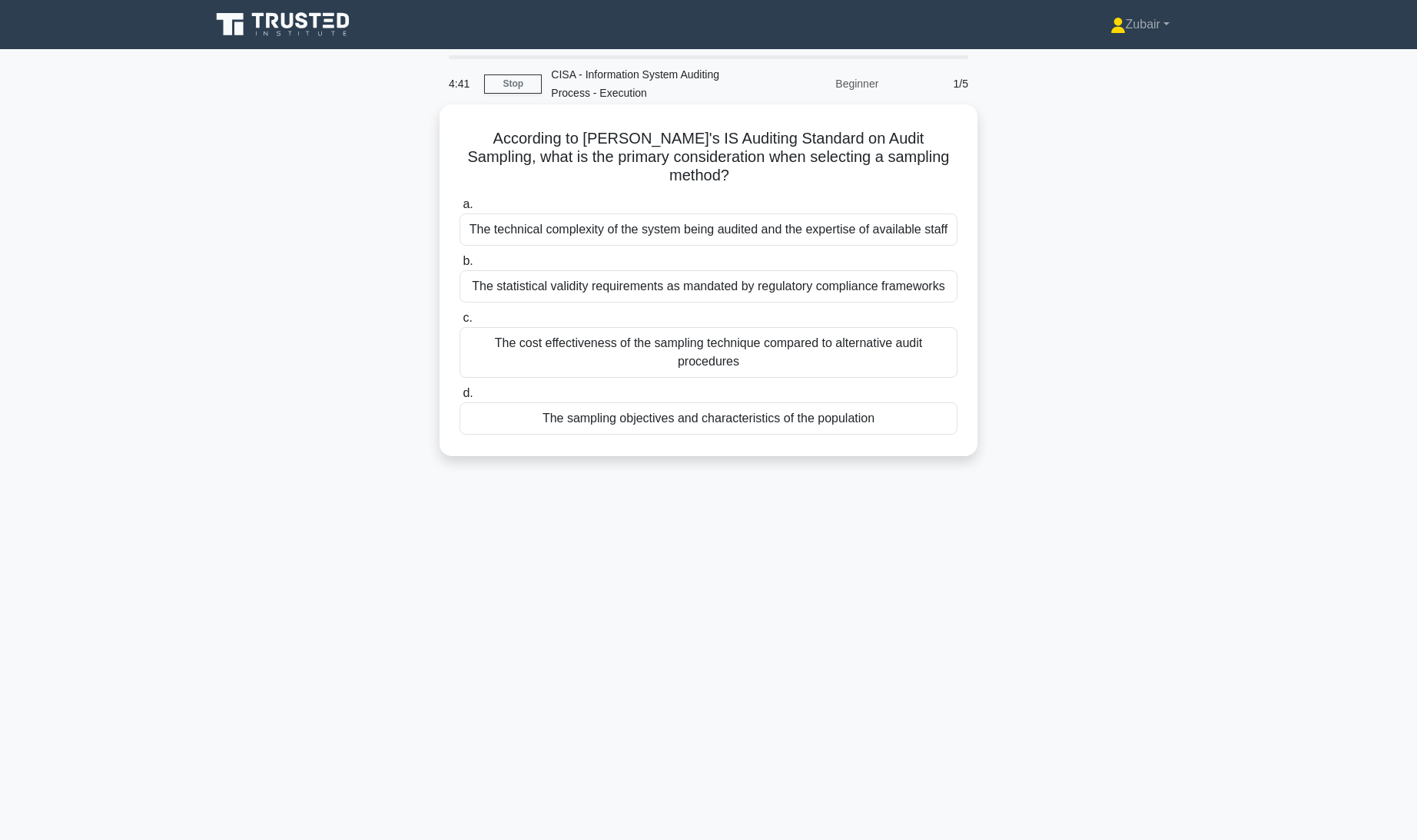
click at [820, 347] on div "The cost effectiveness of the sampling technique compared to alternative audit …" at bounding box center [708, 352] width 498 height 51
click at [459, 323] on input "c. The cost effectiveness of the sampling technique compared to alternative aud…" at bounding box center [459, 318] width 0 height 10
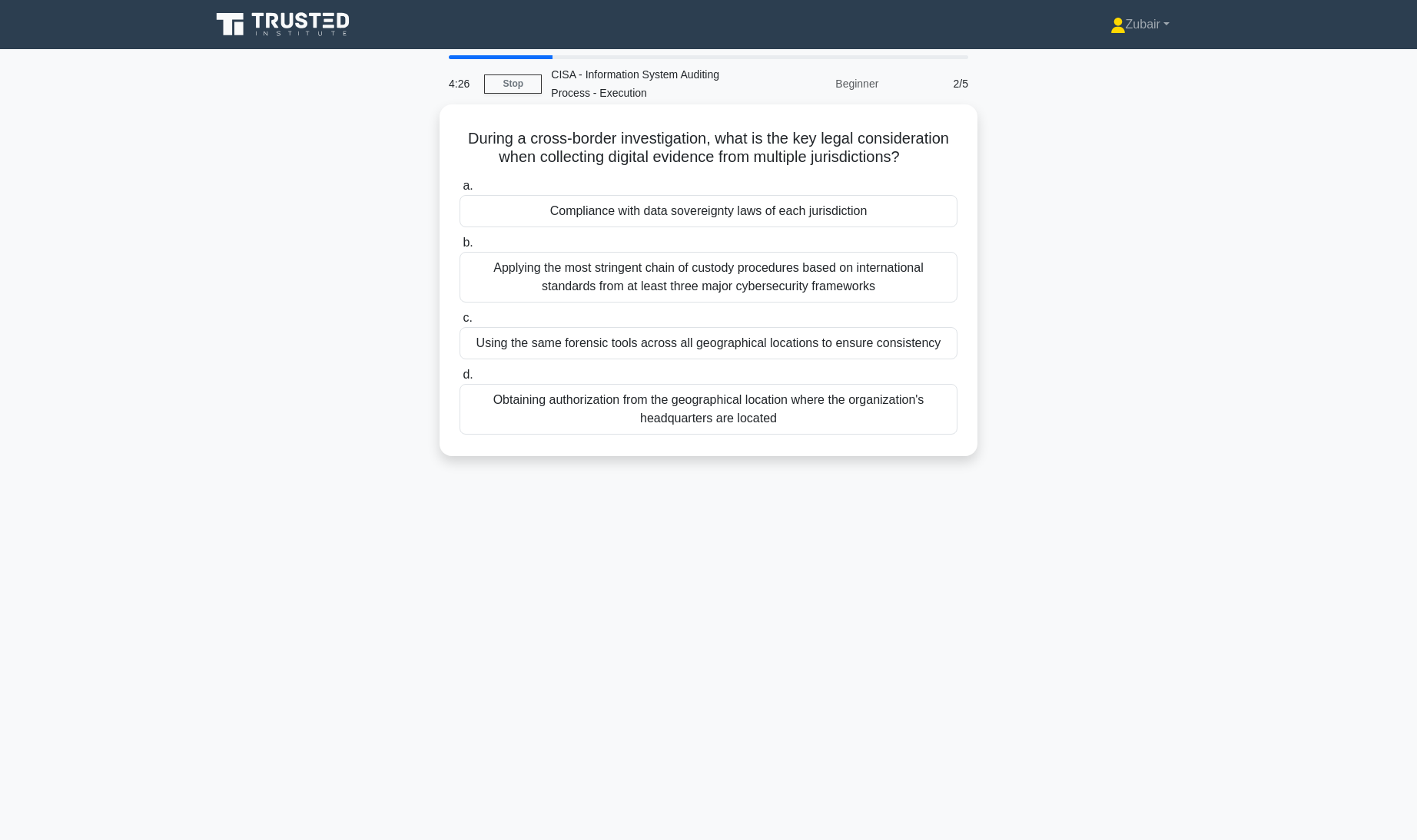
click at [913, 204] on div "Compliance with data sovereignty laws of each jurisdiction" at bounding box center [708, 211] width 498 height 32
click at [459, 191] on input "a. Compliance with data sovereignty laws of each jurisdiction" at bounding box center [459, 186] width 0 height 10
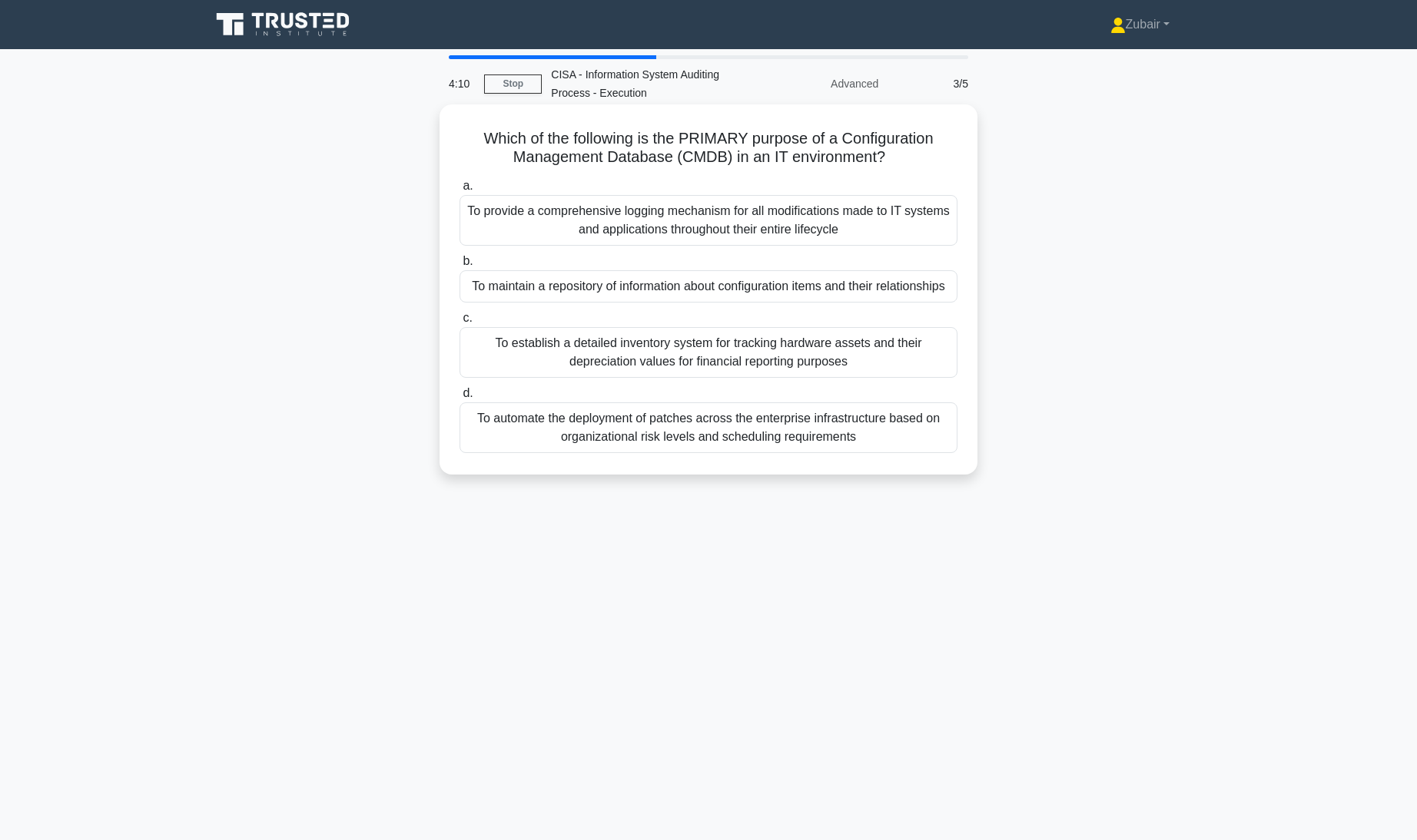
click at [826, 285] on div "To maintain a repository of information about configuration items and their rel…" at bounding box center [708, 286] width 498 height 32
click at [459, 266] on input "b. To maintain a repository of information about configuration items and their …" at bounding box center [459, 262] width 0 height 10
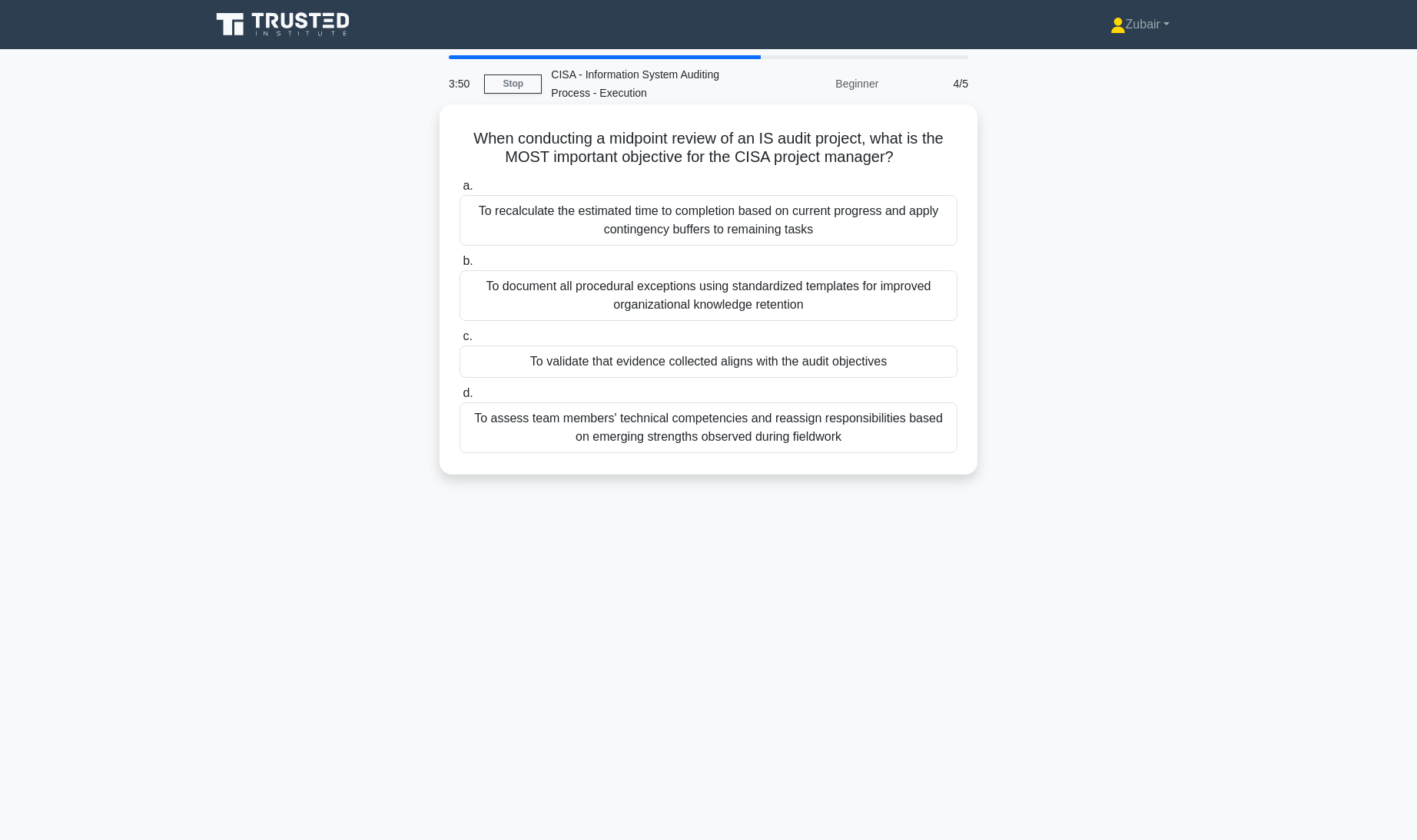
click at [770, 360] on div "To validate that evidence collected aligns with the audit objectives" at bounding box center [708, 361] width 498 height 32
click at [459, 342] on input "c. To validate that evidence collected aligns with the audit objectives" at bounding box center [459, 336] width 0 height 10
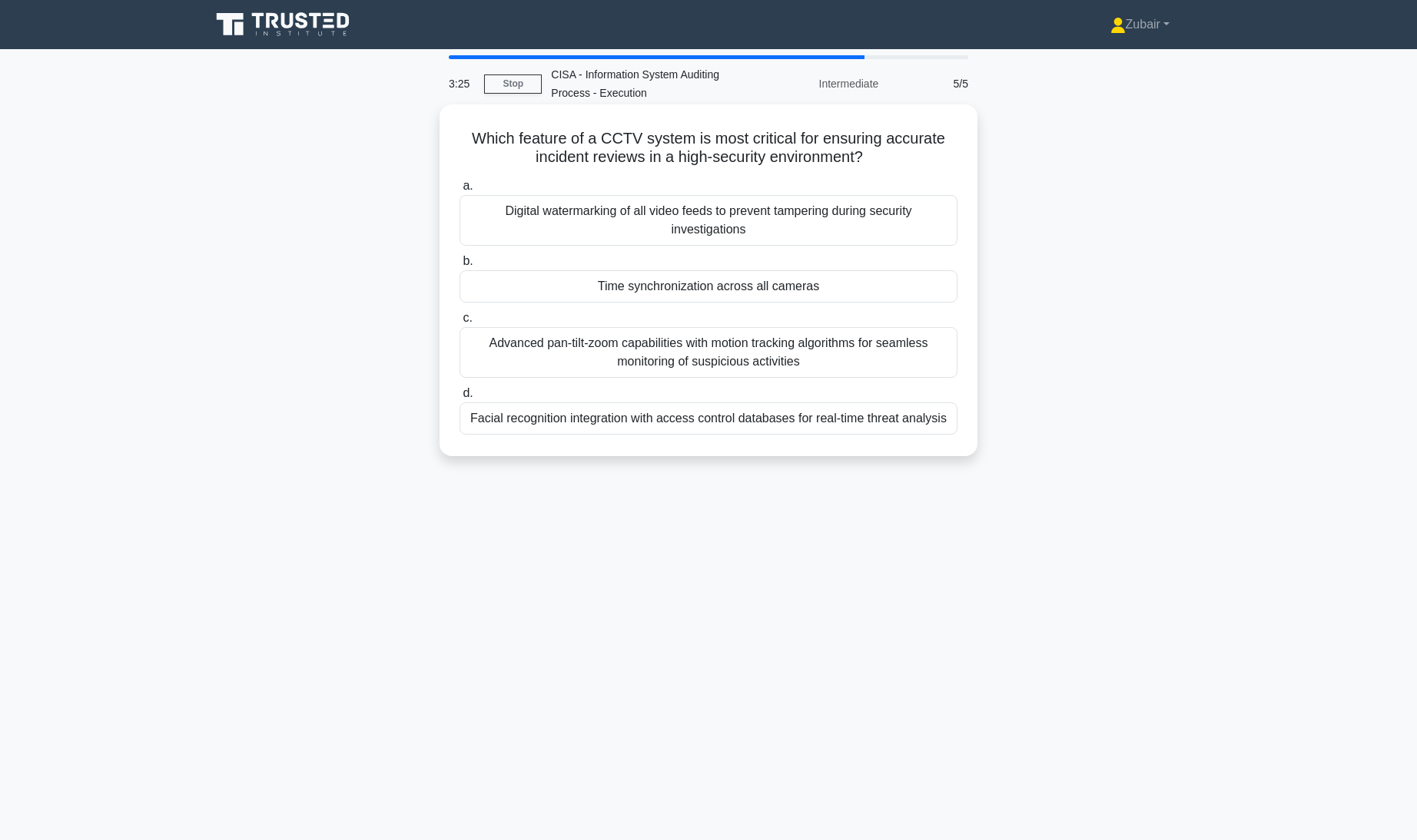
click at [776, 282] on div "Time synchronization across all cameras" at bounding box center [708, 286] width 498 height 32
click at [459, 266] on input "b. Time synchronization across all cameras" at bounding box center [459, 262] width 0 height 10
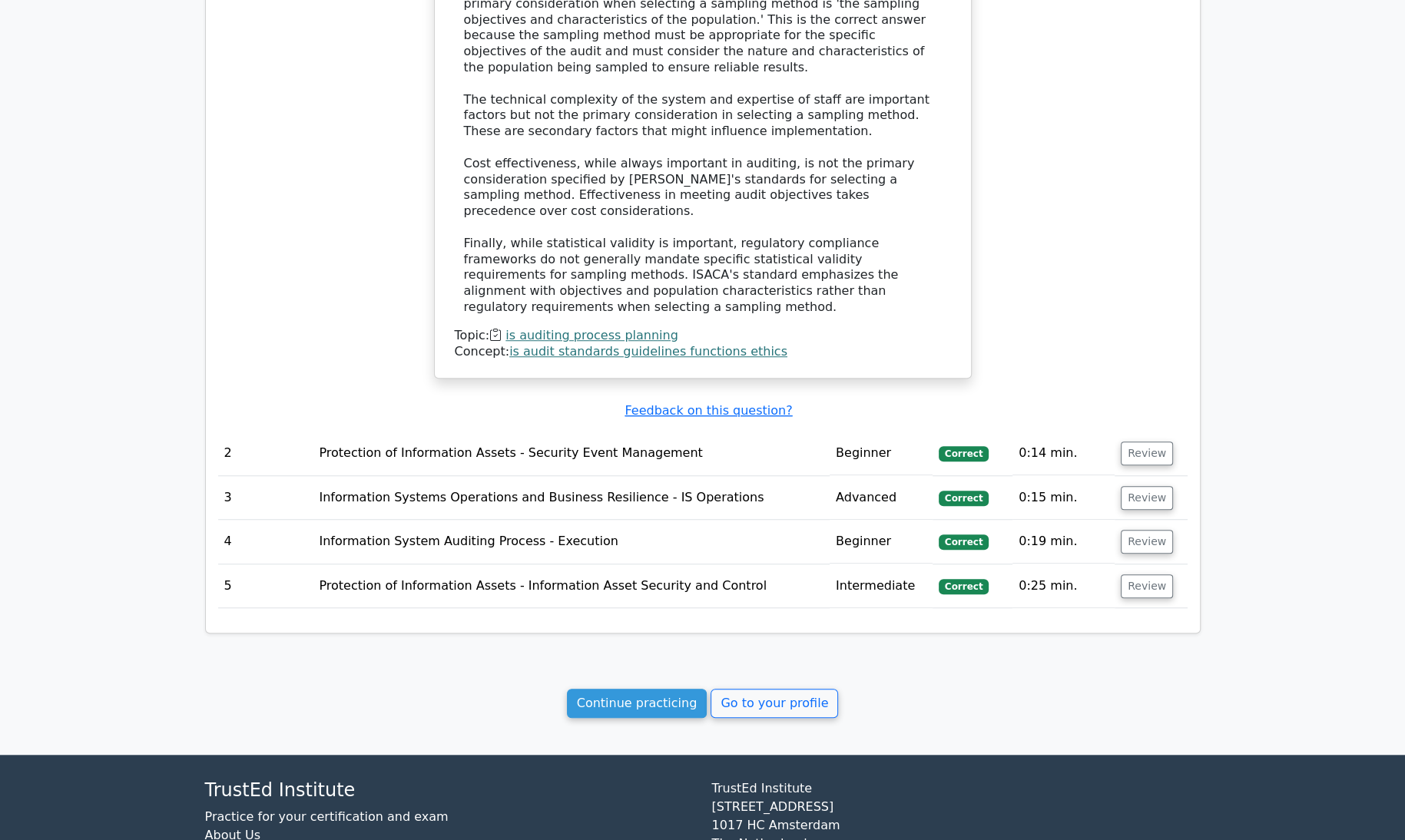
scroll to position [1289, 0]
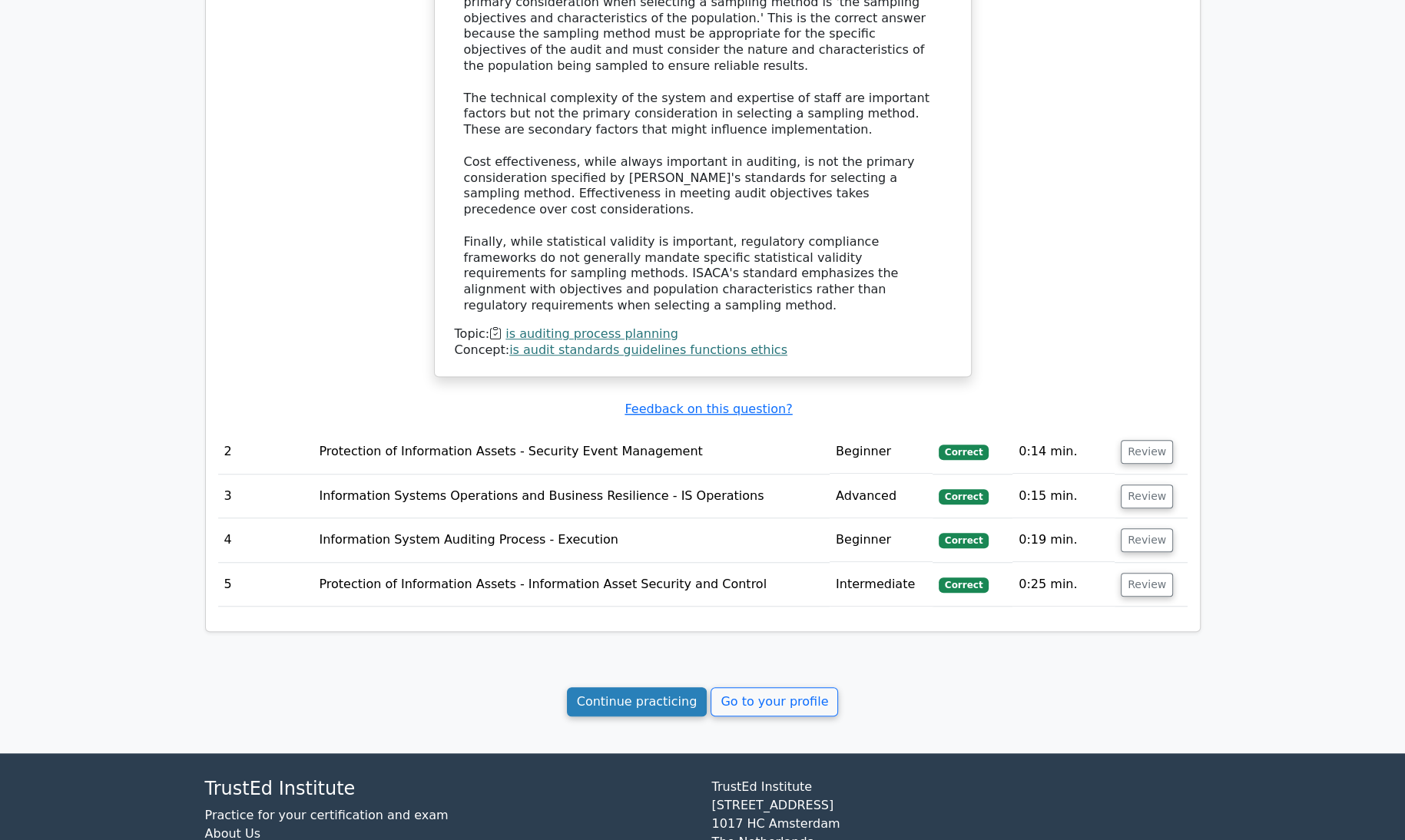
click at [633, 688] on link "Continue practicing" at bounding box center [638, 702] width 140 height 30
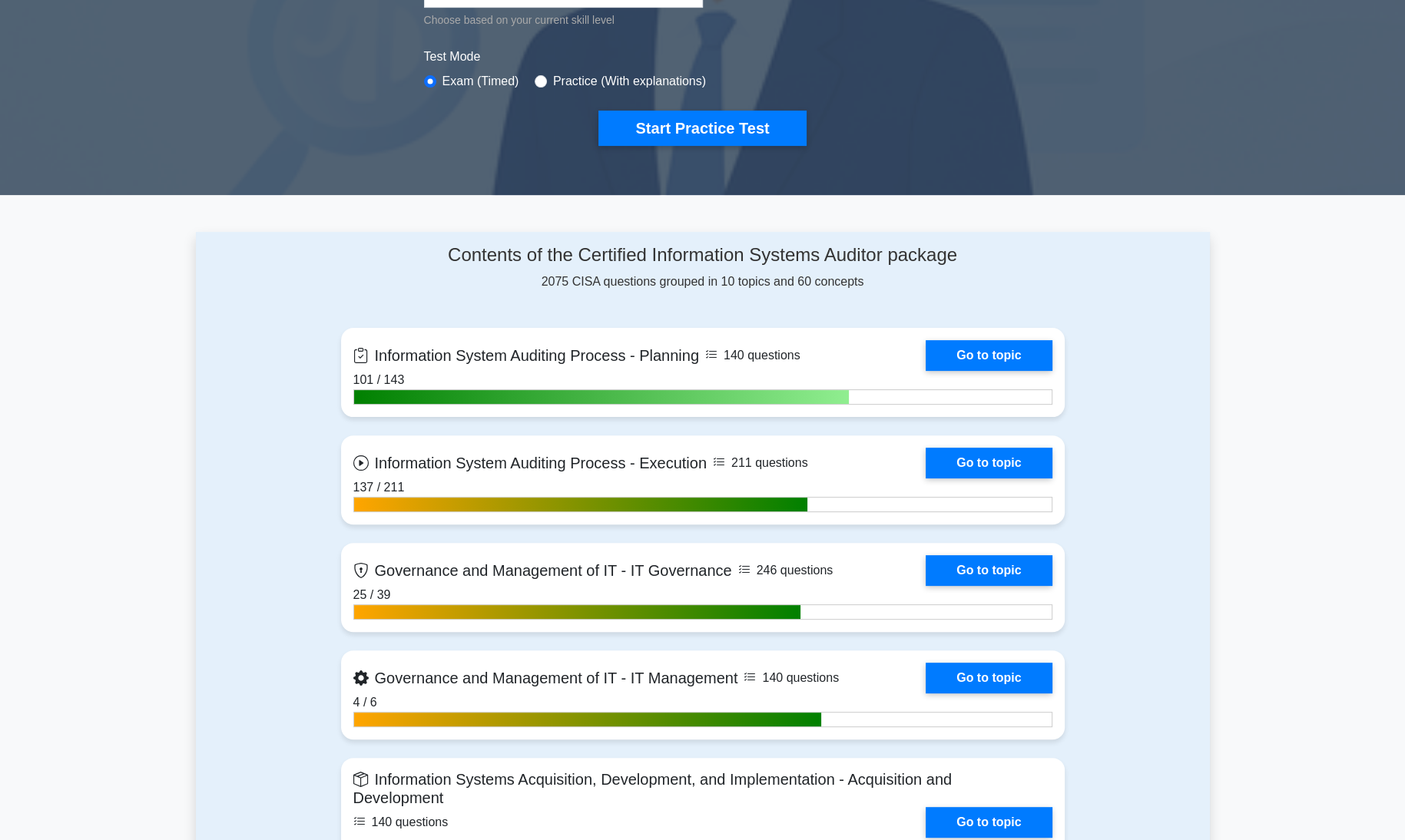
scroll to position [494, 0]
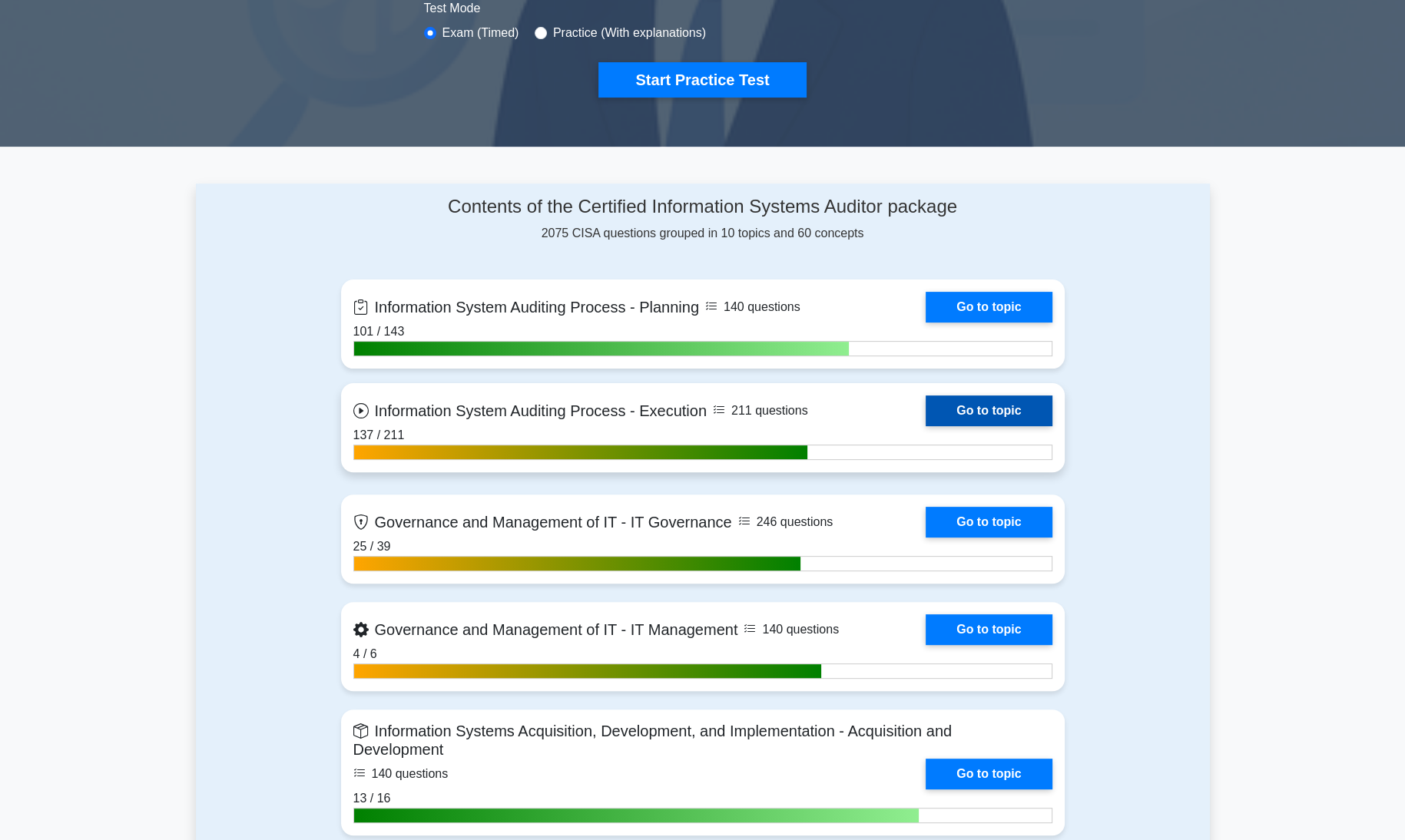
click at [1038, 411] on link "Go to topic" at bounding box center [989, 410] width 126 height 30
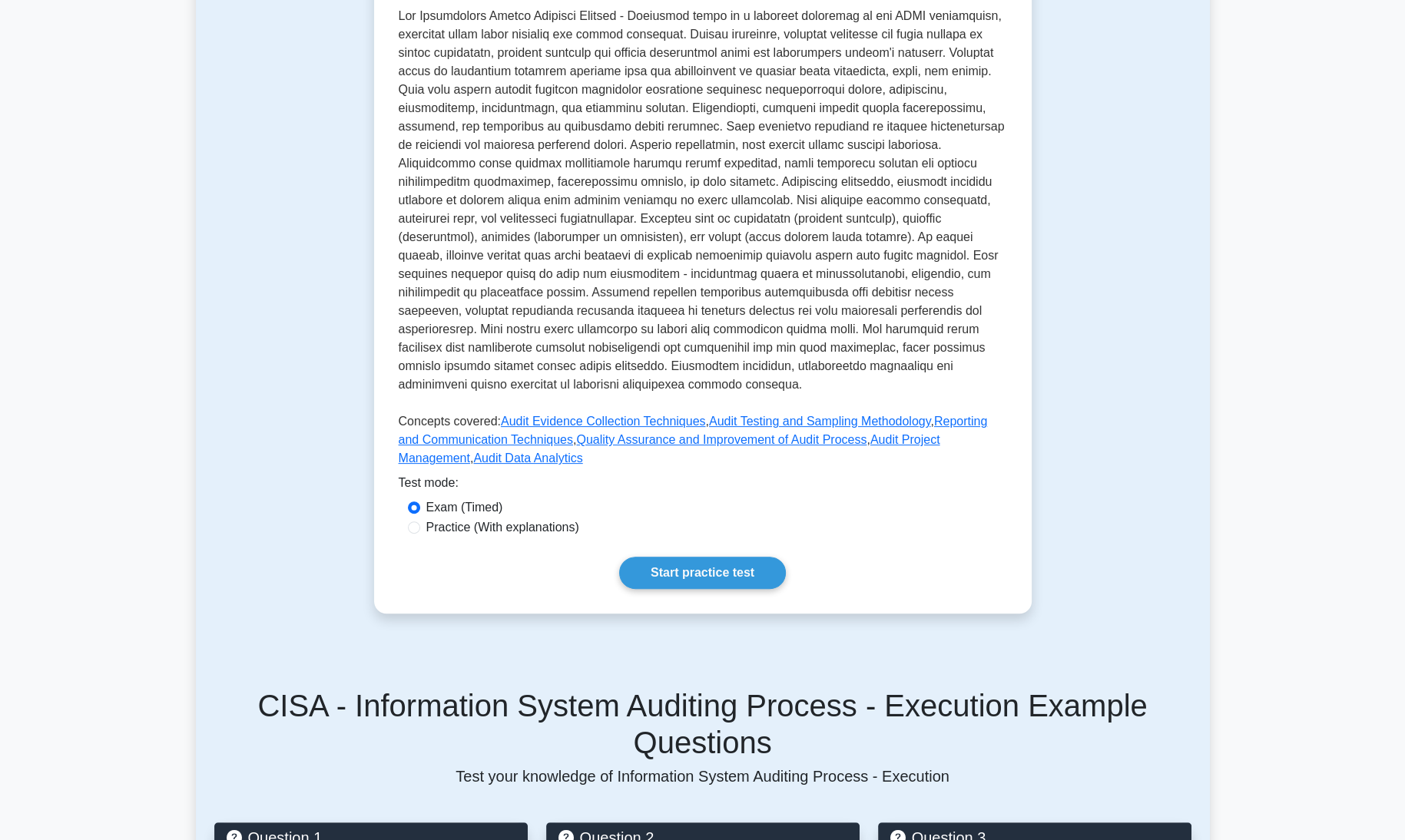
scroll to position [412, 0]
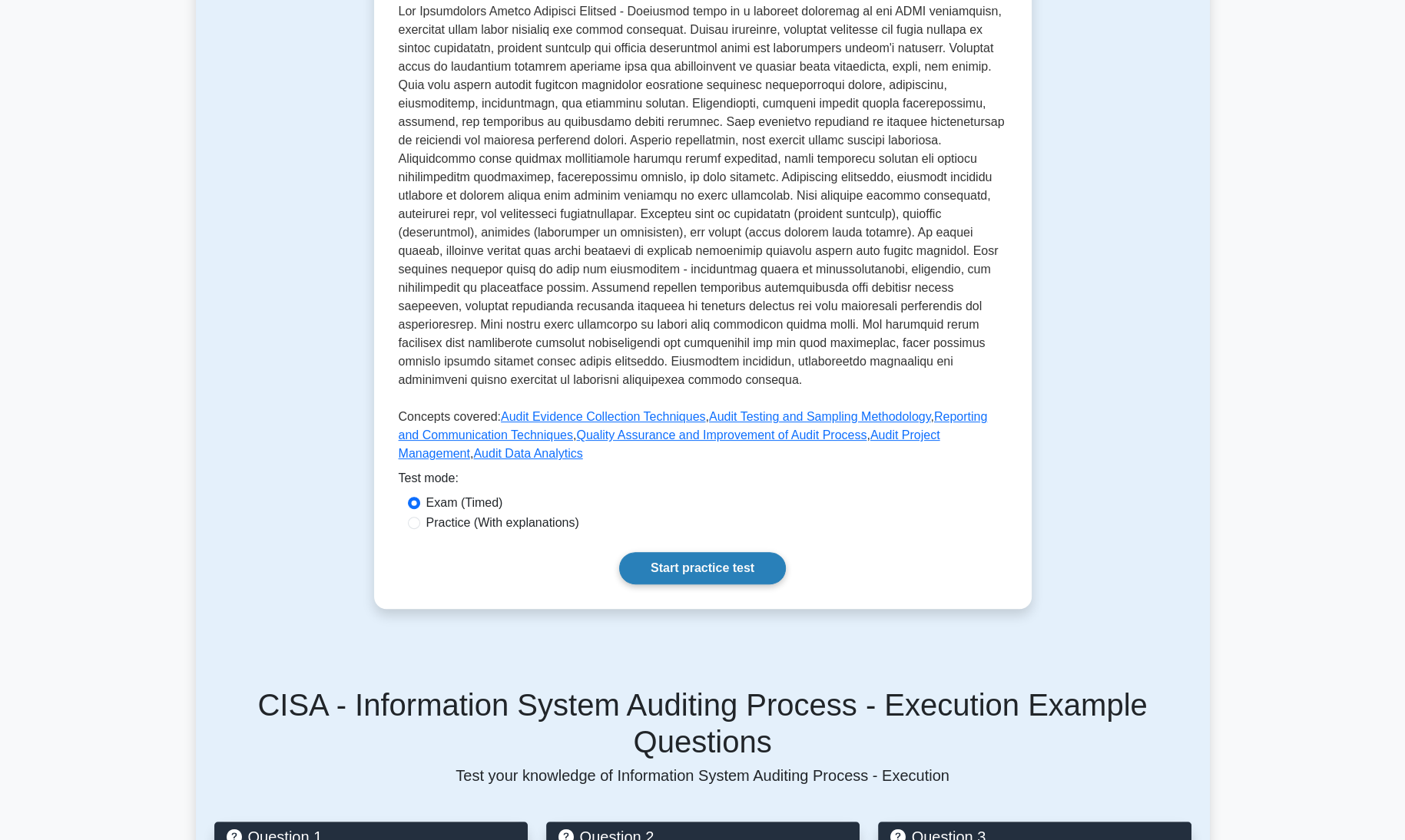
click at [642, 553] on link "Start practice test" at bounding box center [702, 568] width 166 height 32
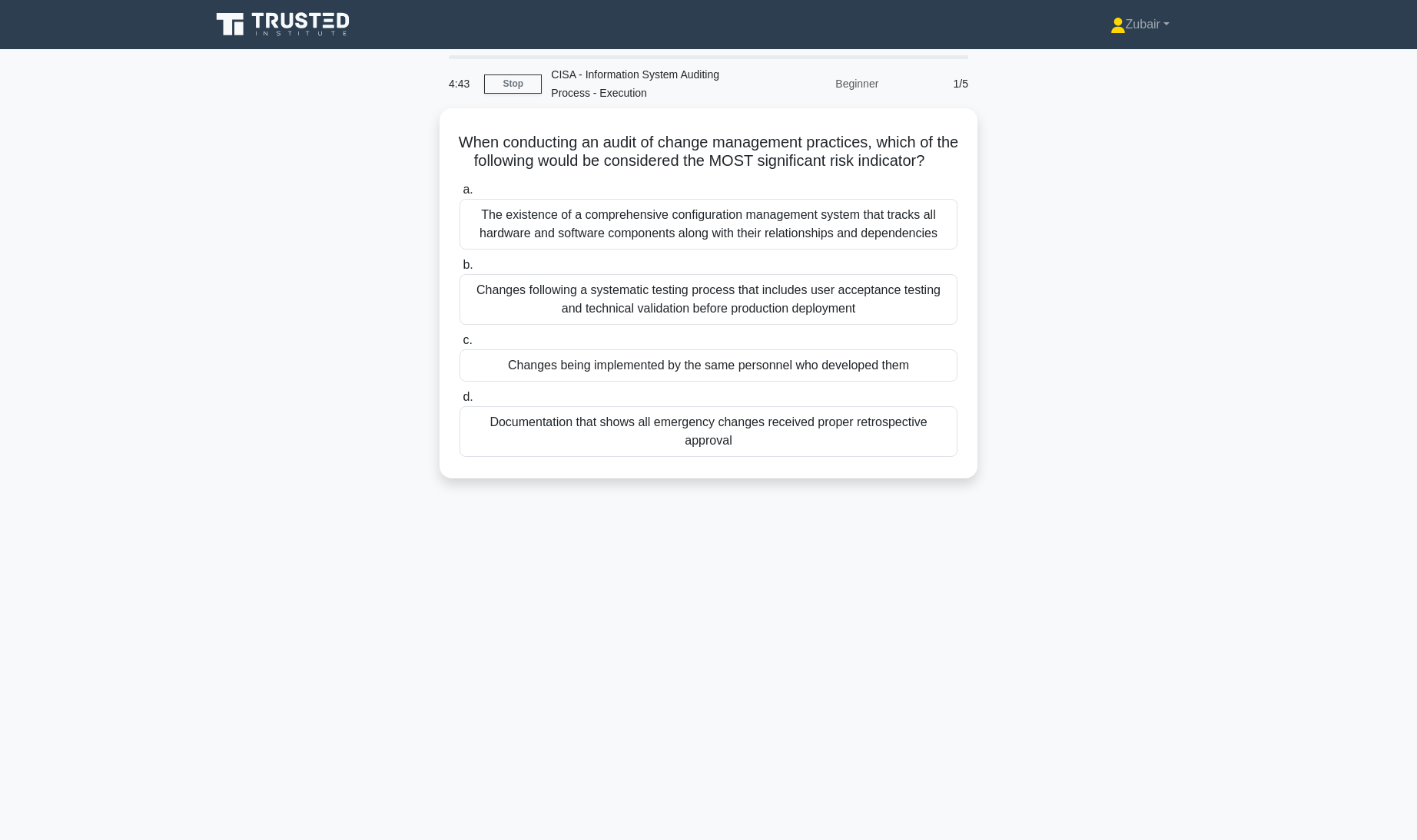
click at [593, 560] on div "4:43 Stop CISA - Information System Auditing Process - Execution Beginner 1/5 W…" at bounding box center [708, 439] width 1014 height 768
click at [649, 378] on div "Changes being implemented by the same personnel who developed them" at bounding box center [708, 361] width 498 height 32
click at [459, 342] on input "c. Changes being implemented by the same personnel who developed them" at bounding box center [459, 336] width 0 height 10
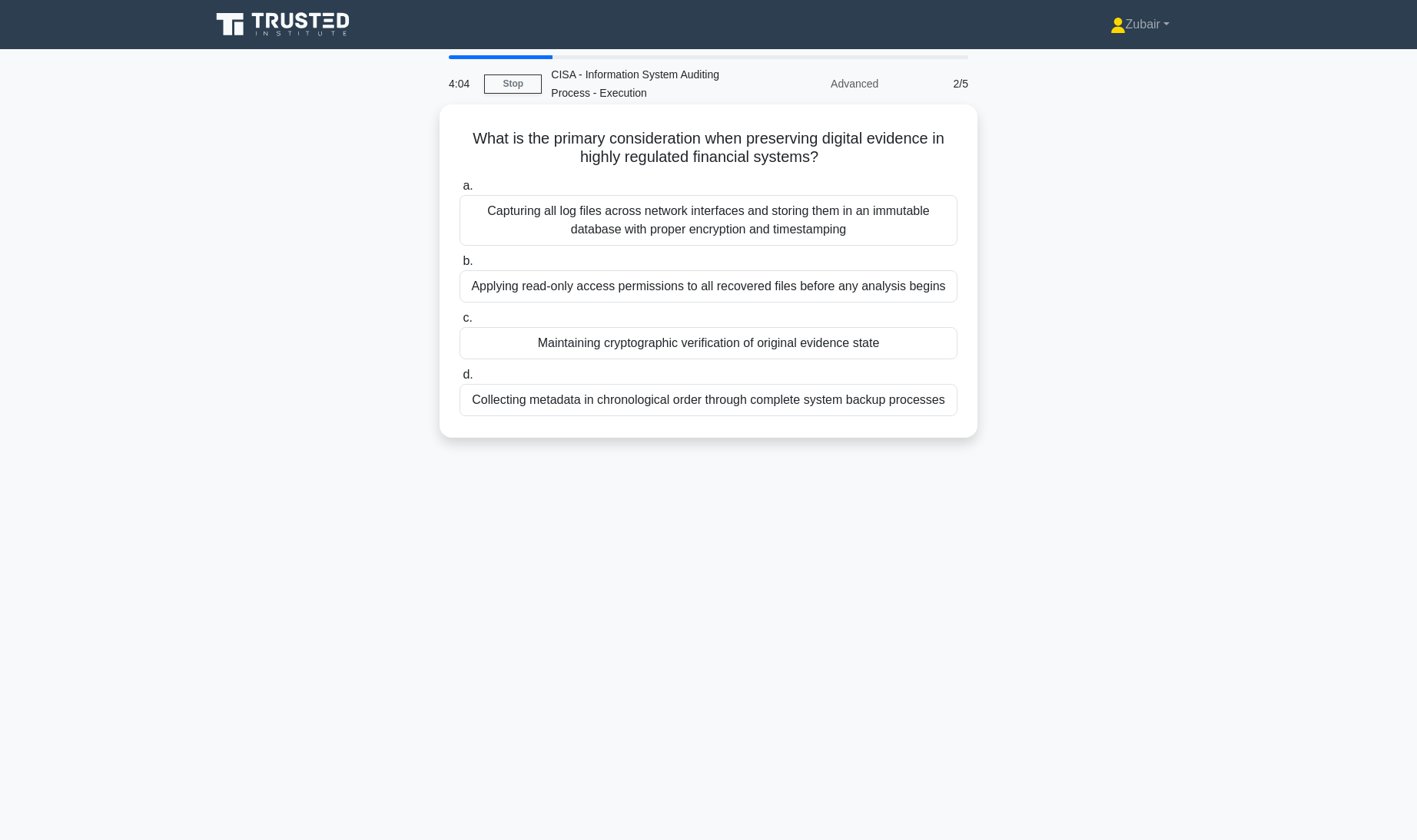
click at [671, 225] on div "Capturing all log files across network interfaces and storing them in an immuta…" at bounding box center [708, 220] width 498 height 51
click at [459, 191] on input "a. Capturing all log files across network interfaces and storing them in an imm…" at bounding box center [459, 186] width 0 height 10
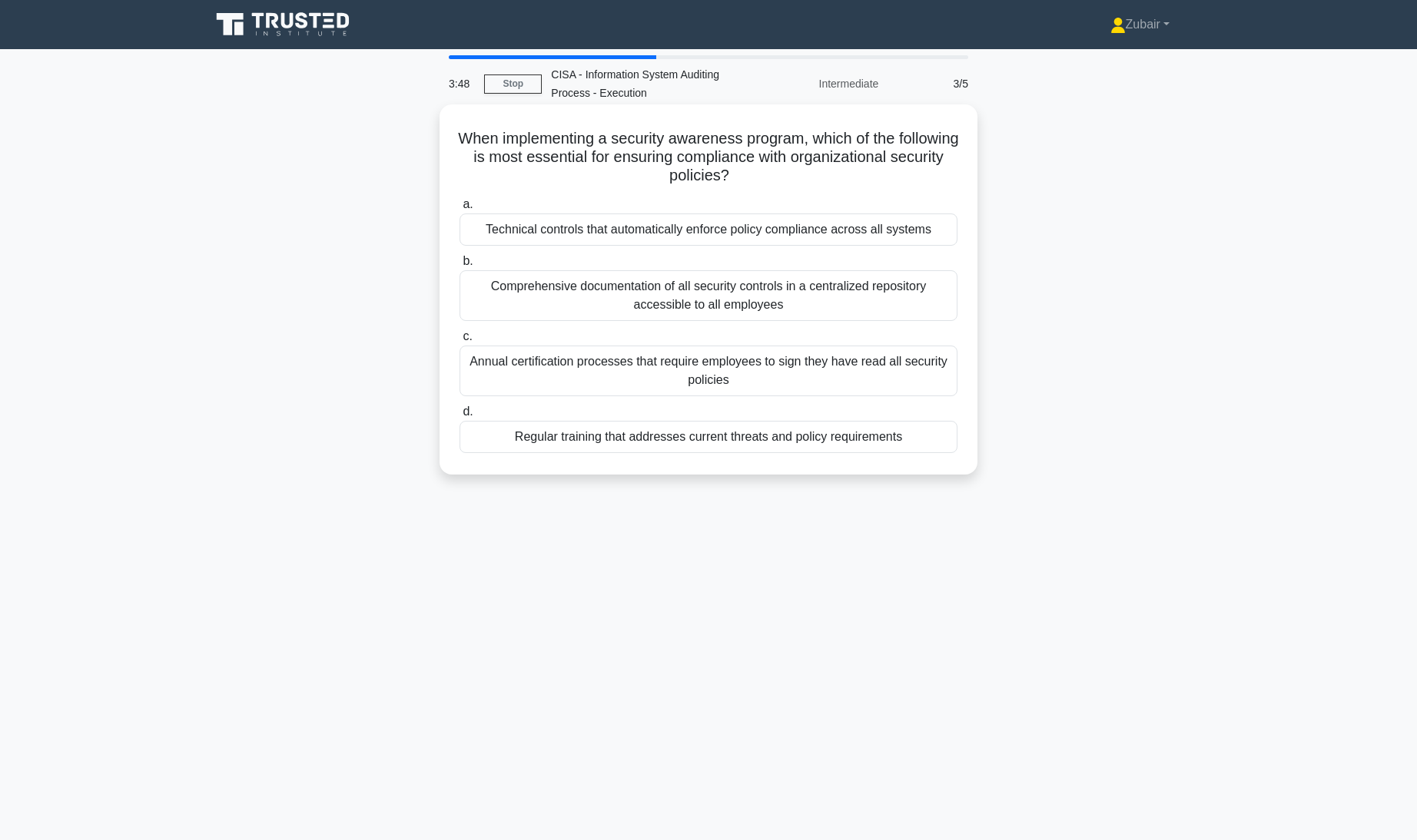
click at [648, 444] on div "Regular training that addresses current threats and policy requirements" at bounding box center [708, 437] width 498 height 32
click at [459, 417] on input "d. Regular training that addresses current threats and policy requirements" at bounding box center [459, 412] width 0 height 10
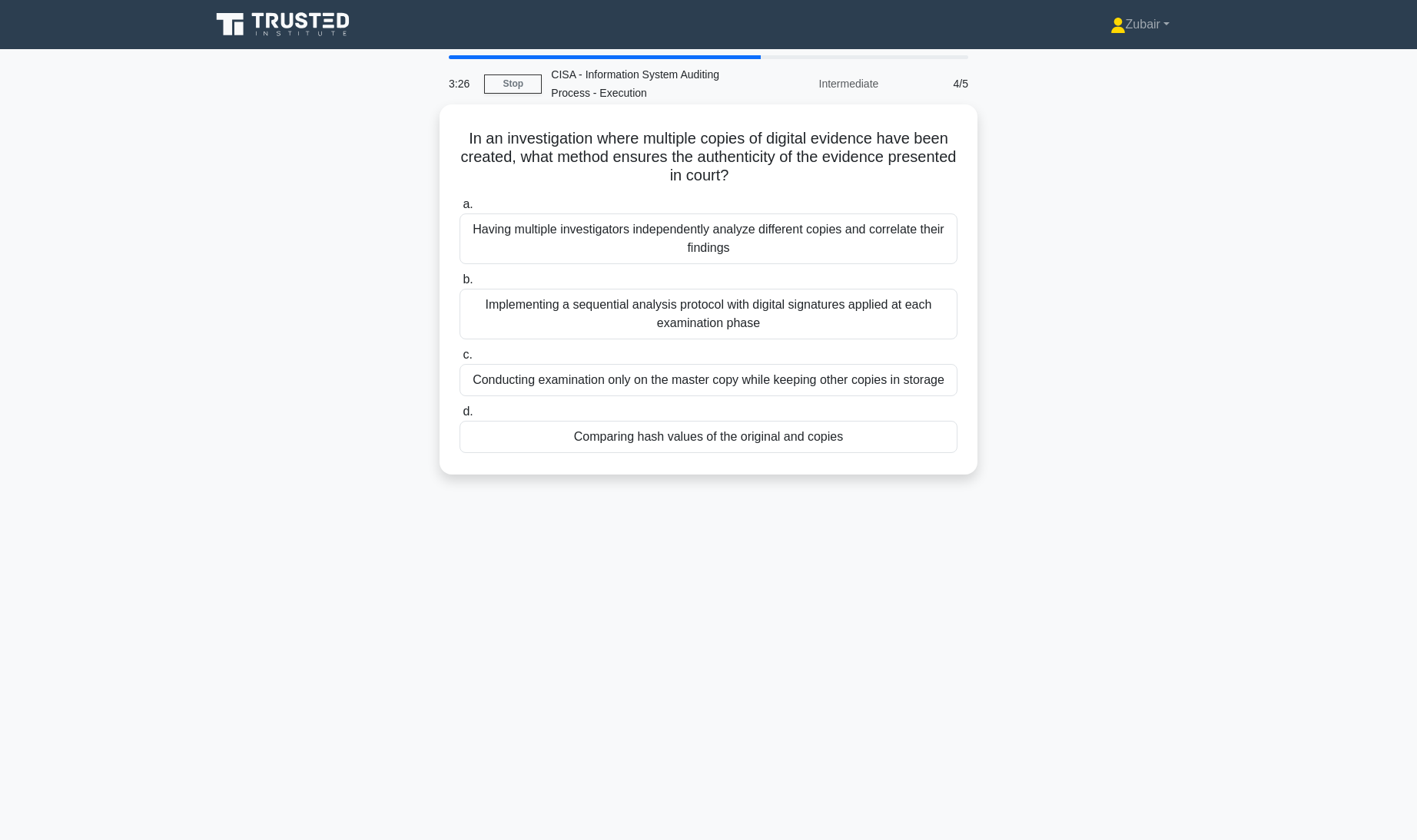
click at [650, 437] on div "Comparing hash values of the original and copies" at bounding box center [708, 437] width 498 height 32
click at [459, 417] on input "d. Comparing hash values of the original and copies" at bounding box center [459, 412] width 0 height 10
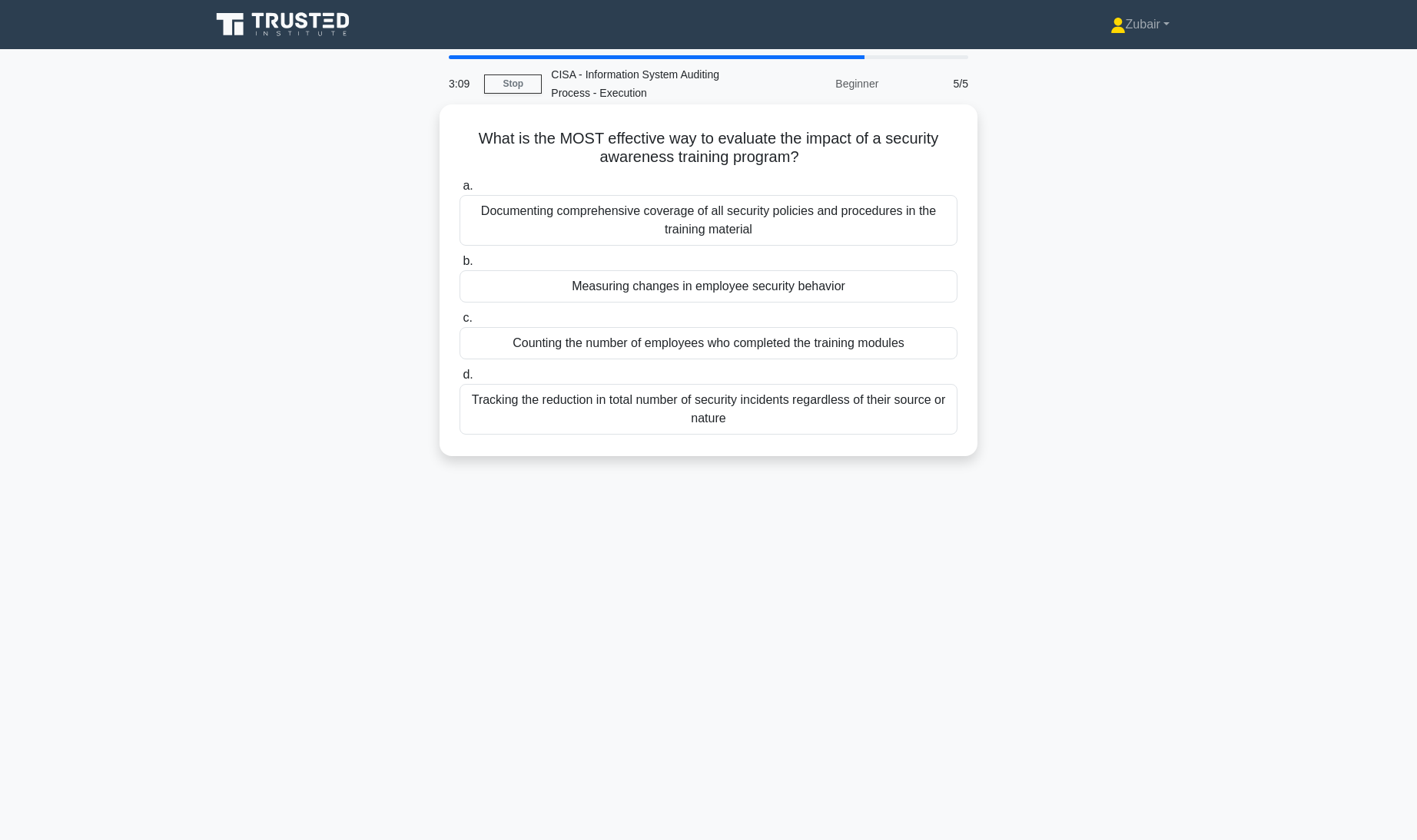
click at [658, 434] on div "Tracking the reduction in total number of security incidents regardless of thei…" at bounding box center [708, 409] width 498 height 51
click at [459, 381] on input "d. Tracking the reduction in total number of security incidents regardless of t…" at bounding box center [459, 375] width 0 height 10
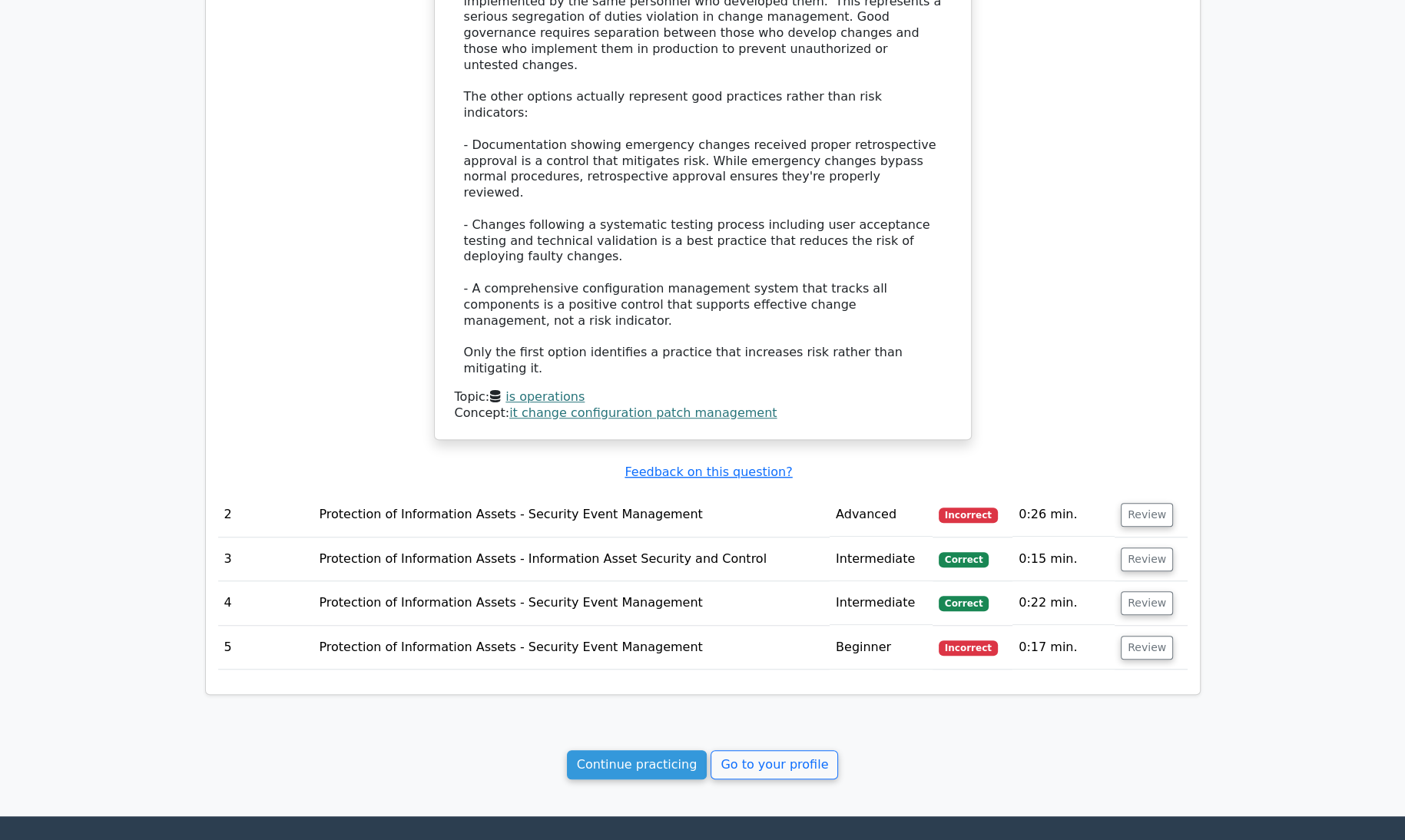
scroll to position [1272, 0]
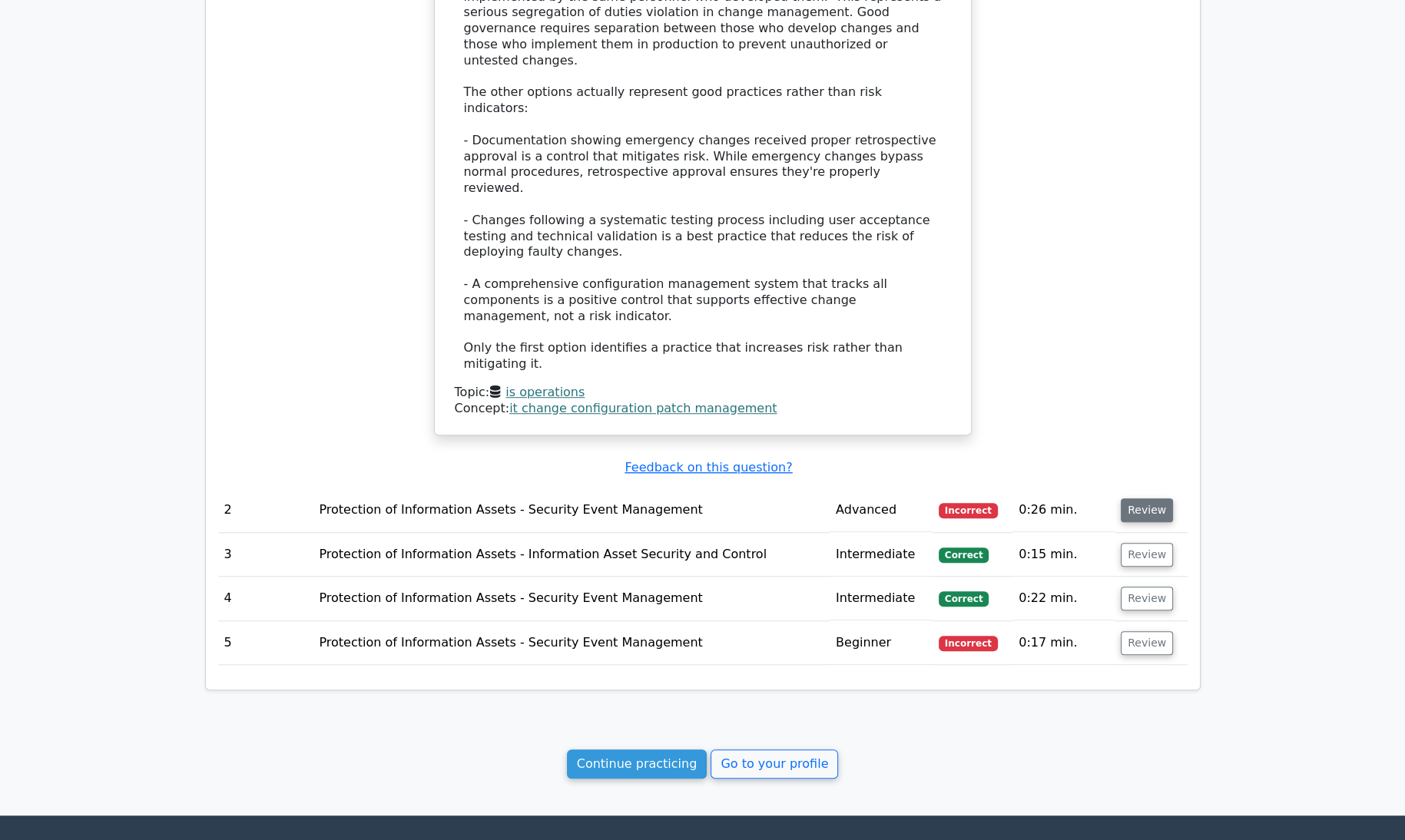
click at [1146, 499] on button "Review" at bounding box center [1147, 511] width 53 height 24
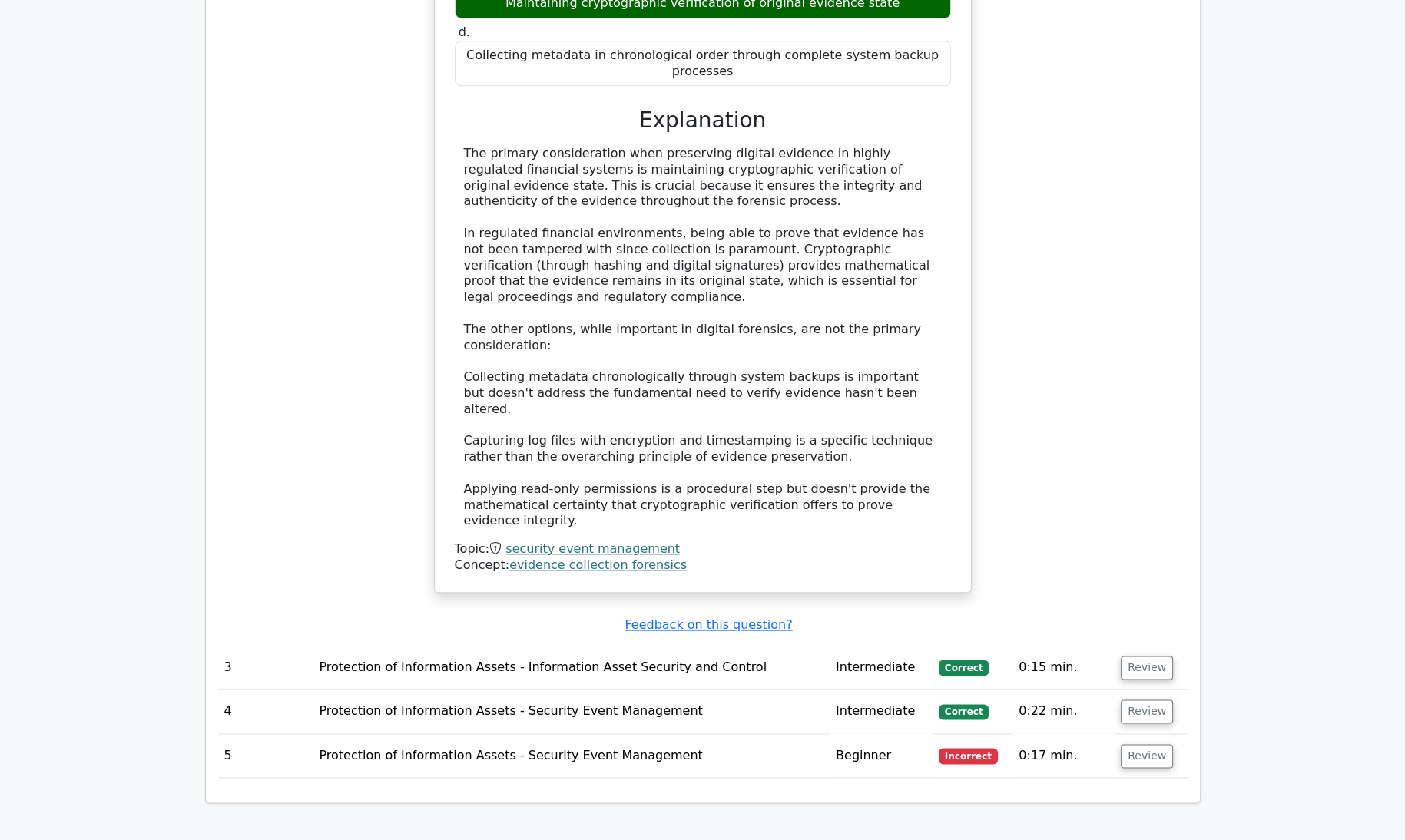
scroll to position [2040, 0]
click at [1147, 743] on button "Review" at bounding box center [1147, 755] width 53 height 24
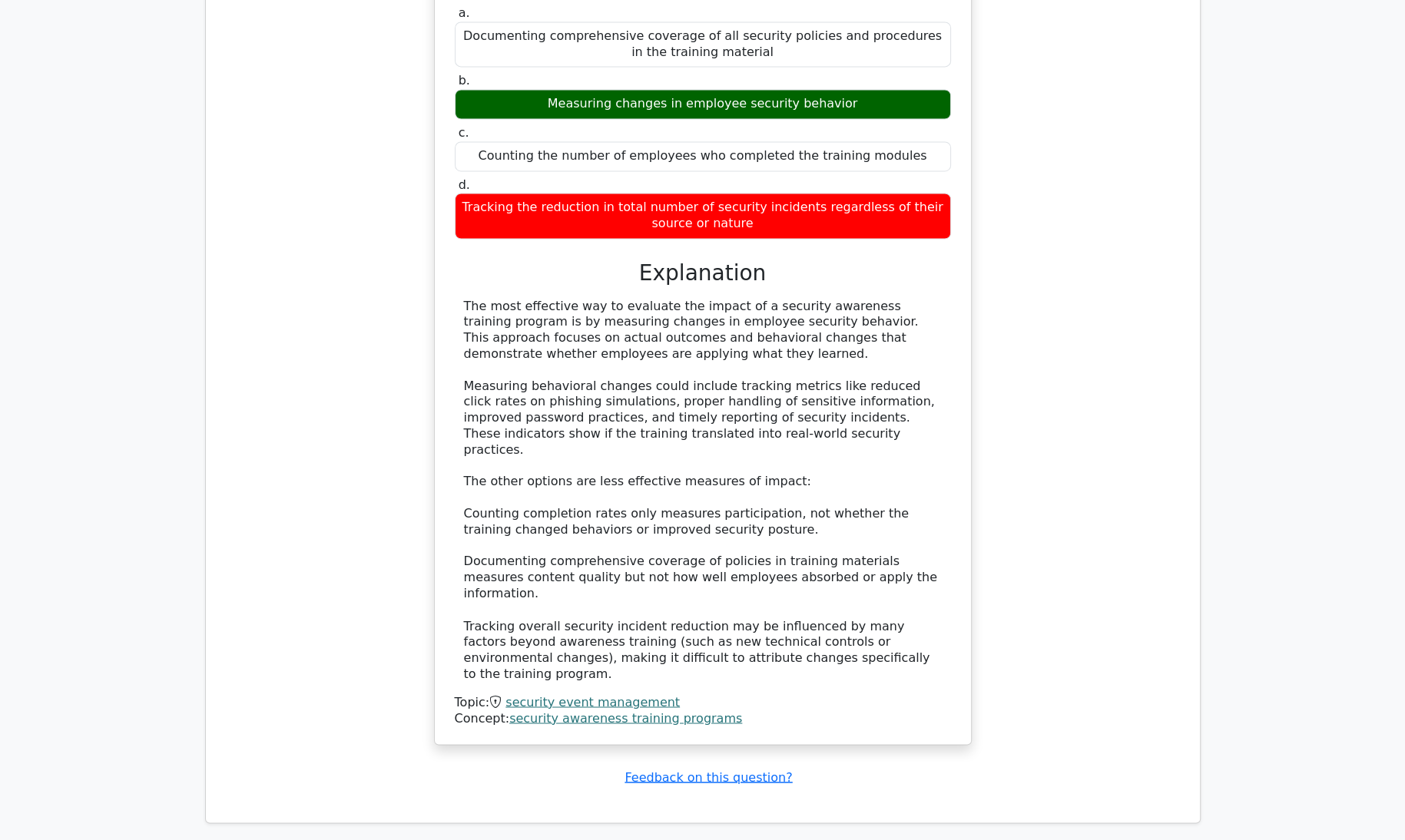
scroll to position [2894, 0]
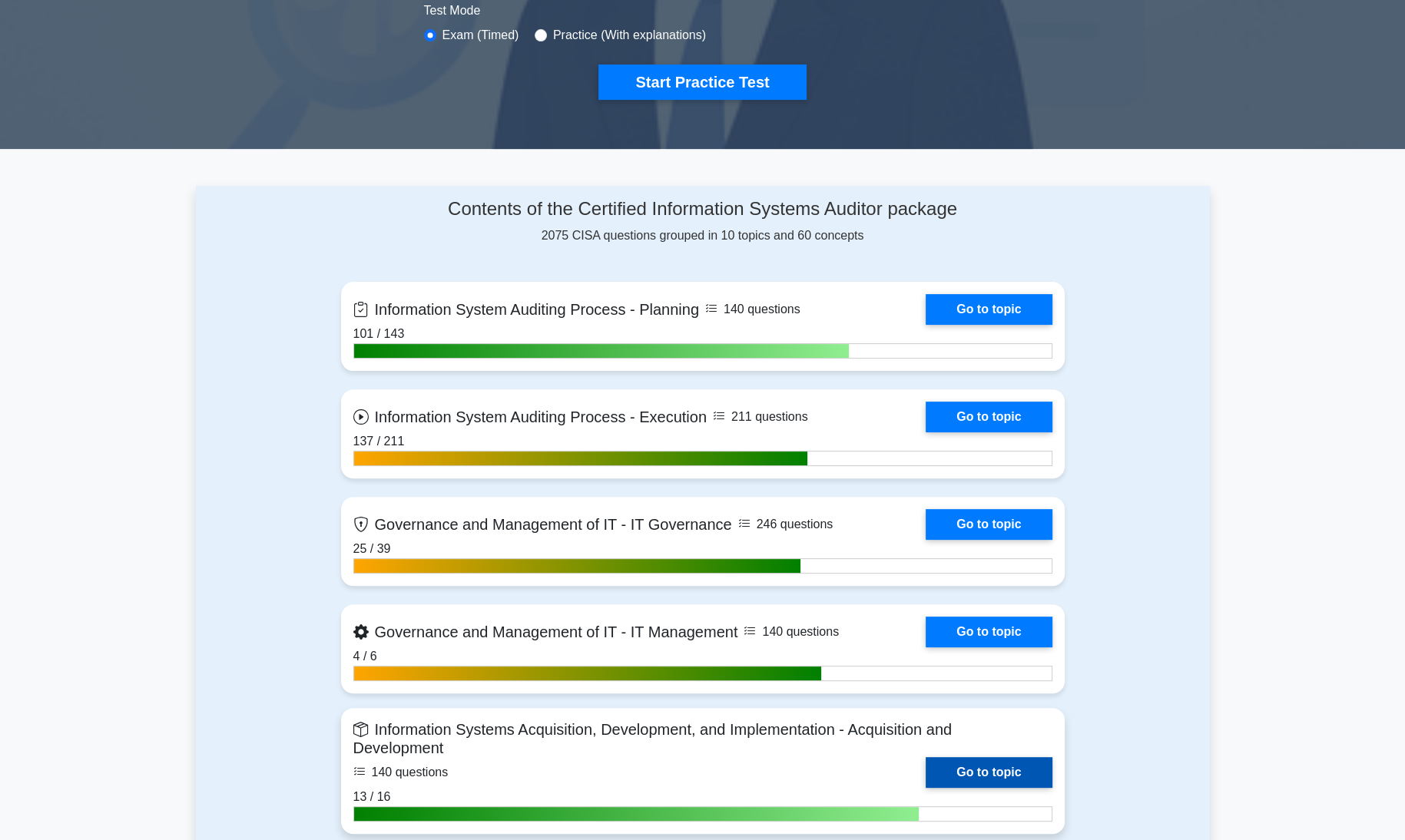
scroll to position [492, 0]
